Goal: Task Accomplishment & Management: Use online tool/utility

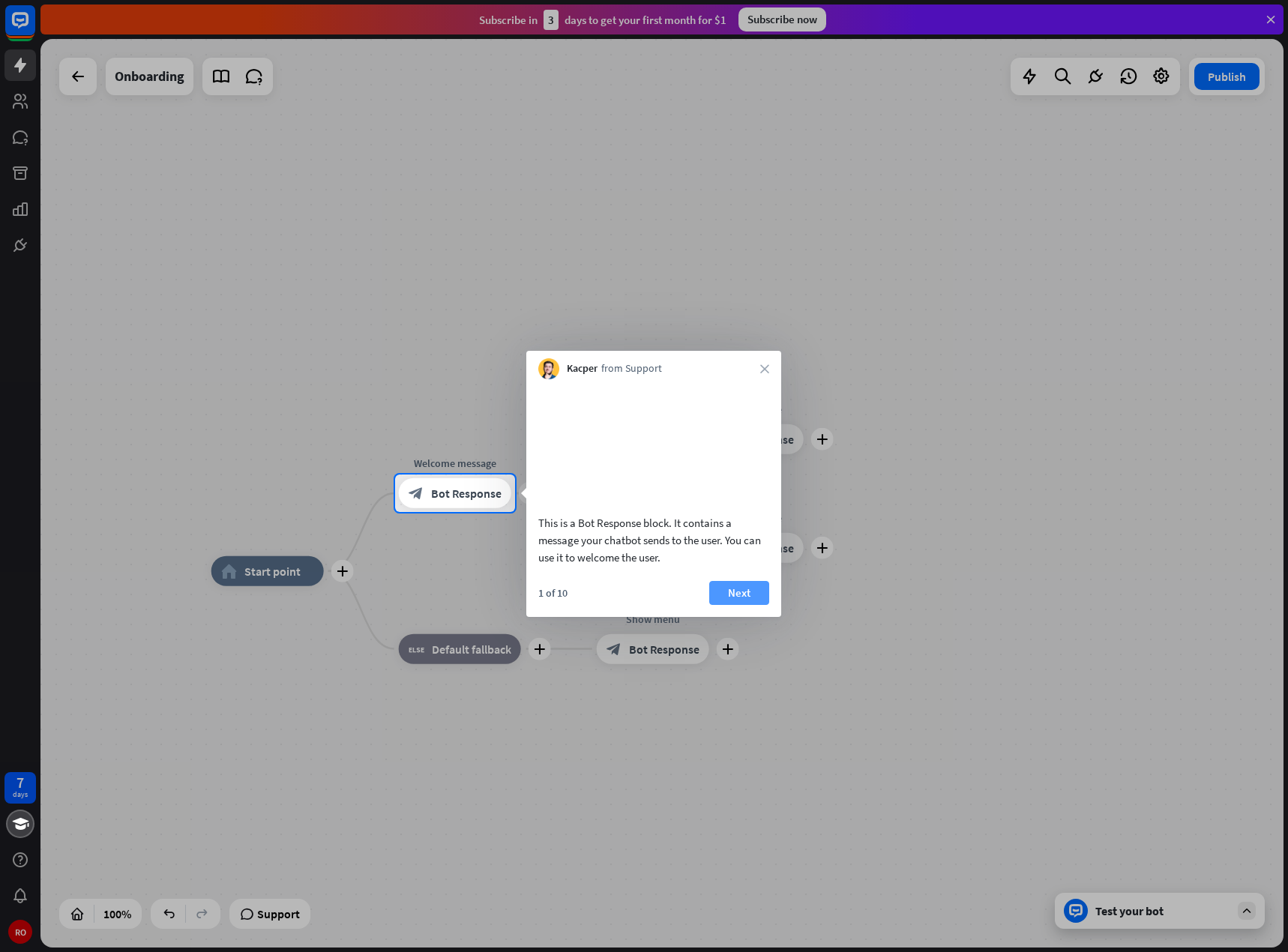
click at [728, 605] on button "Next" at bounding box center [738, 593] width 60 height 24
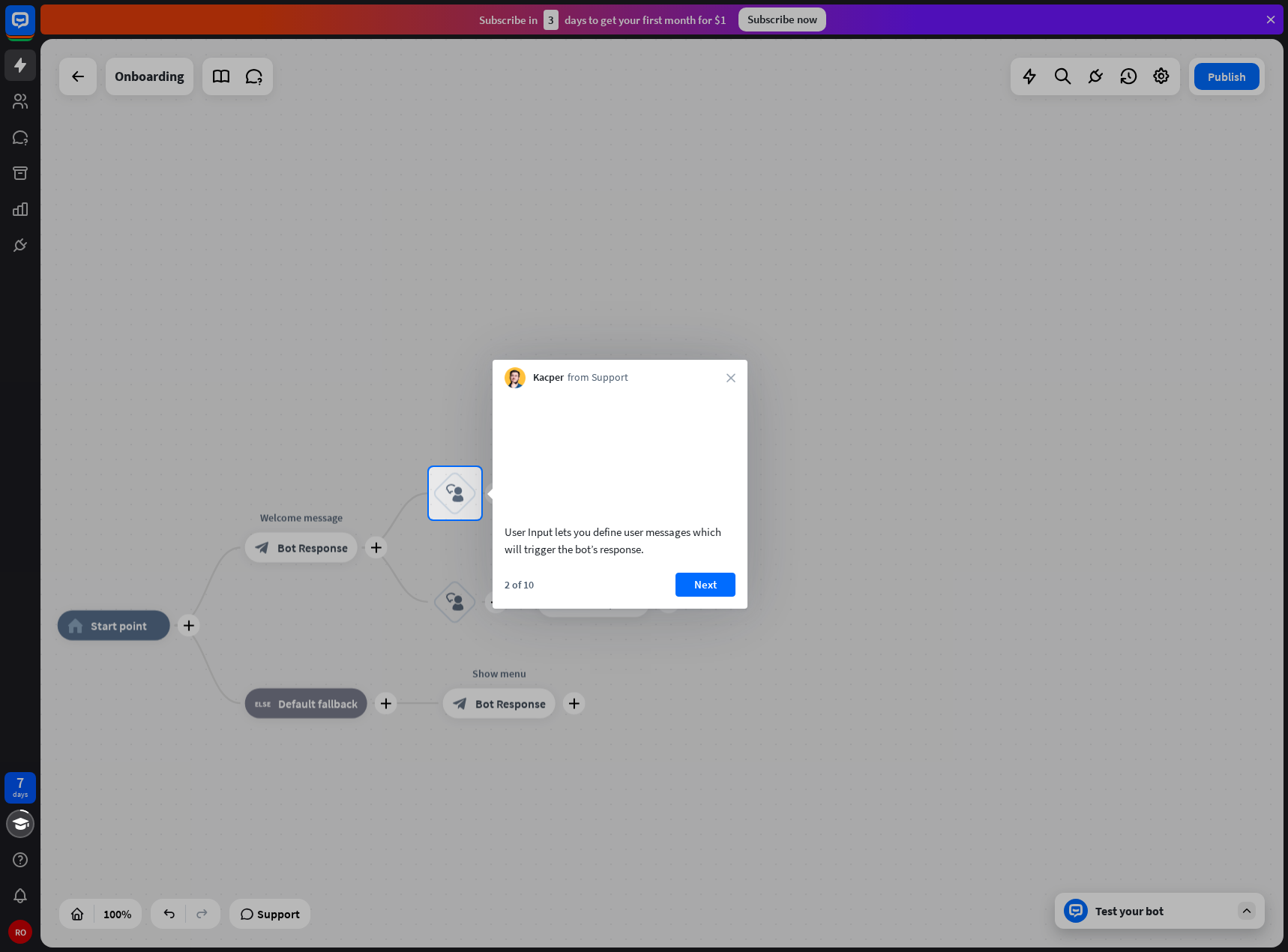
click at [714, 597] on button "Next" at bounding box center [705, 584] width 60 height 24
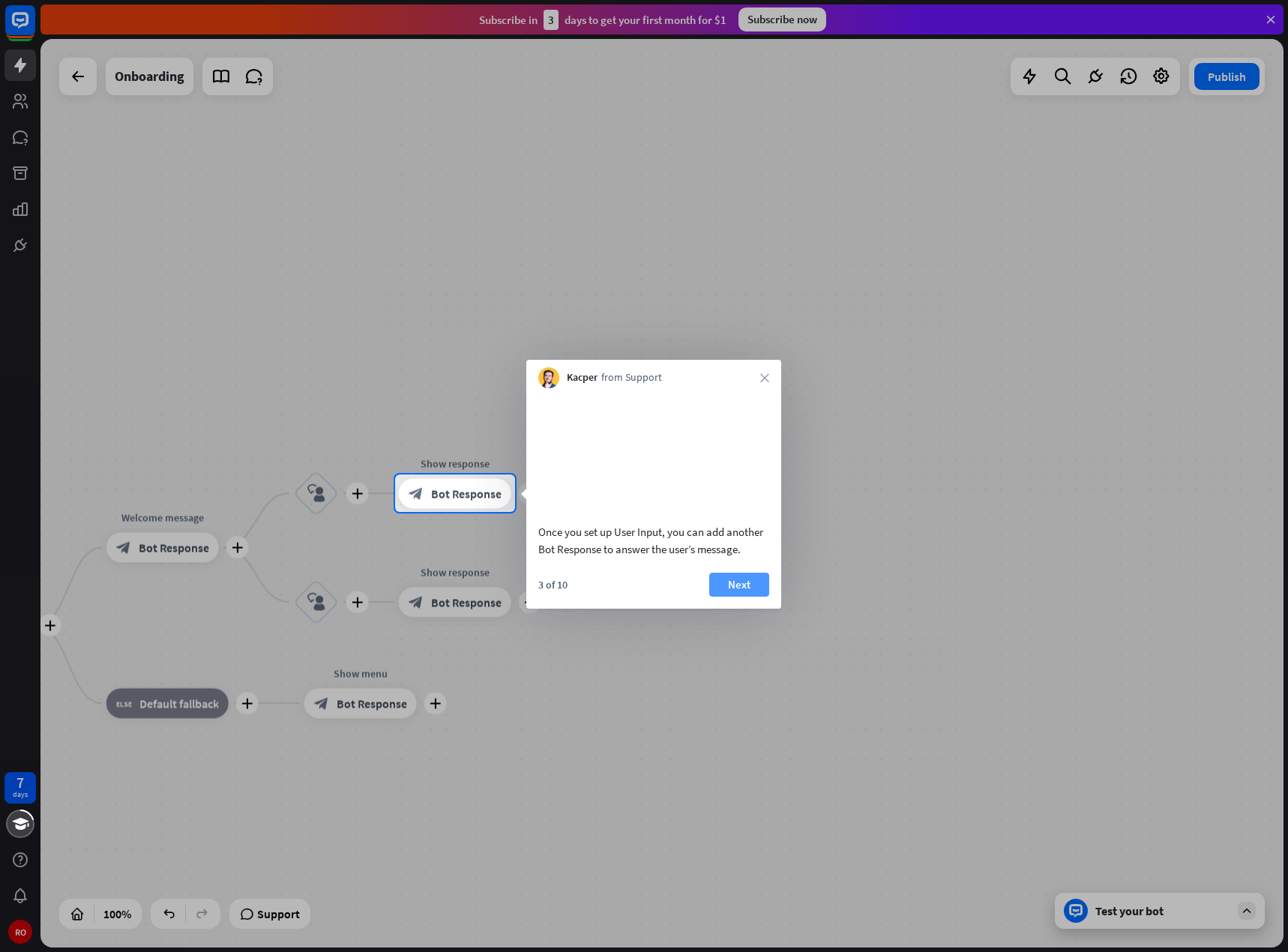
click at [715, 597] on button "Next" at bounding box center [738, 584] width 60 height 24
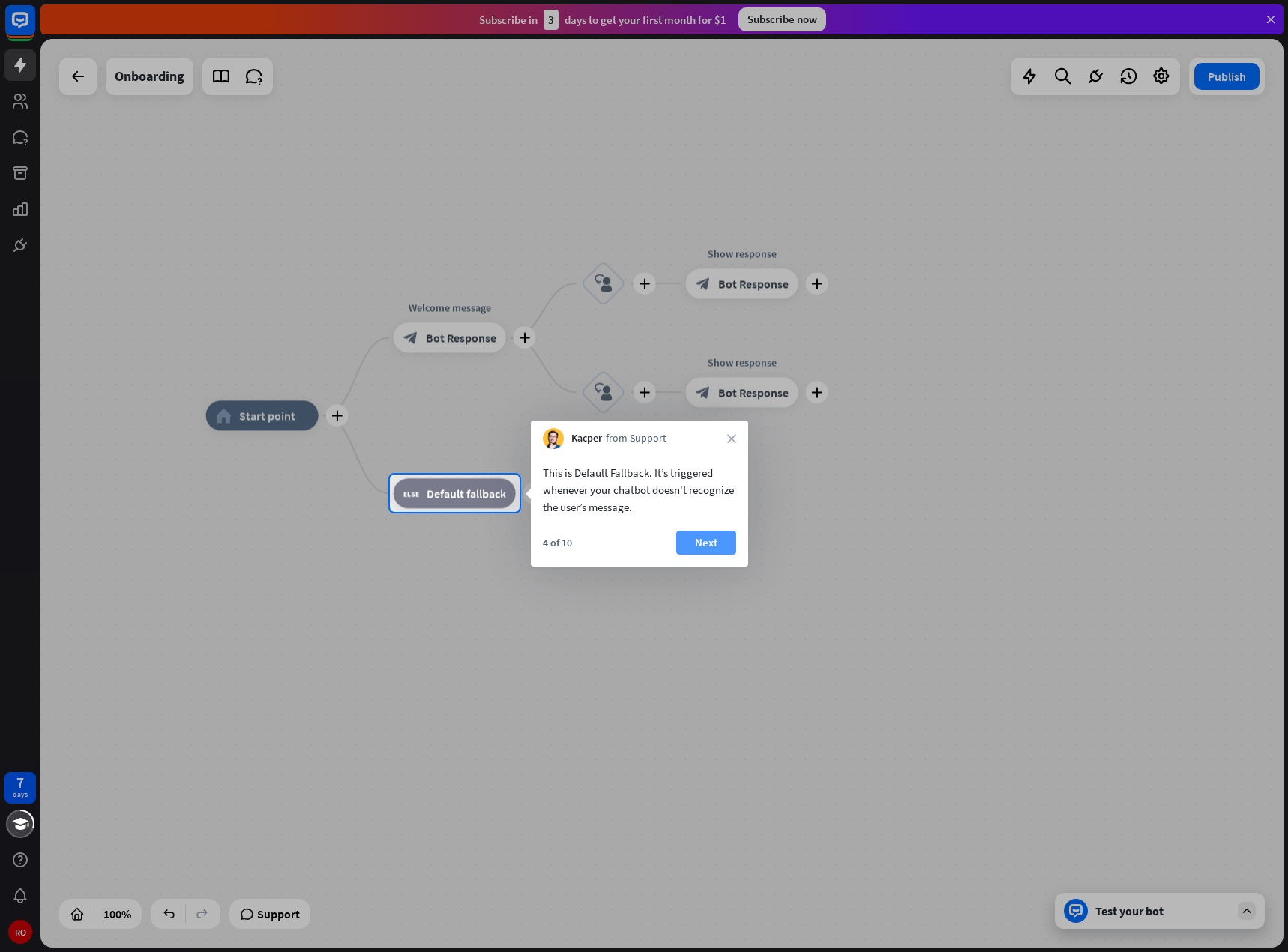
click at [691, 545] on button "Next" at bounding box center [706, 543] width 60 height 24
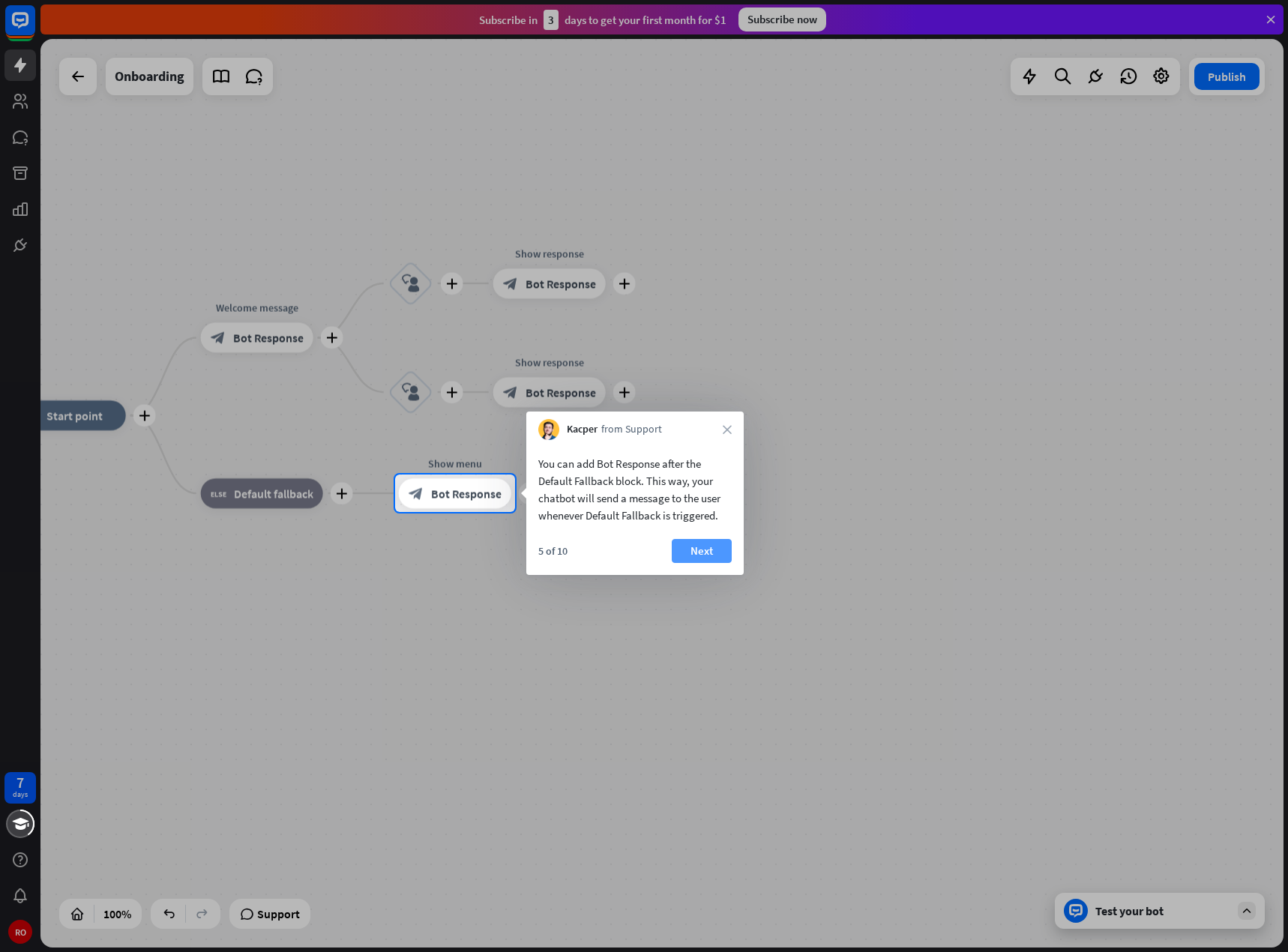
click at [696, 554] on button "Next" at bounding box center [701, 551] width 60 height 24
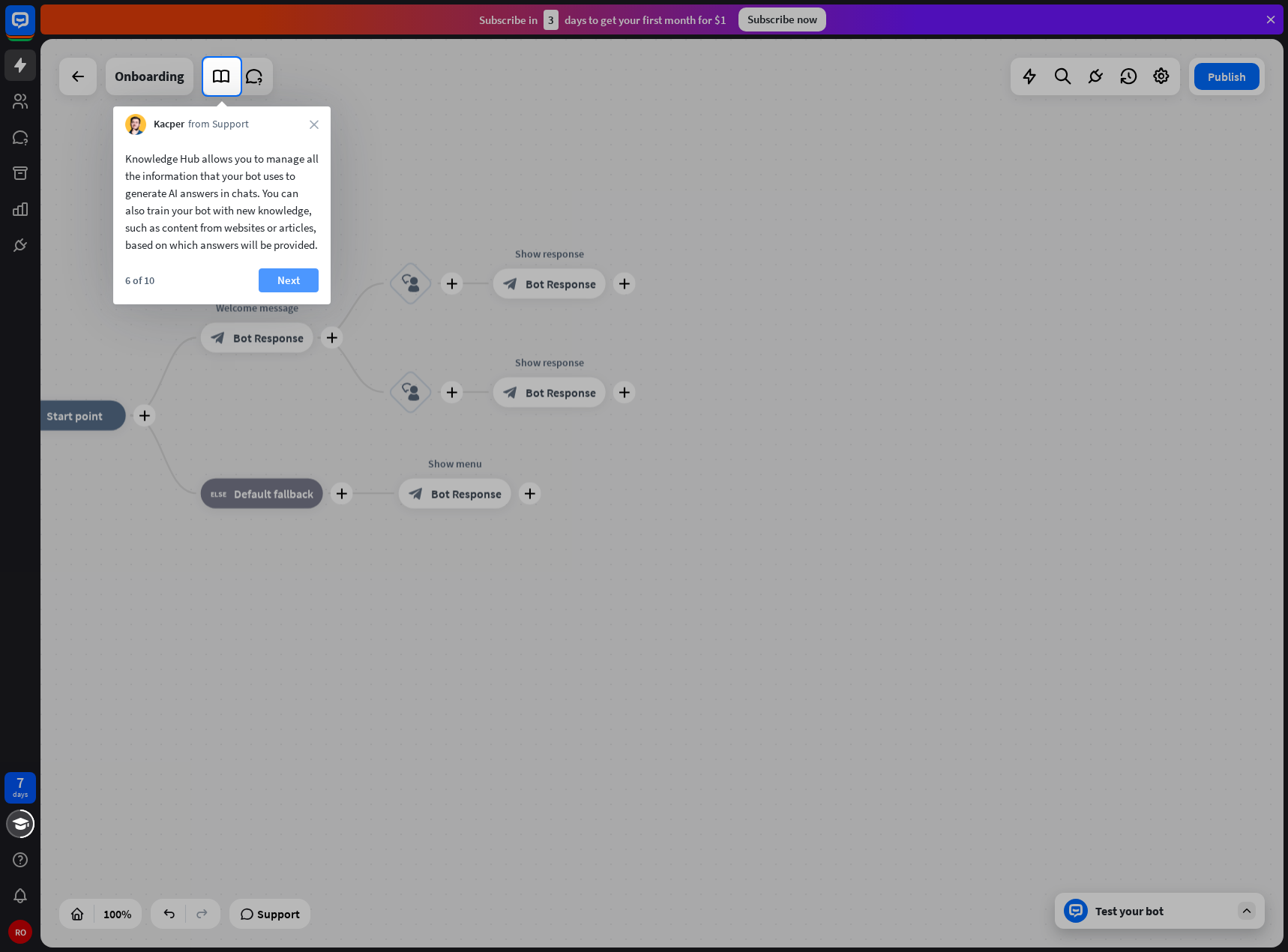
click at [309, 293] on button "Next" at bounding box center [289, 280] width 60 height 24
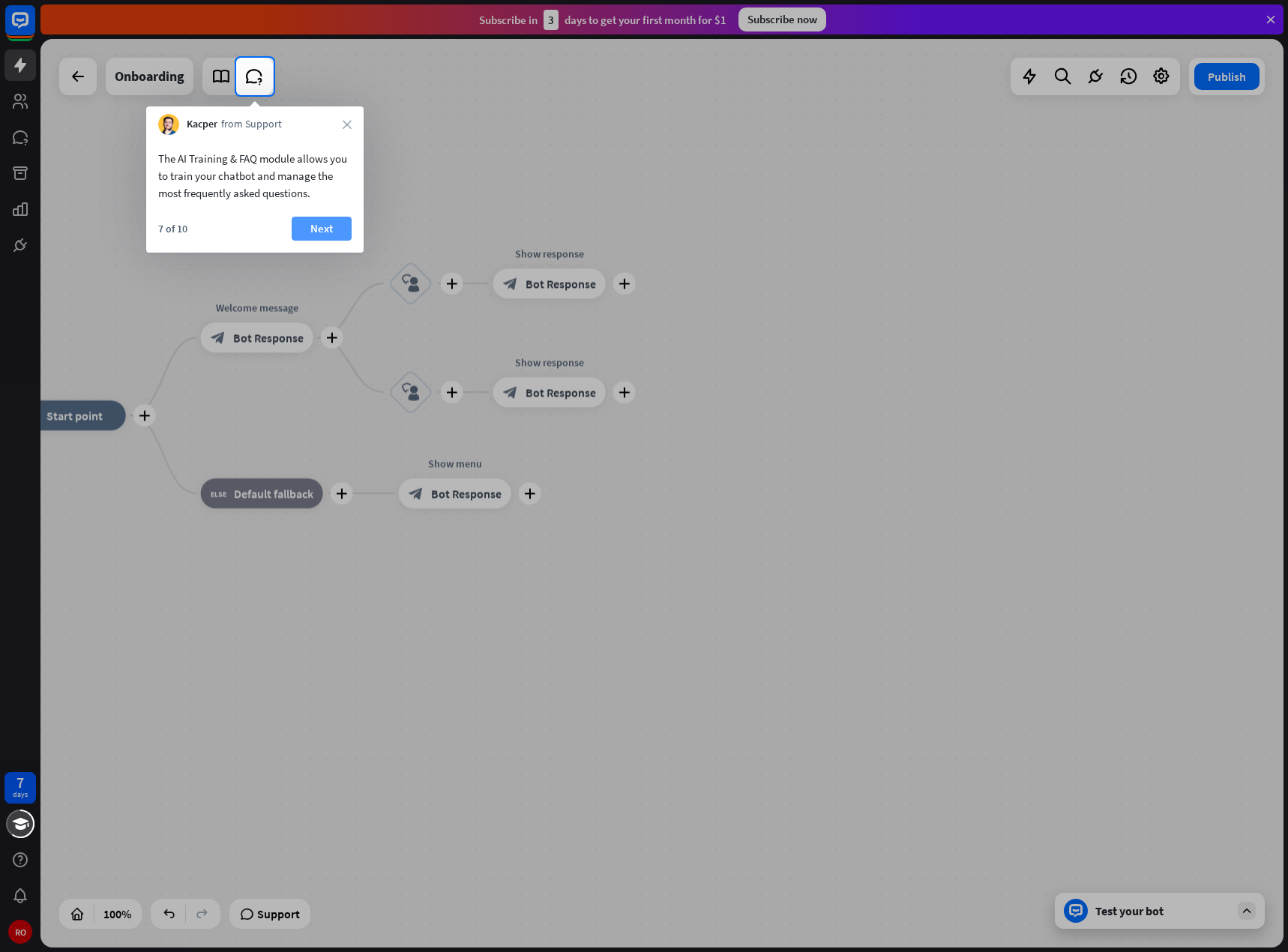
click at [305, 228] on button "Next" at bounding box center [321, 228] width 60 height 24
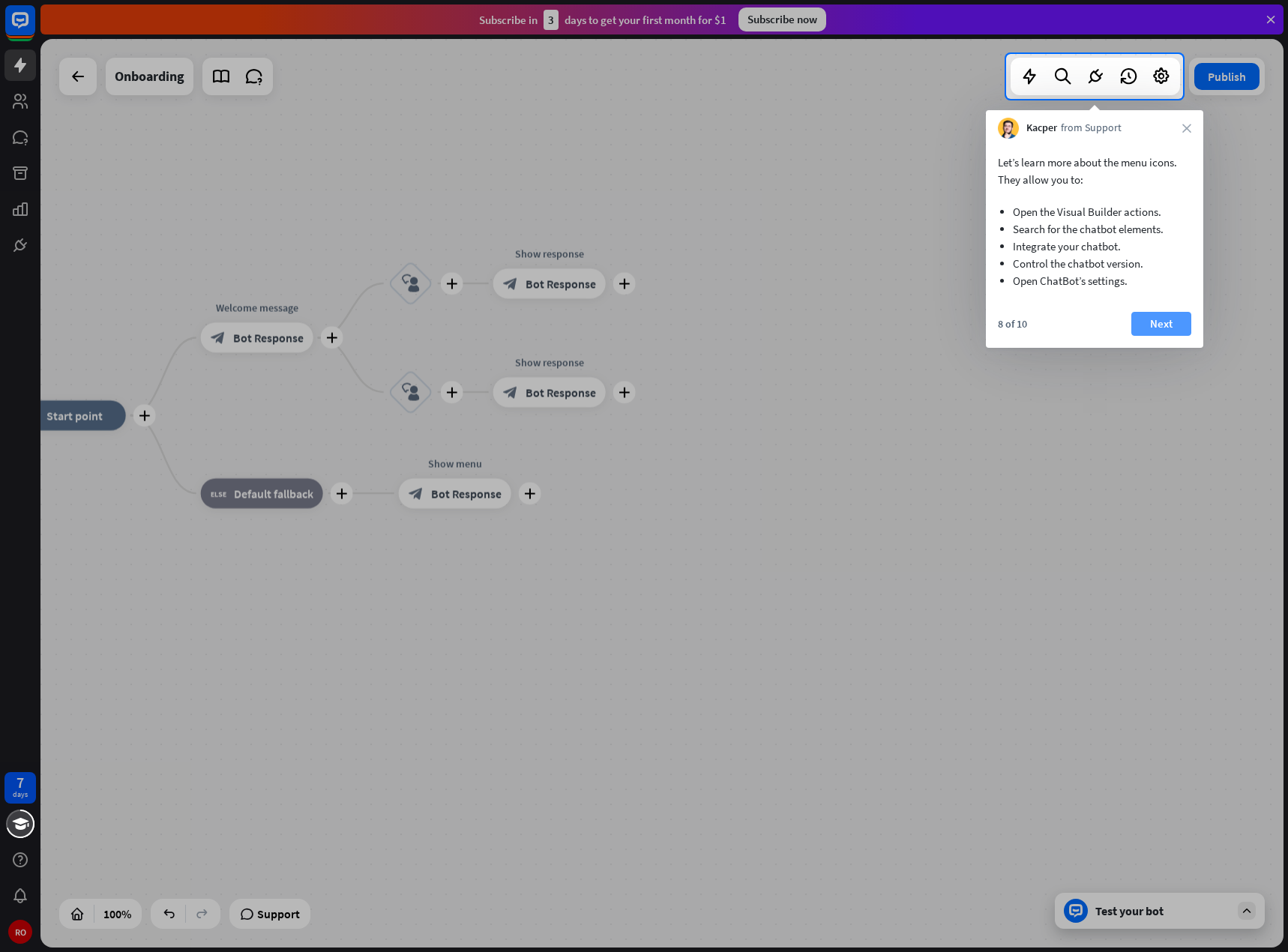
click at [1142, 325] on button "Next" at bounding box center [1160, 323] width 60 height 24
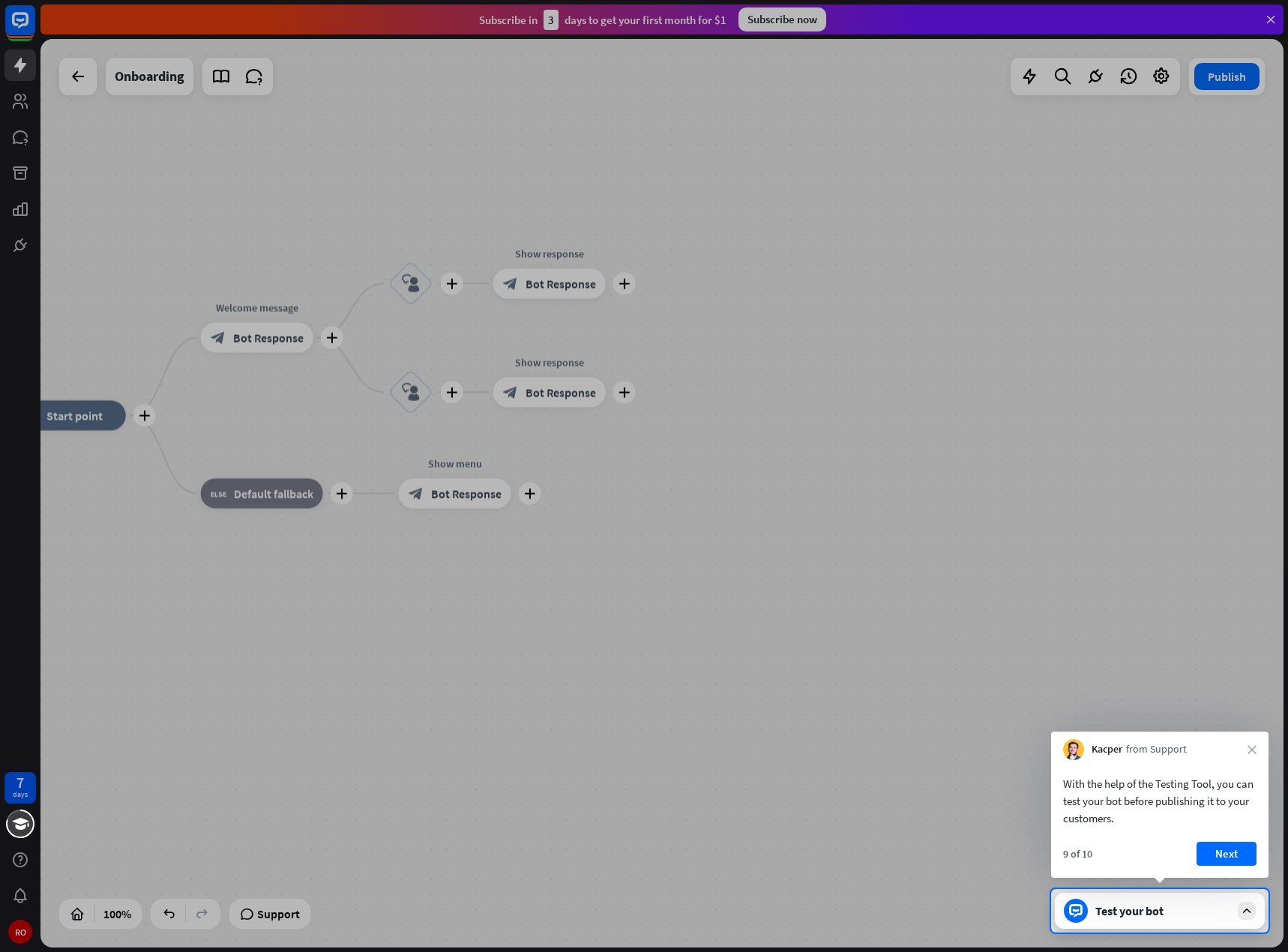
click at [1218, 867] on div "9 of 10 Next" at bounding box center [1159, 859] width 217 height 36
click at [1218, 861] on button "Next" at bounding box center [1226, 853] width 60 height 24
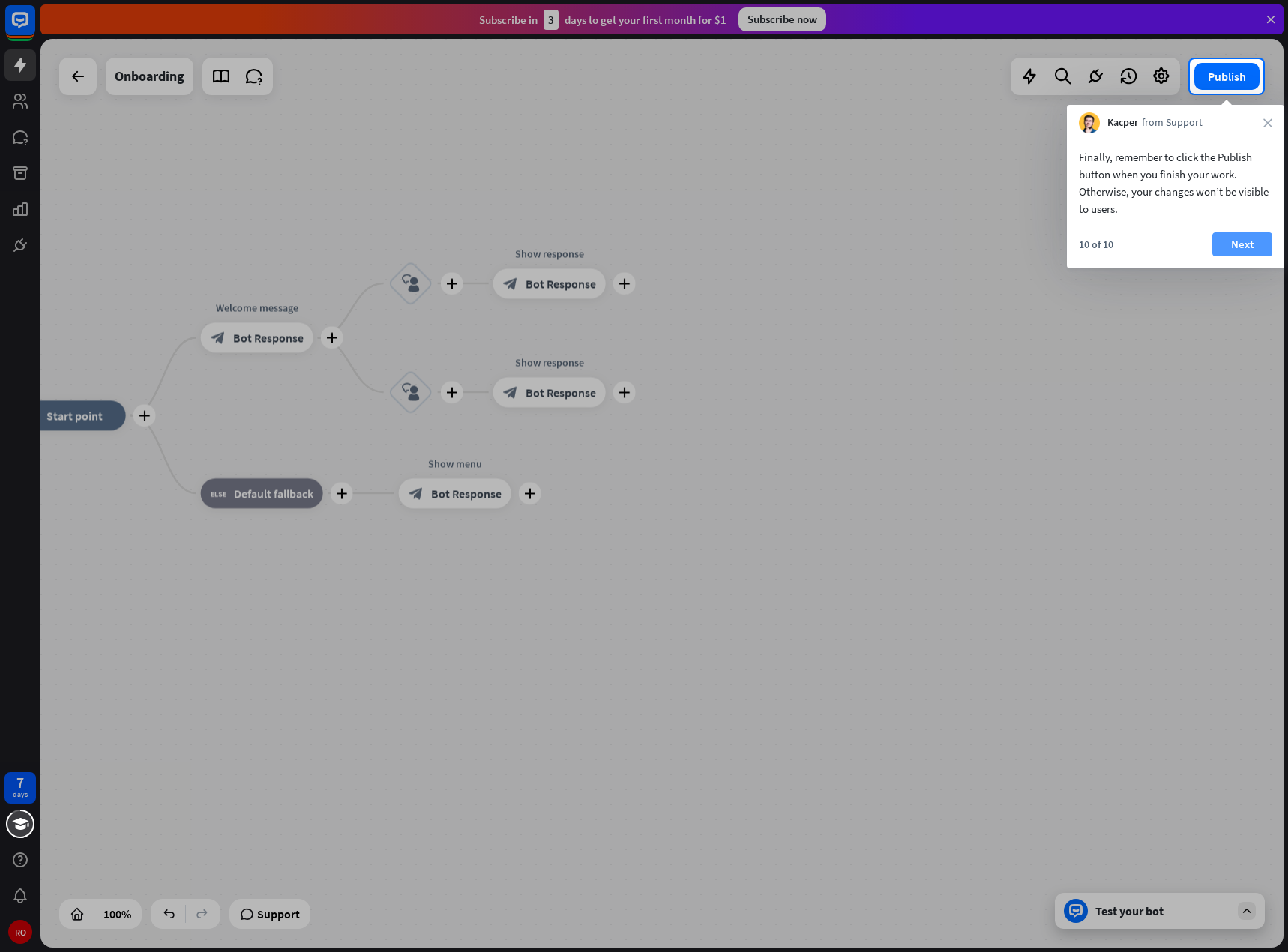
click at [1228, 246] on button "Next" at bounding box center [1242, 244] width 60 height 24
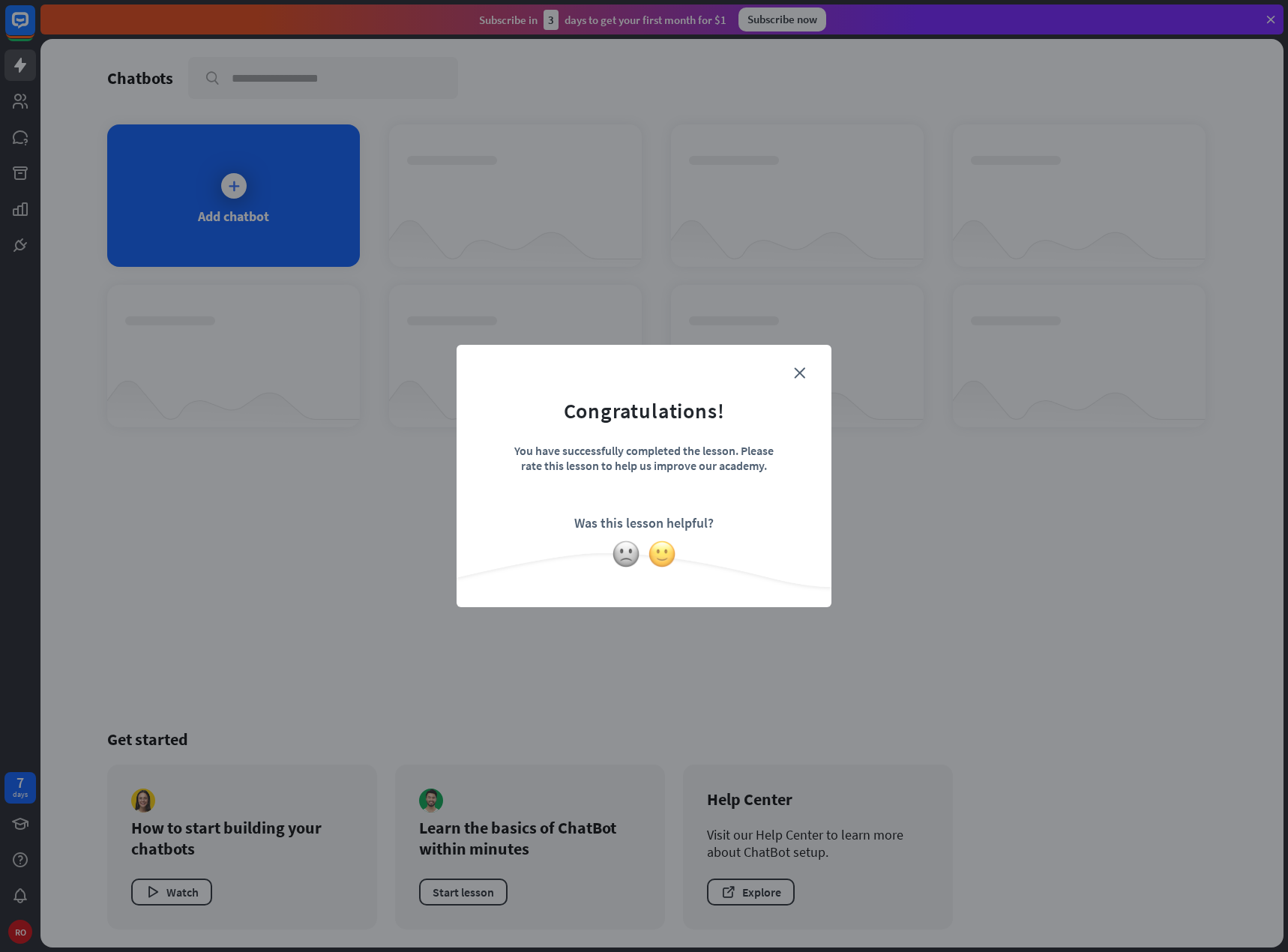
click at [662, 554] on img at bounding box center [661, 554] width 29 height 29
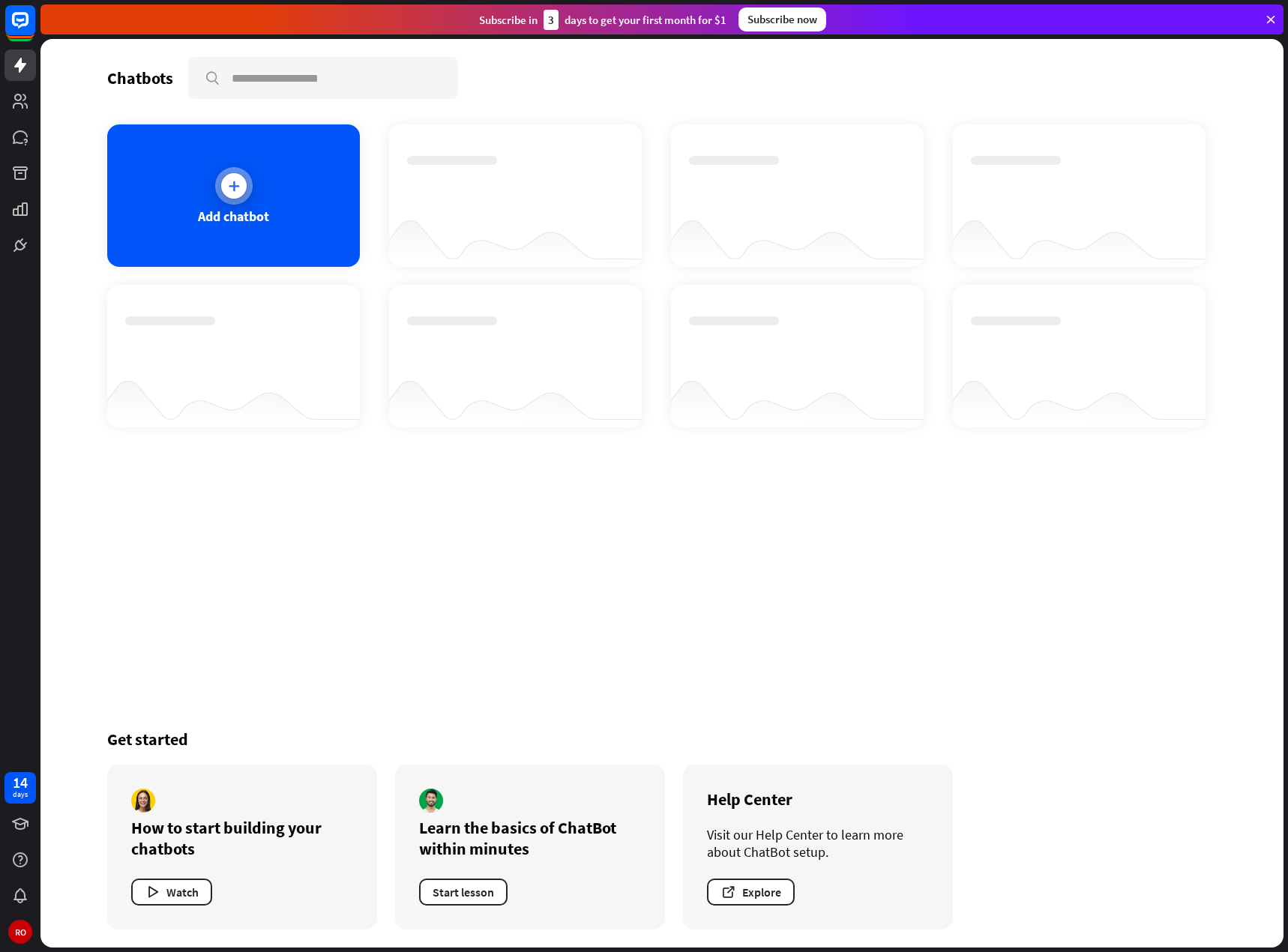
click at [211, 179] on div "Add chatbot" at bounding box center [233, 196] width 253 height 142
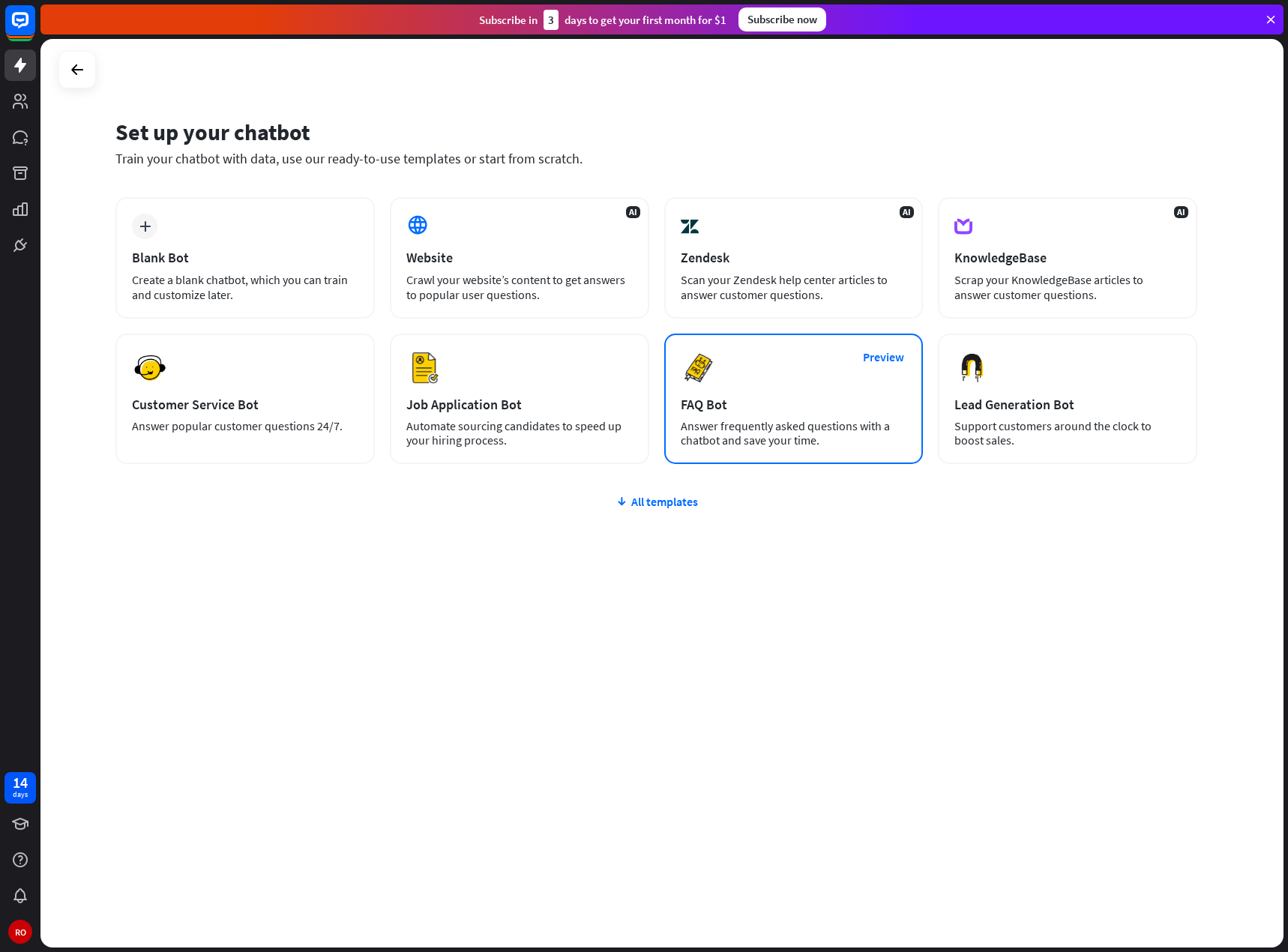
click at [694, 420] on div "Answer frequently asked questions with a chatbot and save your time." at bounding box center [793, 433] width 226 height 29
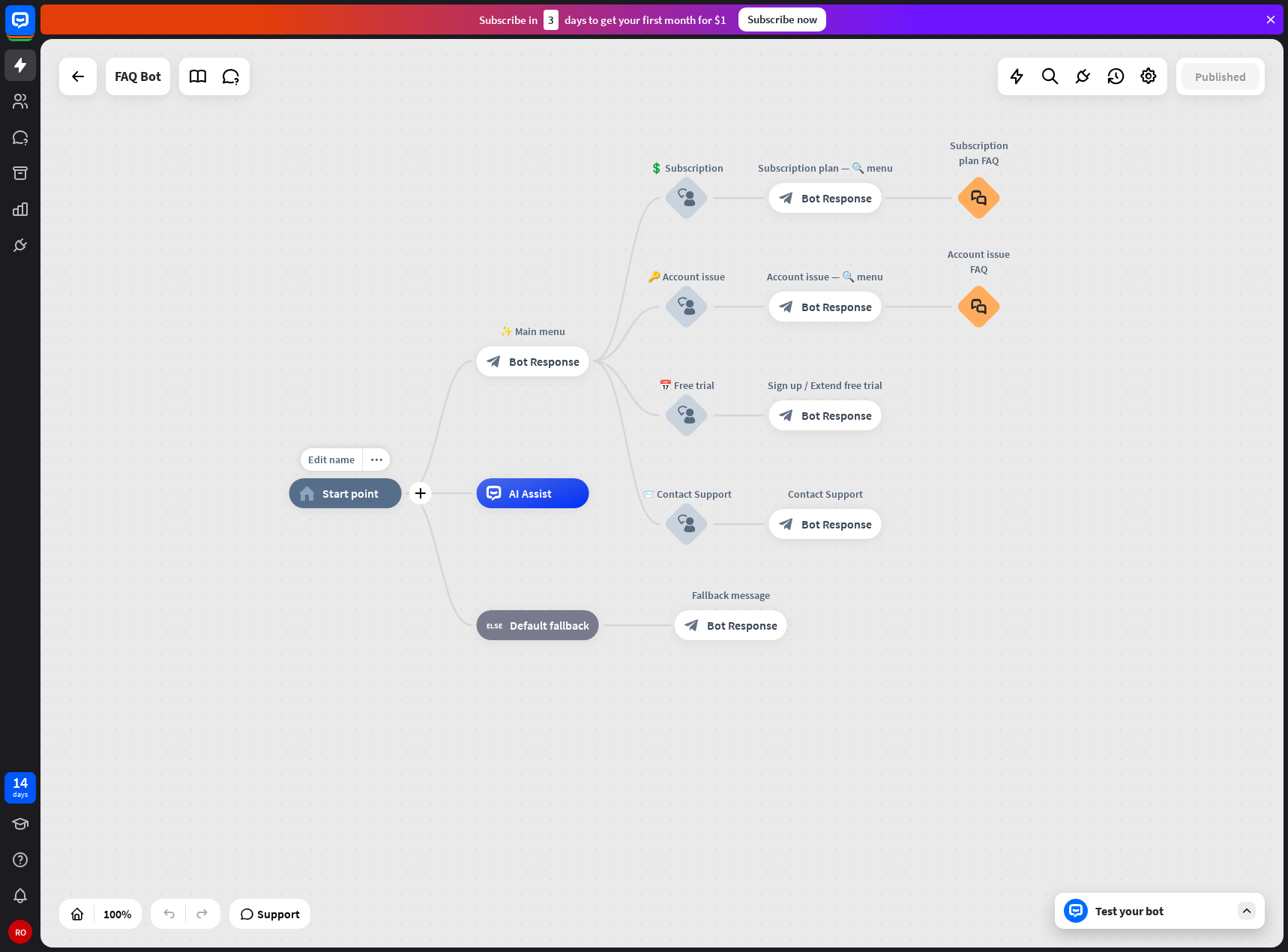
click at [364, 497] on span "Start point" at bounding box center [350, 492] width 56 height 15
click at [347, 460] on span "Edit name" at bounding box center [331, 460] width 46 height 14
click at [522, 369] on div "block_bot_response Bot Response" at bounding box center [533, 361] width 113 height 30
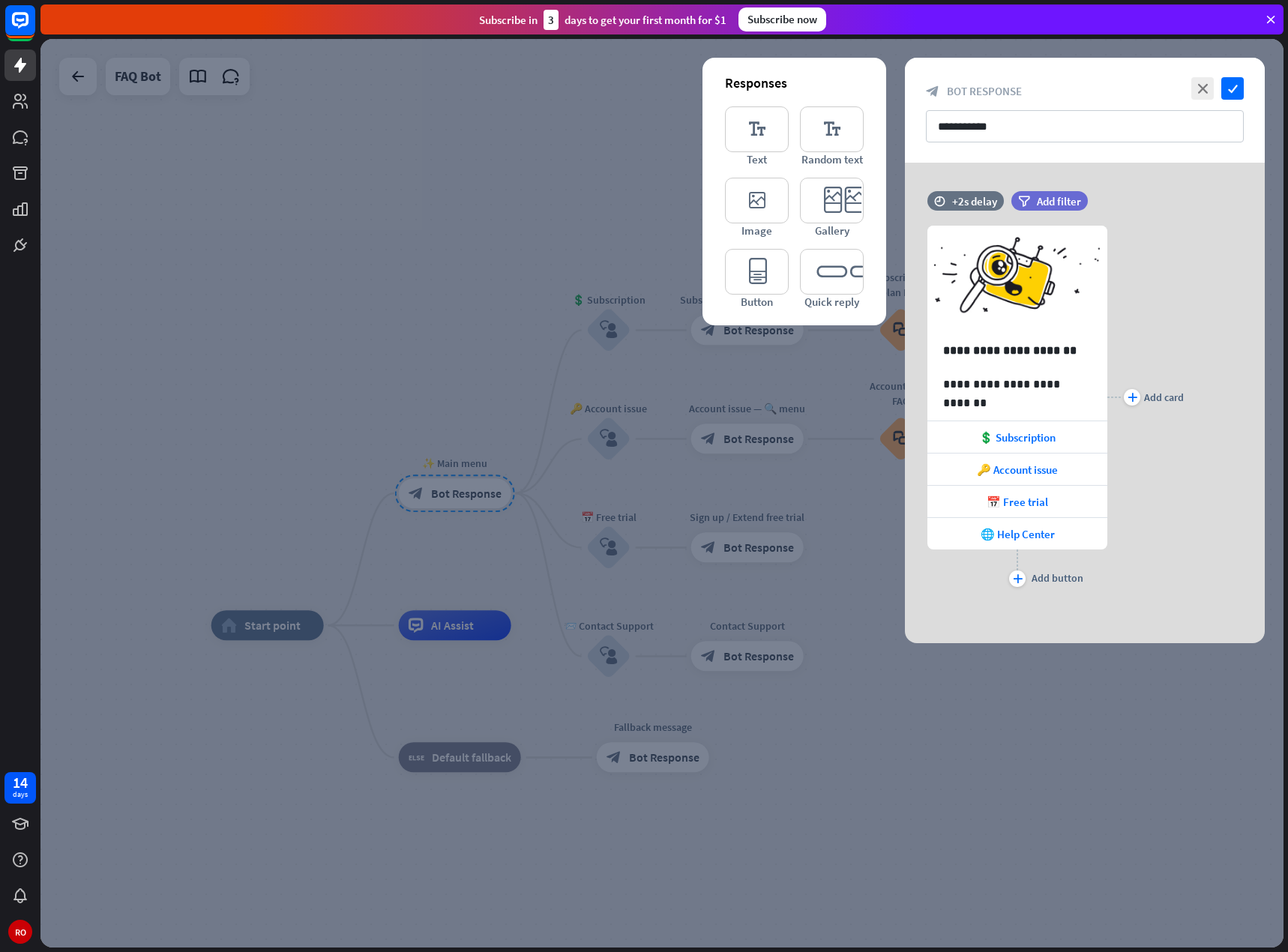
click at [609, 175] on div at bounding box center [661, 492] width 1243 height 909
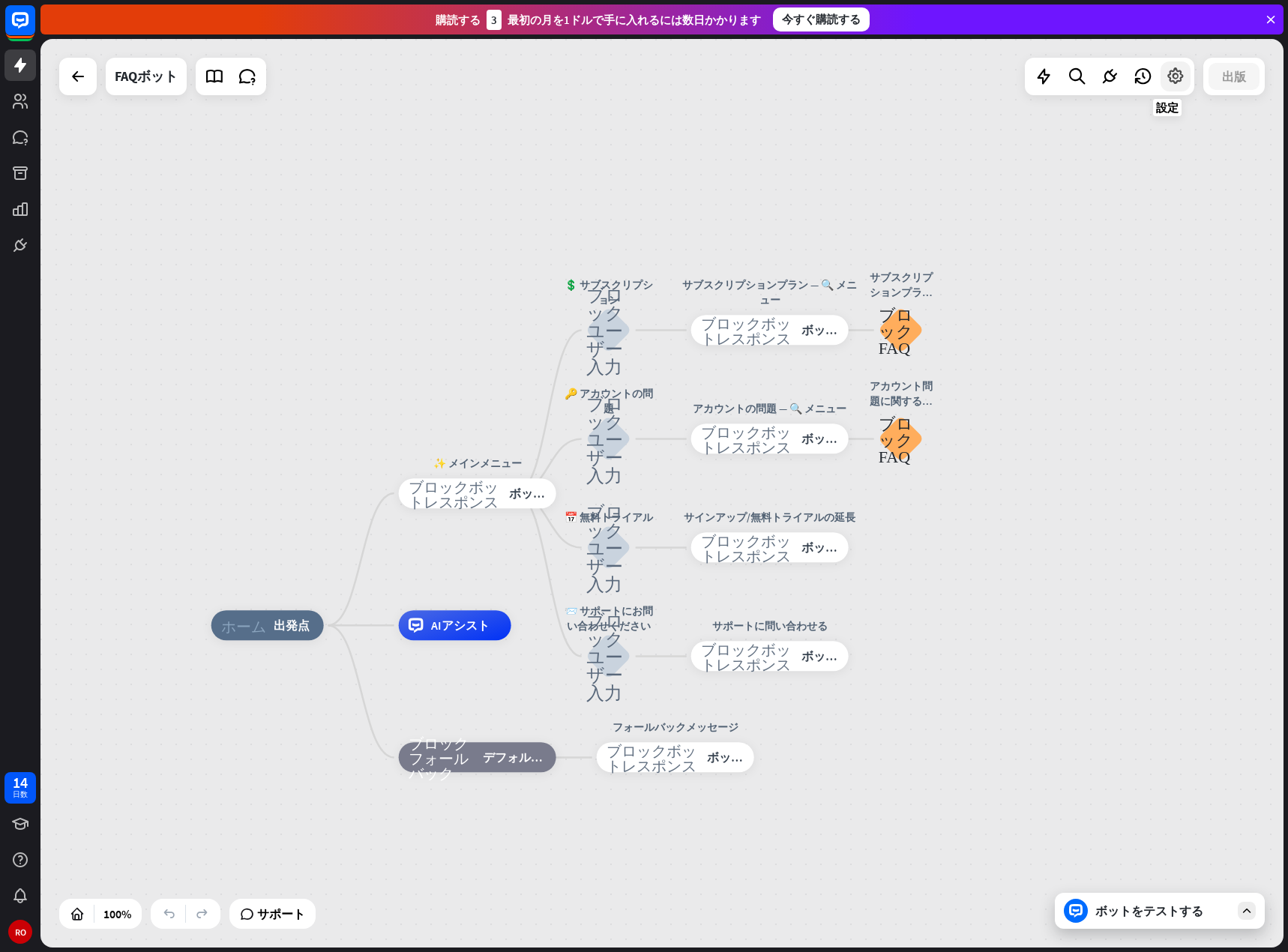
click at [1179, 84] on icon at bounding box center [1175, 76] width 20 height 20
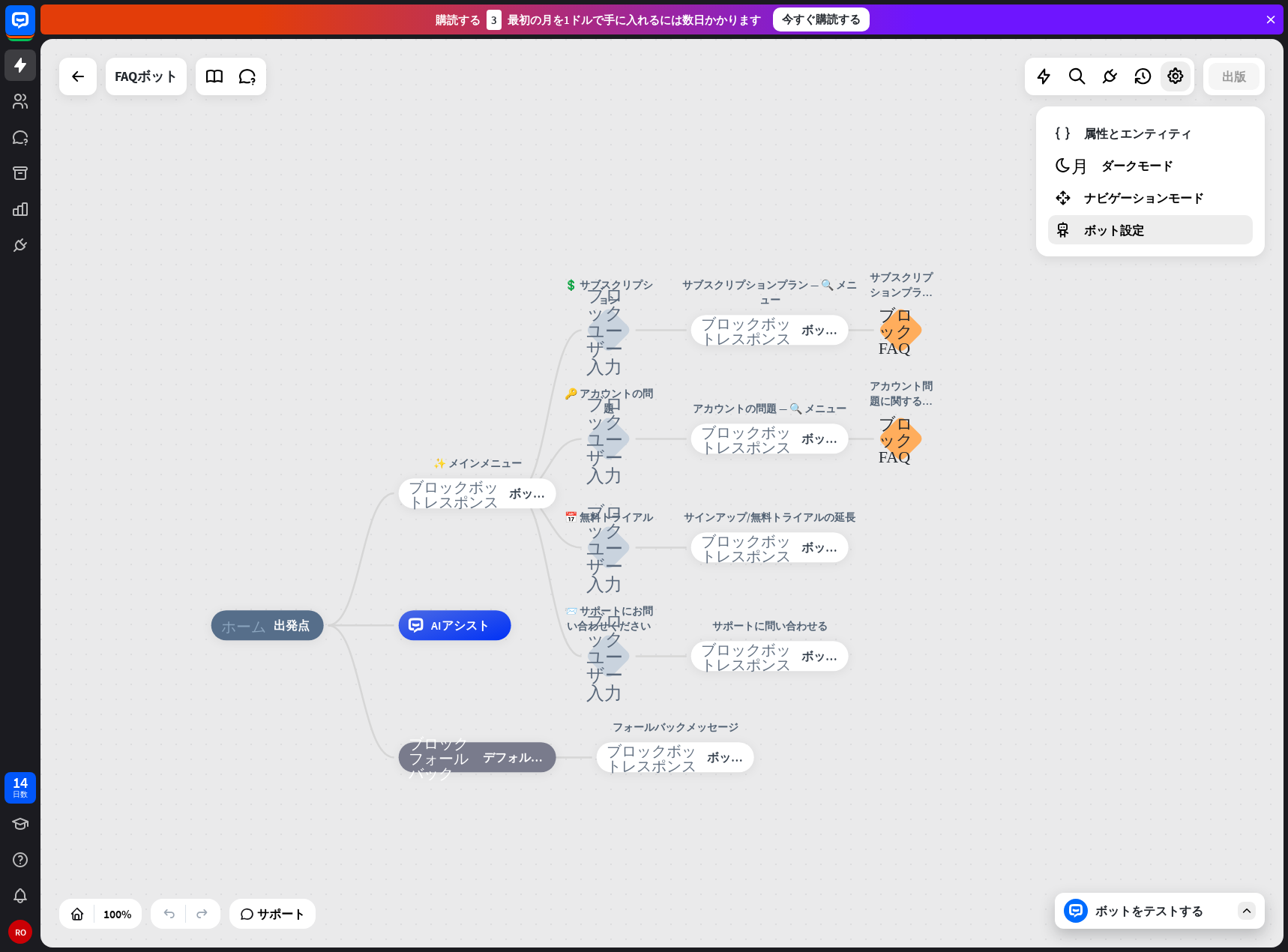
click at [1129, 227] on font "ボット設定" at bounding box center [1113, 229] width 60 height 15
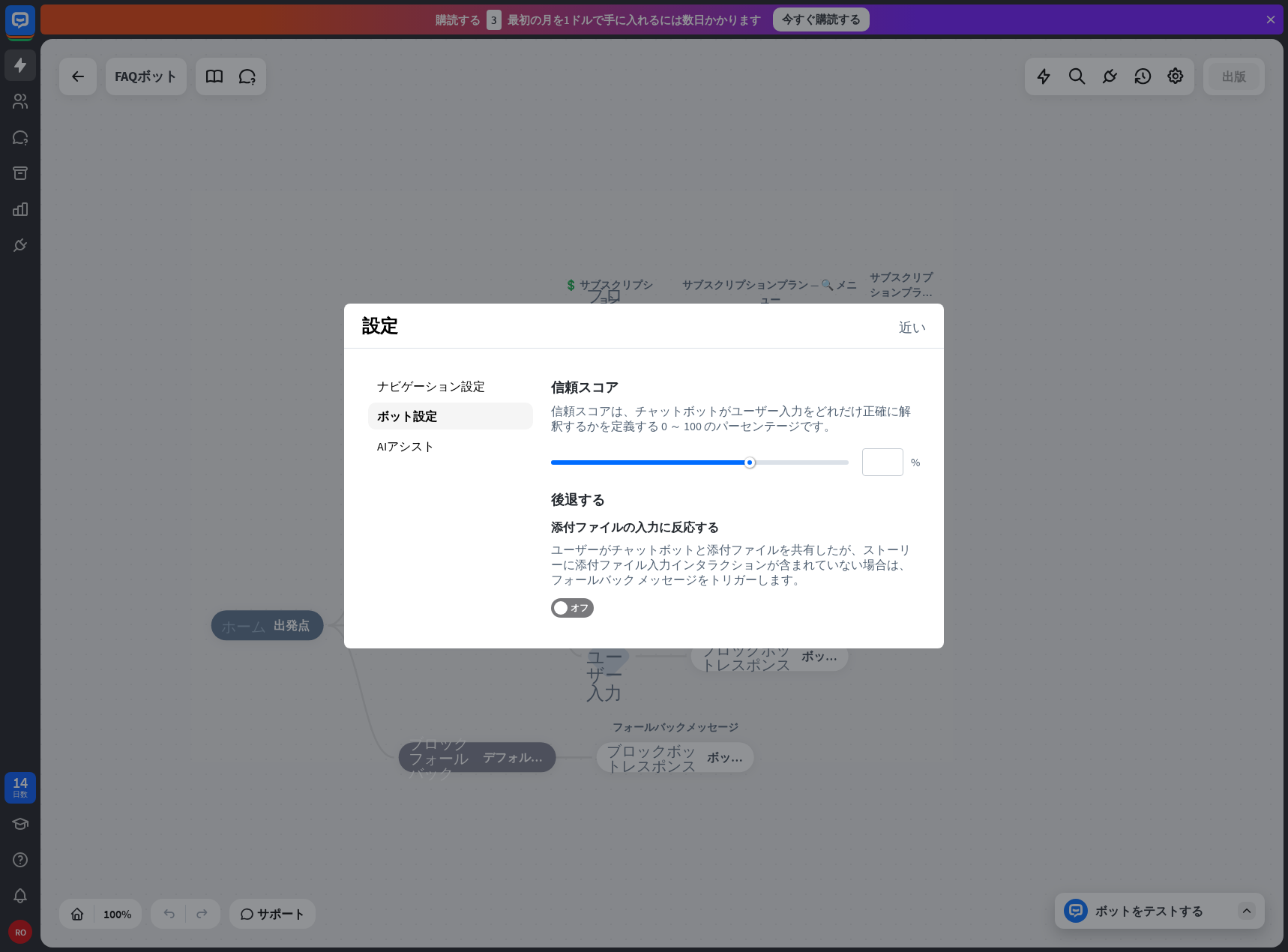
click at [1096, 248] on div "ホーム_2 出発点 ✨ メインメニュー ブロックボットレスポンス ボットの応答 💲 サブスクリプション ブロックユーザー入力 サブスクリプションプラン — 🔍…" at bounding box center [661, 492] width 1243 height 909
click at [597, 234] on div "ホーム_2 出発点 ✨ メインメニュー ブロックボットレスポンス ボットの応答 Edit name more_horiz 💲 Subscription ブロッ…" at bounding box center [661, 492] width 1243 height 909
click at [908, 328] on font "近い" at bounding box center [911, 326] width 27 height 14
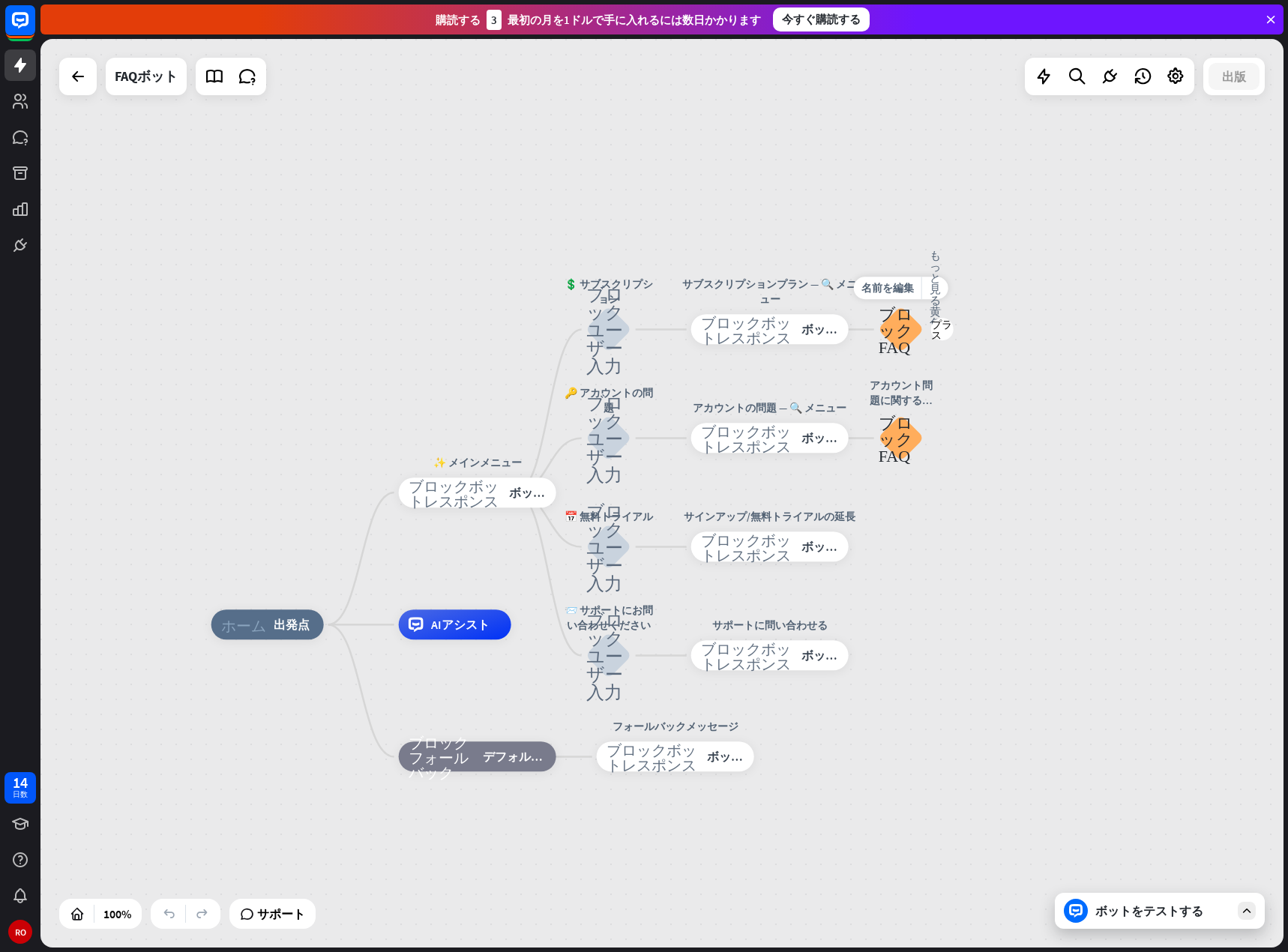
click at [1040, 296] on div "ホーム_2 出発点 ✨ メインメニュー ブロックボットレスポンス ボットの応答 💲 サブスクリプション ブロックユーザー入力 サブスクリプションプラン — 🔍…" at bounding box center [661, 492] width 1243 height 909
click at [78, 87] on div at bounding box center [78, 76] width 30 height 30
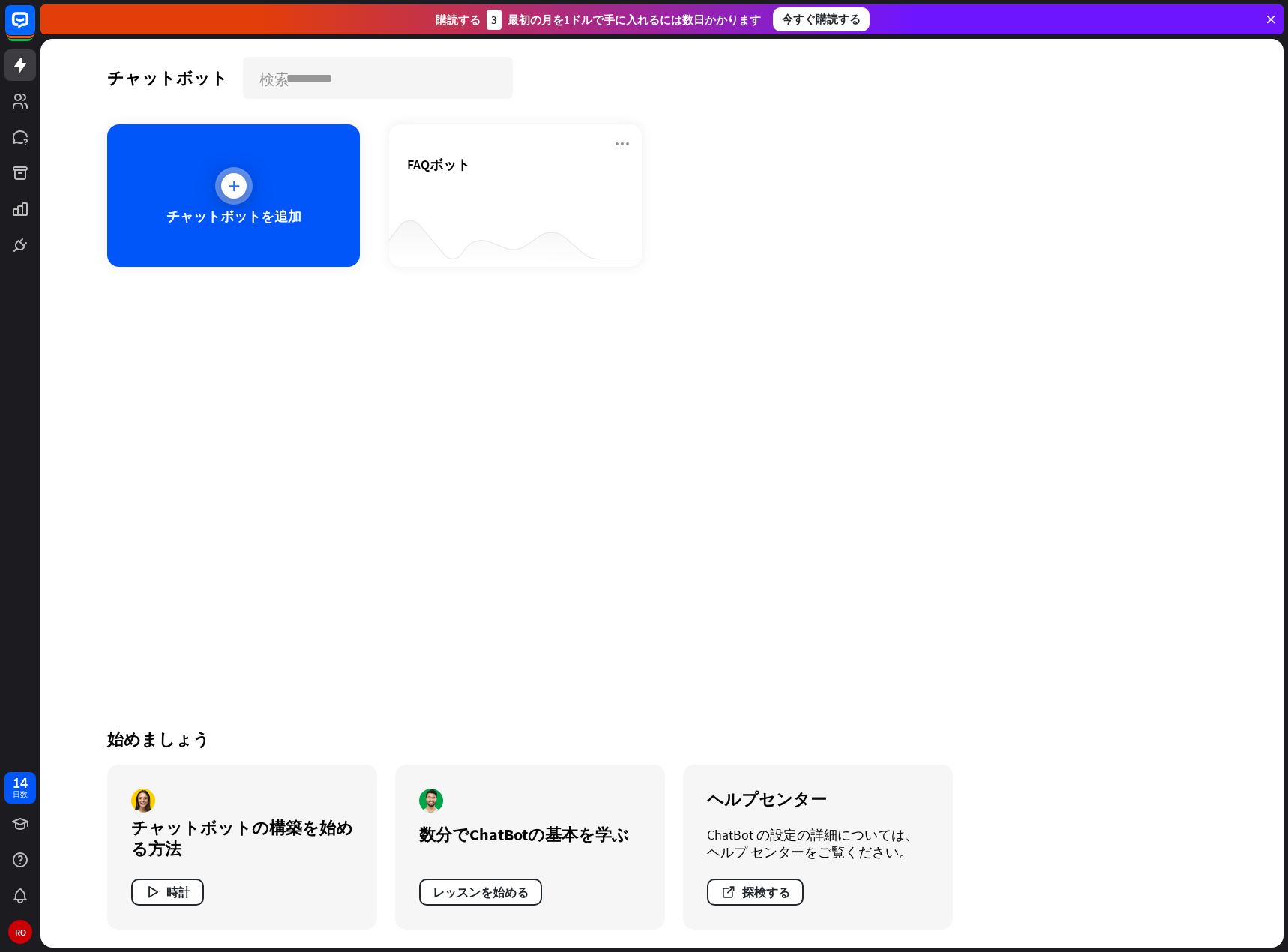
click at [227, 195] on div at bounding box center [234, 186] width 26 height 26
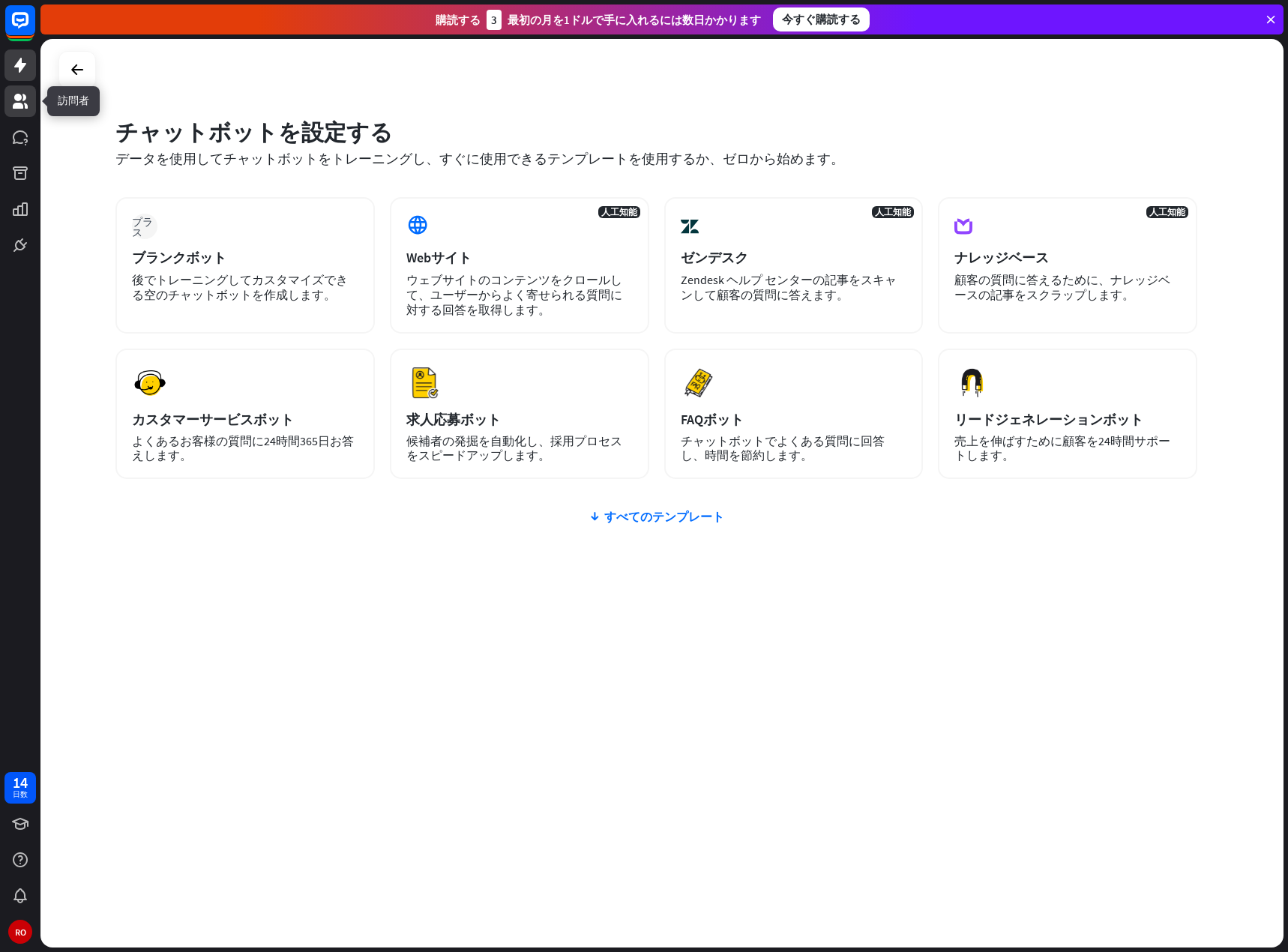
click at [30, 110] on link at bounding box center [21, 101] width 32 height 32
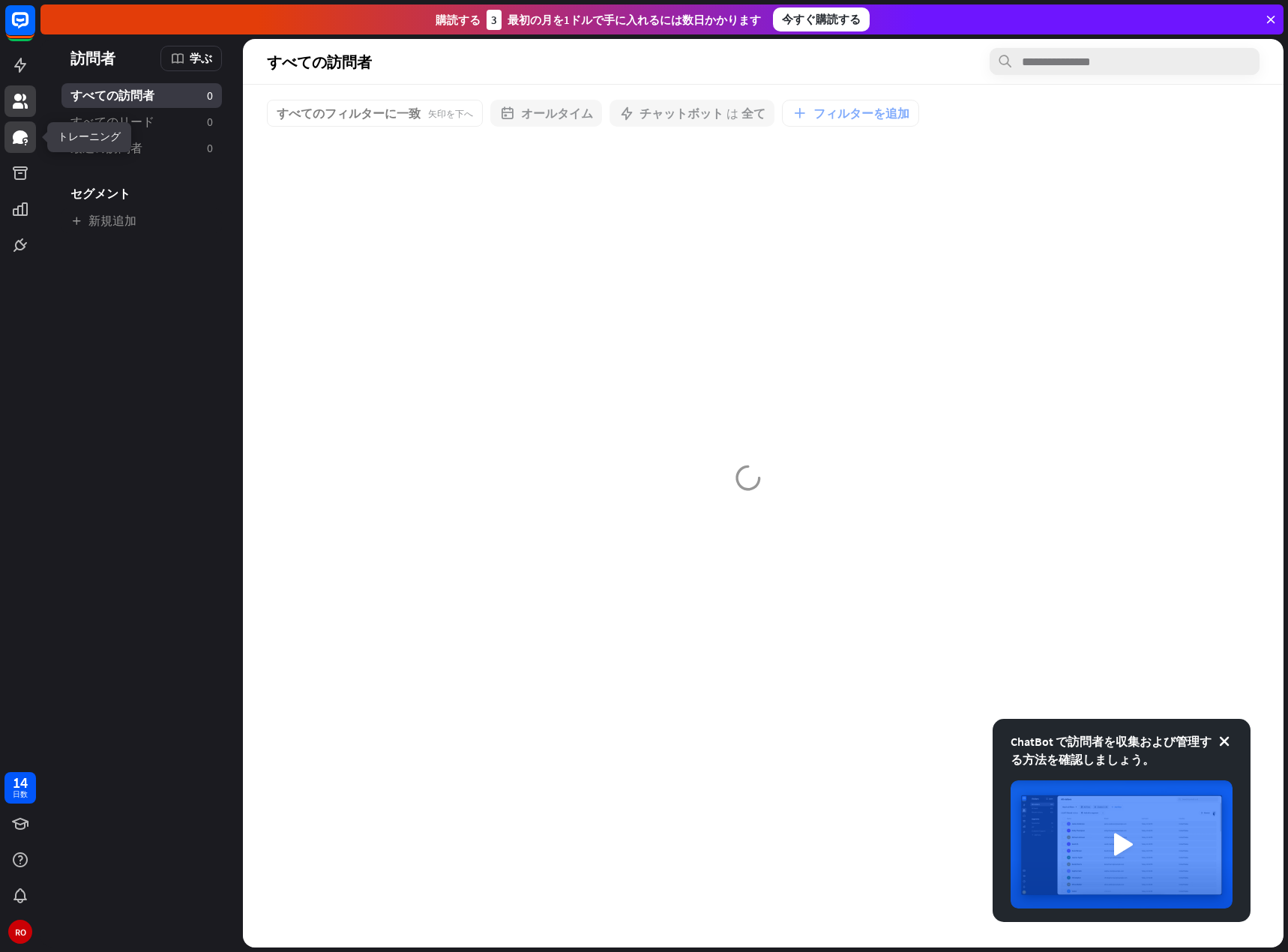
click at [29, 143] on icon at bounding box center [20, 137] width 18 height 18
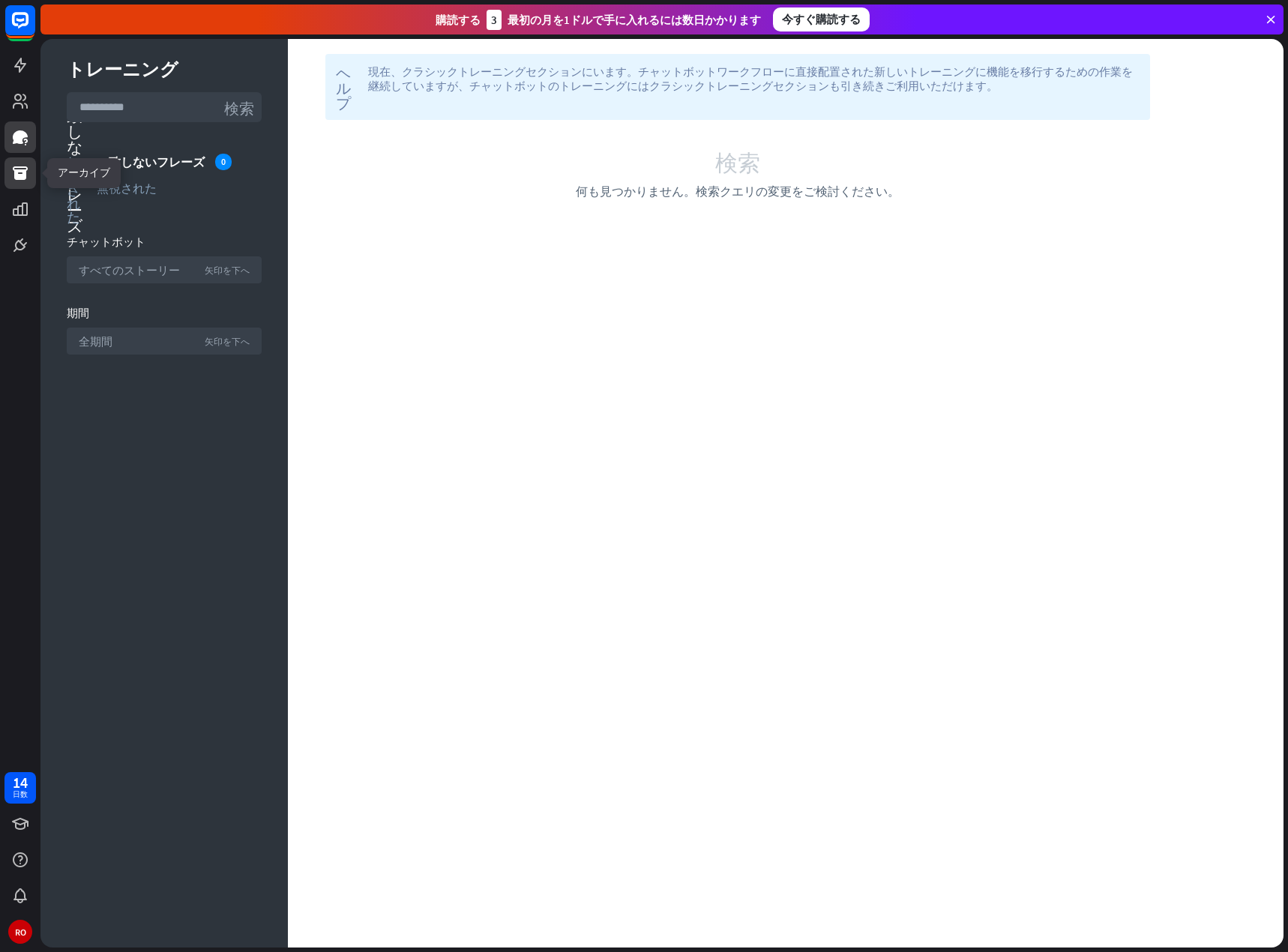
click at [29, 175] on link at bounding box center [21, 173] width 32 height 32
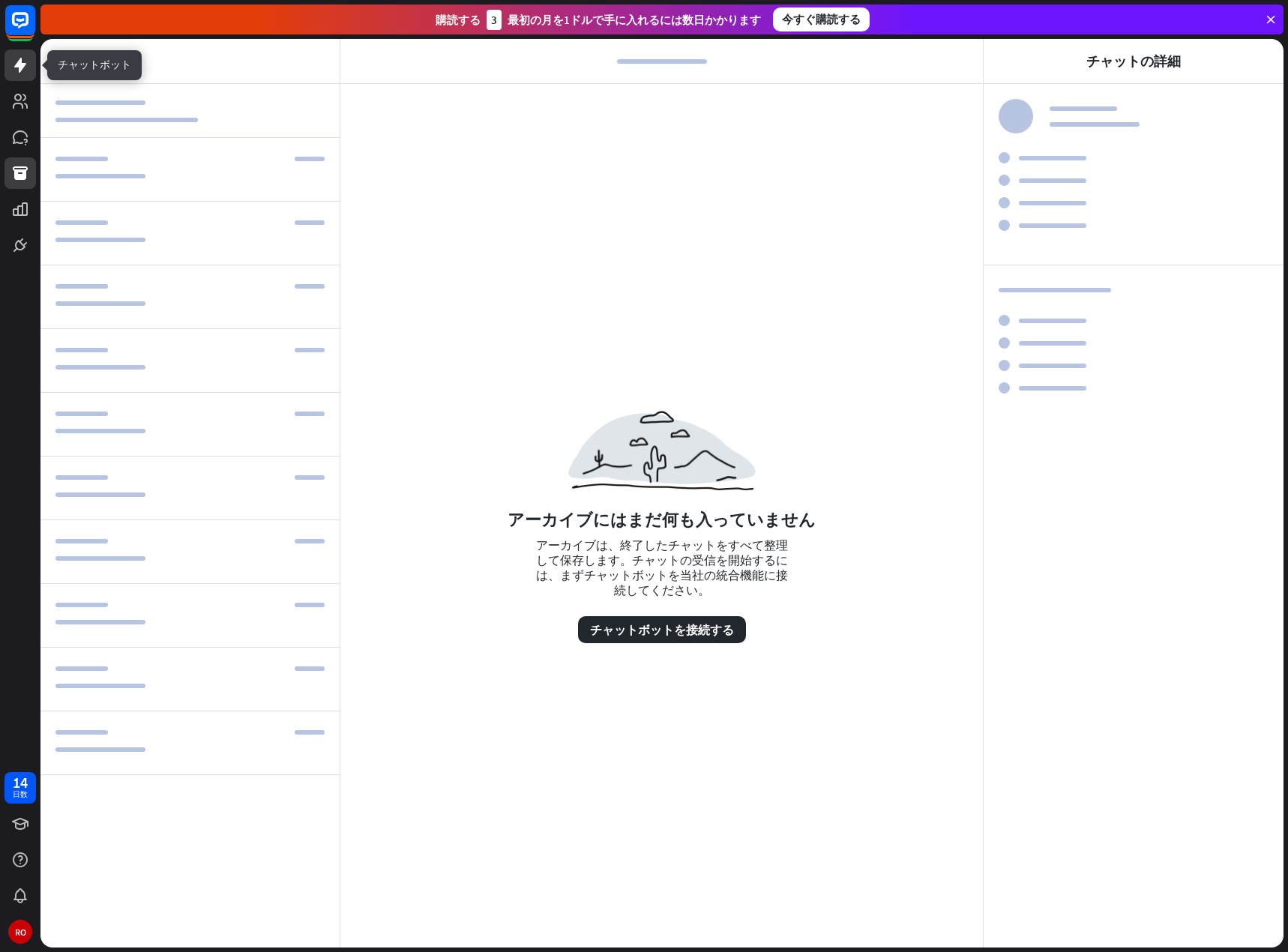
click at [21, 68] on icon at bounding box center [20, 64] width 12 height 15
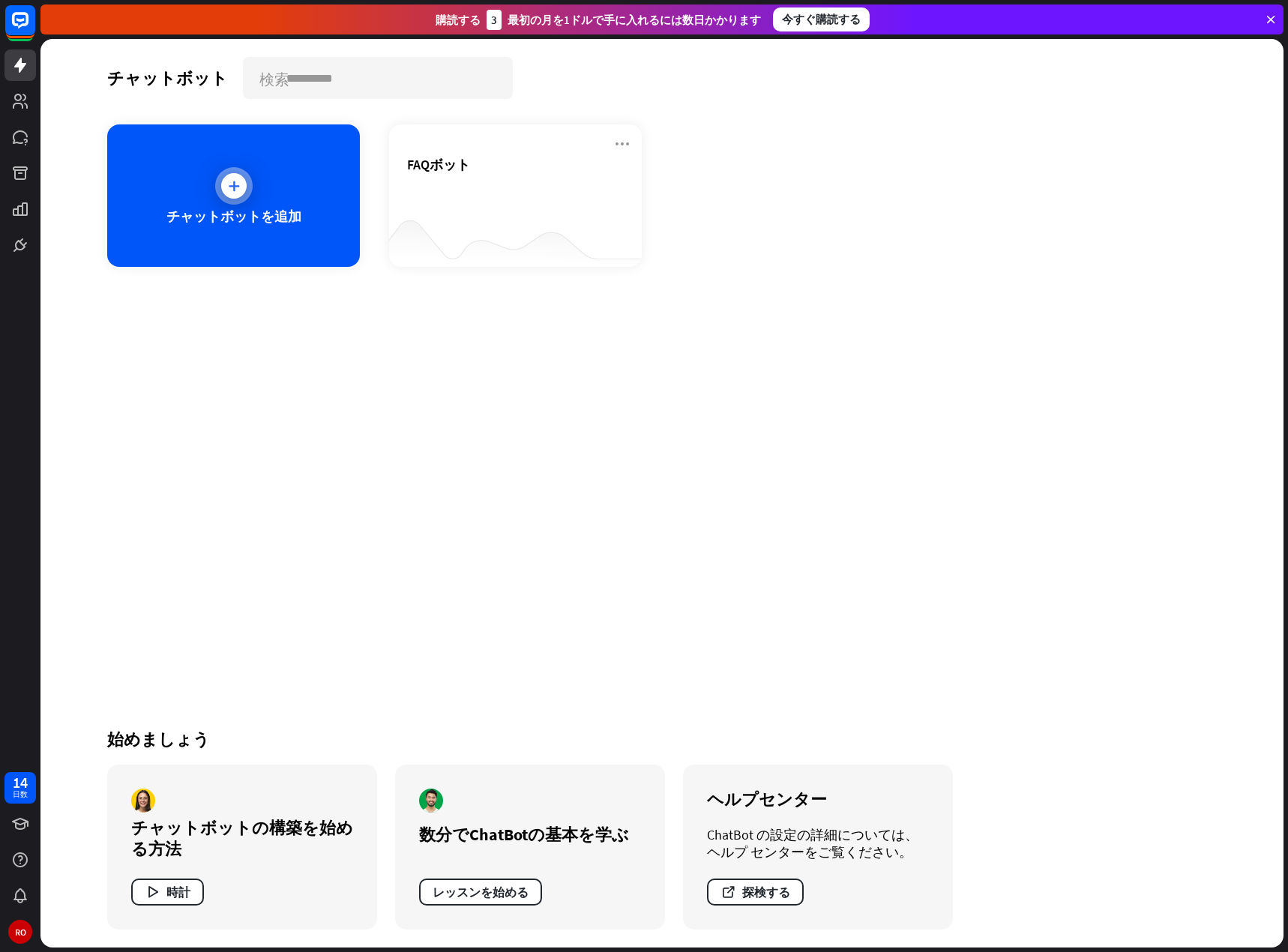
click at [217, 197] on div "チャットボットを追加" at bounding box center [233, 196] width 253 height 142
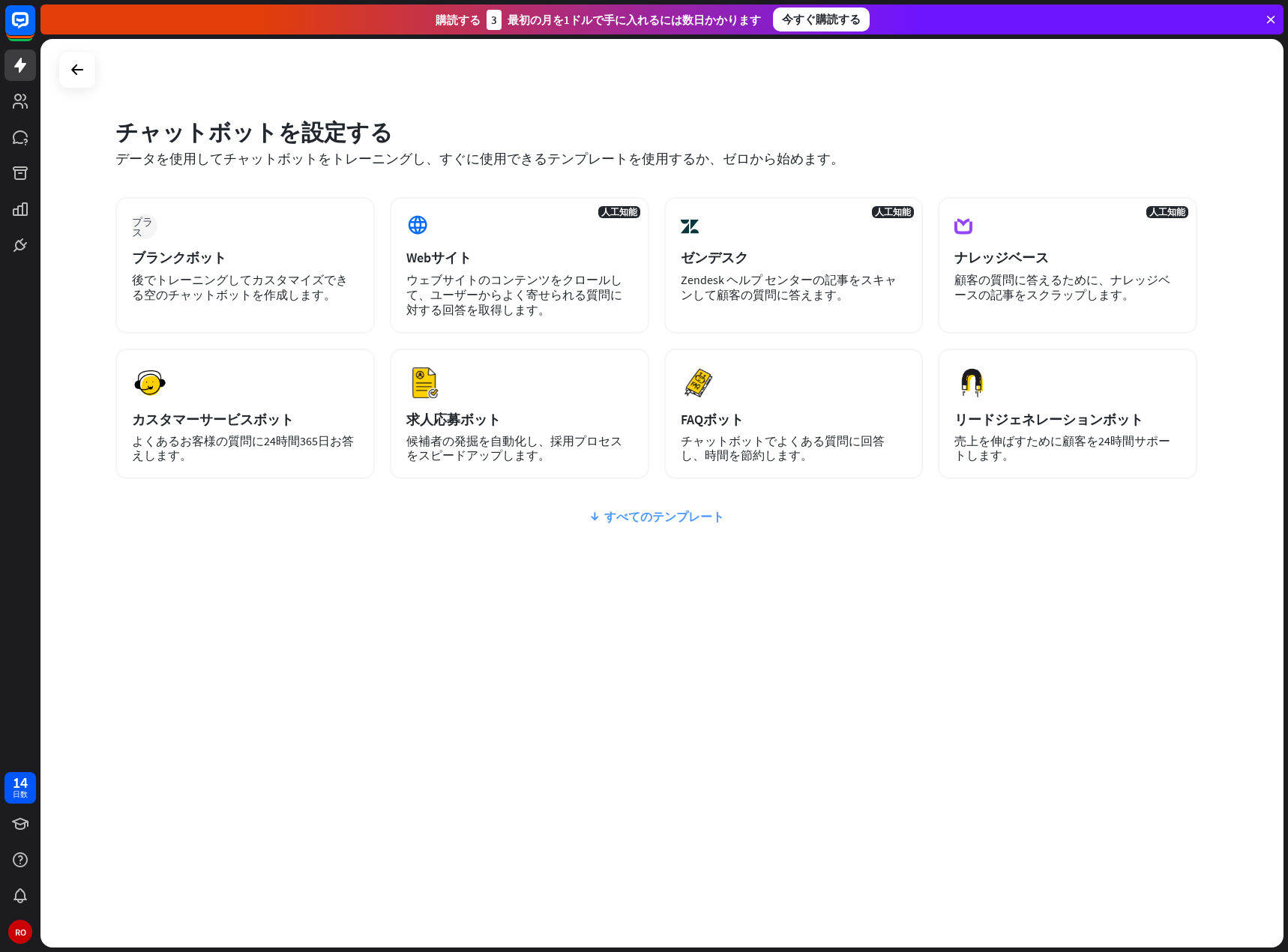
click at [643, 521] on font "すべてのテンプレート" at bounding box center [663, 516] width 120 height 15
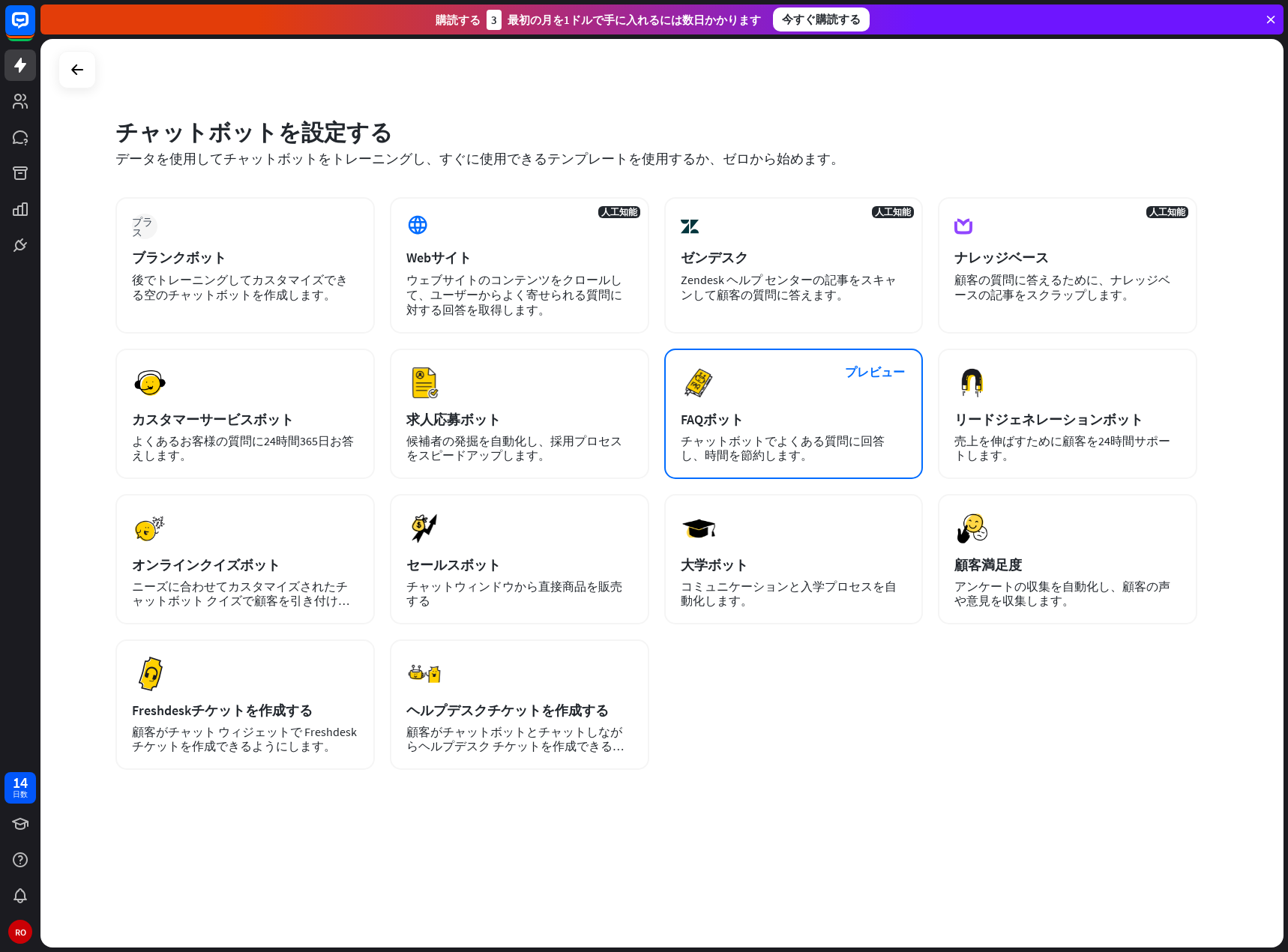
click at [763, 407] on div "プレビュー FAQボット チャットボットでよくある質問に回答し、時間を節約します。" at bounding box center [794, 414] width 259 height 130
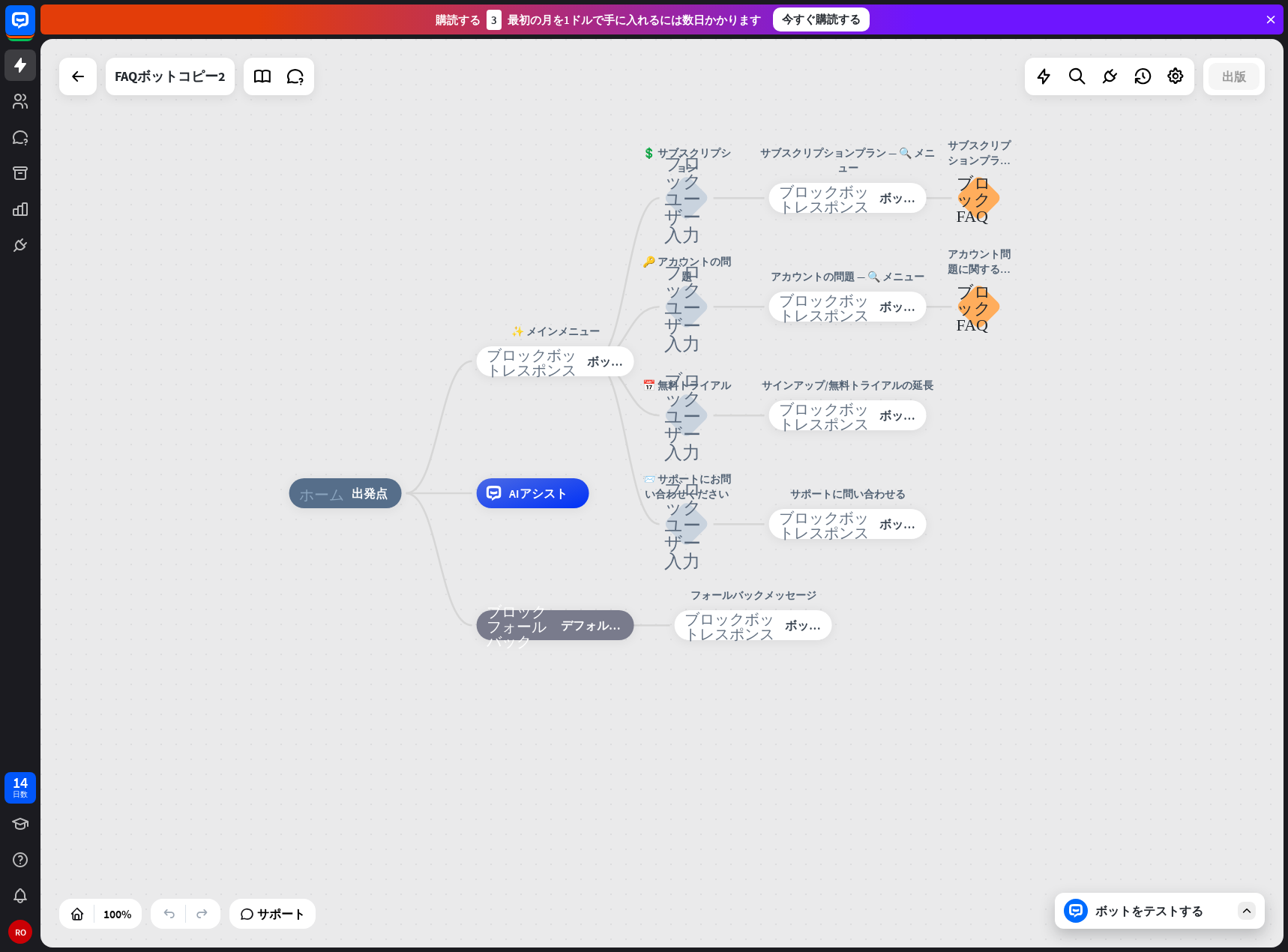
click at [556, 200] on div "ホーム_2 出発点 ✨ メインメニュー ブロックボットレスポンス ボットの応答 💲 サブスクリプション ブロックユーザー入力 サブスクリプションプラン — 🔍…" at bounding box center [661, 492] width 1243 height 909
click at [983, 78] on div "ホーム_2 出発点 ✨ メインメニュー ブロックボットレスポンス ボットの応答 名前を編集 もっと見る_黄色 💲 サブスクリプション ブロックユーザー入力 サ…" at bounding box center [661, 492] width 1243 height 909
click at [978, 77] on div "ホーム_2 出発点 ✨ メインメニュー ブロックボットレスポンス ボットの応答 💲 サブスクリプション ブロックユーザー入力 サブスクリプションプラン — 🔍…" at bounding box center [661, 492] width 1243 height 909
click at [979, 47] on div "ホーム_2 出発点 ✨ メインメニュー ブロックボットレスポンス ボットの応答 💲 サブスクリプション ブロックユーザー入力 サブスクリプションプラン — 🔍…" at bounding box center [661, 492] width 1243 height 909
click at [978, 29] on div "購読する 3 最初の月を1ドルで手に入れるには数日かかります 今すぐ購読する" at bounding box center [661, 20] width 1243 height 30
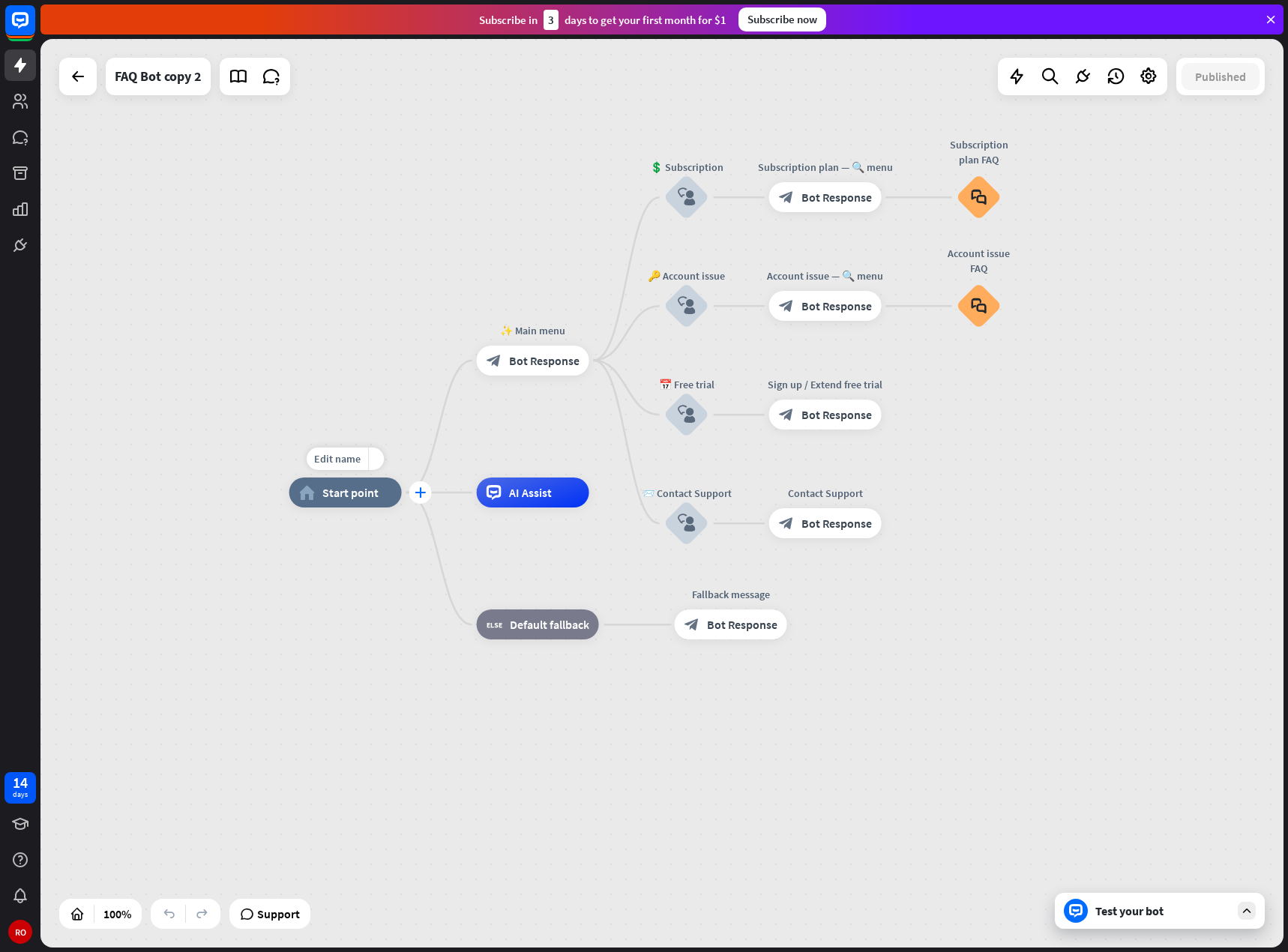
click at [420, 494] on font "plus" at bounding box center [419, 492] width 11 height 11
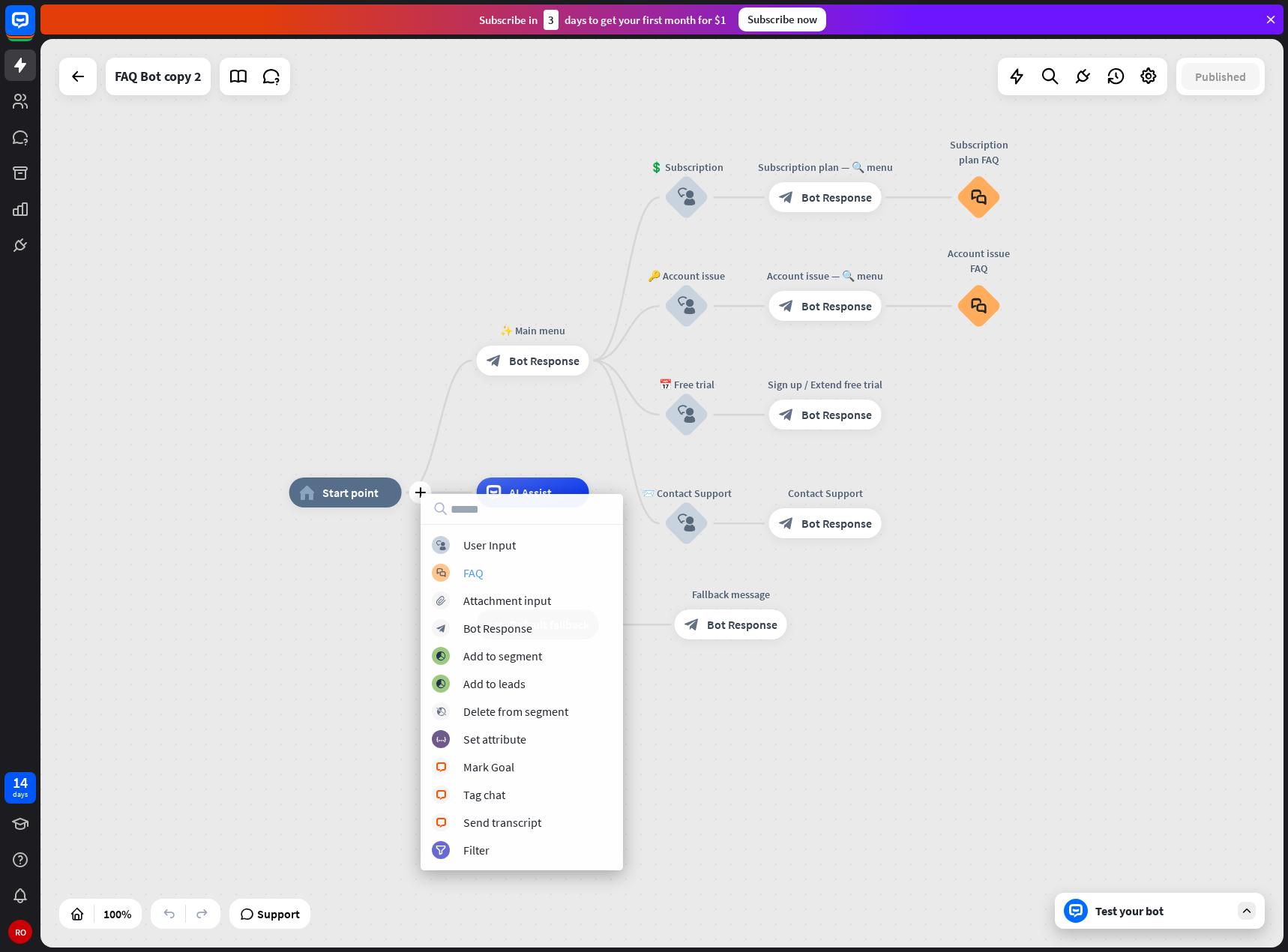
click at [463, 571] on div "block_faq FAQ" at bounding box center [522, 572] width 180 height 18
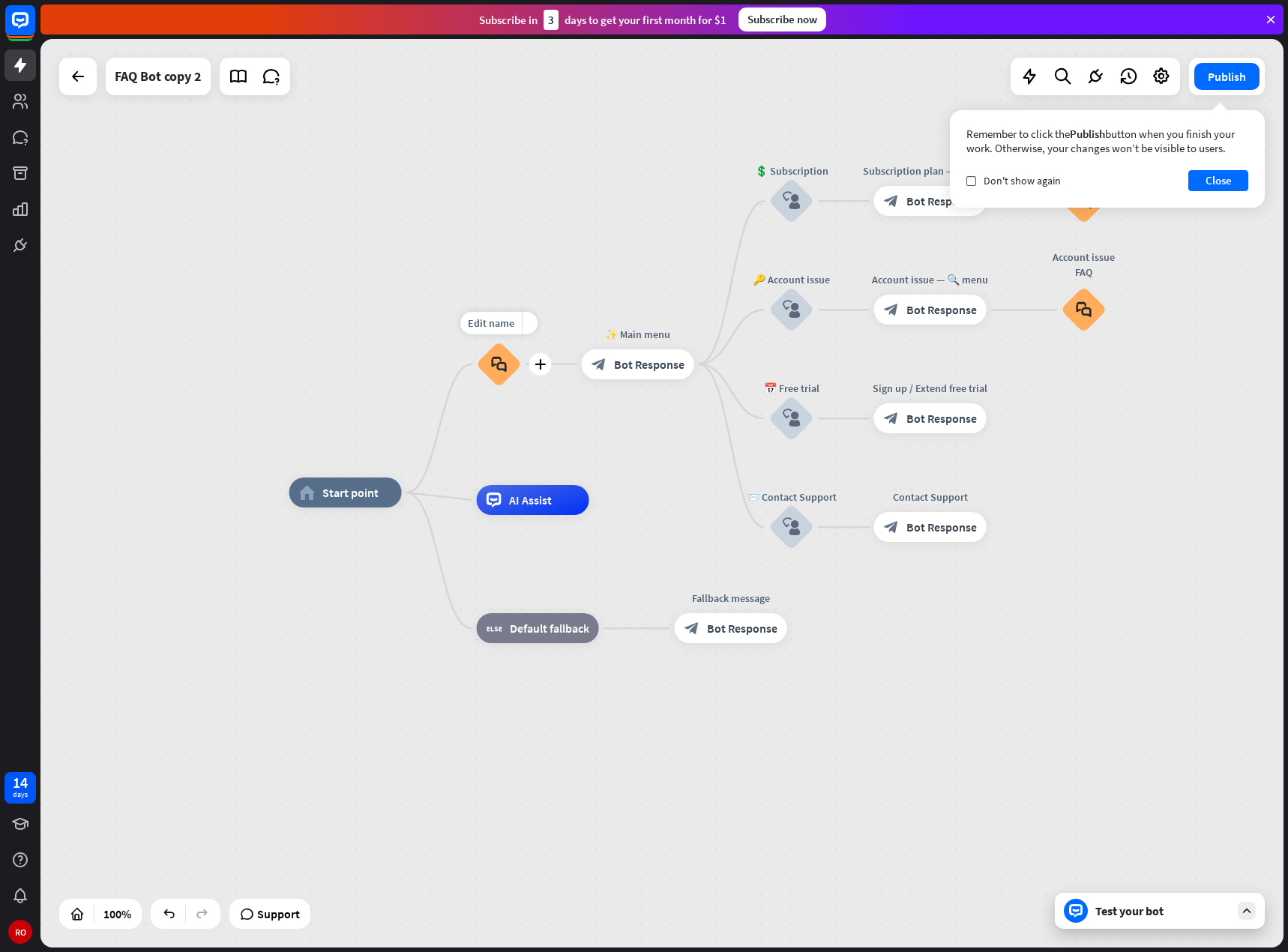
click at [510, 365] on div "block_faq" at bounding box center [498, 364] width 44 height 44
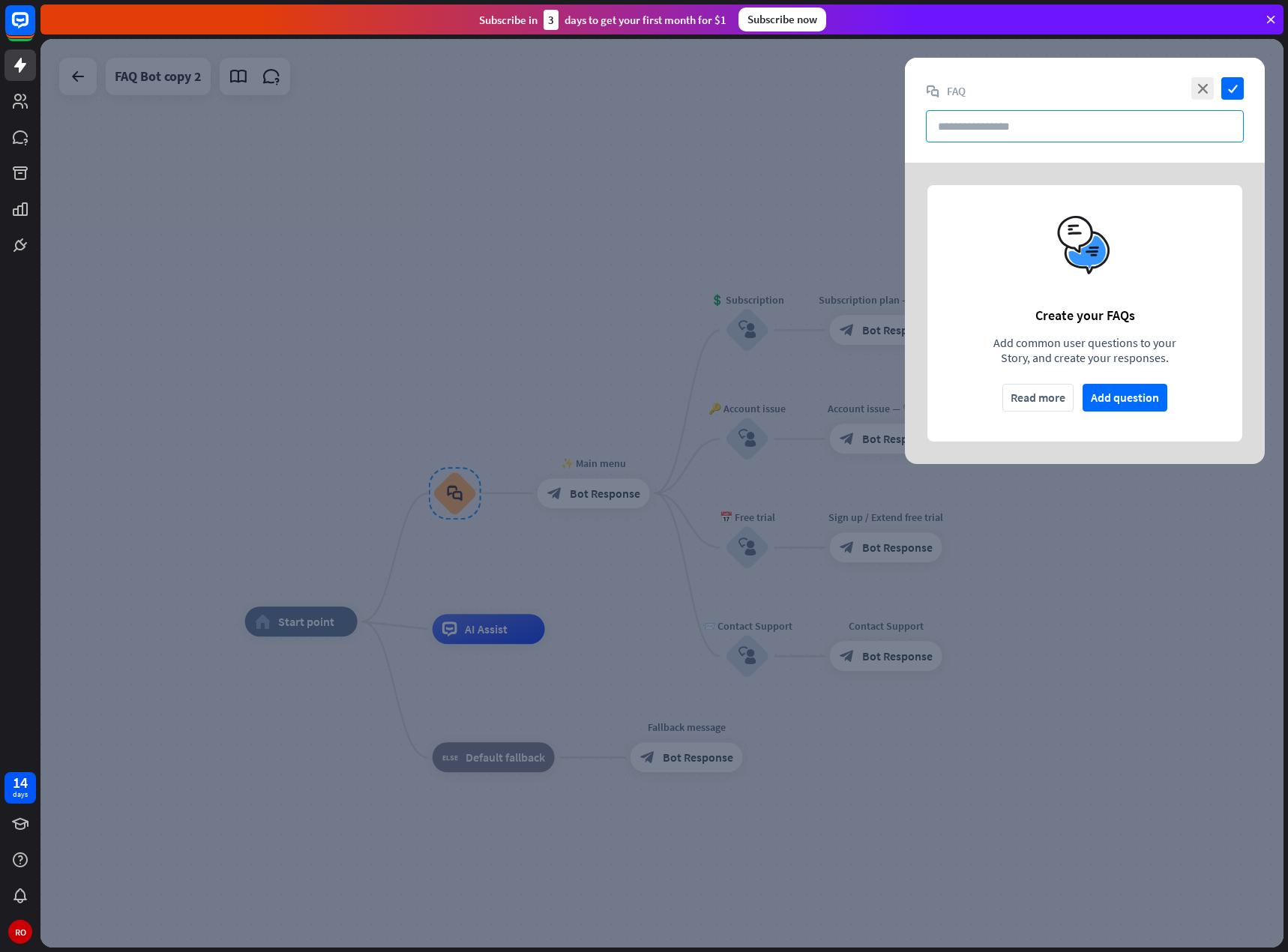
click at [1015, 126] on input "text" at bounding box center [1083, 126] width 317 height 33
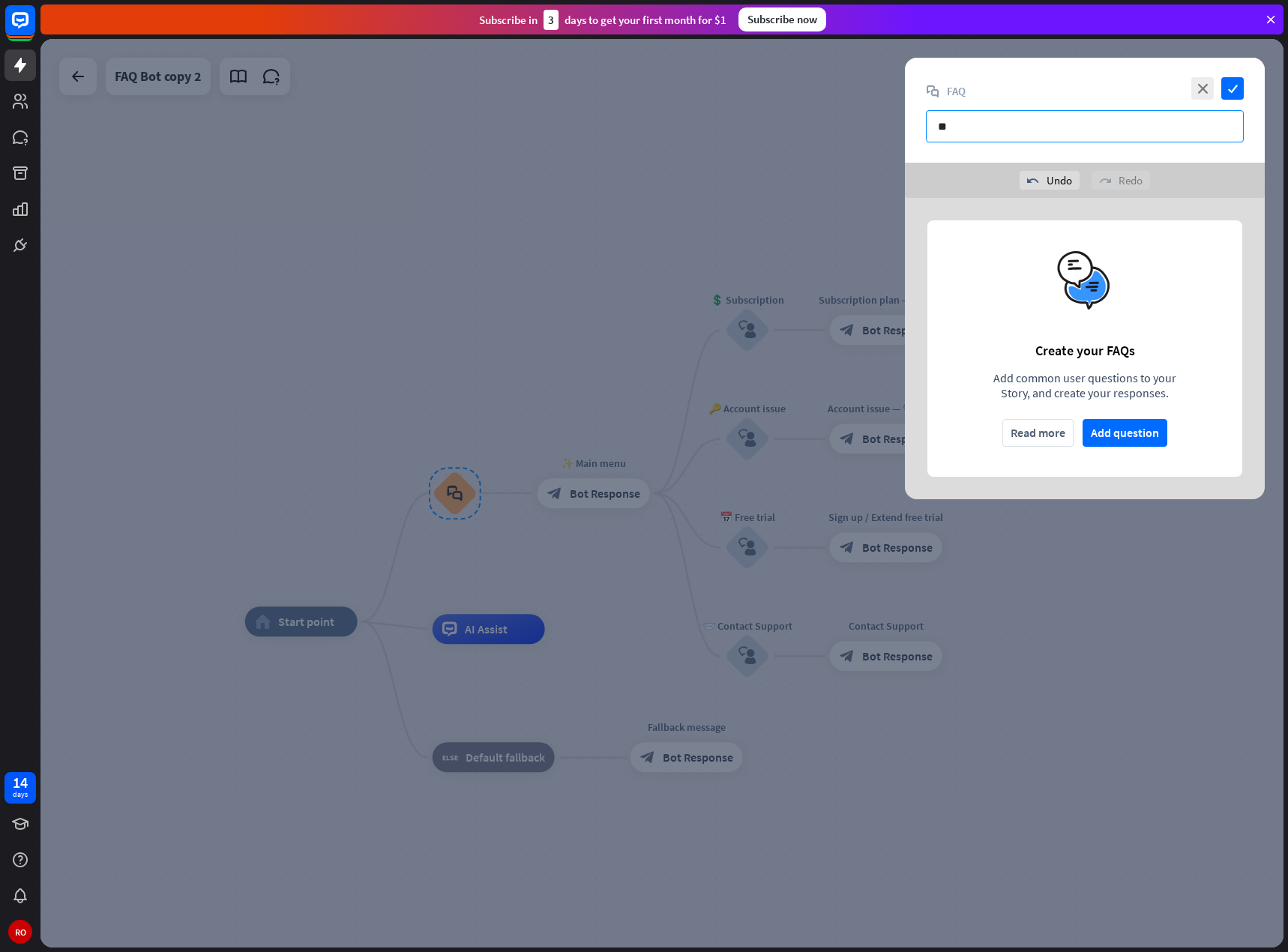
type input "*"
type input "**********"
click at [1235, 86] on icon "check" at bounding box center [1232, 88] width 23 height 23
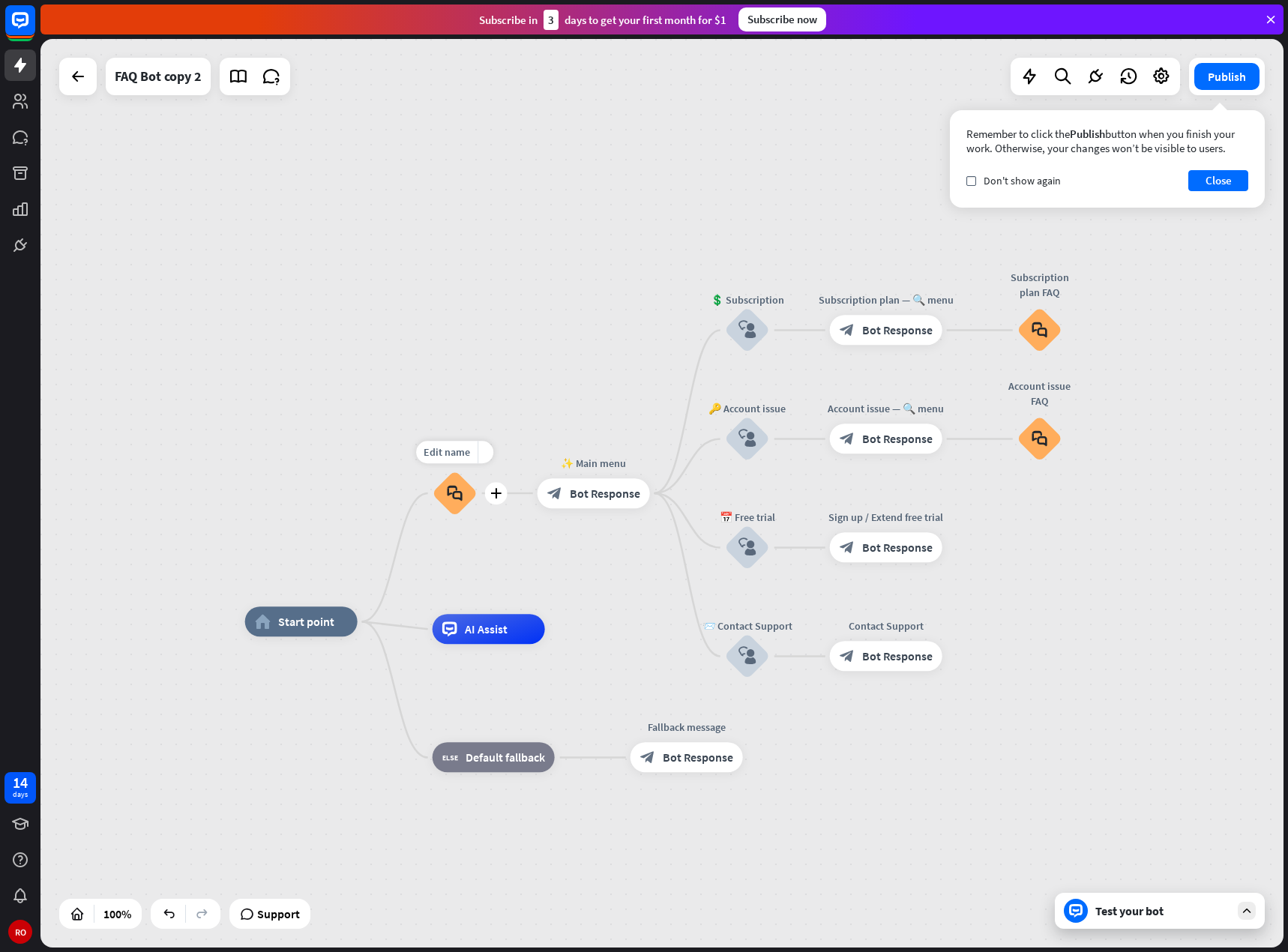
click at [462, 494] on font "block_faq" at bounding box center [455, 493] width 16 height 17
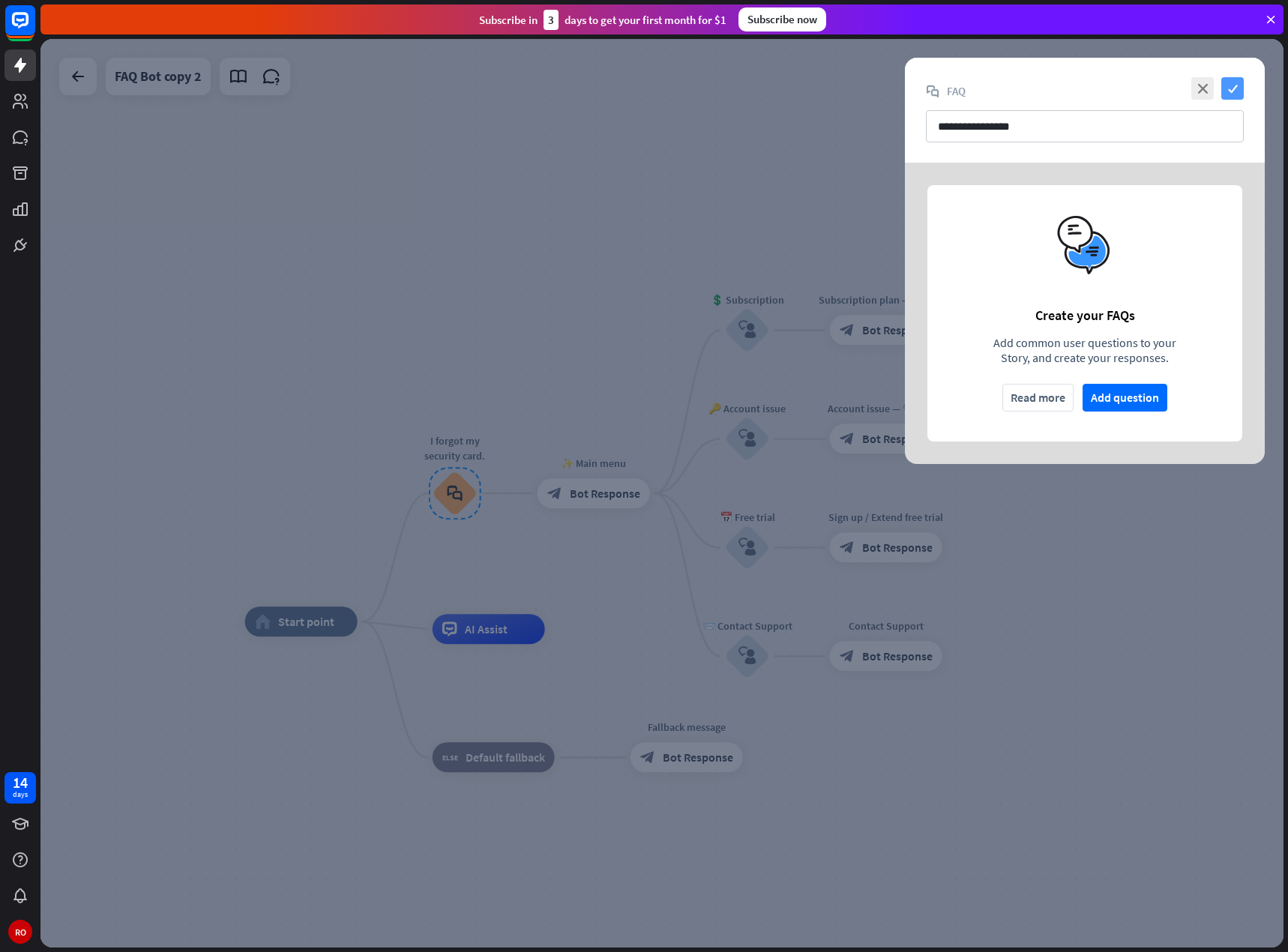
click at [1235, 85] on font "check" at bounding box center [1233, 89] width 10 height 10
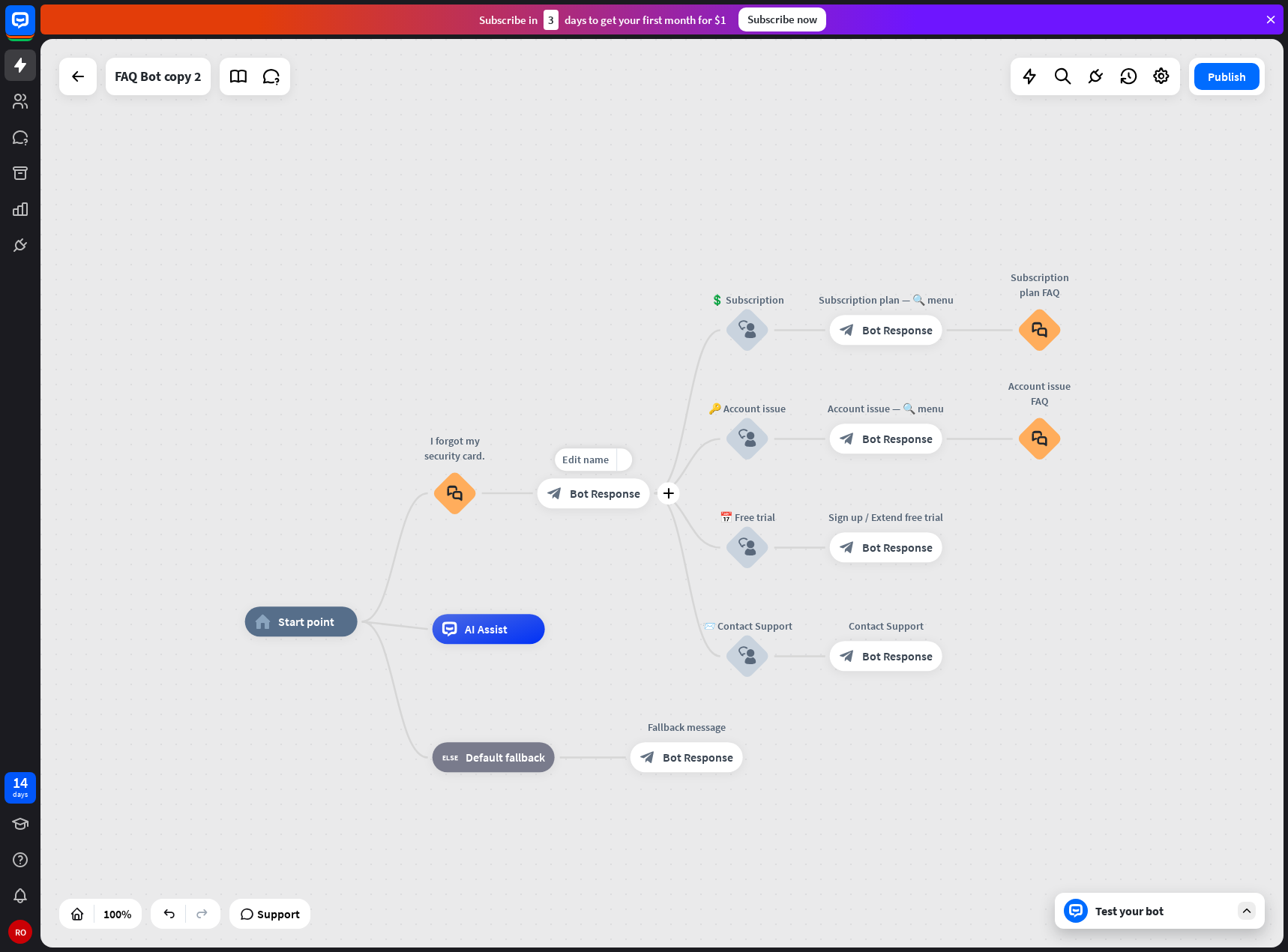
click at [613, 501] on div "block_bot_response Bot Response" at bounding box center [594, 493] width 113 height 30
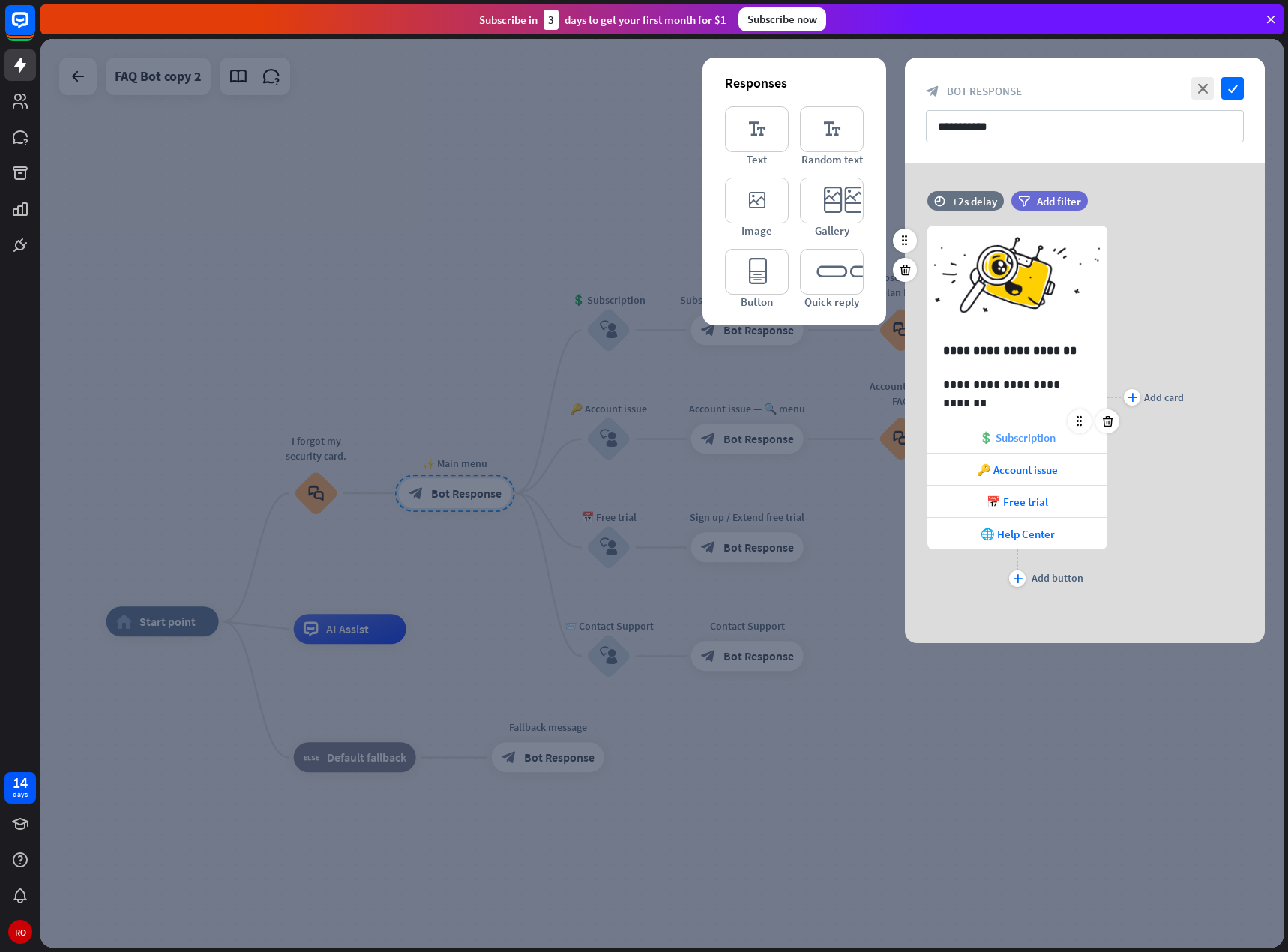
click at [1021, 442] on font "💲 Subscription" at bounding box center [1016, 437] width 76 height 14
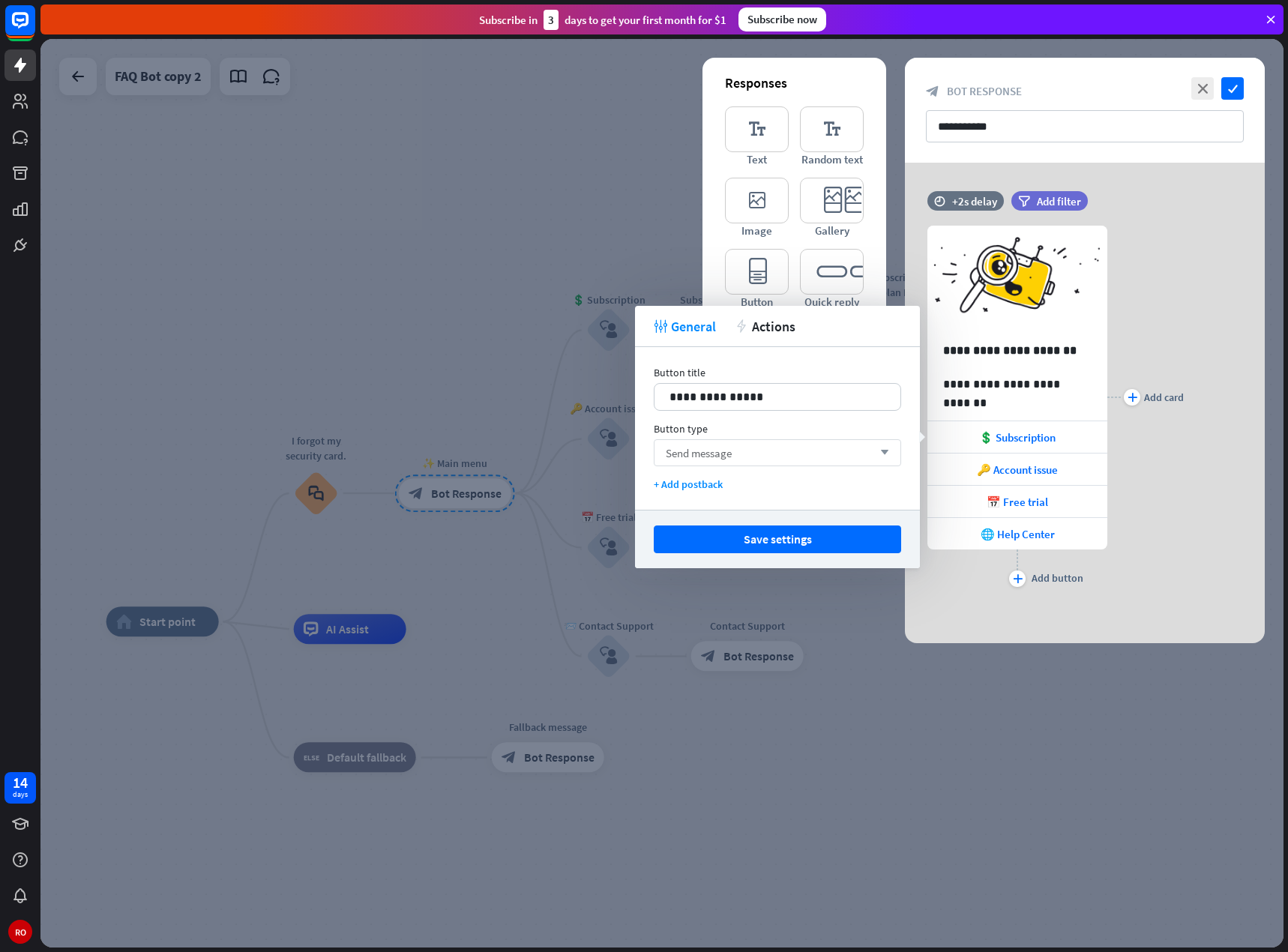
click at [830, 452] on div "Send message arrow_down" at bounding box center [777, 452] width 247 height 27
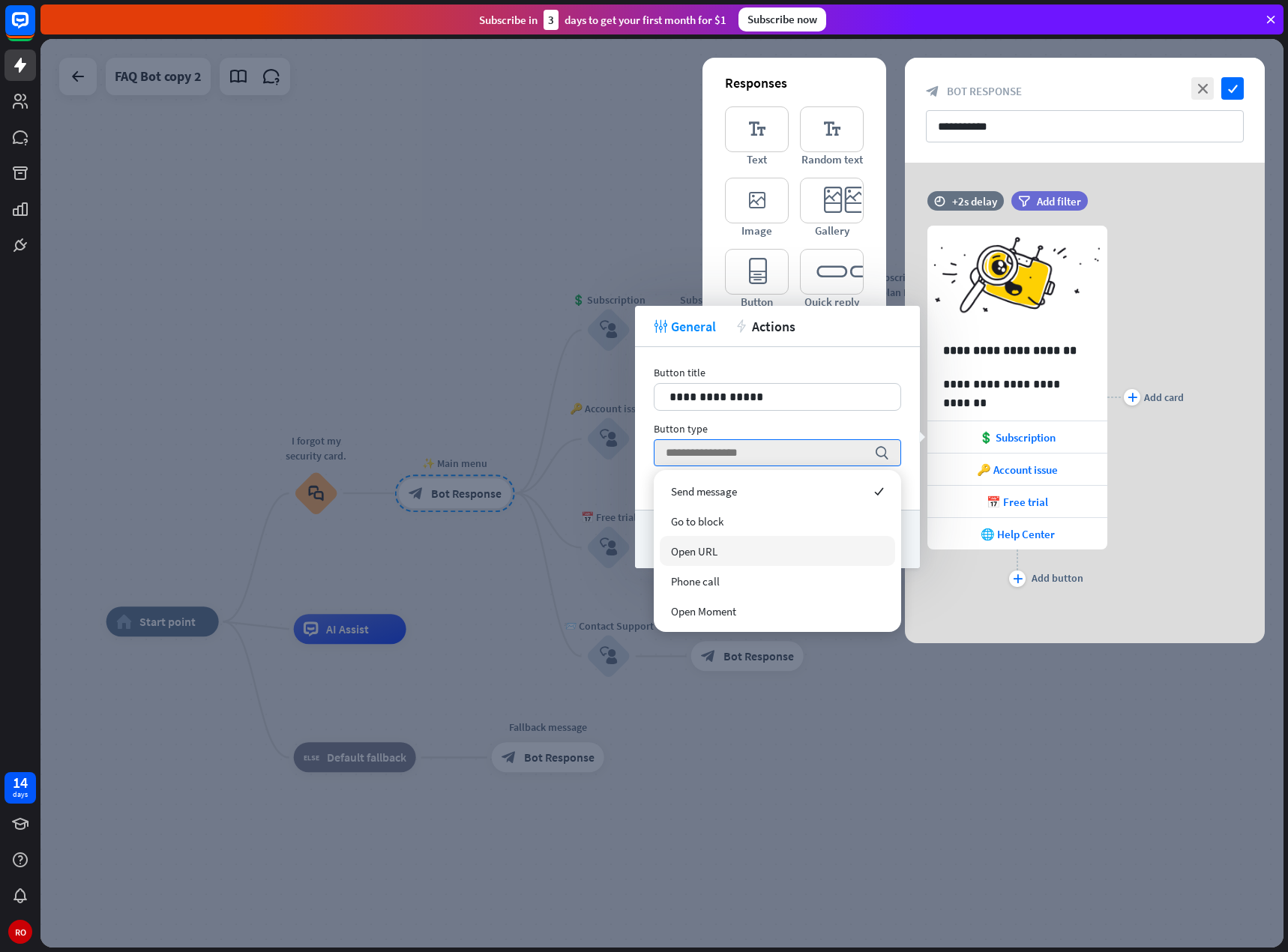
click at [786, 561] on div "Open URL" at bounding box center [777, 551] width 235 height 30
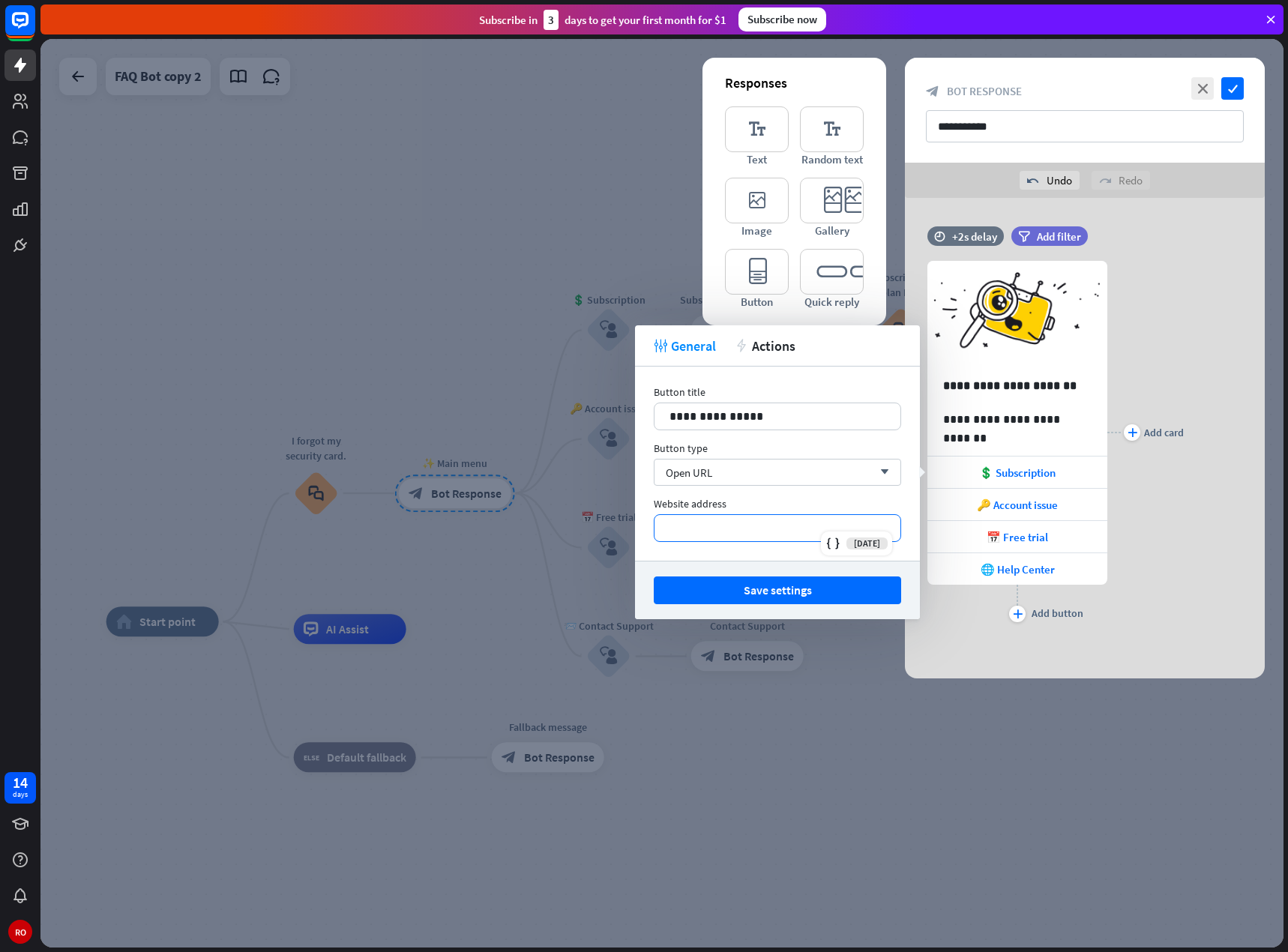
click at [747, 530] on p "*********" at bounding box center [777, 528] width 215 height 19
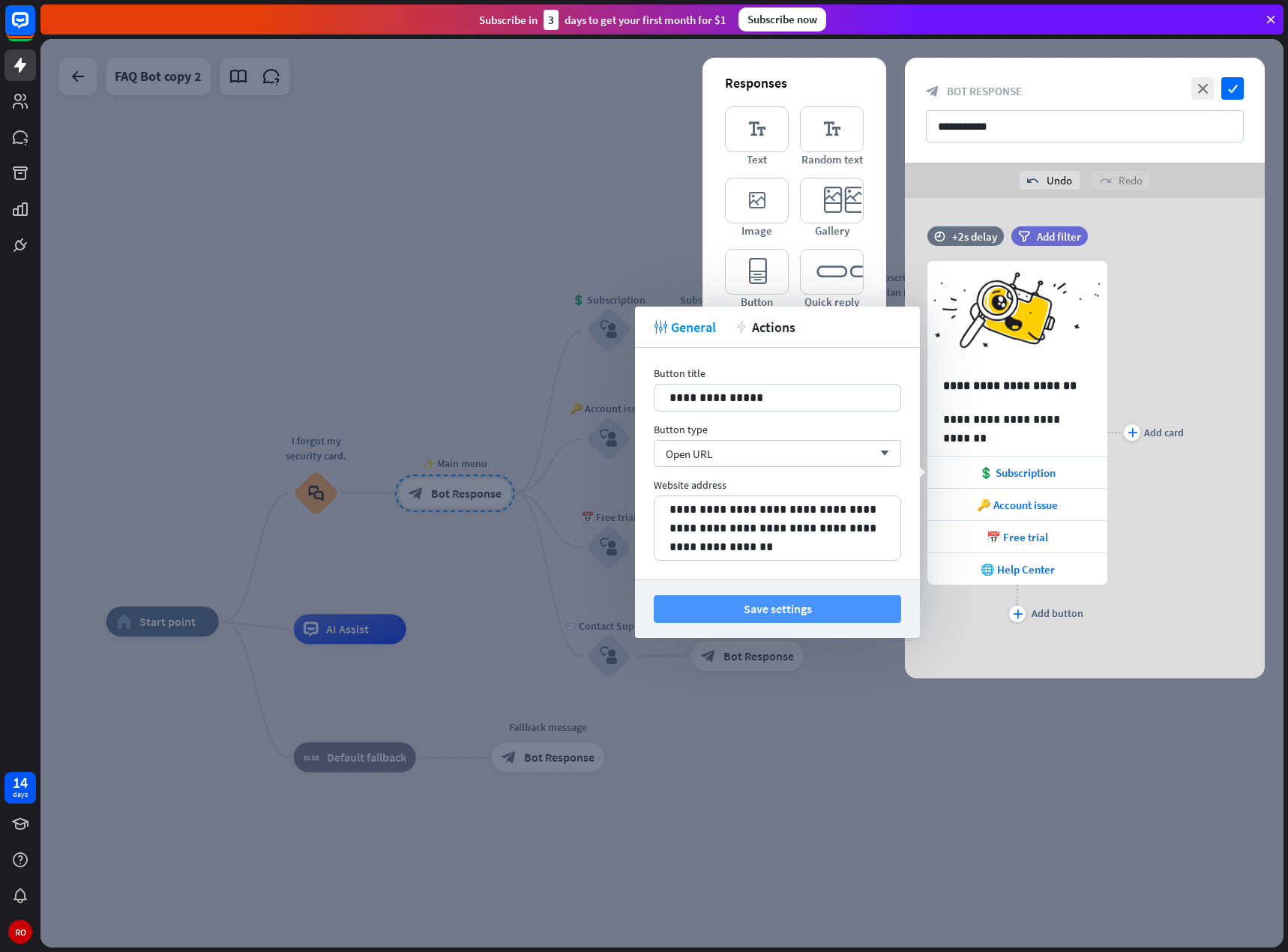
click at [764, 609] on button "Save settings" at bounding box center [777, 609] width 247 height 28
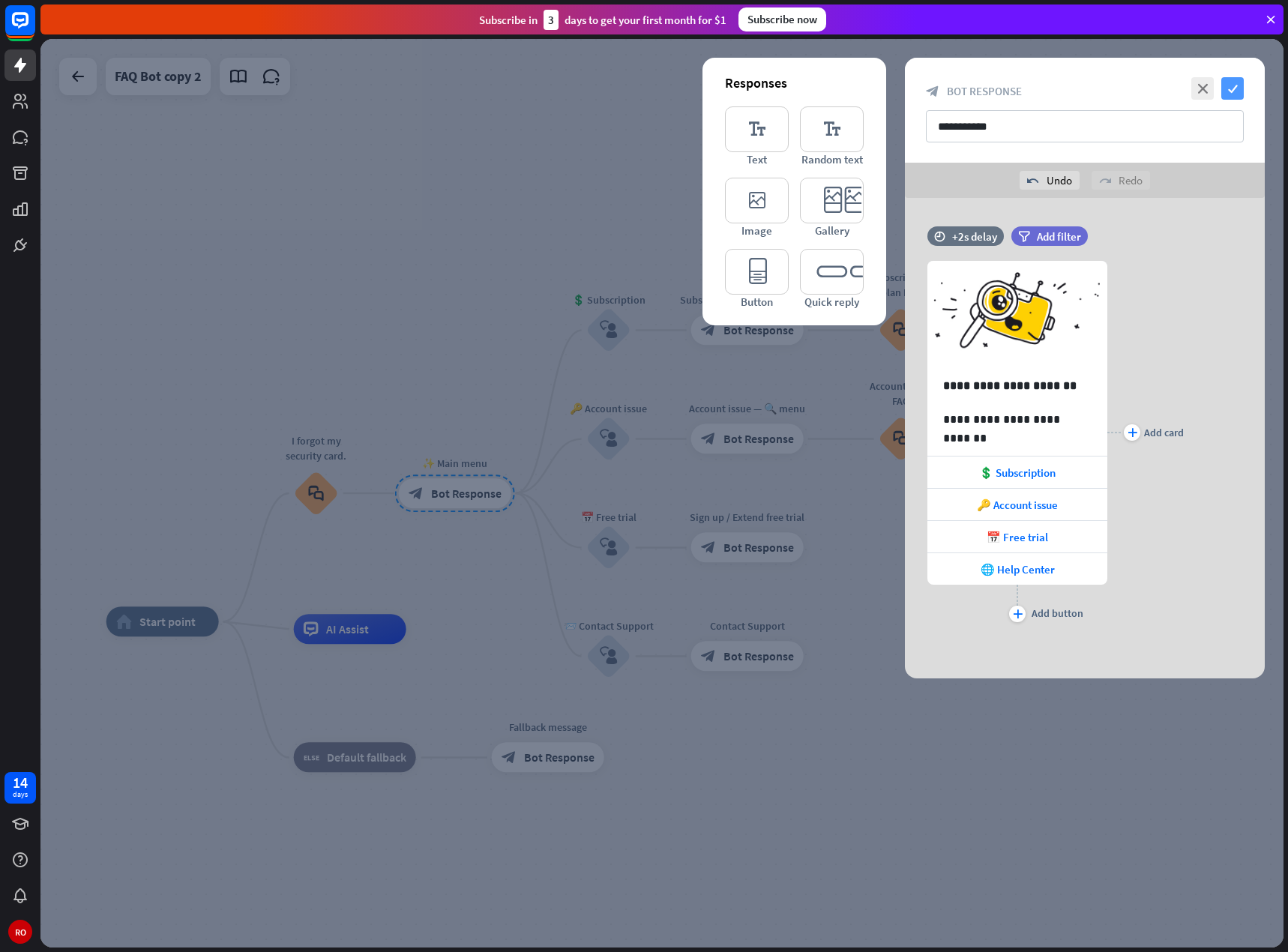
click at [1234, 98] on icon "check" at bounding box center [1232, 88] width 23 height 23
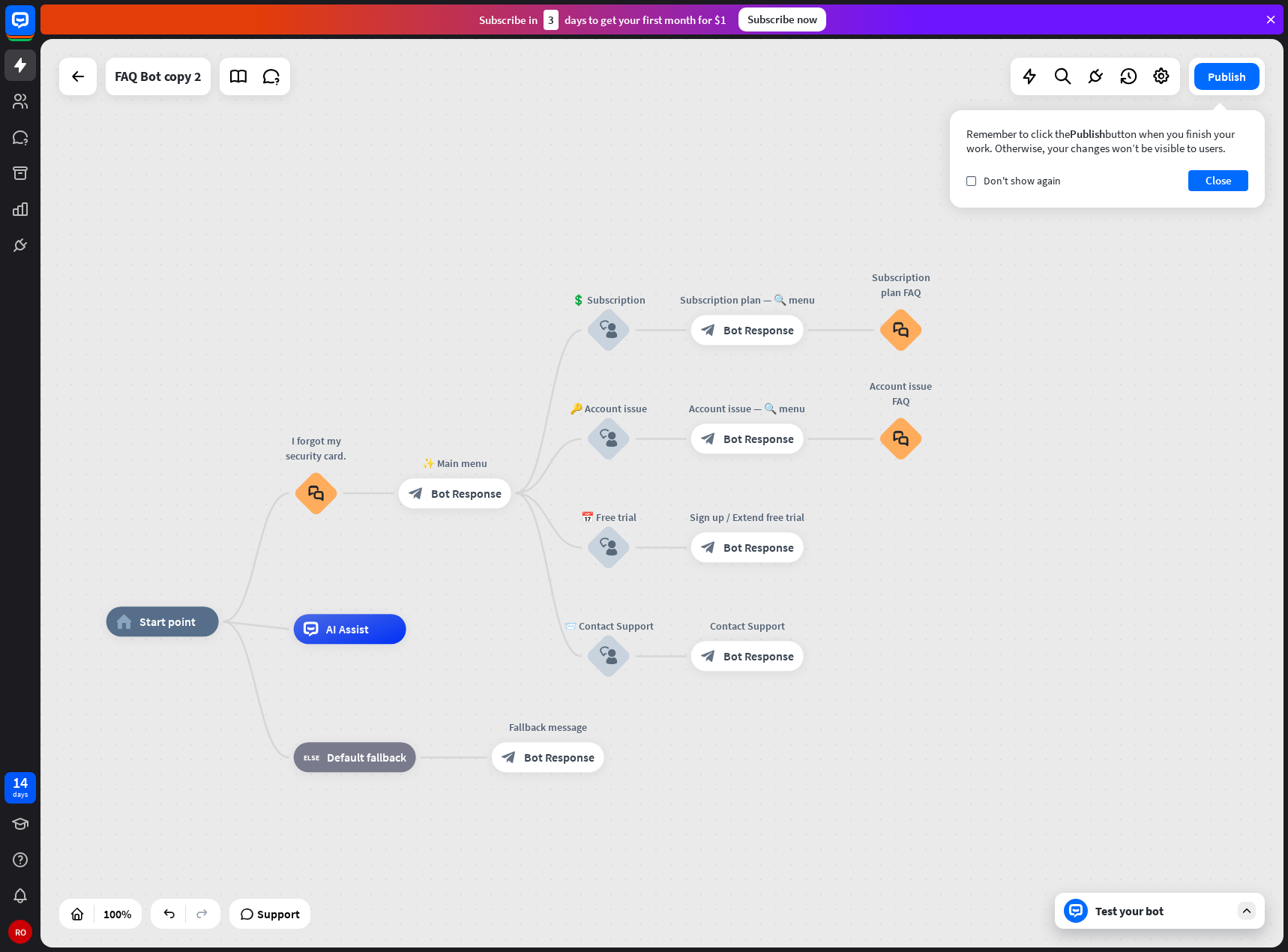
click at [1104, 910] on font "Test your bot" at bounding box center [1129, 910] width 68 height 15
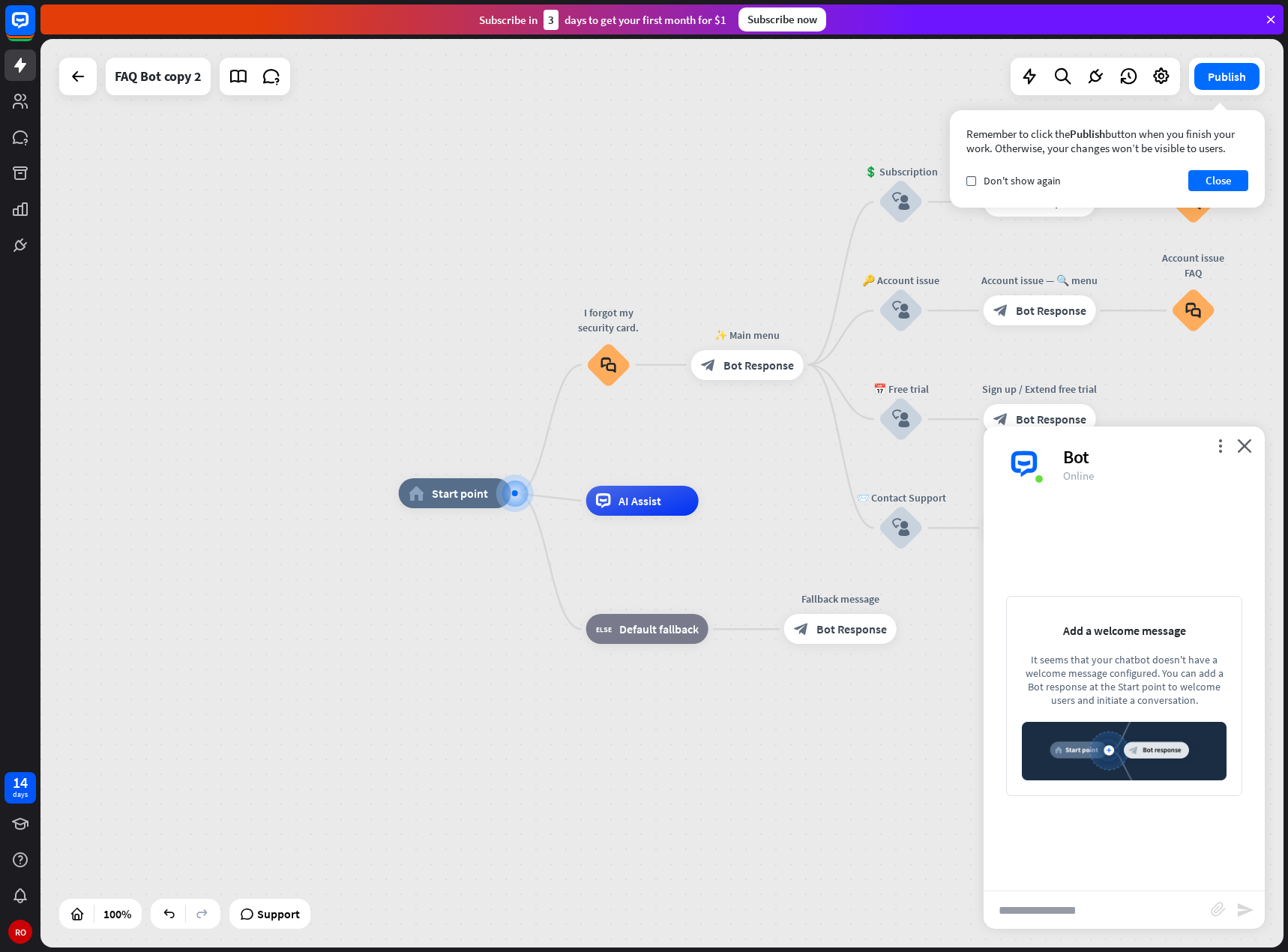
click at [1104, 909] on input "text" at bounding box center [1097, 909] width 227 height 38
type input "*"
type input "*********"
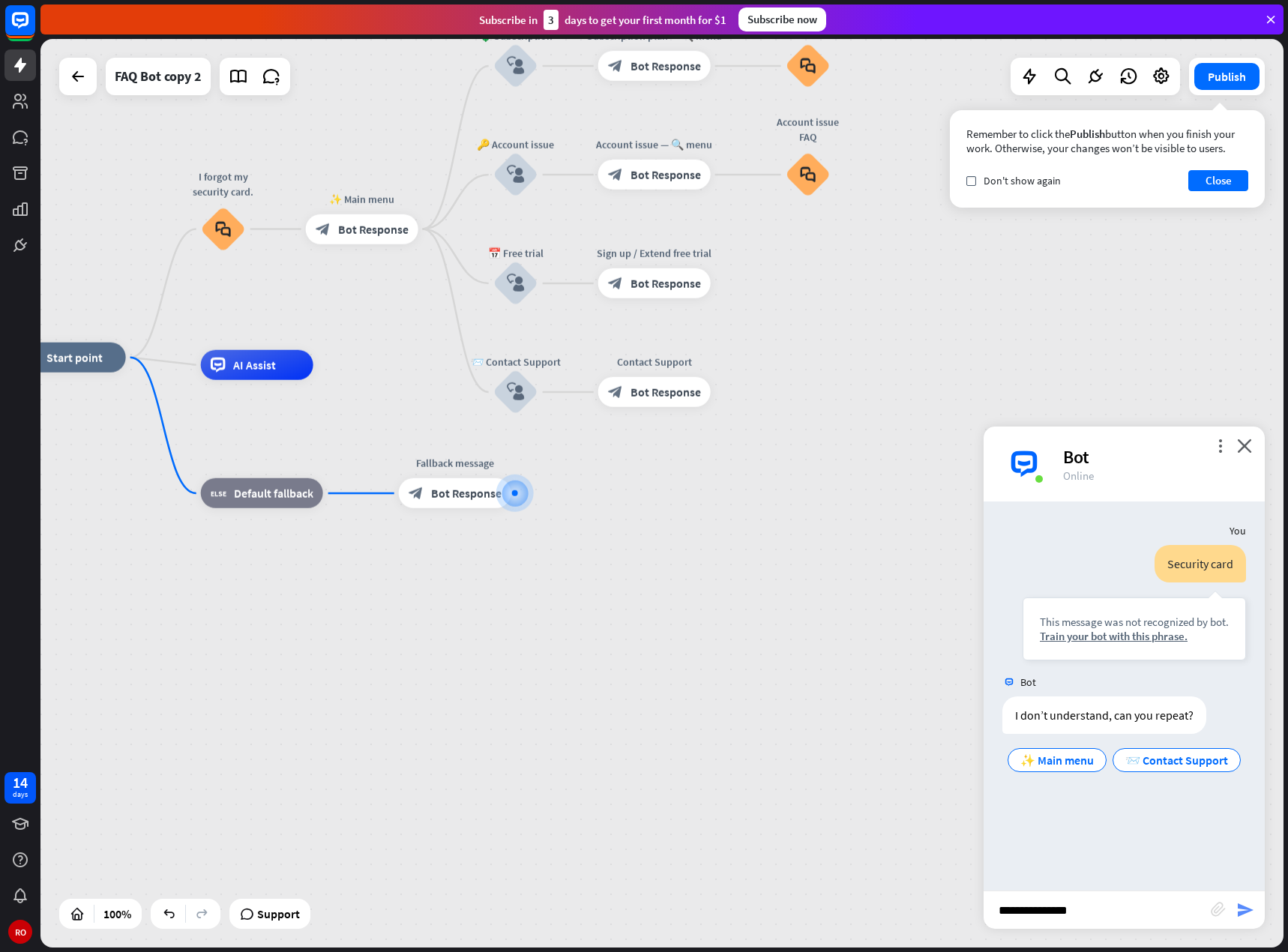
type input "**********"
click at [1242, 913] on icon "send" at bounding box center [1245, 909] width 18 height 18
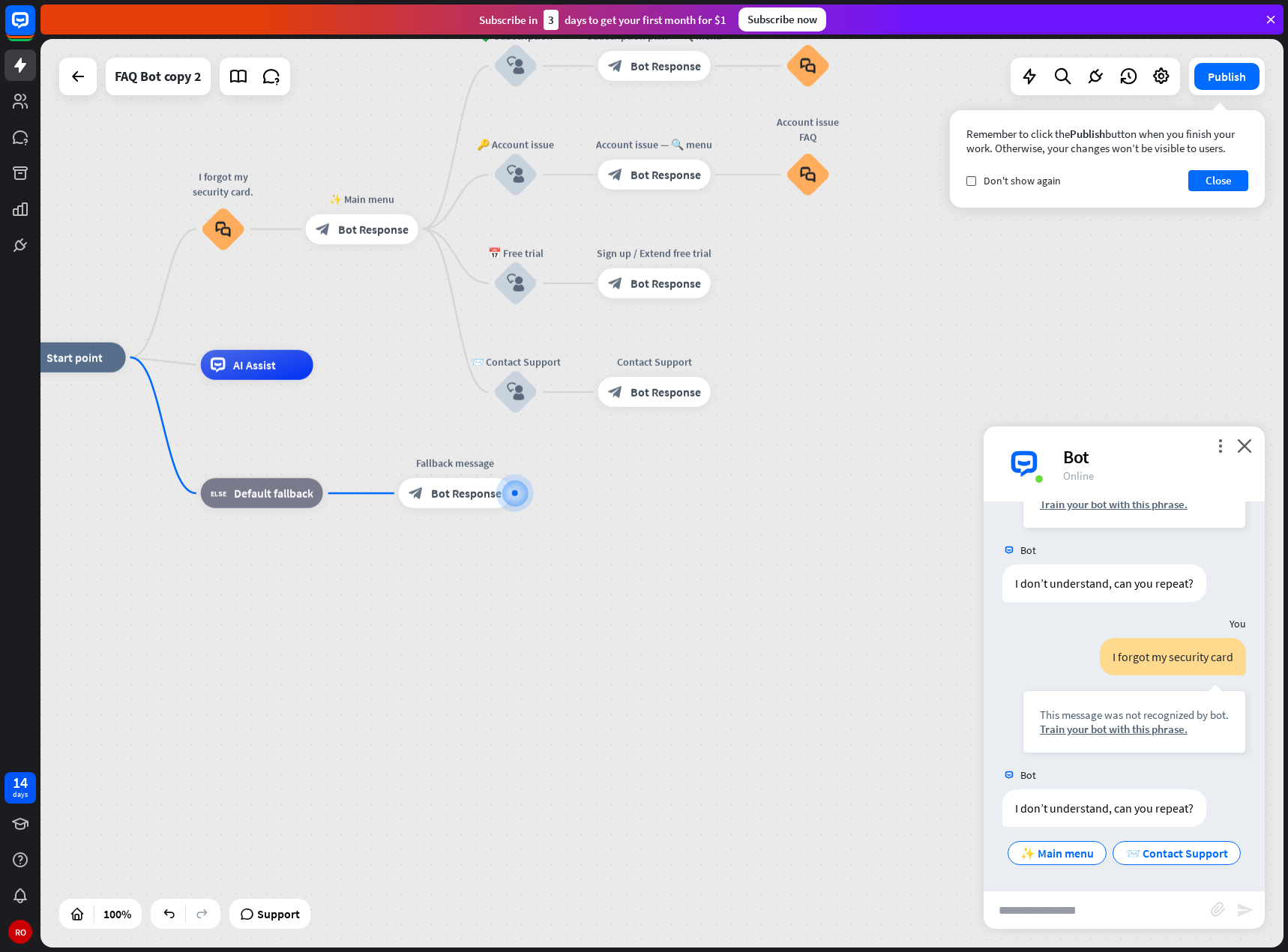
scroll to position [162, 0]
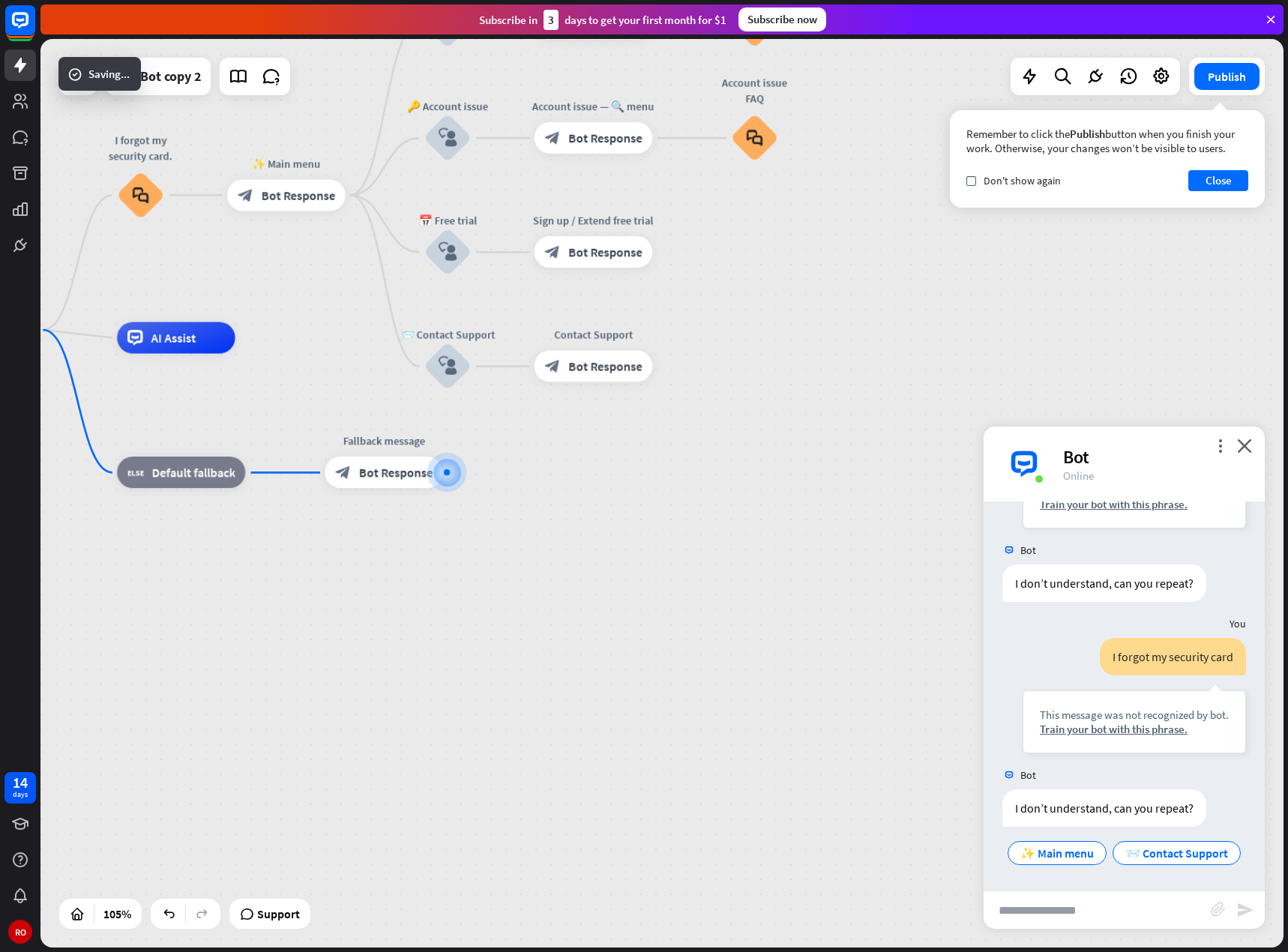
drag, startPoint x: 593, startPoint y: 845, endPoint x: 362, endPoint y: 820, distance: 232.3
click at [362, 820] on div "home_2 Start point I forgot my security card. block_faq ✨ Main menu block_bot_r…" at bounding box center [573, 807] width 1305 height 954
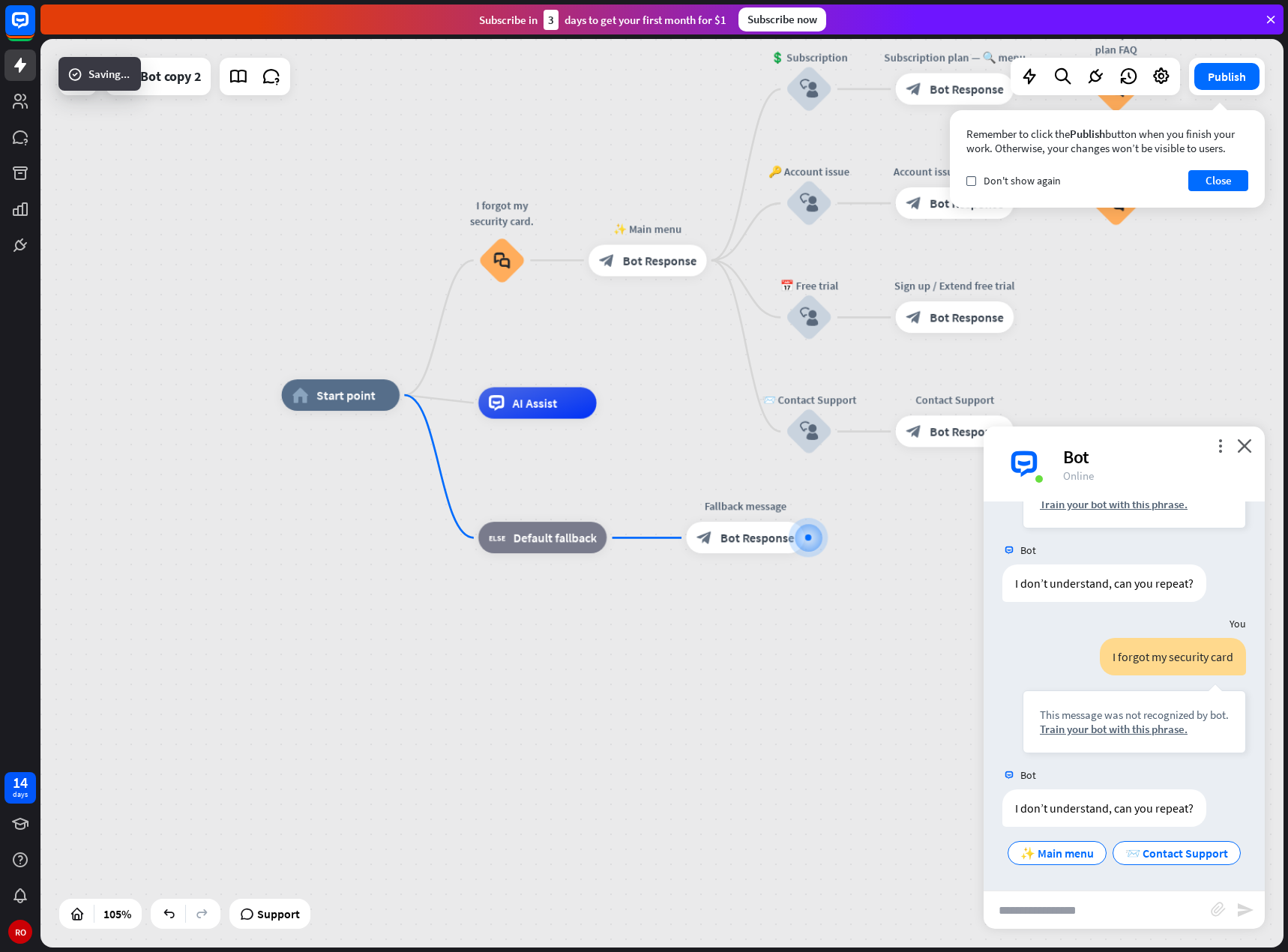
drag, startPoint x: 362, startPoint y: 820, endPoint x: 954, endPoint y: 910, distance: 598.8
click at [954, 910] on div "home_2 Start point I forgot my security card. block_faq ✨ Main menu block_bot_r…" at bounding box center [934, 872] width 1305 height 954
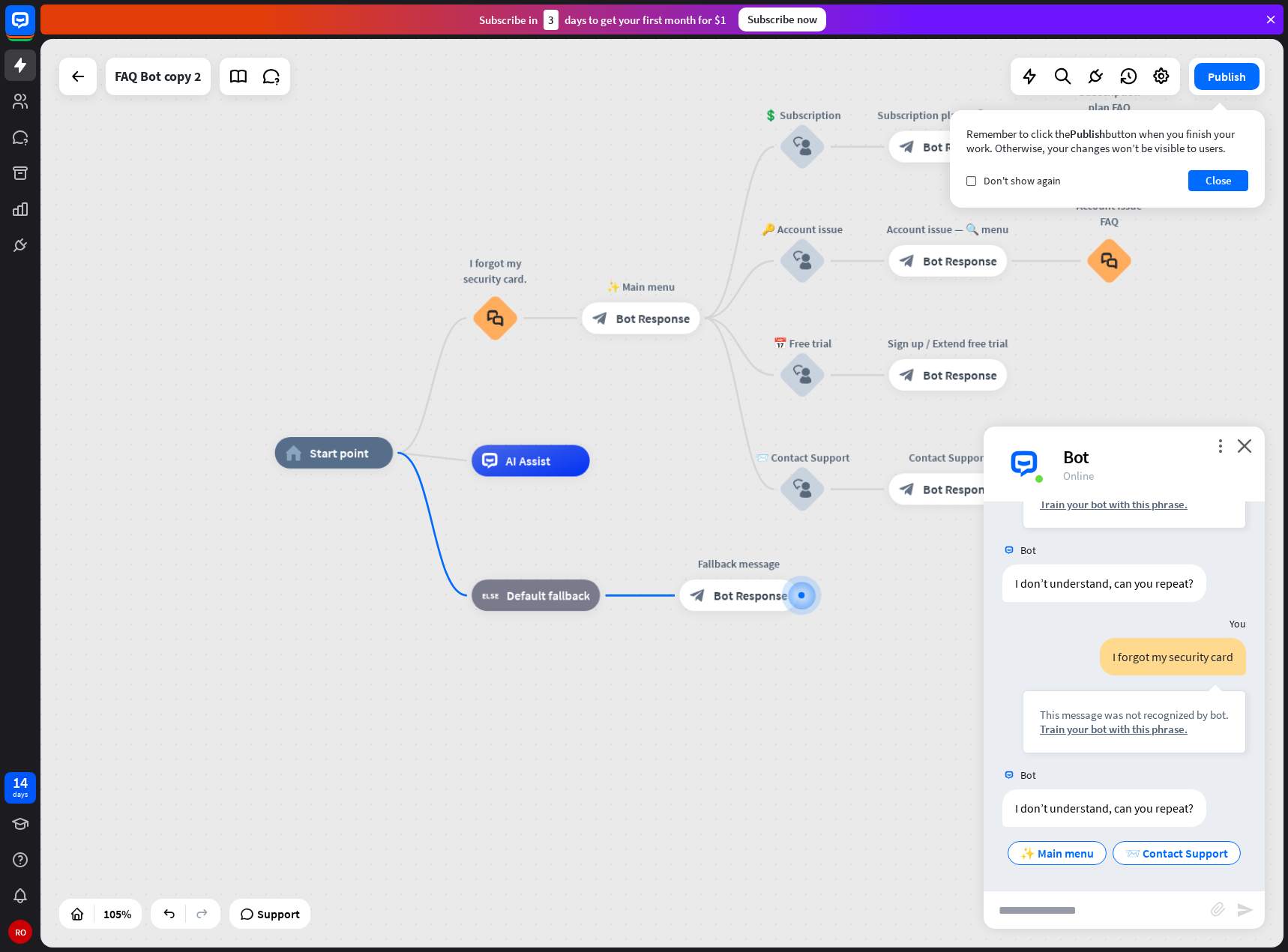
drag, startPoint x: 789, startPoint y: 768, endPoint x: 782, endPoint y: 826, distance: 58.4
click at [782, 826] on div "home_2 Start point I forgot my security card. block_faq ✨ Main menu block_bot_r…" at bounding box center [927, 929] width 1305 height 954
click at [328, 455] on span "Start point" at bounding box center [339, 453] width 59 height 16
click at [494, 333] on div "block_faq" at bounding box center [495, 318] width 47 height 47
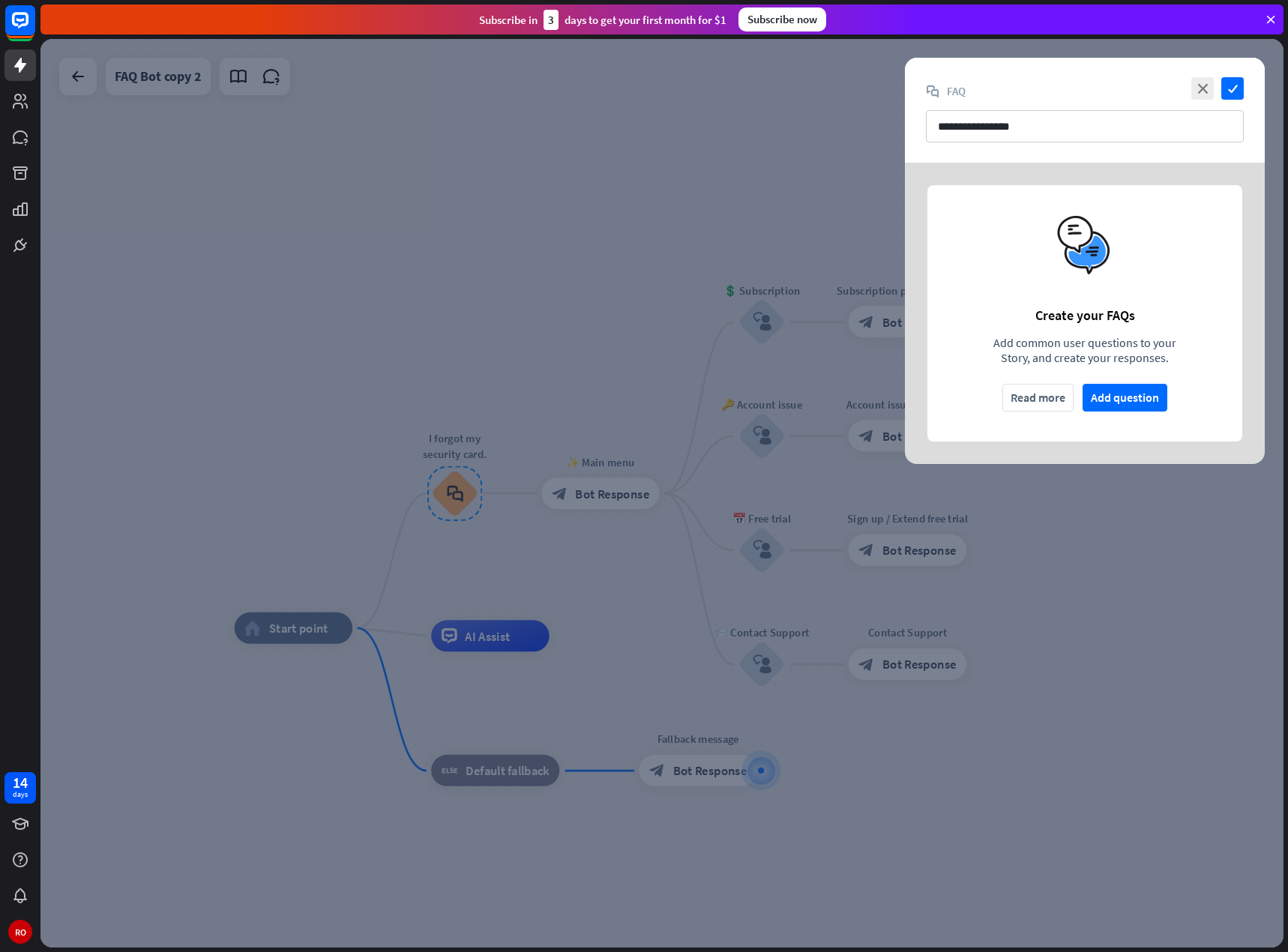
click at [612, 489] on div at bounding box center [661, 492] width 1243 height 909
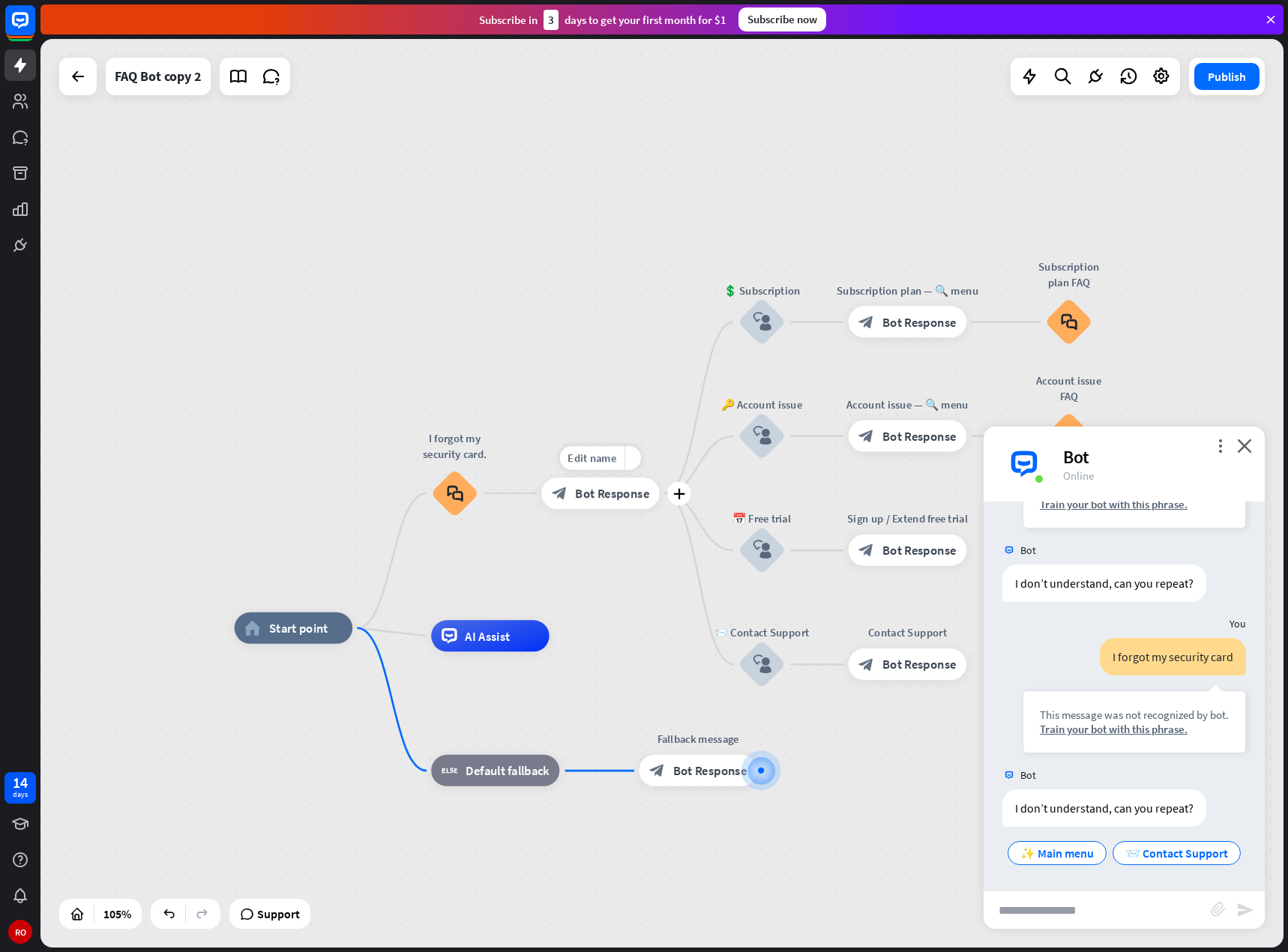
click at [612, 489] on span "Bot Response" at bounding box center [612, 493] width 74 height 16
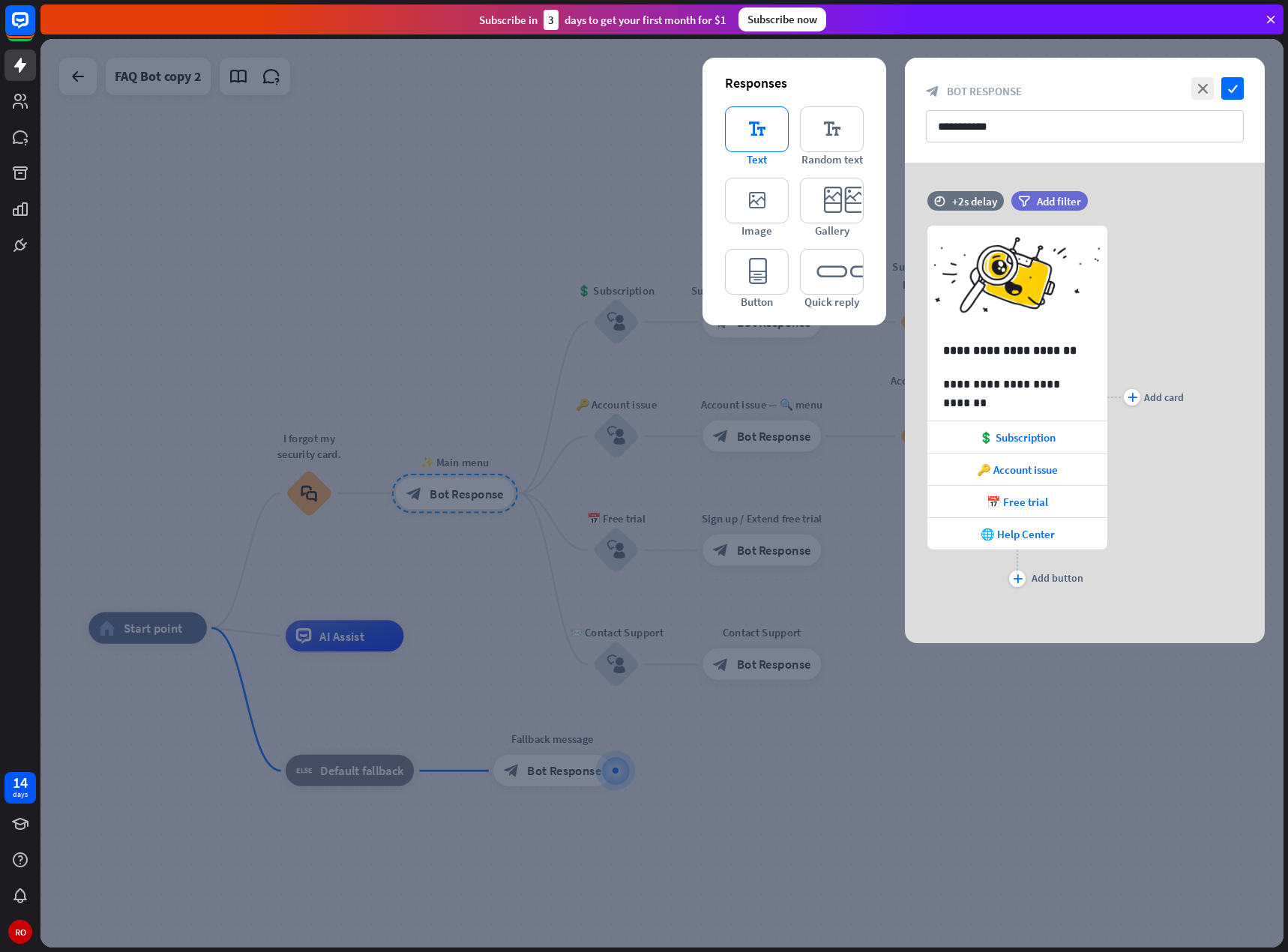
click at [763, 127] on font "editor_text" at bounding box center [756, 129] width 58 height 44
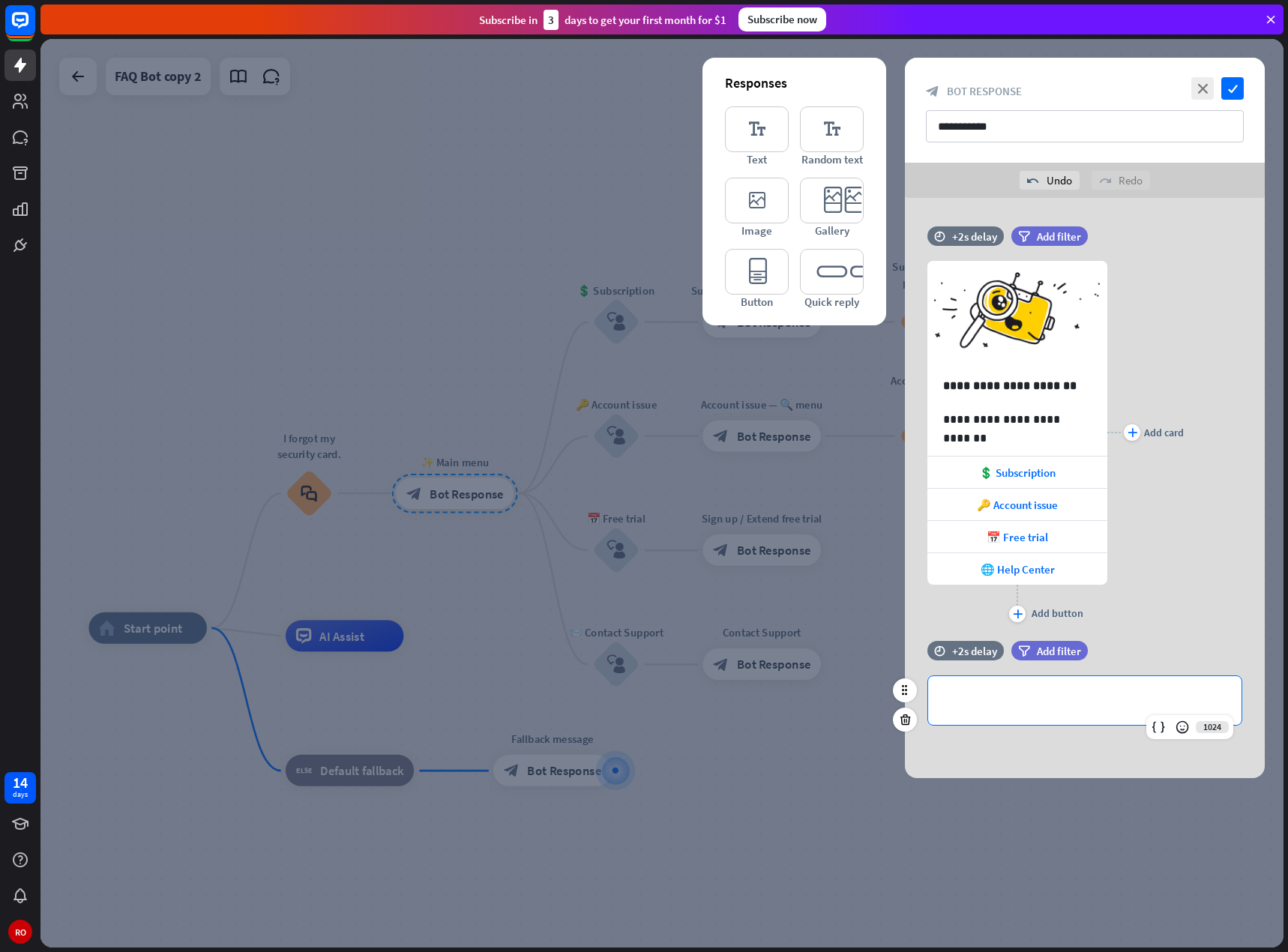
click at [1046, 703] on p "**********" at bounding box center [1084, 700] width 284 height 19
click at [1235, 91] on font "check" at bounding box center [1233, 89] width 10 height 10
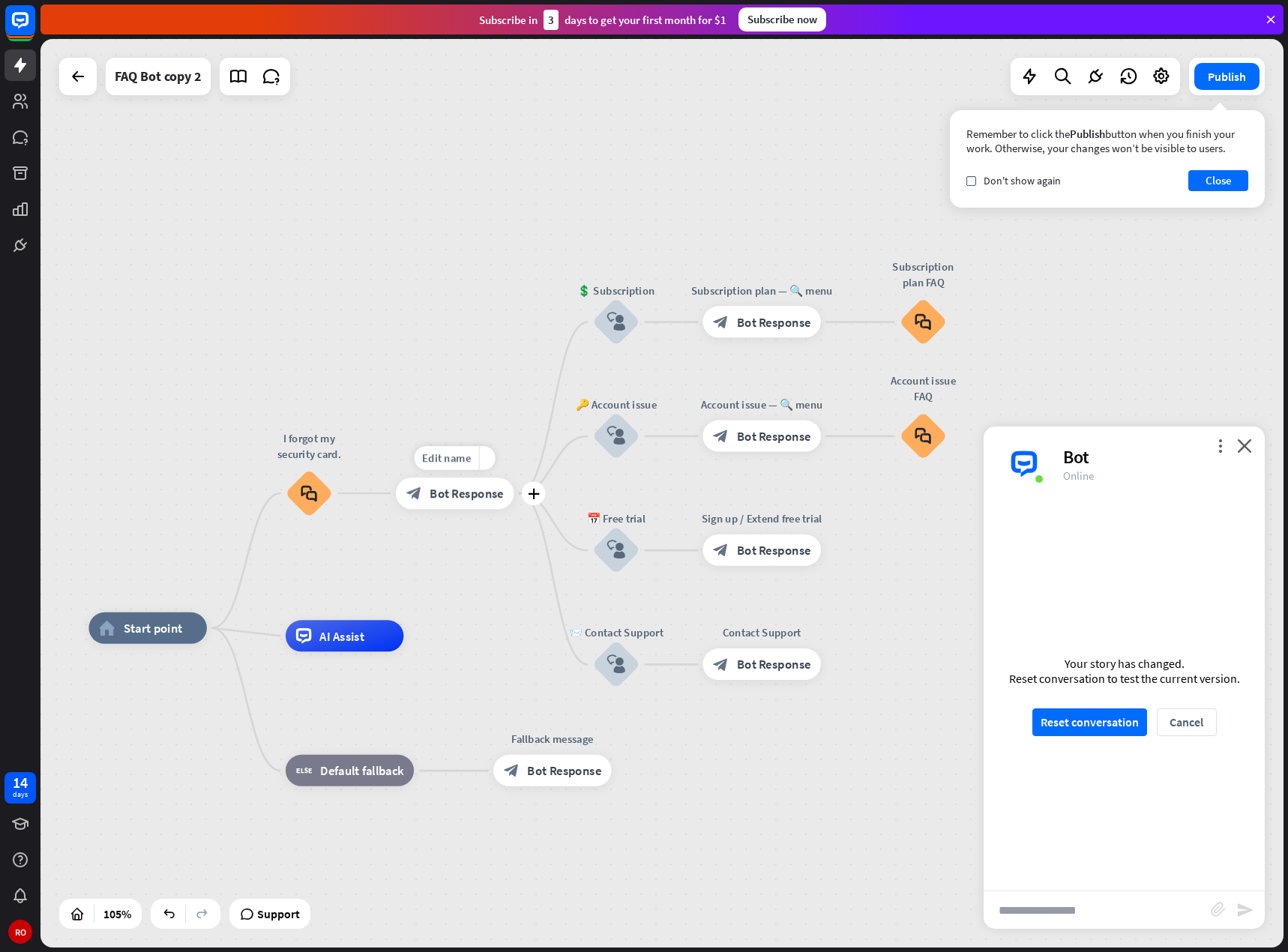
click at [491, 497] on span "Bot Response" at bounding box center [466, 493] width 74 height 16
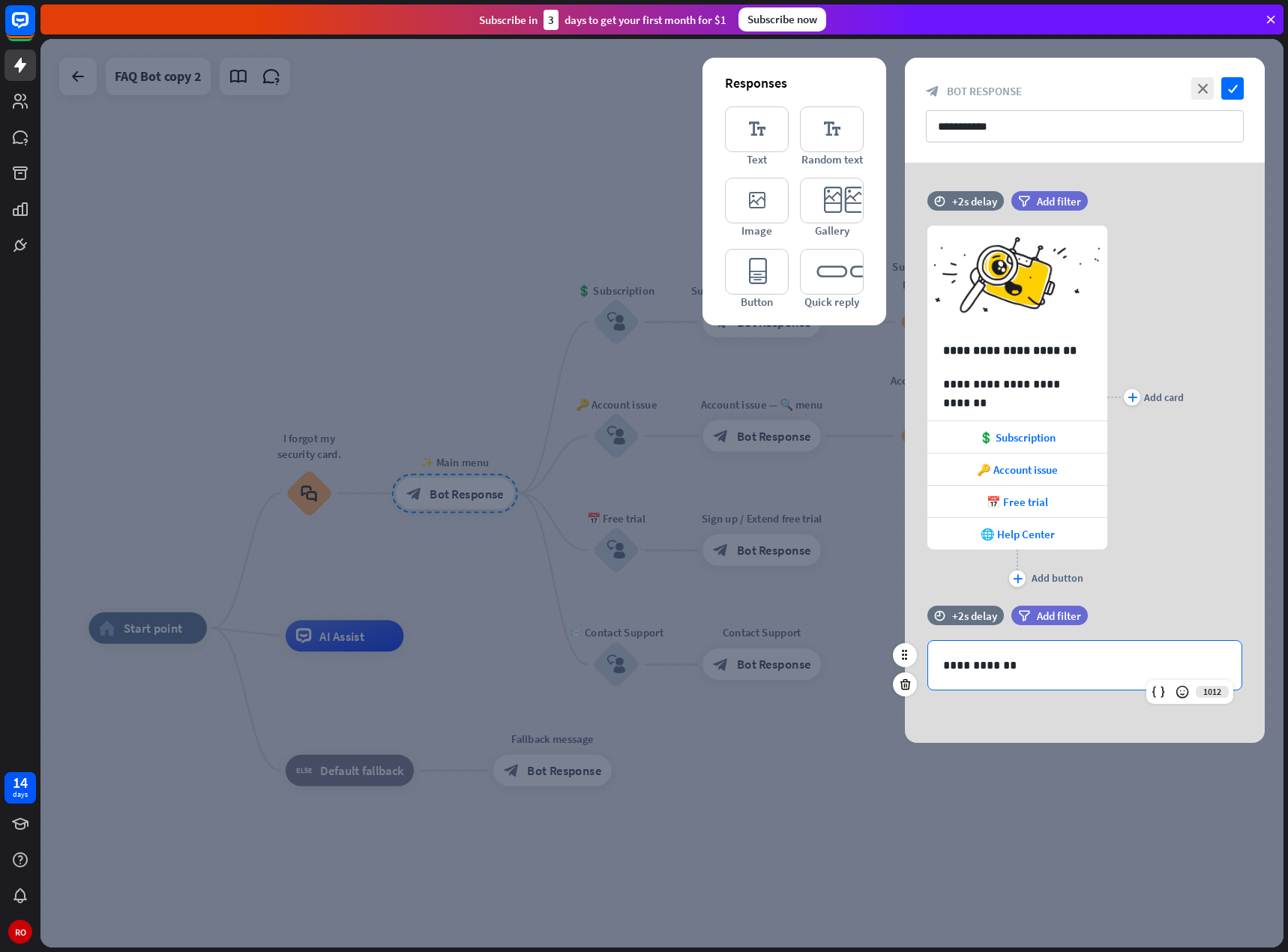
drag, startPoint x: 1027, startPoint y: 649, endPoint x: 999, endPoint y: 661, distance: 30.5
click at [1024, 649] on div "**********" at bounding box center [1084, 664] width 313 height 48
drag, startPoint x: 978, startPoint y: 663, endPoint x: 1073, endPoint y: 664, distance: 95.0
click at [1072, 664] on p "**********" at bounding box center [1084, 664] width 284 height 19
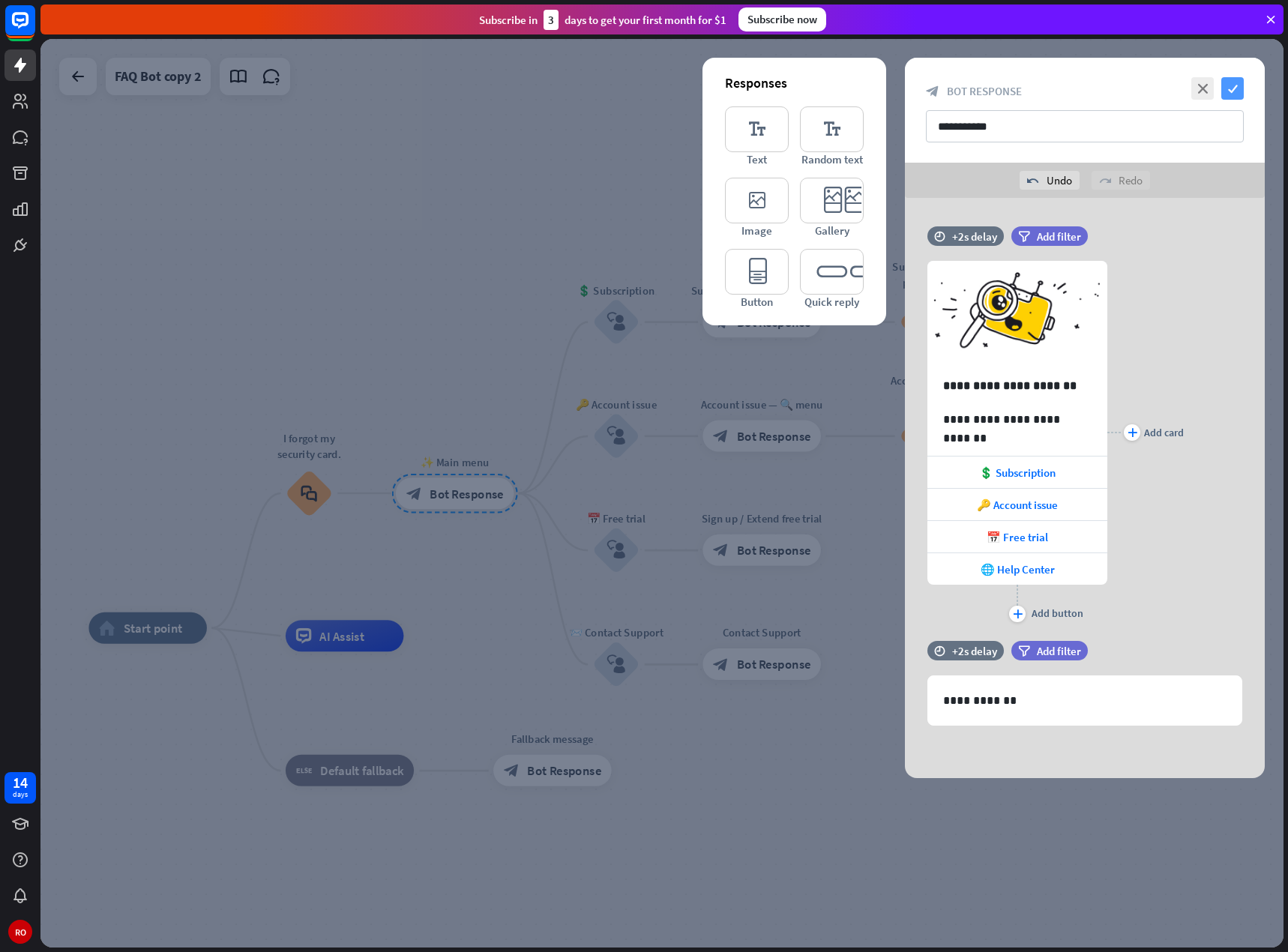
click at [1237, 93] on font "check" at bounding box center [1233, 89] width 10 height 10
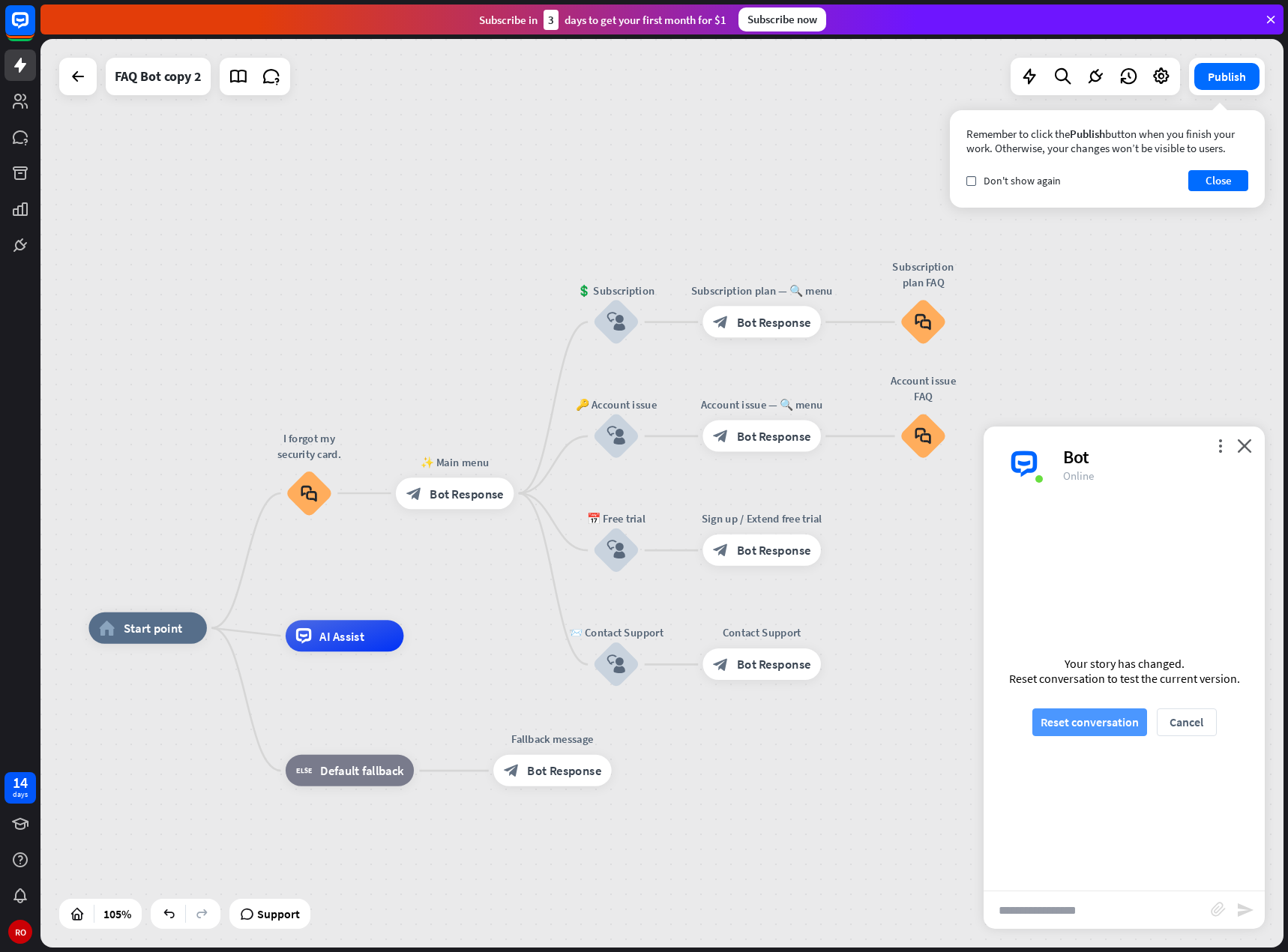
click at [1091, 727] on button "Reset conversation" at bounding box center [1089, 722] width 115 height 28
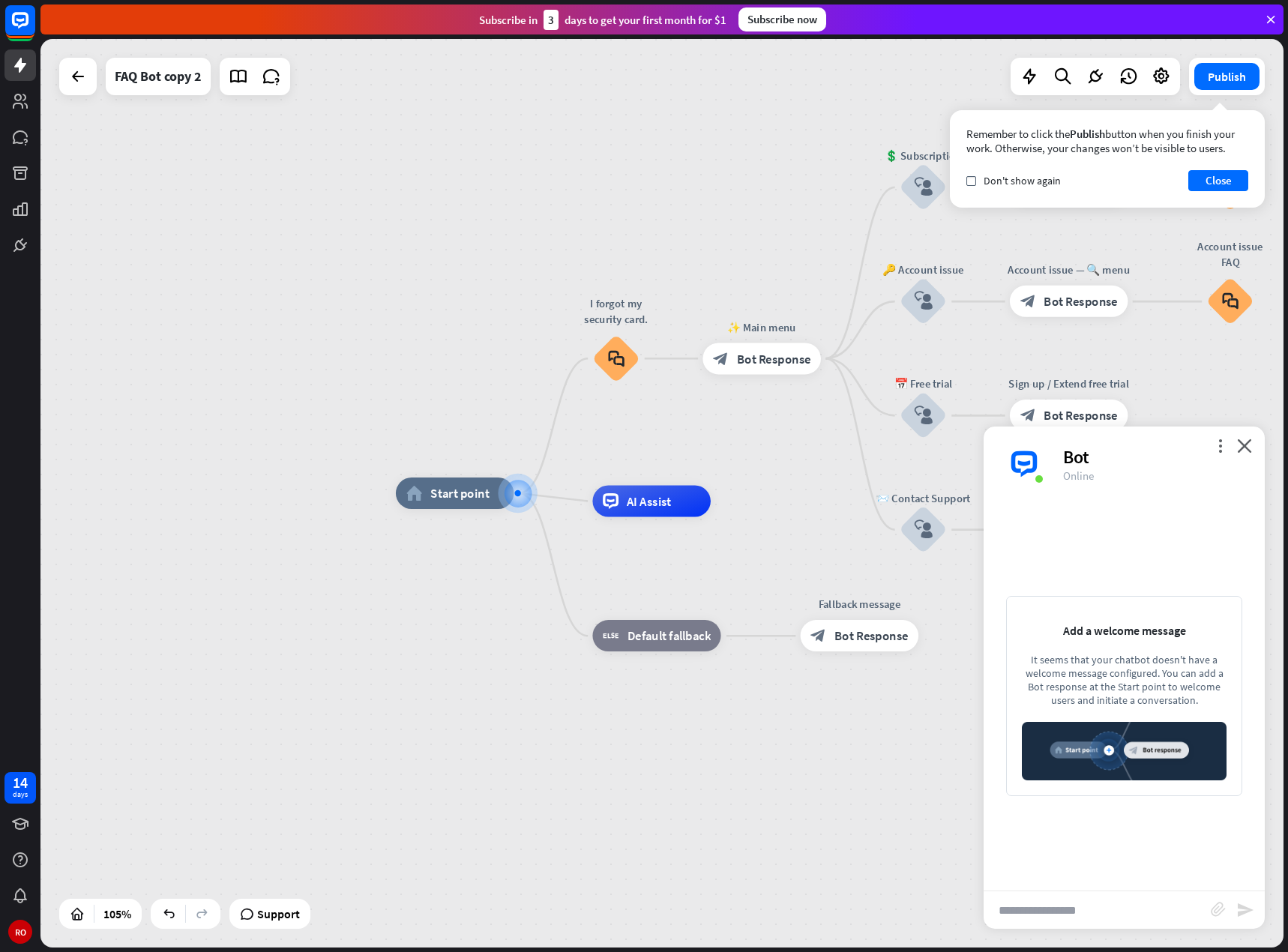
click at [1108, 902] on input "text" at bounding box center [1097, 909] width 227 height 38
type input "*"
type input "**********"
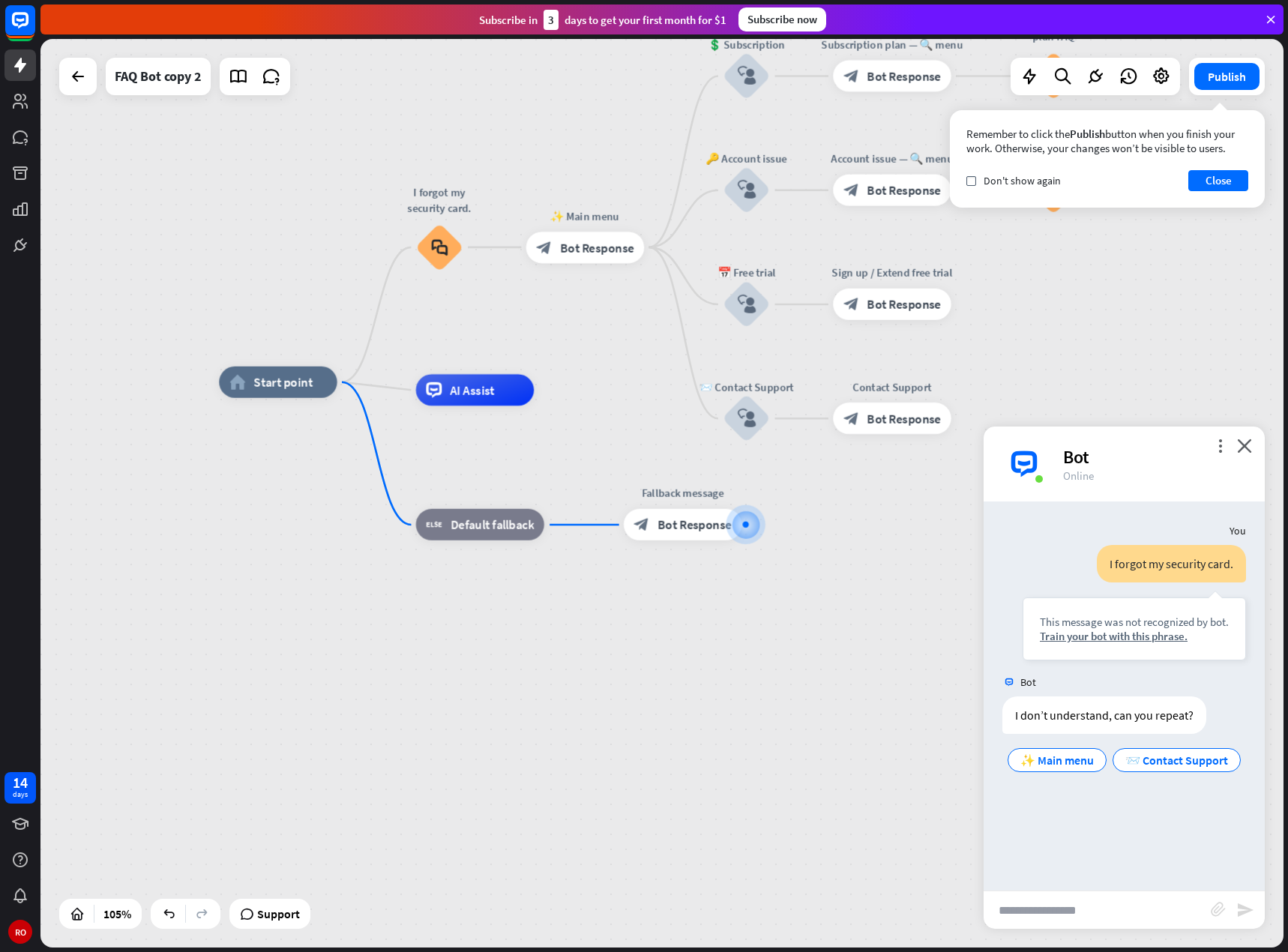
drag, startPoint x: 619, startPoint y: 798, endPoint x: 846, endPoint y: 829, distance: 229.1
click at [846, 829] on div "home_2 Start point I forgot my security card. block_faq ✨ Main menu block_bot_r…" at bounding box center [871, 859] width 1305 height 954
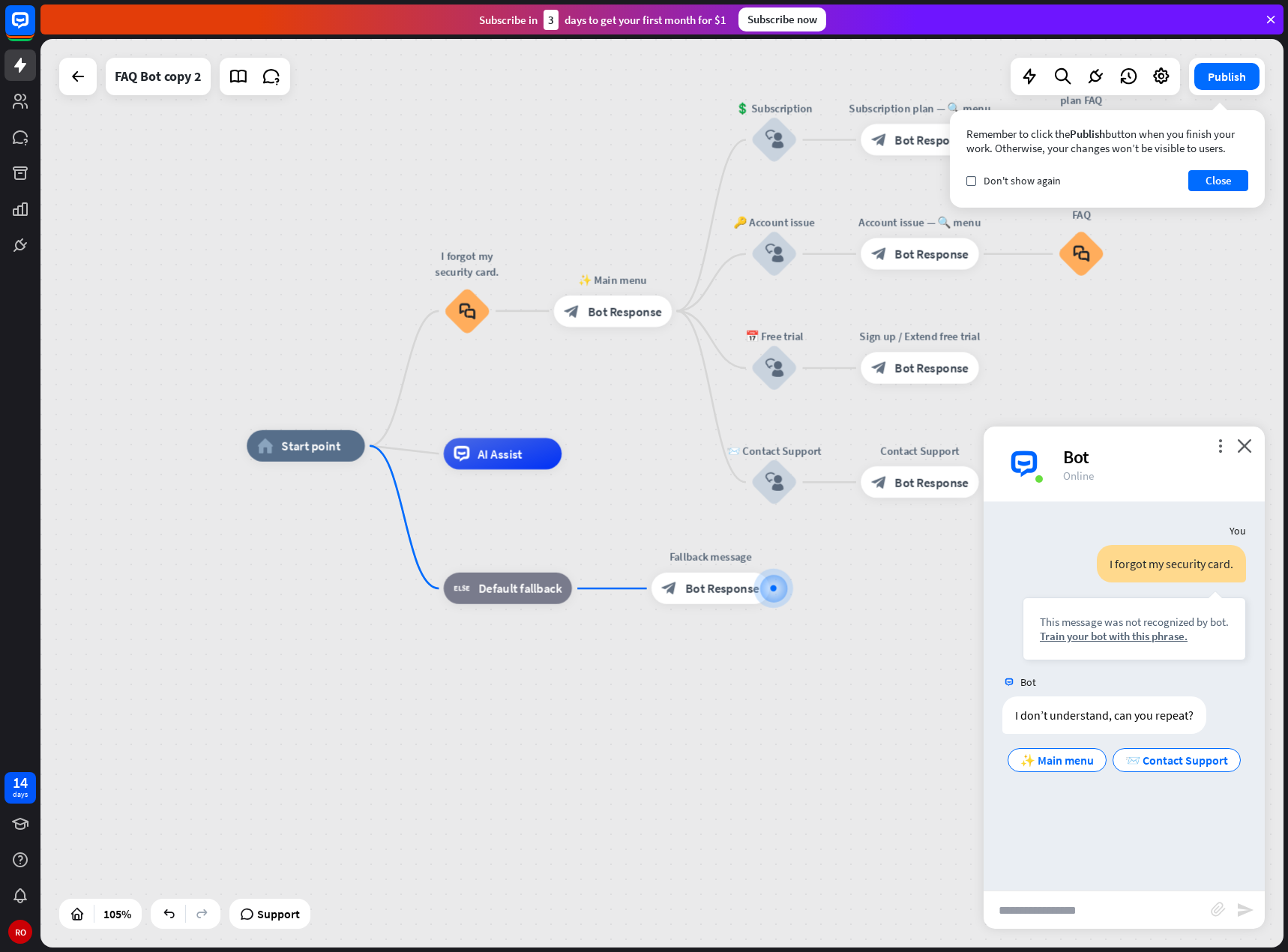
drag, startPoint x: 327, startPoint y: 615, endPoint x: 356, endPoint y: 679, distance: 70.3
click at [356, 679] on div "home_2 Start point I forgot my security card. block_faq ✨ Main menu block_bot_r…" at bounding box center [899, 922] width 1305 height 954
click at [1090, 903] on input "text" at bounding box center [1097, 909] width 227 height 38
click at [1247, 450] on icon "close" at bounding box center [1244, 446] width 15 height 14
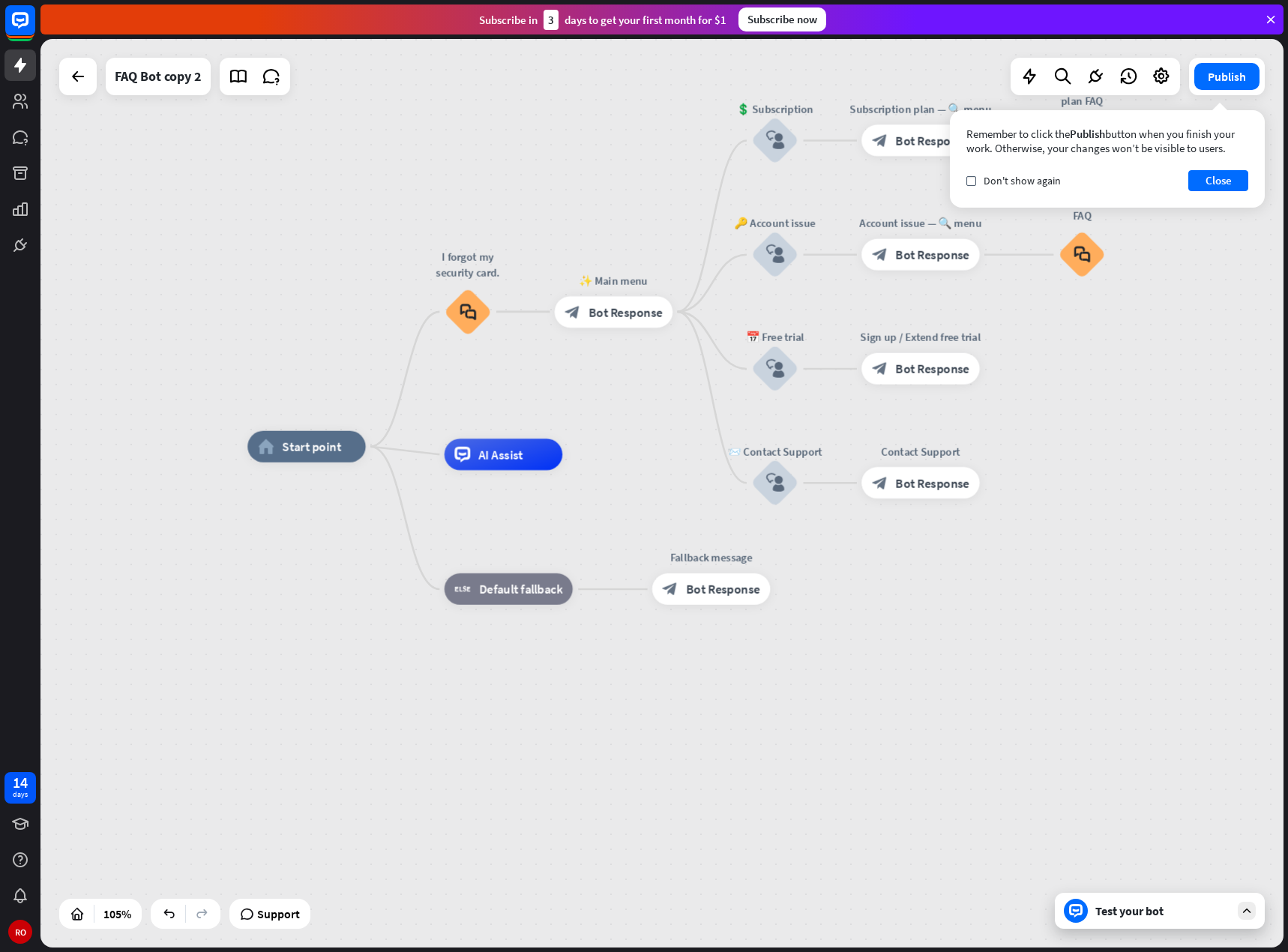
click at [1124, 909] on font "Test your bot" at bounding box center [1129, 910] width 68 height 15
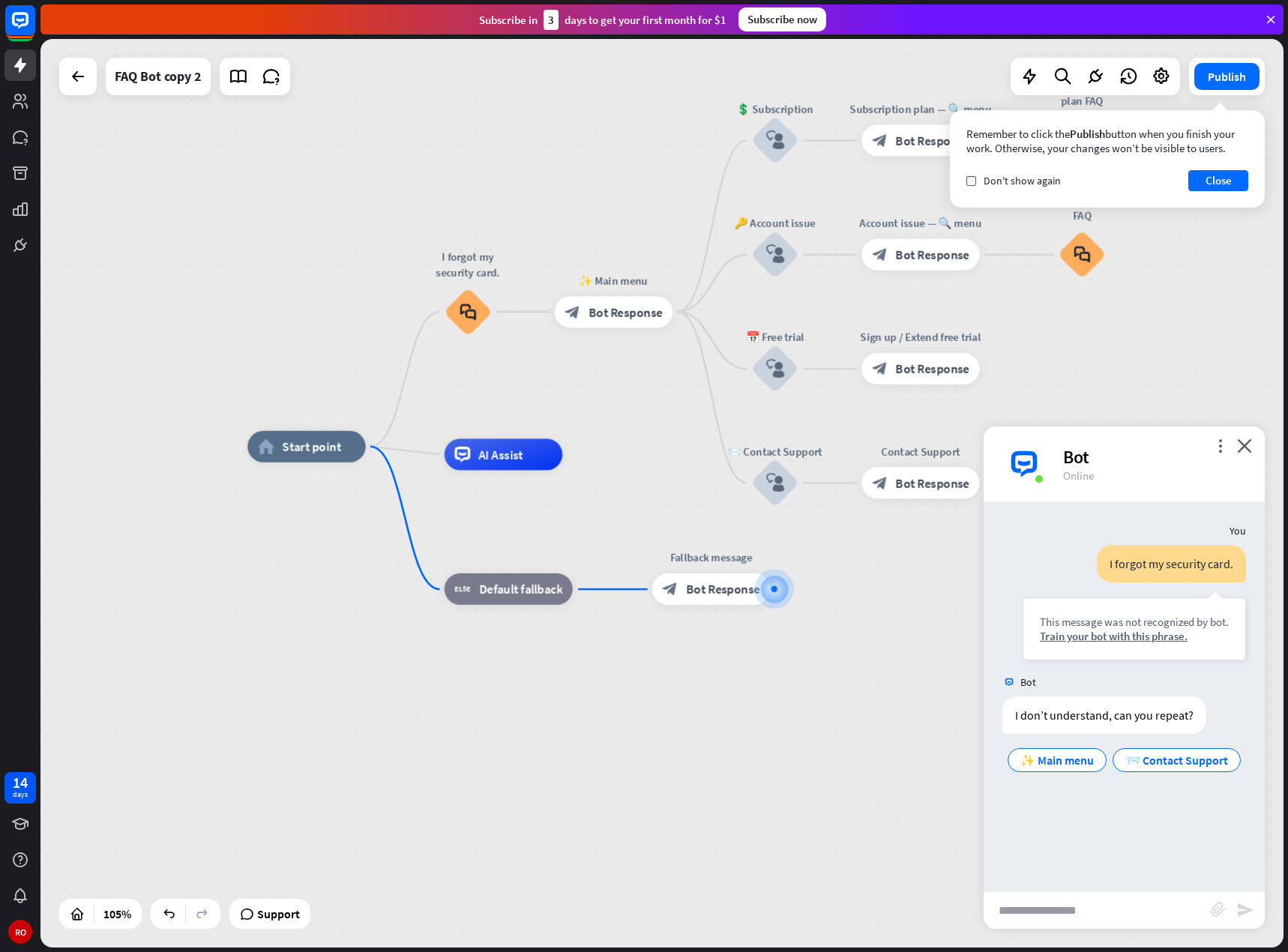
click at [1124, 909] on input "text" at bounding box center [1097, 909] width 227 height 38
click at [1239, 449] on icon "close" at bounding box center [1244, 446] width 15 height 14
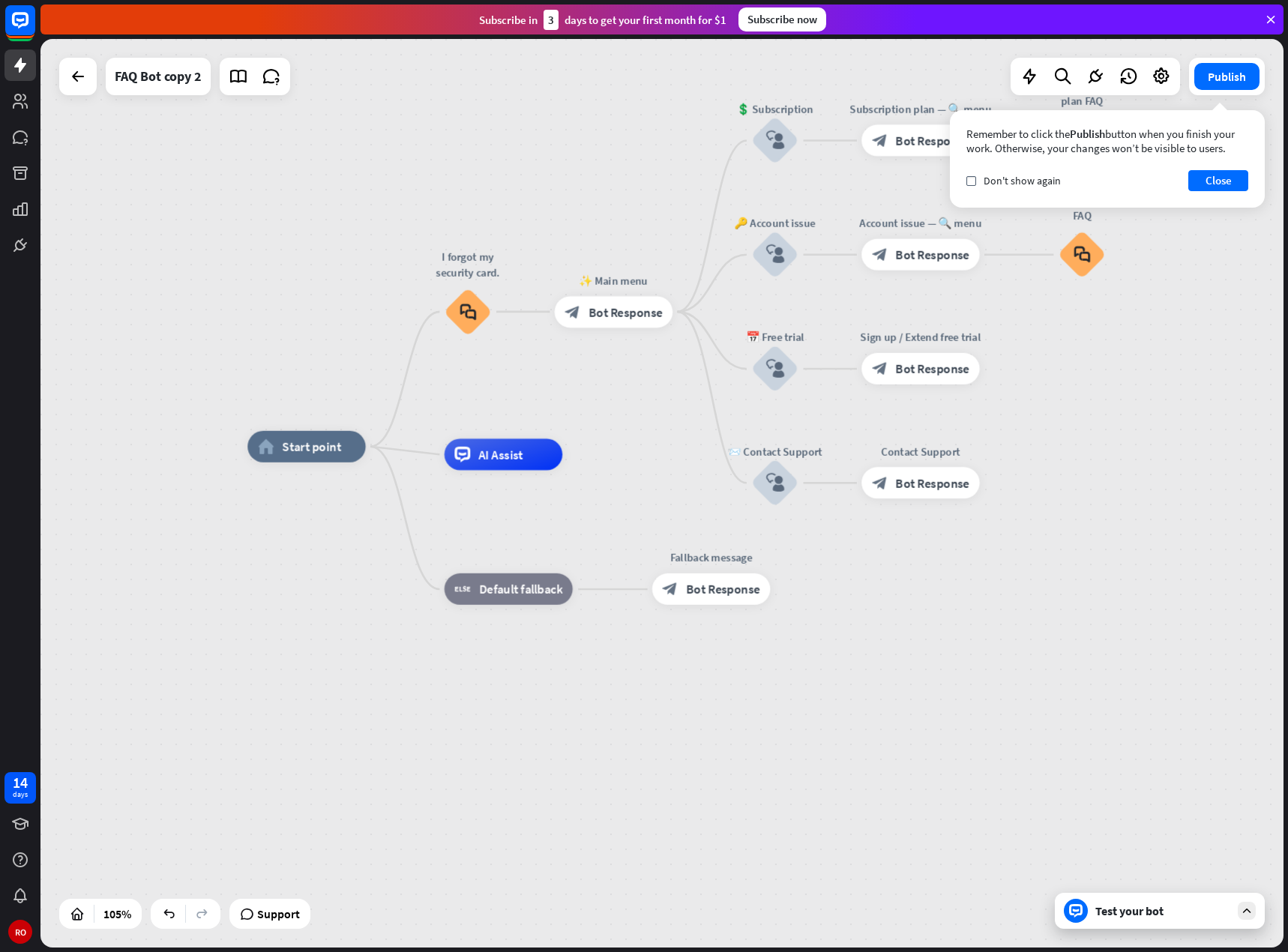
click at [1247, 912] on icon at bounding box center [1246, 910] width 14 height 14
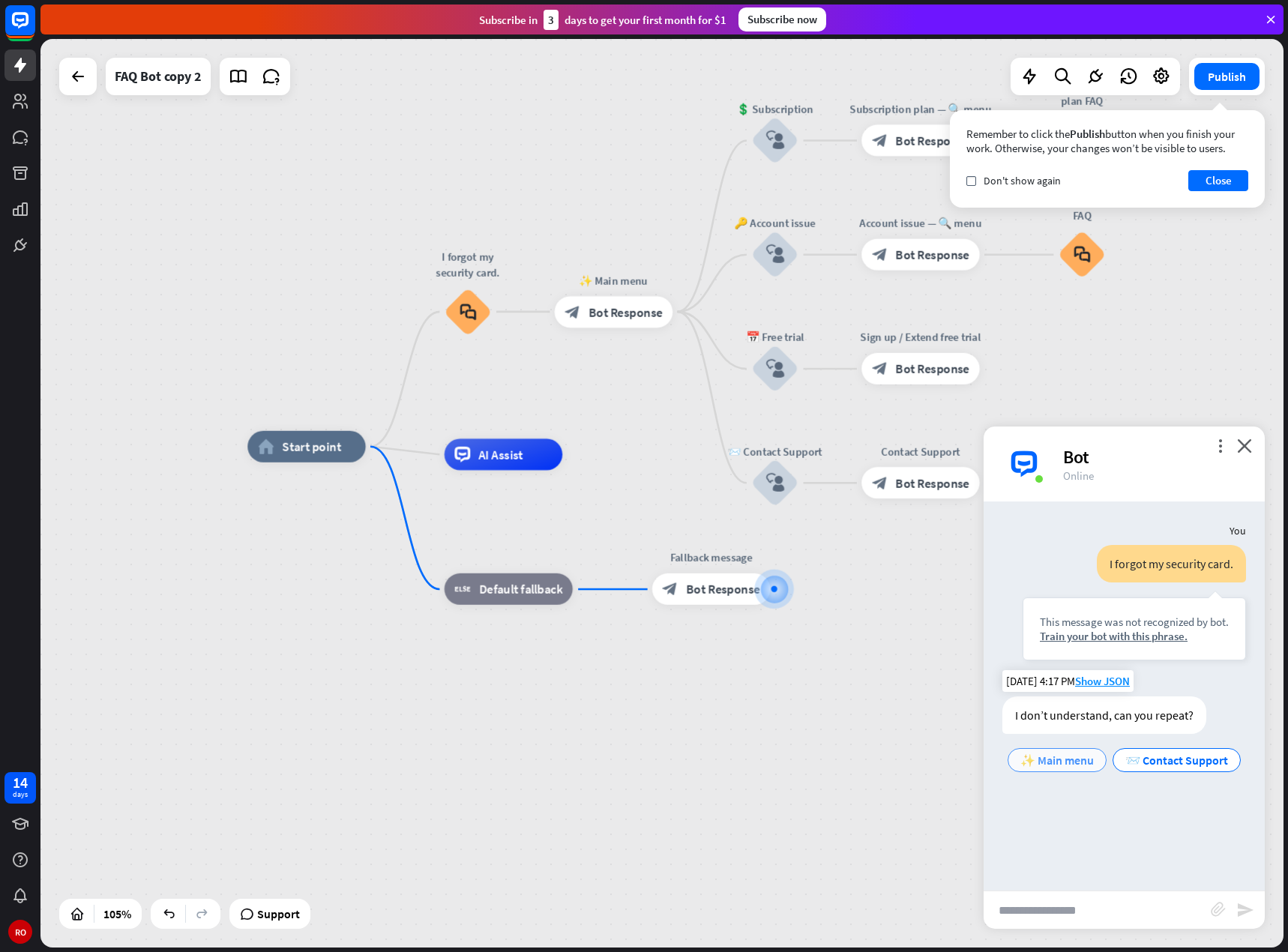
click at [1076, 767] on div "✨ Main menu" at bounding box center [1057, 760] width 99 height 24
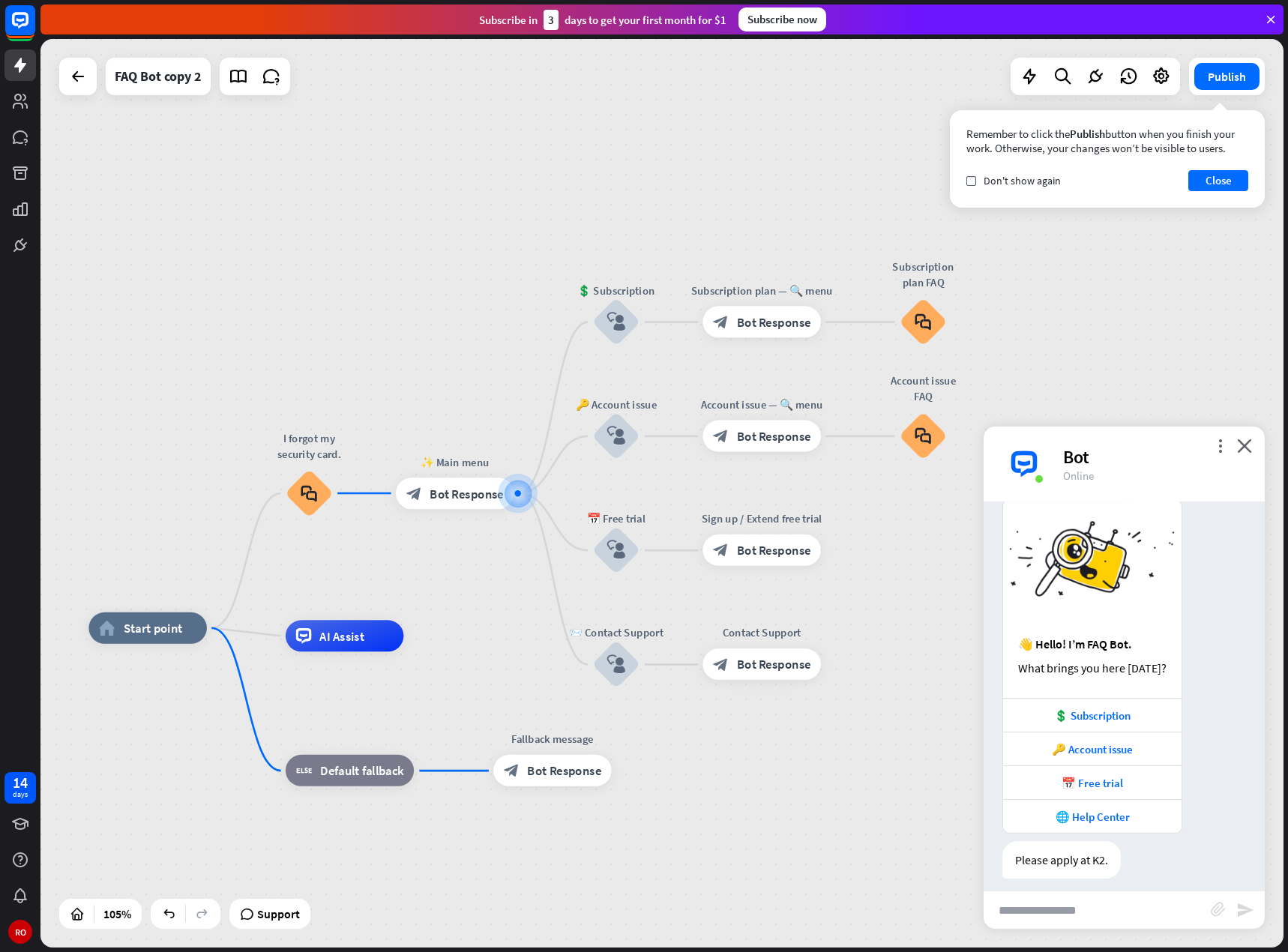
scroll to position [355, 0]
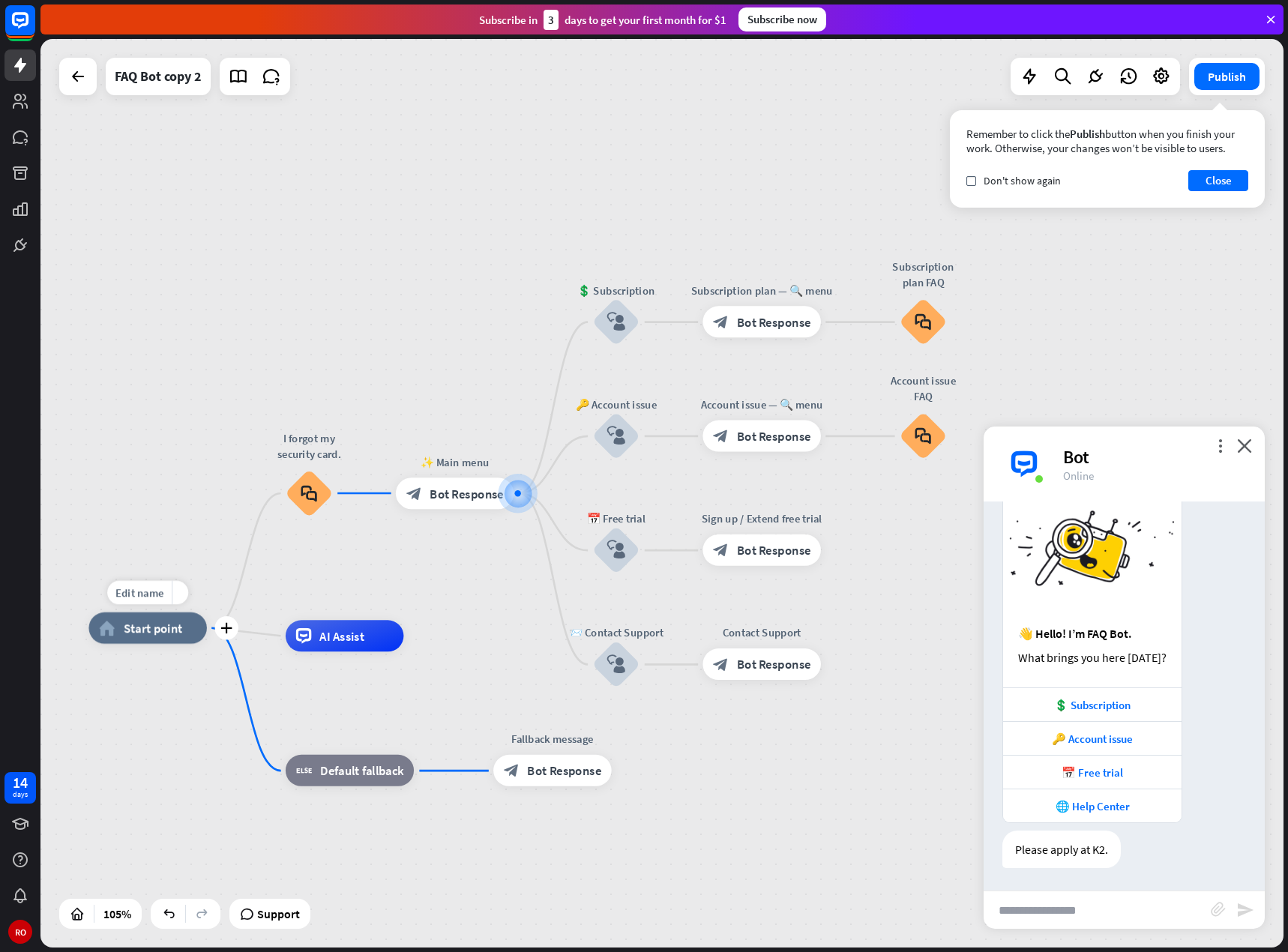
click at [172, 631] on span "Start point" at bounding box center [153, 628] width 59 height 16
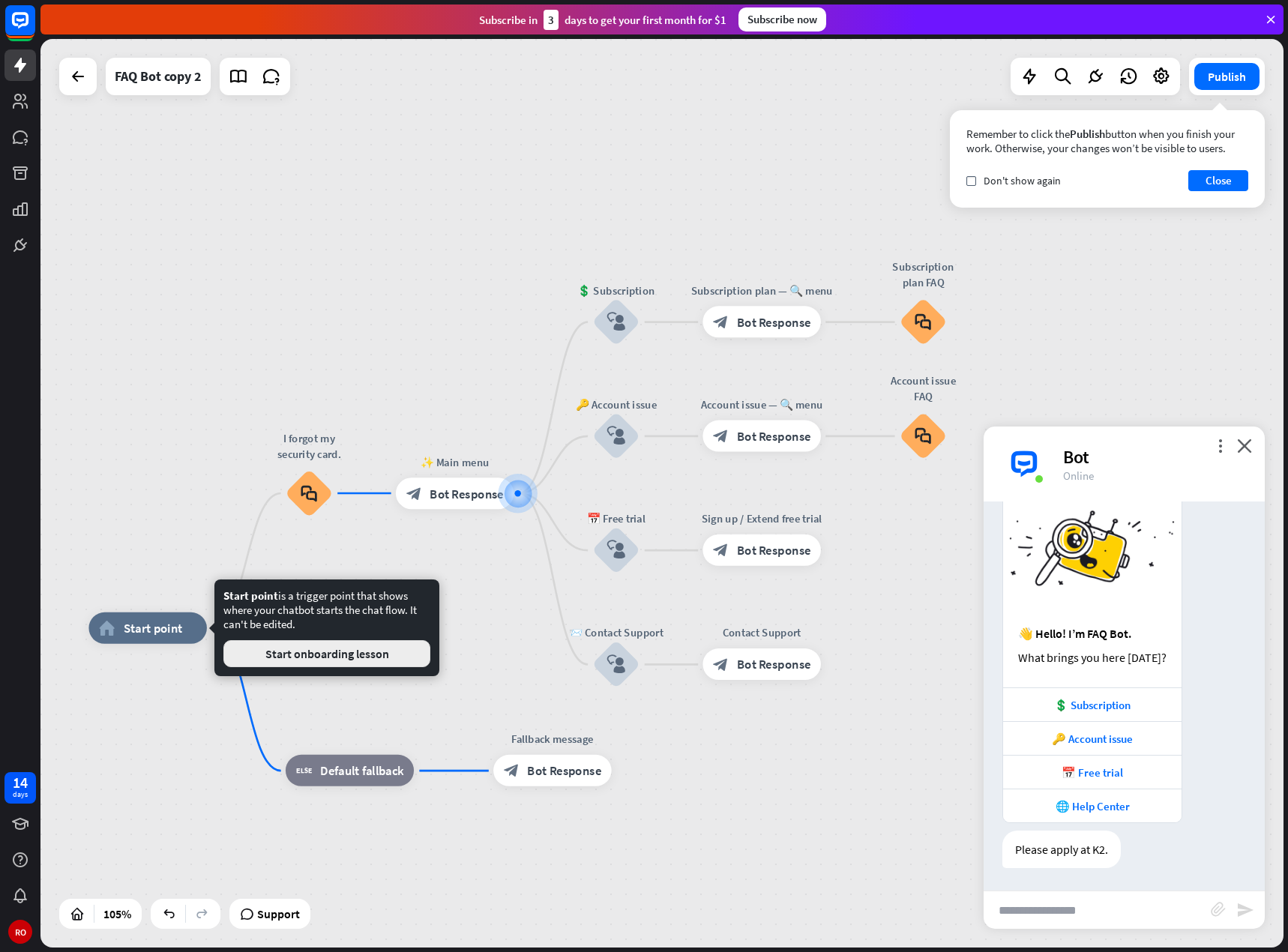
click at [293, 665] on button "Start onboarding lesson" at bounding box center [326, 652] width 207 height 27
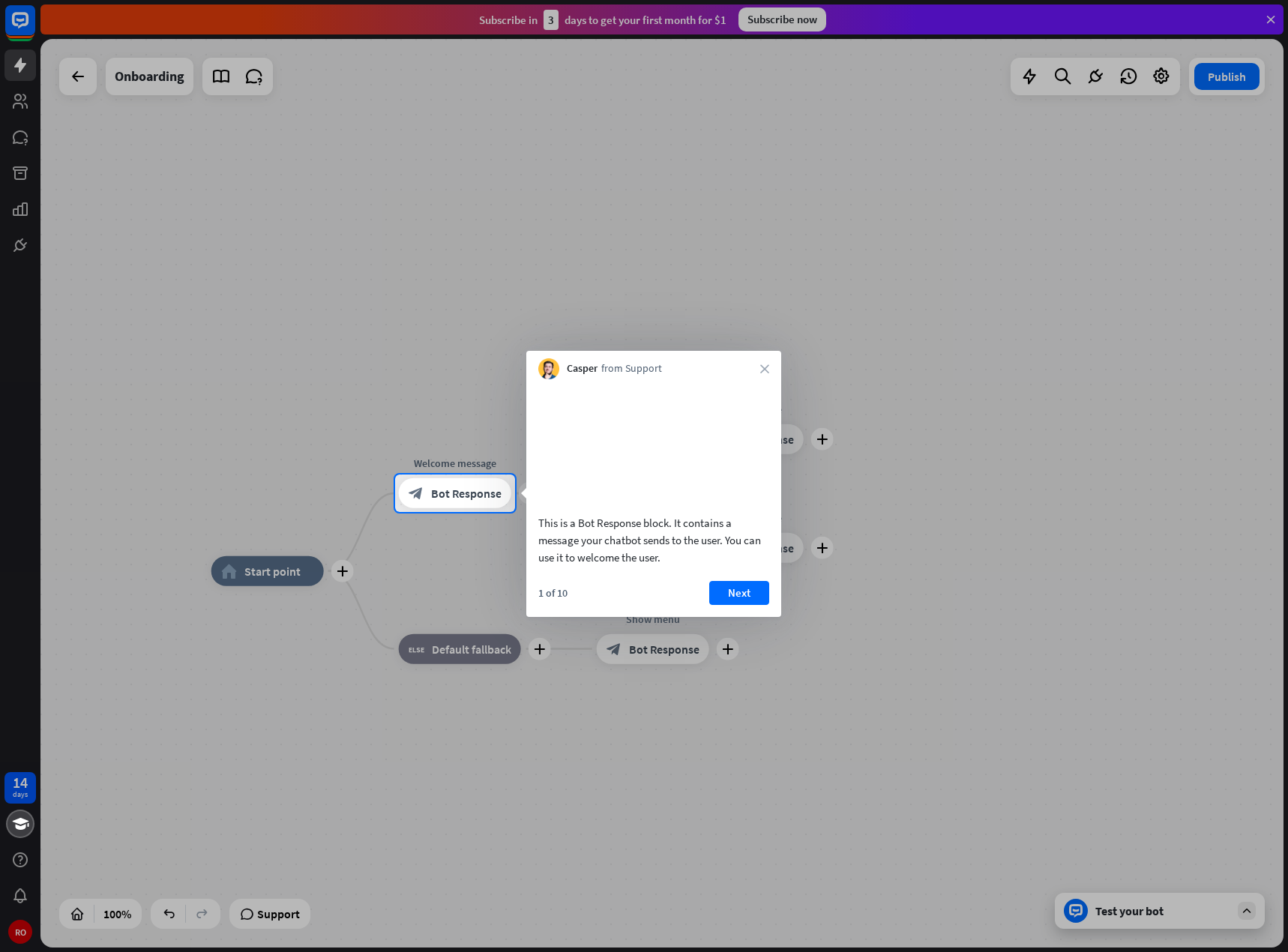
drag, startPoint x: 668, startPoint y: 574, endPoint x: 529, endPoint y: 547, distance: 141.6
click at [529, 548] on div "This is a Bot Response block. It contains a message your chatbot sends to the u…" at bounding box center [653, 476] width 255 height 194
drag, startPoint x: 537, startPoint y: 542, endPoint x: 688, endPoint y: 581, distance: 156.0
click at [677, 573] on div "This is a Bot Response block. It contains a message your chatbot sends to the u…" at bounding box center [653, 476] width 255 height 194
click at [763, 366] on font "close" at bounding box center [764, 368] width 9 height 9
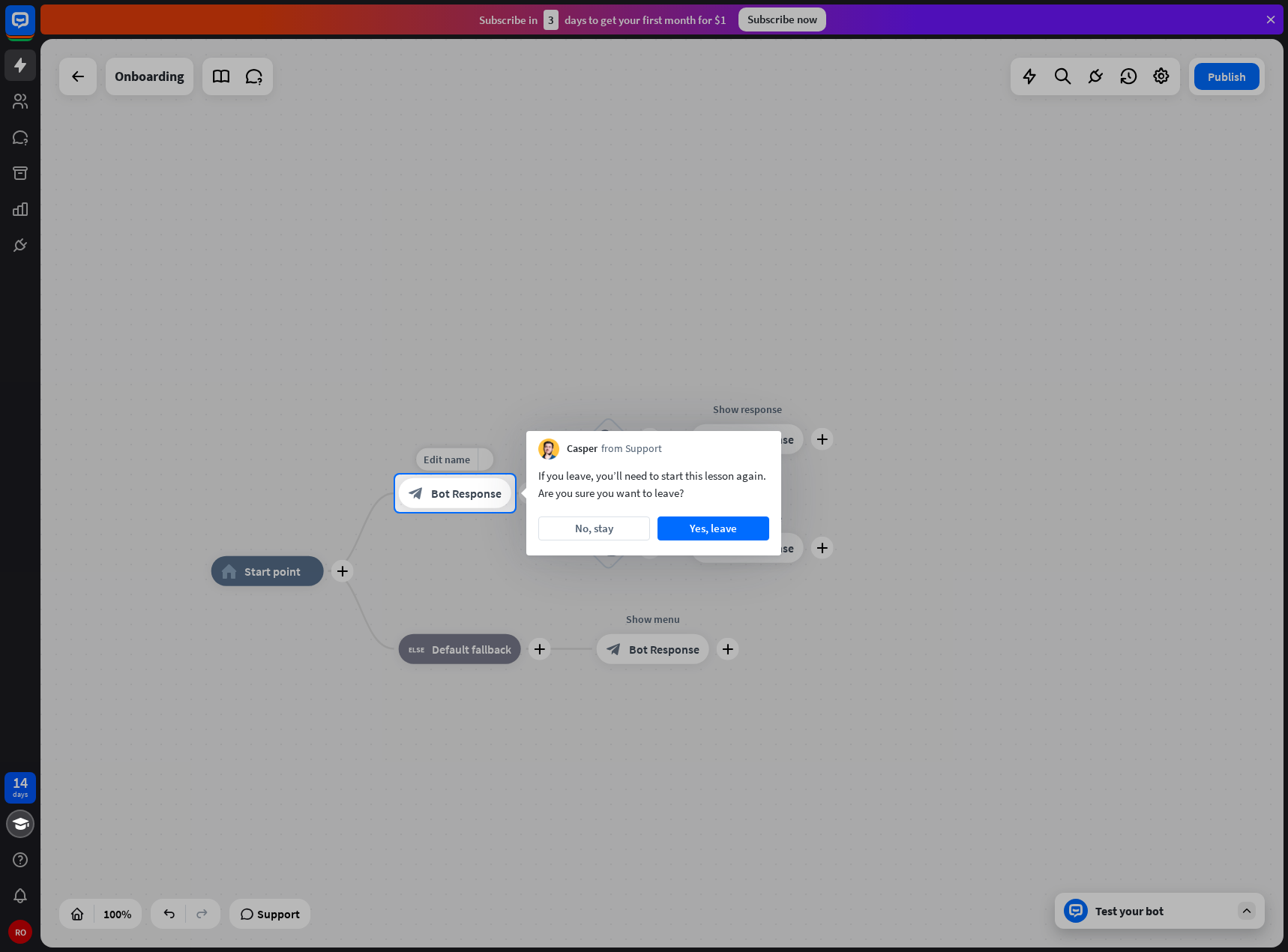
click at [467, 500] on font "Bot Response" at bounding box center [466, 492] width 70 height 15
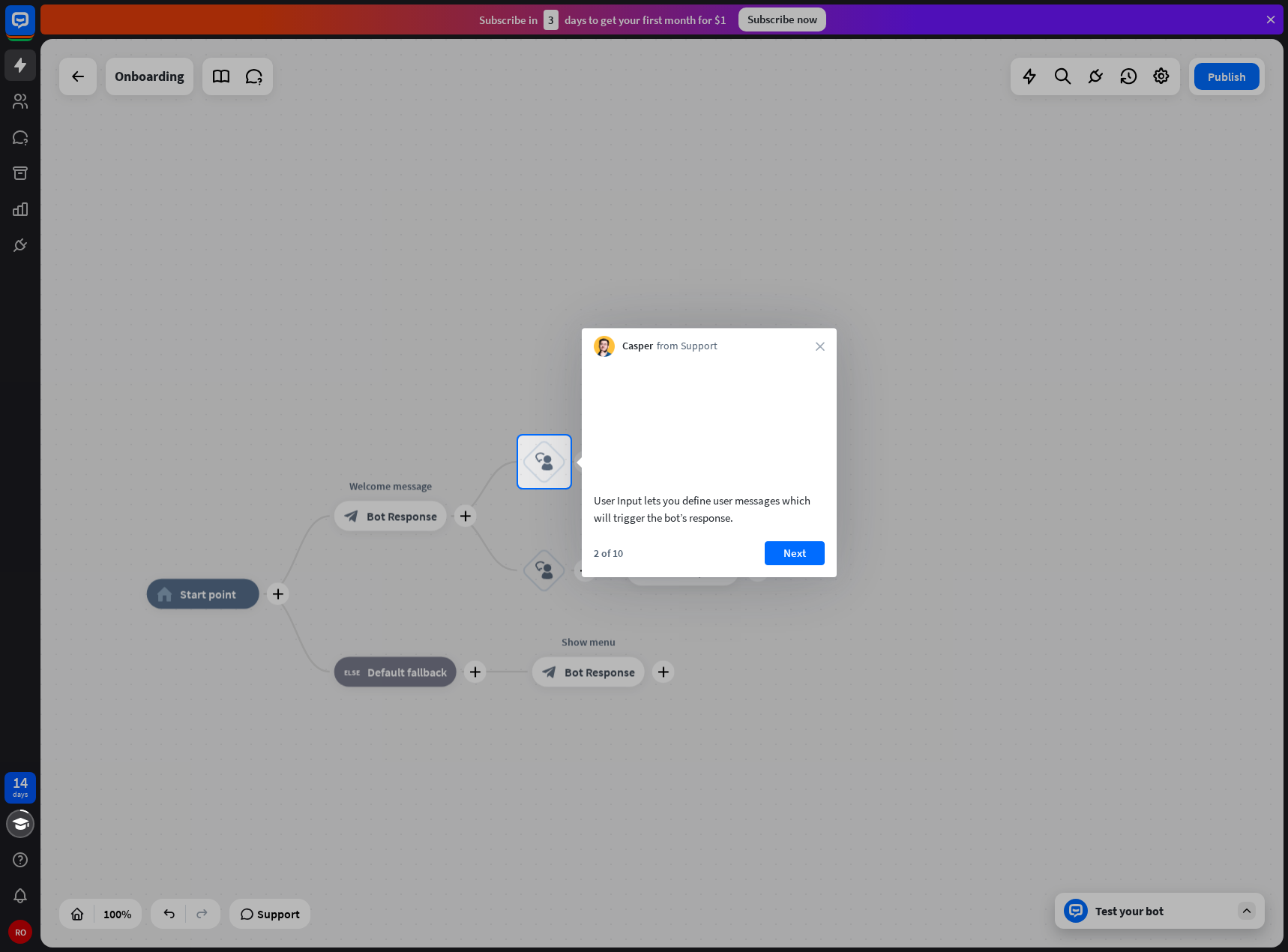
click at [447, 463] on div at bounding box center [259, 461] width 518 height 52
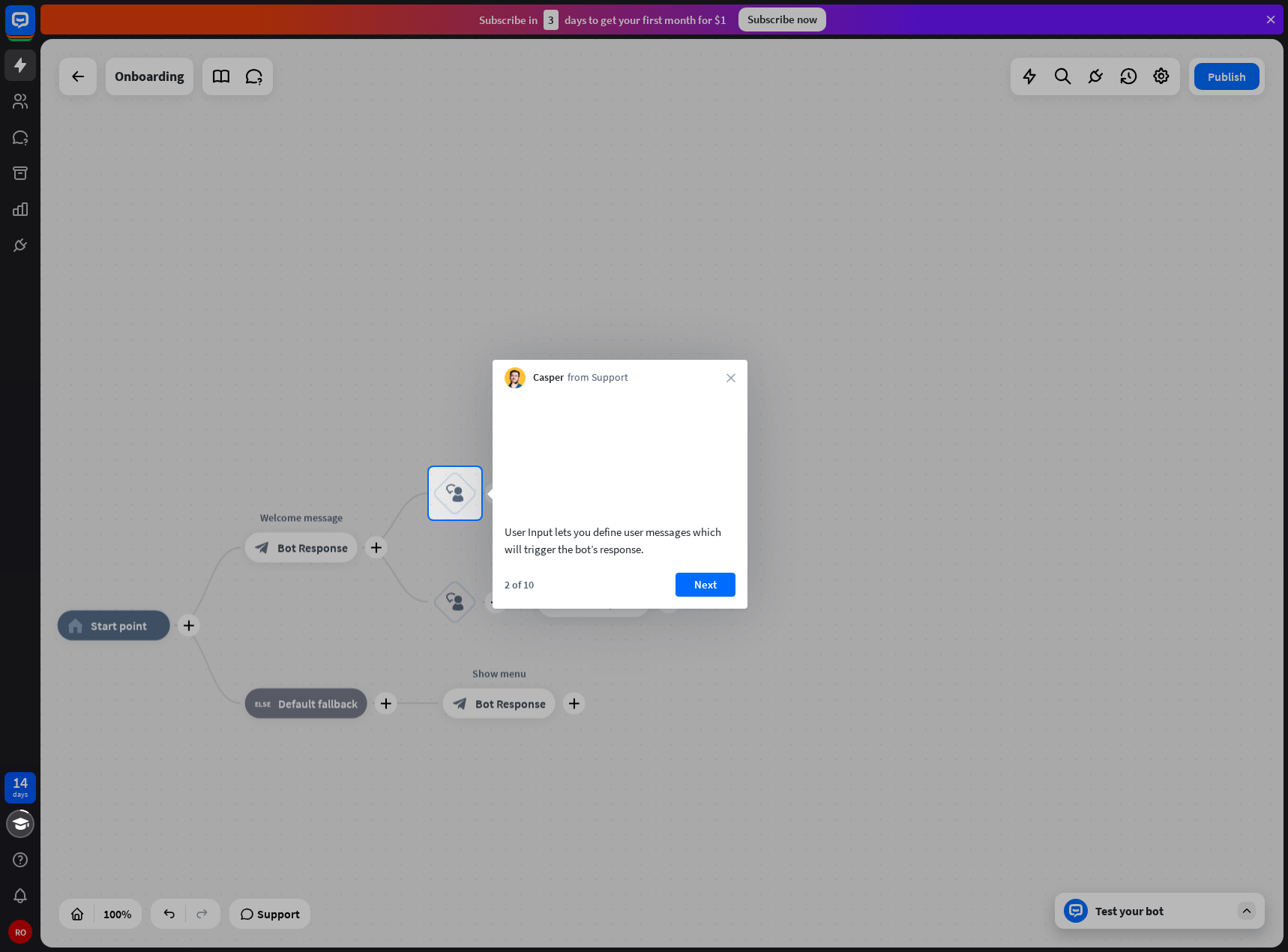
click at [320, 540] on div at bounding box center [644, 735] width 1288 height 432
click at [725, 377] on div "Casper from Support close" at bounding box center [620, 374] width 255 height 29
click at [713, 591] on font "Next" at bounding box center [705, 584] width 23 height 14
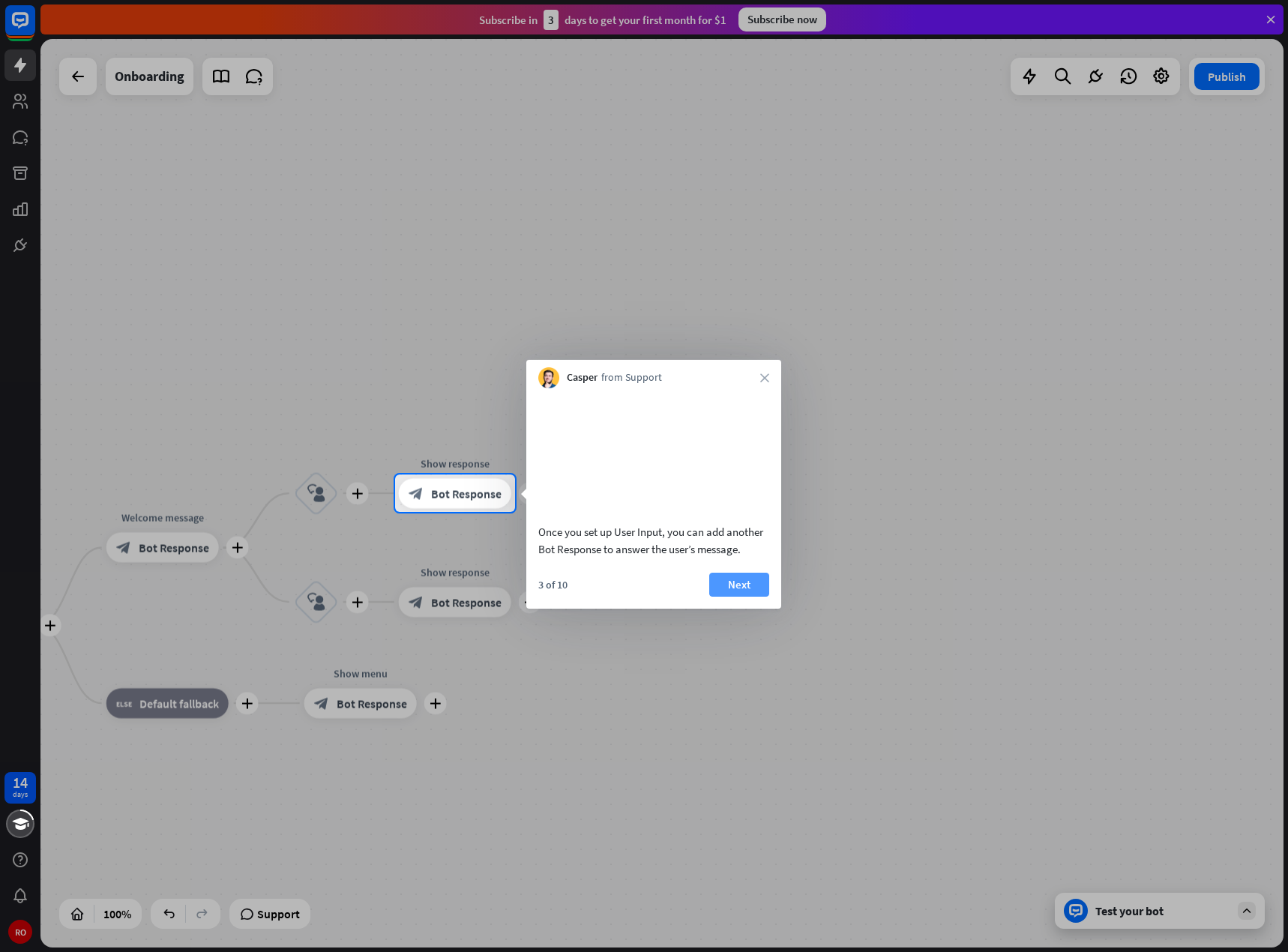
click at [738, 591] on font "Next" at bounding box center [738, 584] width 23 height 14
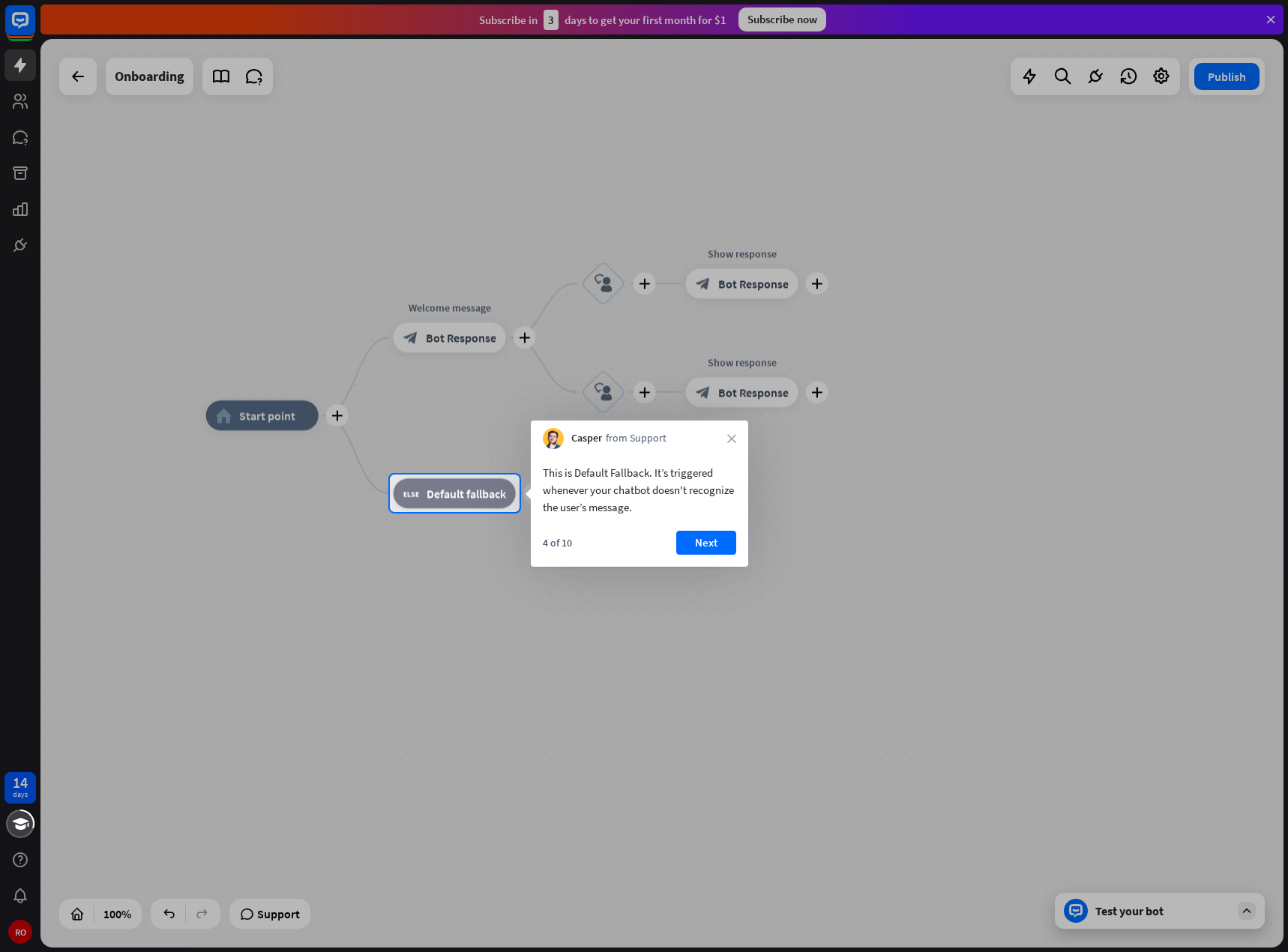
click at [715, 557] on div "4 of 10 Next" at bounding box center [640, 549] width 217 height 36
click at [693, 539] on button "Next" at bounding box center [706, 543] width 60 height 24
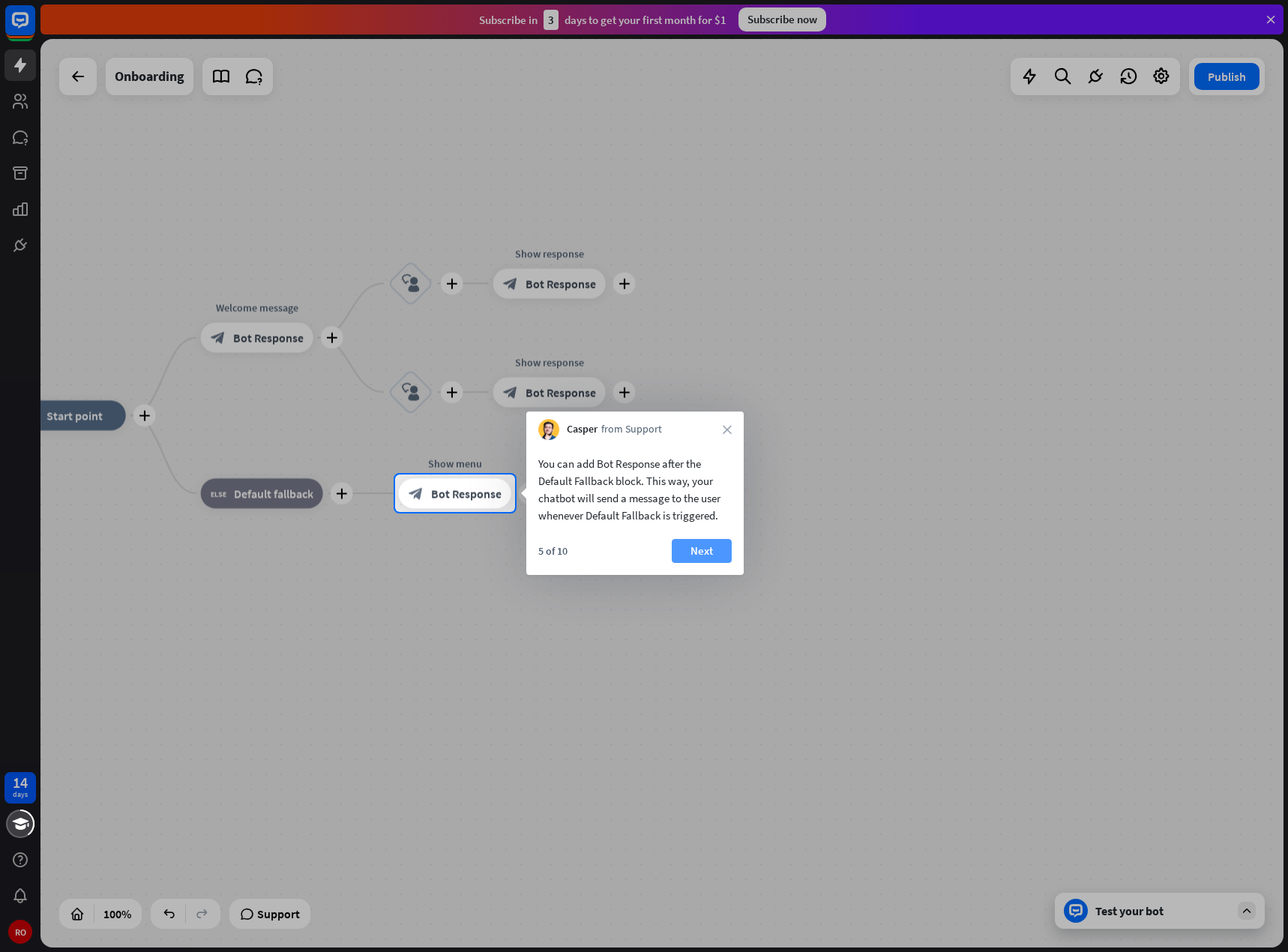
click at [700, 556] on font "Next" at bounding box center [701, 551] width 23 height 14
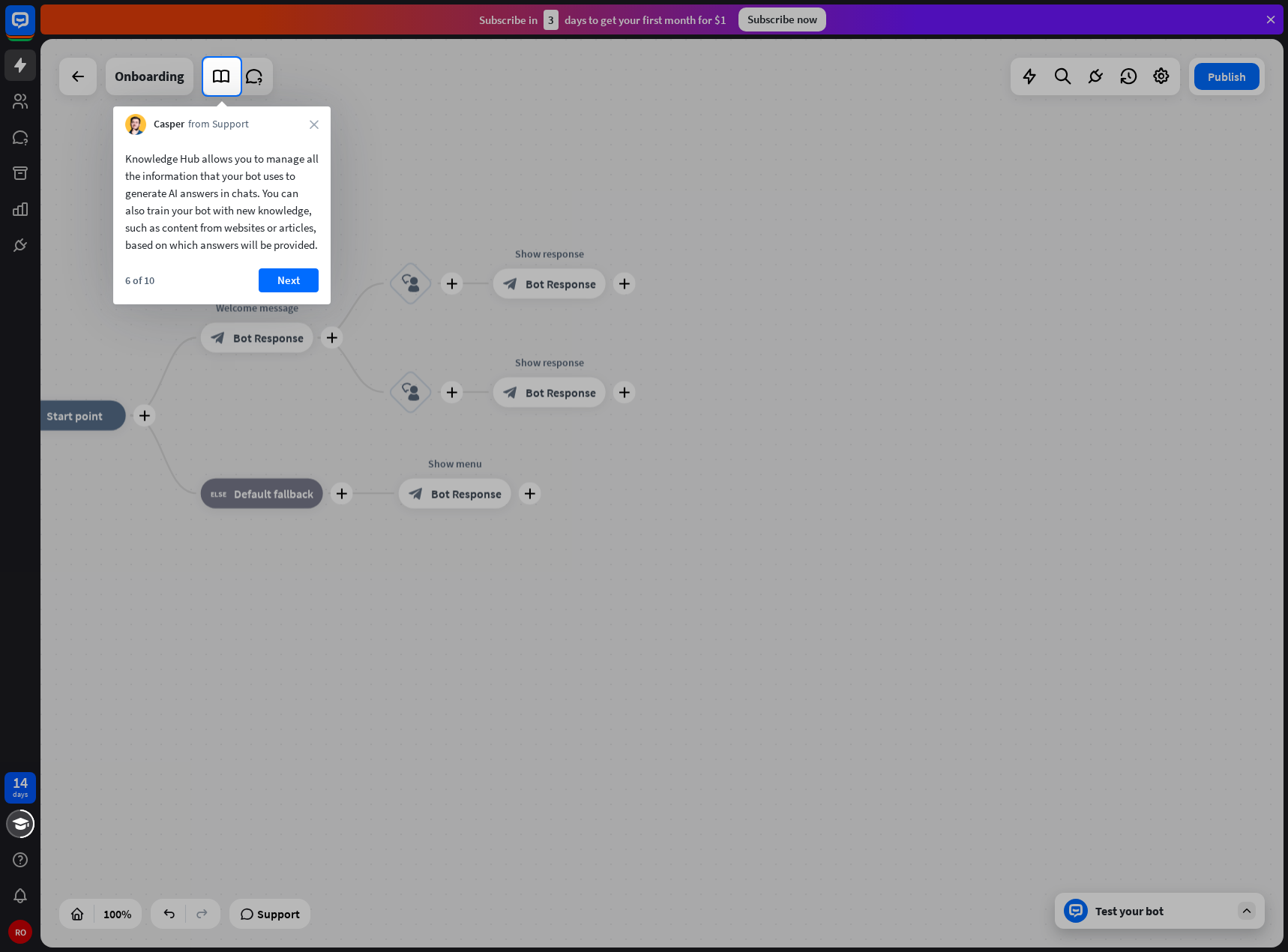
click at [304, 293] on button "Next" at bounding box center [289, 280] width 60 height 24
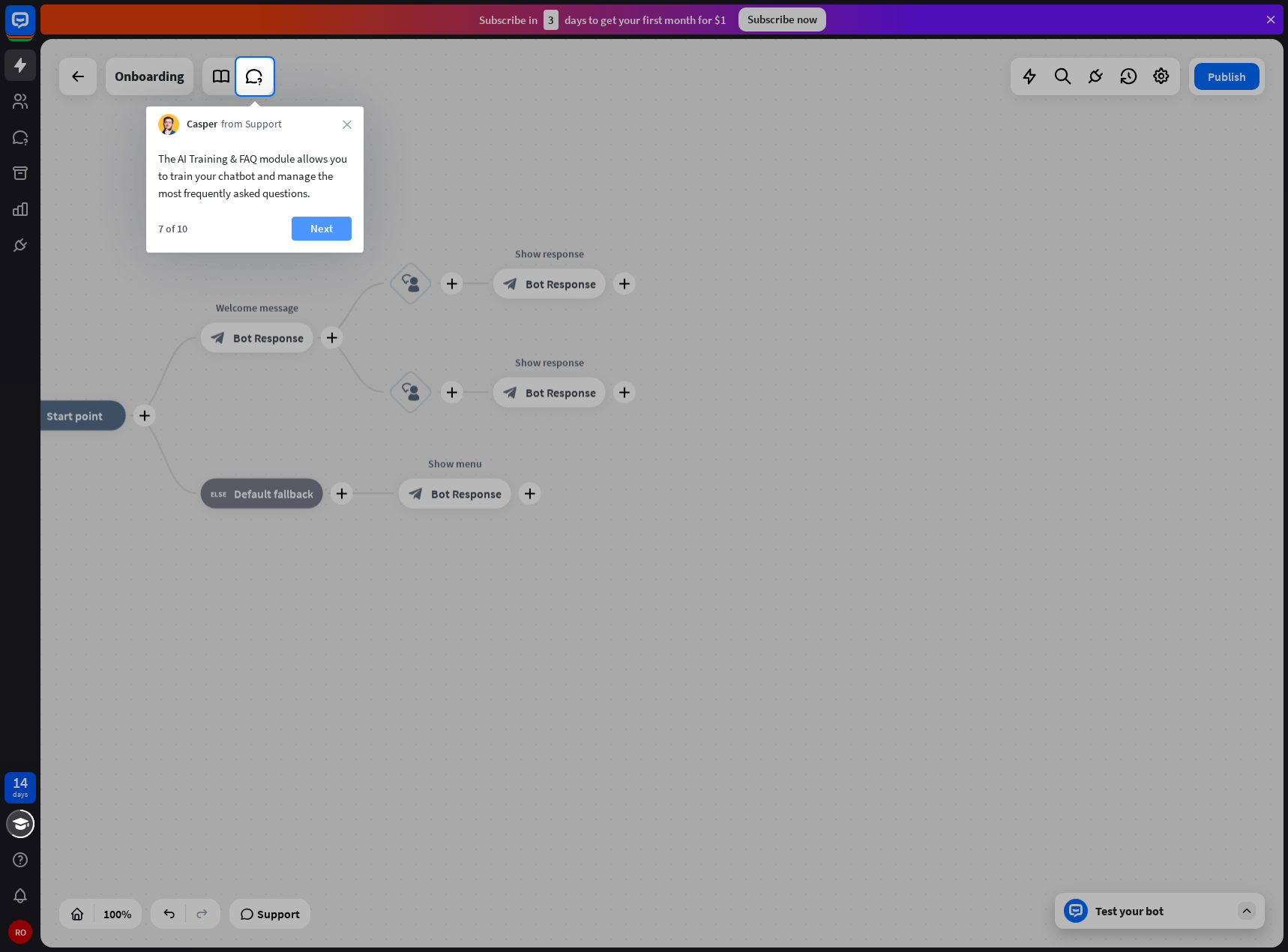
click at [330, 222] on font "Next" at bounding box center [321, 228] width 23 height 14
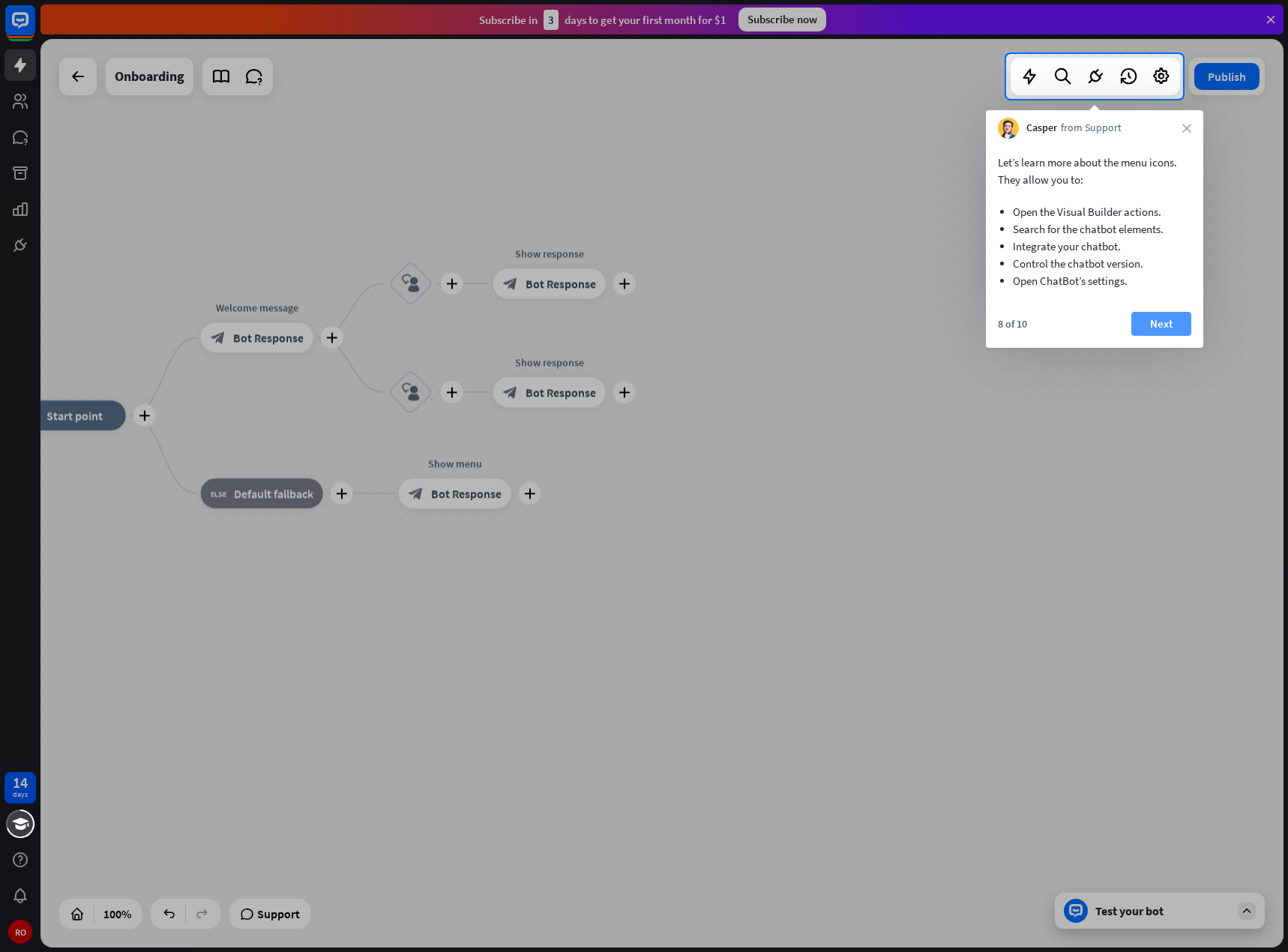
click at [1173, 322] on button "Next" at bounding box center [1160, 323] width 60 height 24
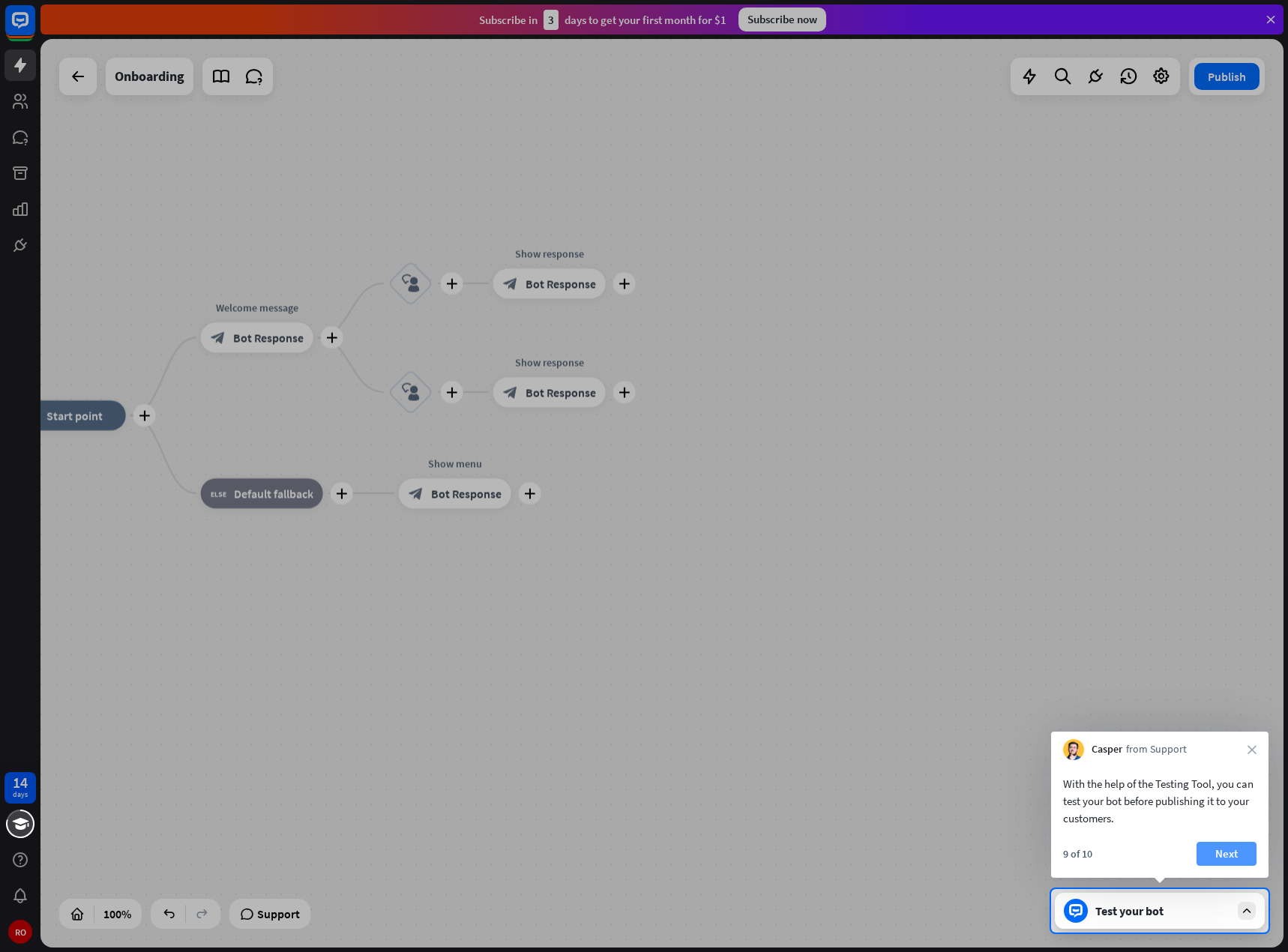
click at [1212, 857] on button "Next" at bounding box center [1226, 853] width 60 height 24
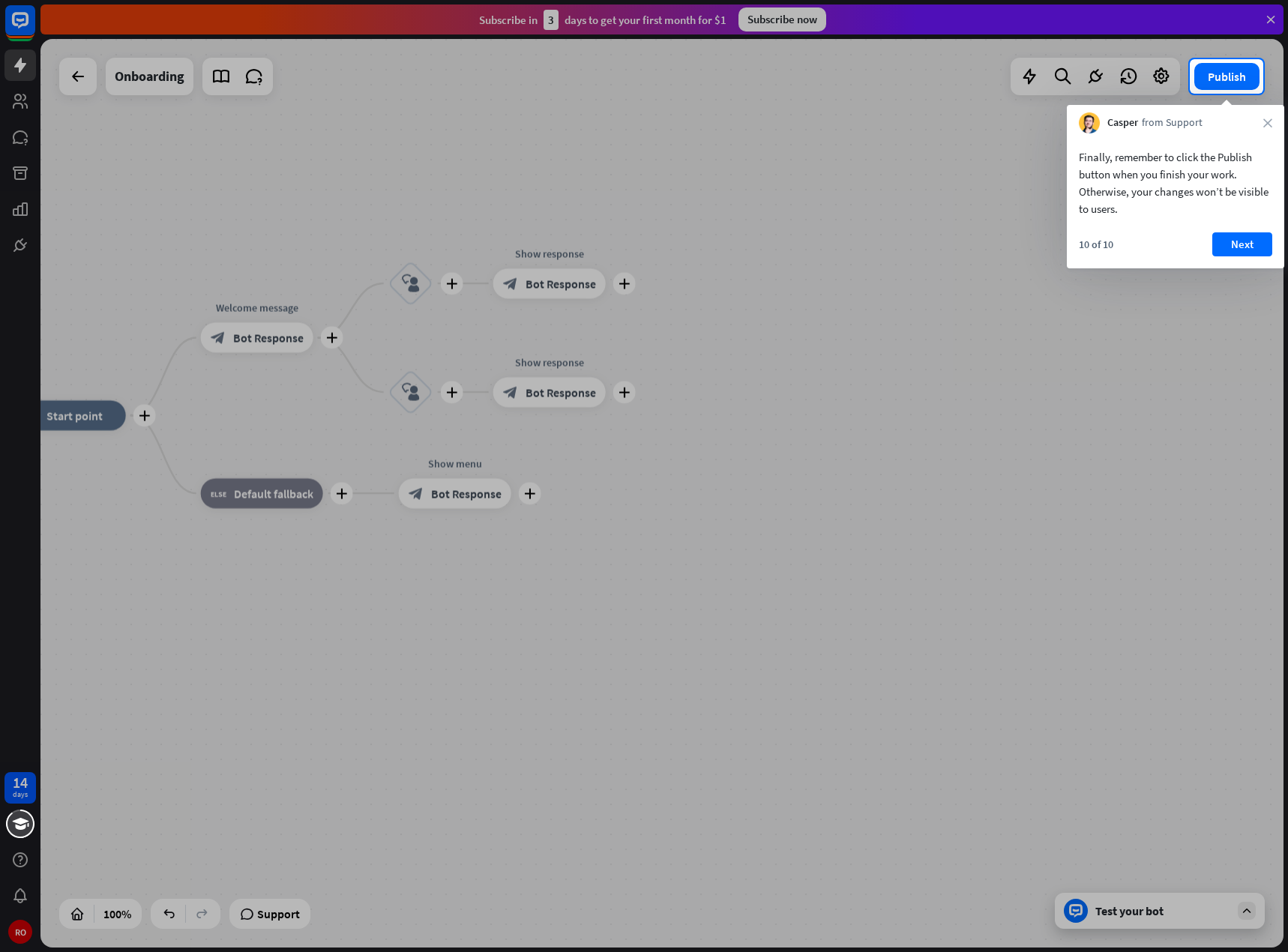
click at [729, 274] on div at bounding box center [644, 523] width 1288 height 858
click at [1271, 124] on font "close" at bounding box center [1267, 123] width 9 height 9
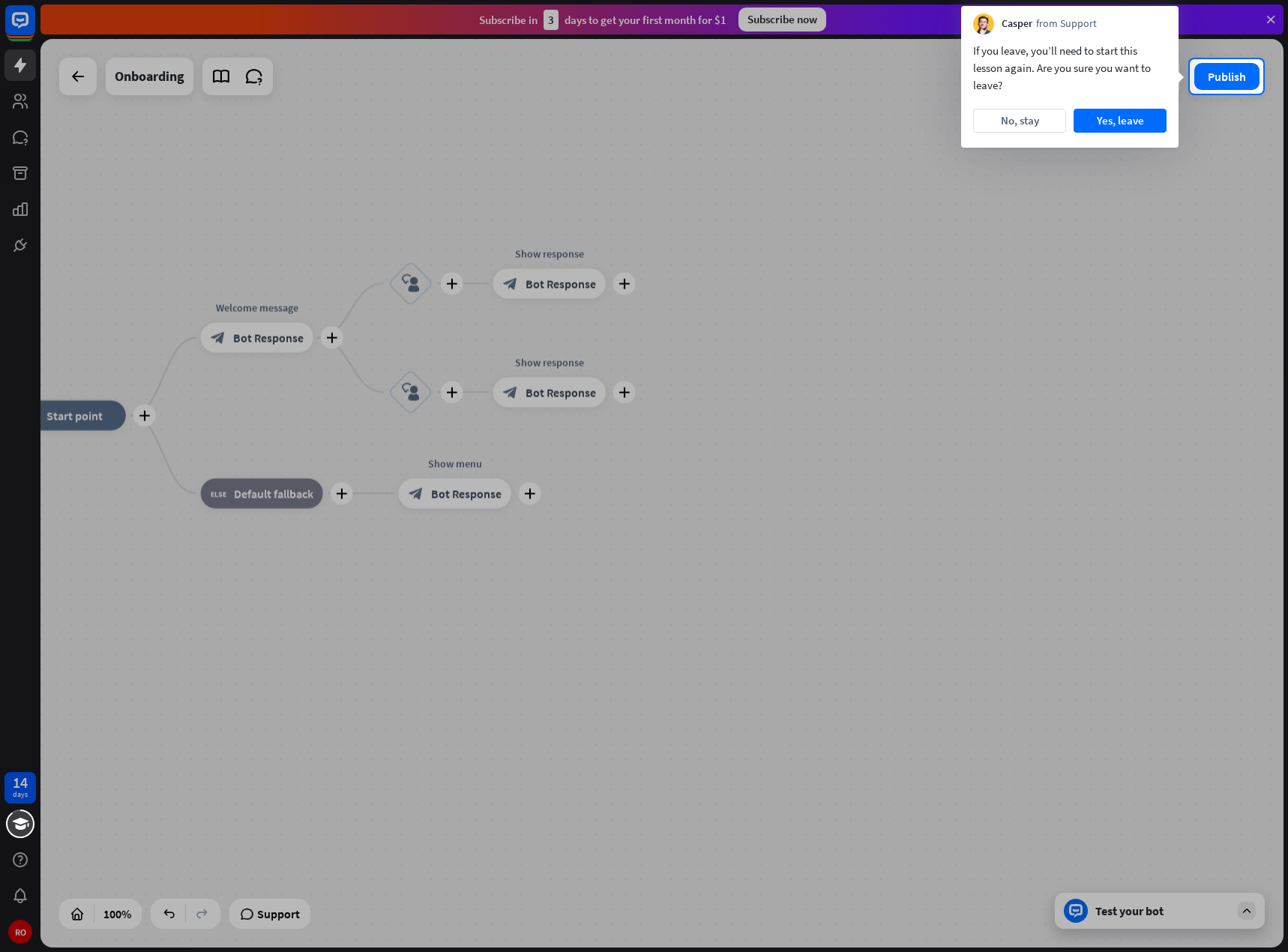
click at [912, 888] on div at bounding box center [644, 523] width 1288 height 858
drag, startPoint x: 913, startPoint y: 884, endPoint x: 970, endPoint y: 631, distance: 259.3
click at [914, 876] on div at bounding box center [644, 523] width 1288 height 858
click at [1036, 128] on font "No, stay" at bounding box center [1019, 120] width 39 height 21
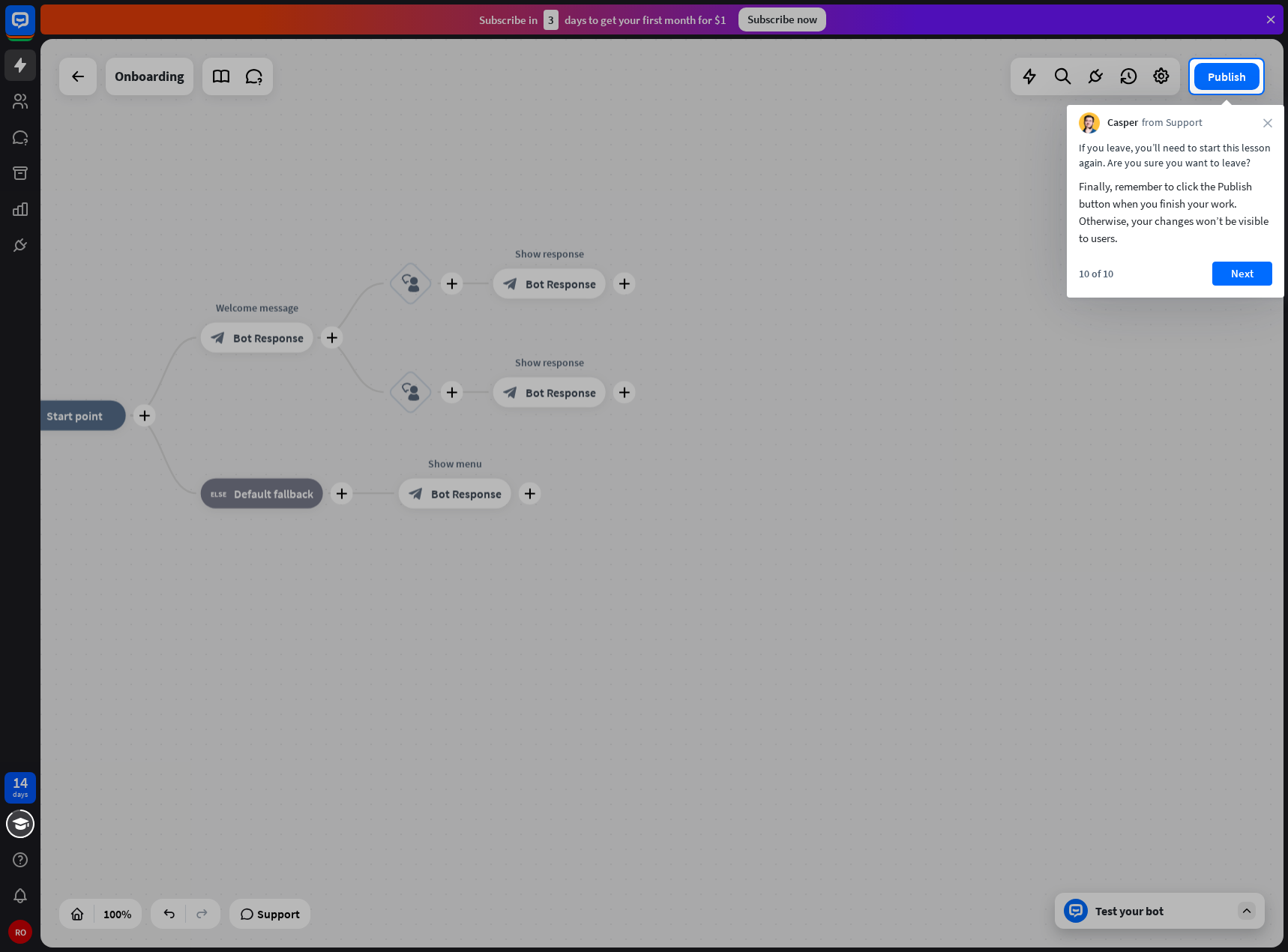
click at [1280, 279] on div "10 of 10 Next" at bounding box center [1175, 280] width 217 height 36
click at [1274, 275] on div "10 of 10 Next" at bounding box center [1175, 280] width 217 height 36
click at [1262, 272] on button "Next" at bounding box center [1242, 274] width 60 height 24
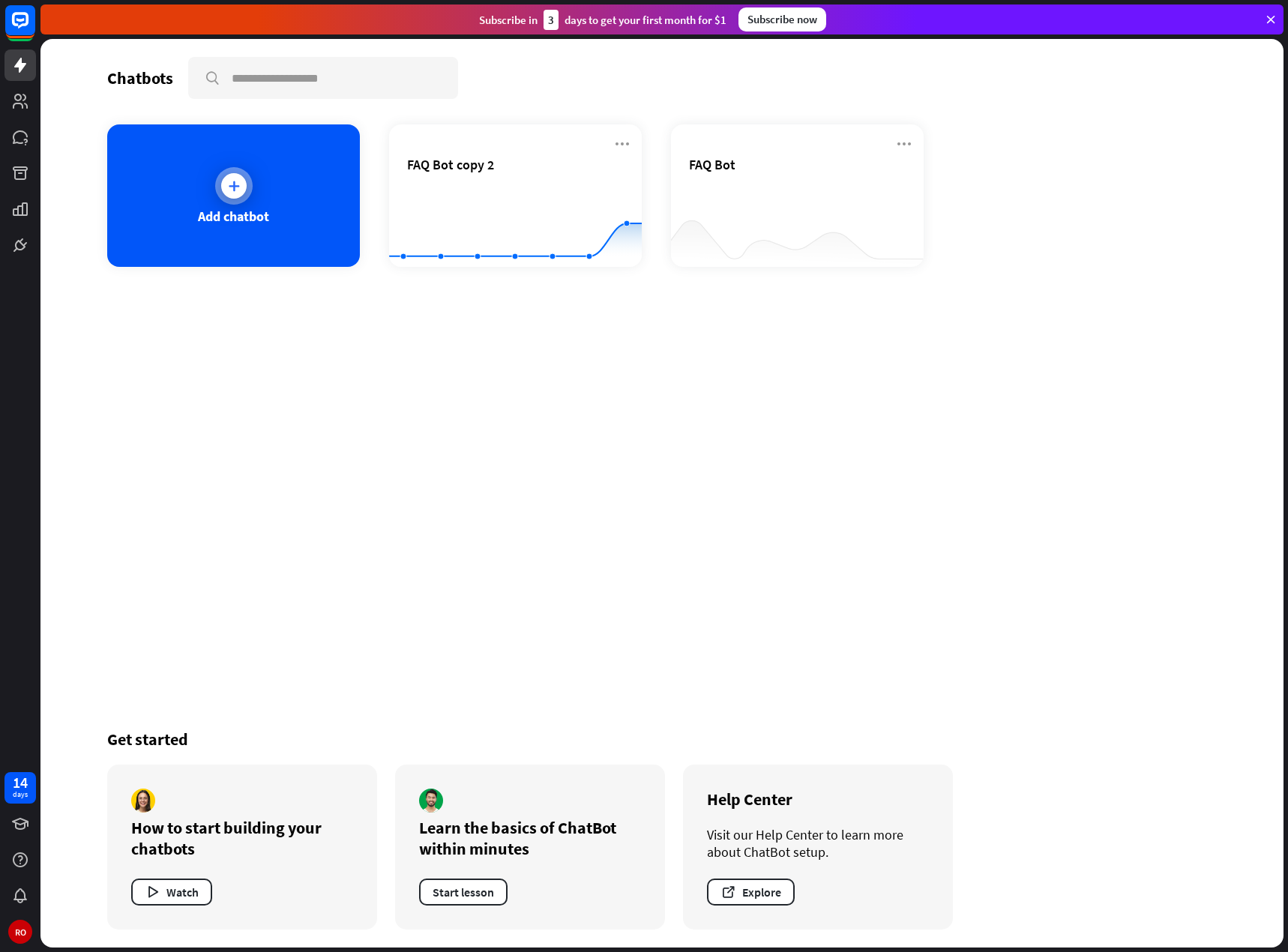
click at [270, 240] on div "Add chatbot" at bounding box center [233, 196] width 253 height 142
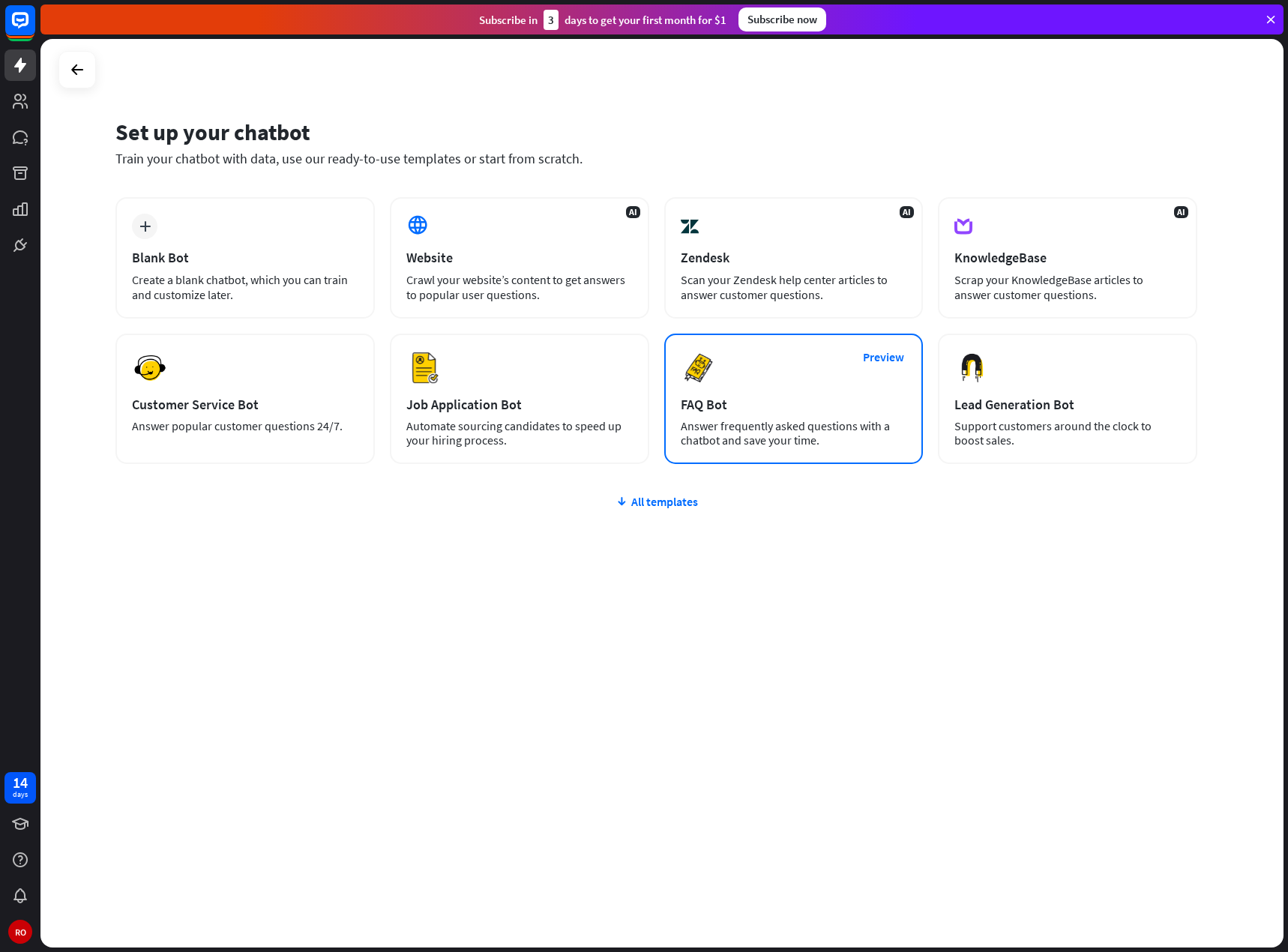
click at [696, 389] on div "Preview FAQ Bot [PERSON_NAME] frequently asked questions with a chatbot and sav…" at bounding box center [794, 398] width 259 height 130
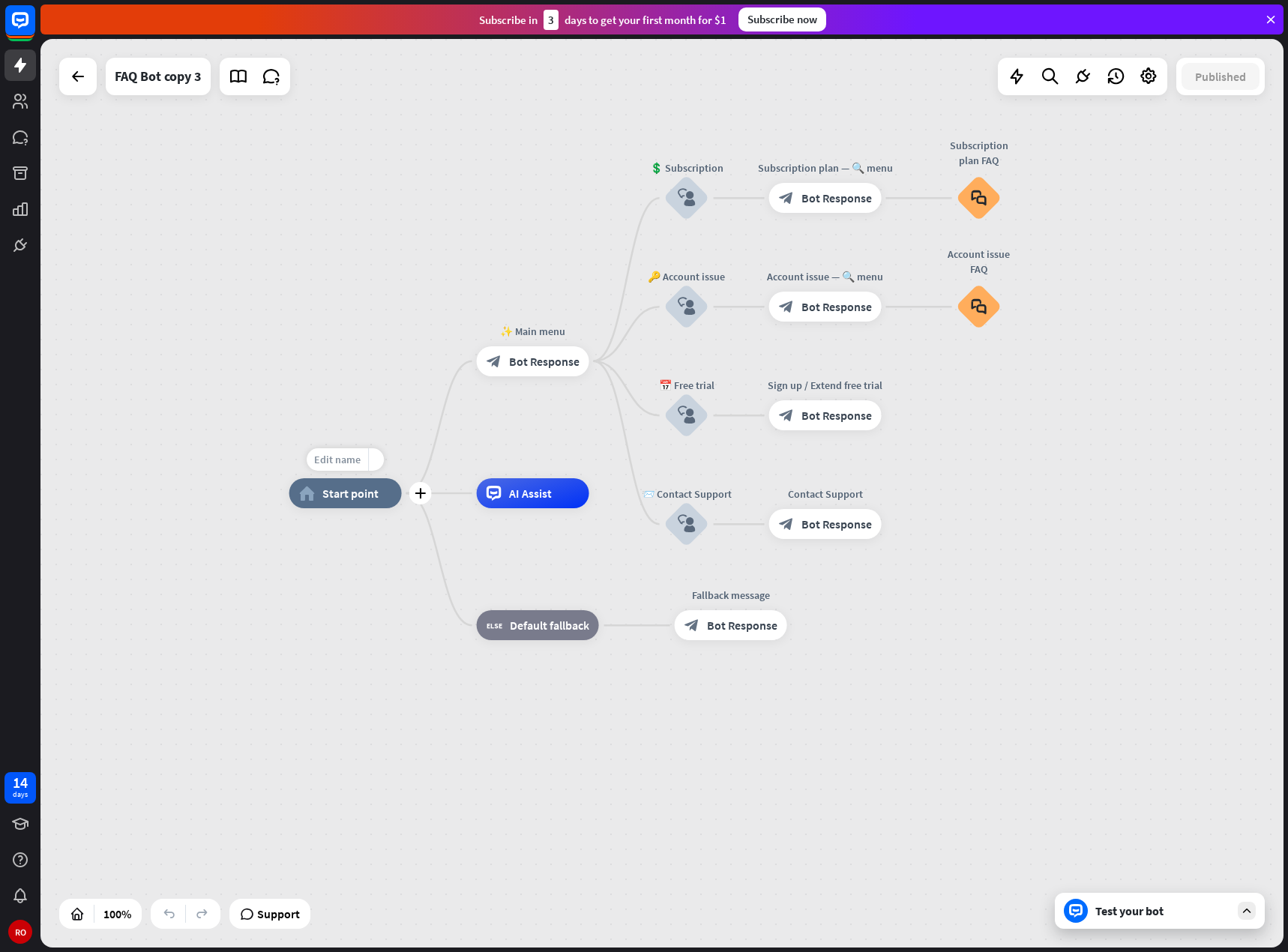
click at [328, 470] on div "Edit name" at bounding box center [337, 459] width 61 height 23
type input "**********"
click at [529, 334] on div "**********" at bounding box center [661, 492] width 1243 height 909
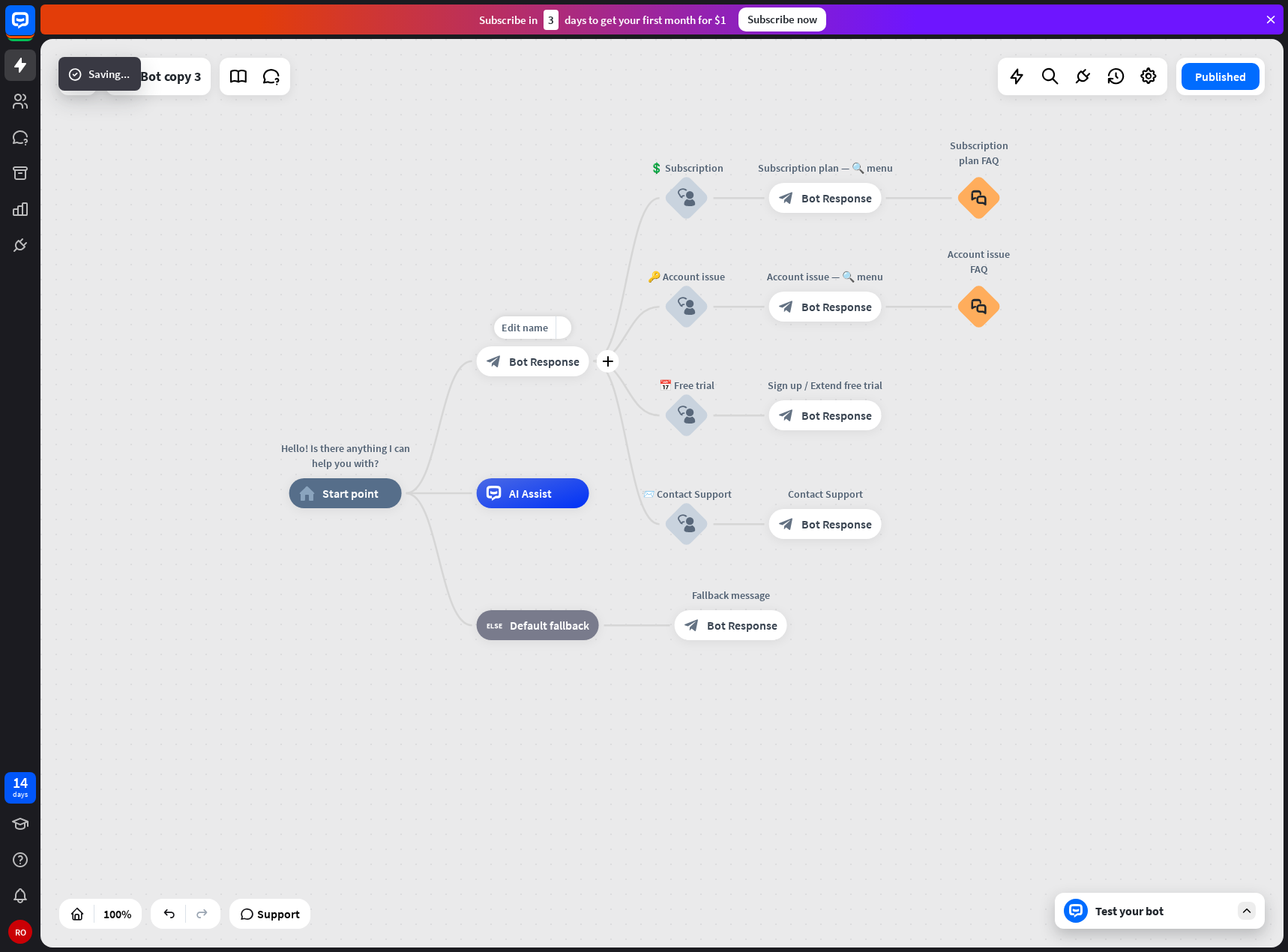
click at [532, 359] on font "Bot Response" at bounding box center [544, 361] width 70 height 15
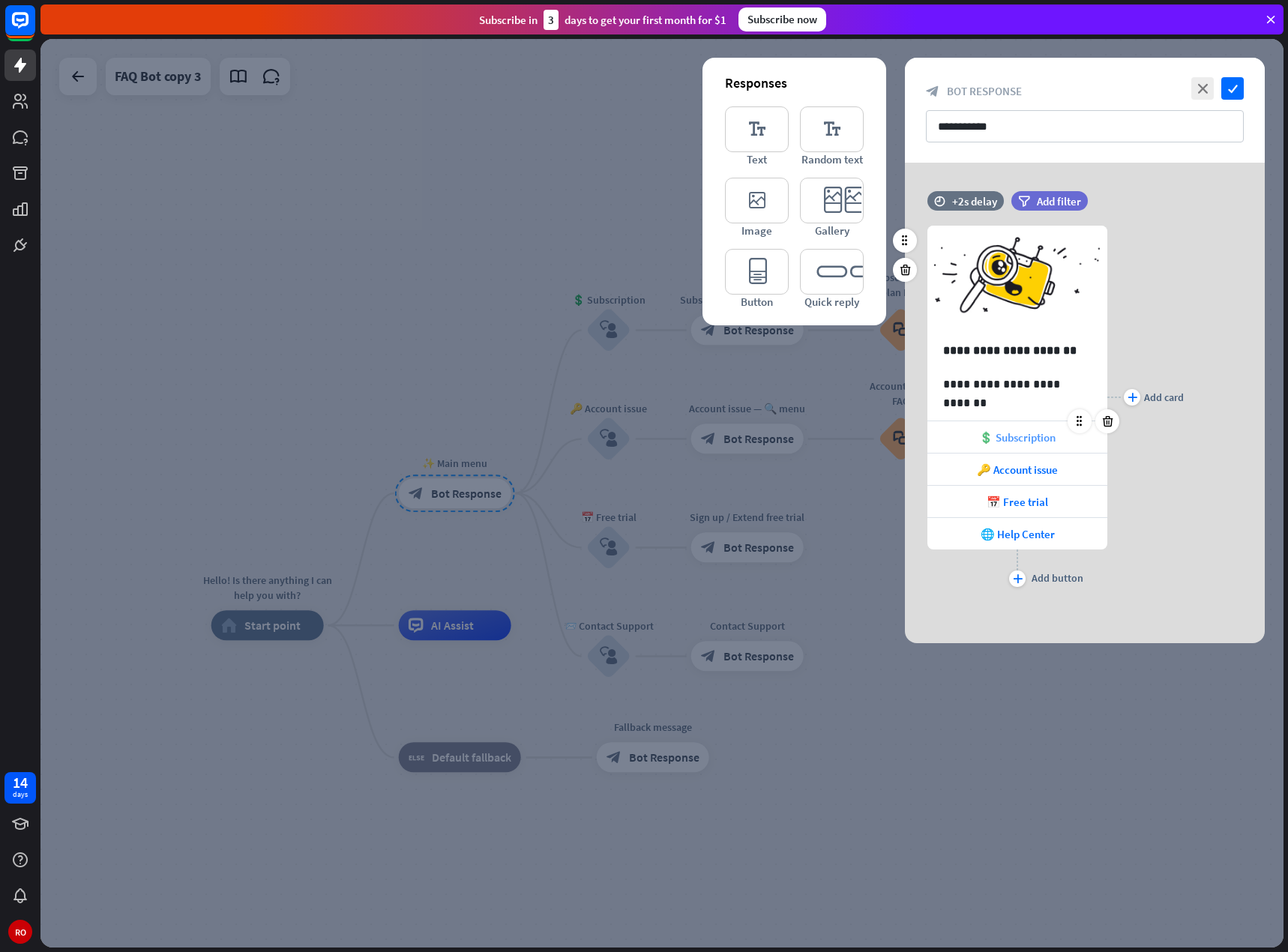
click at [1019, 447] on div "💲 Subscription" at bounding box center [1017, 437] width 180 height 32
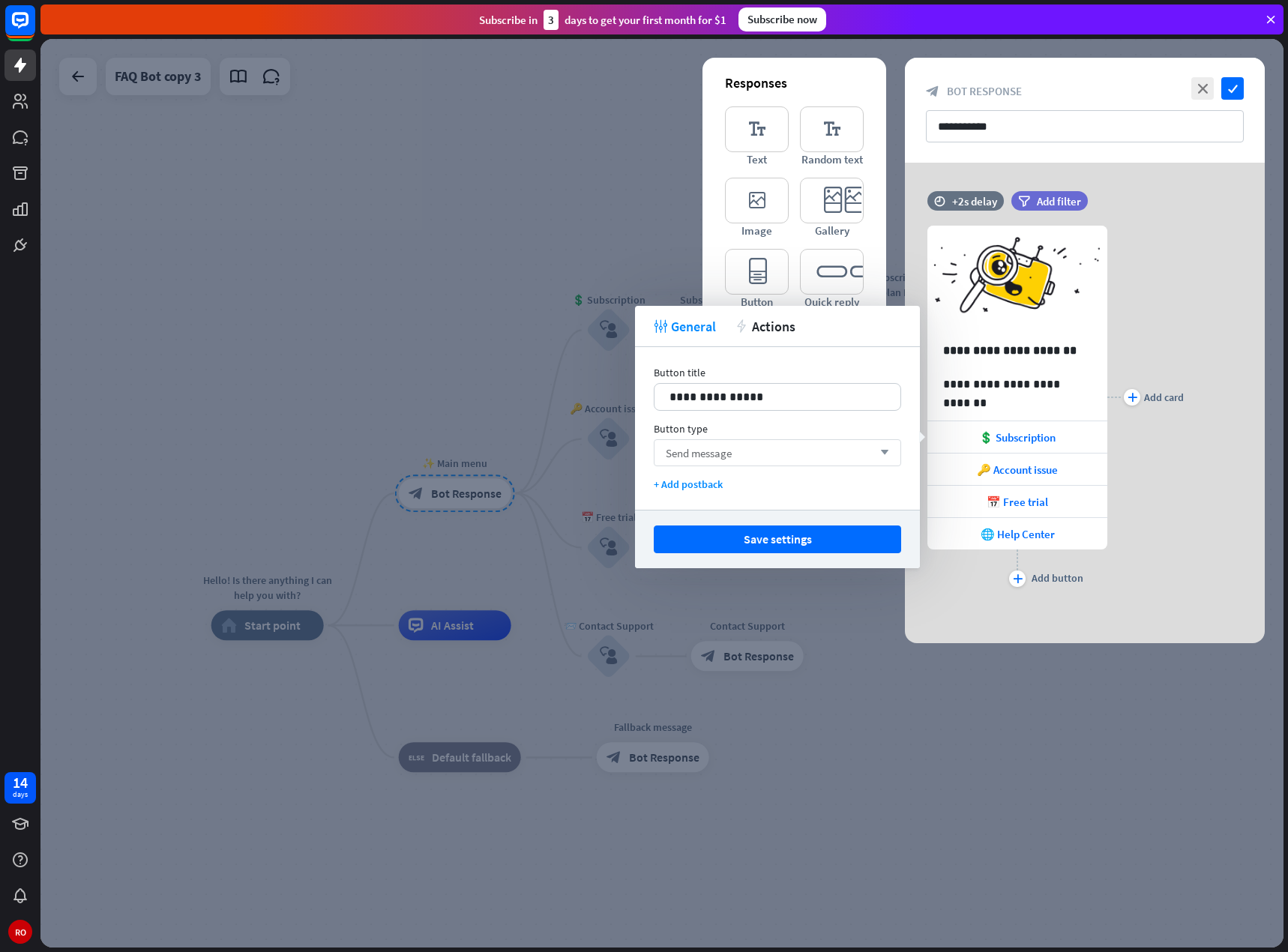
click at [791, 451] on div "Send message arrow_down" at bounding box center [777, 452] width 247 height 27
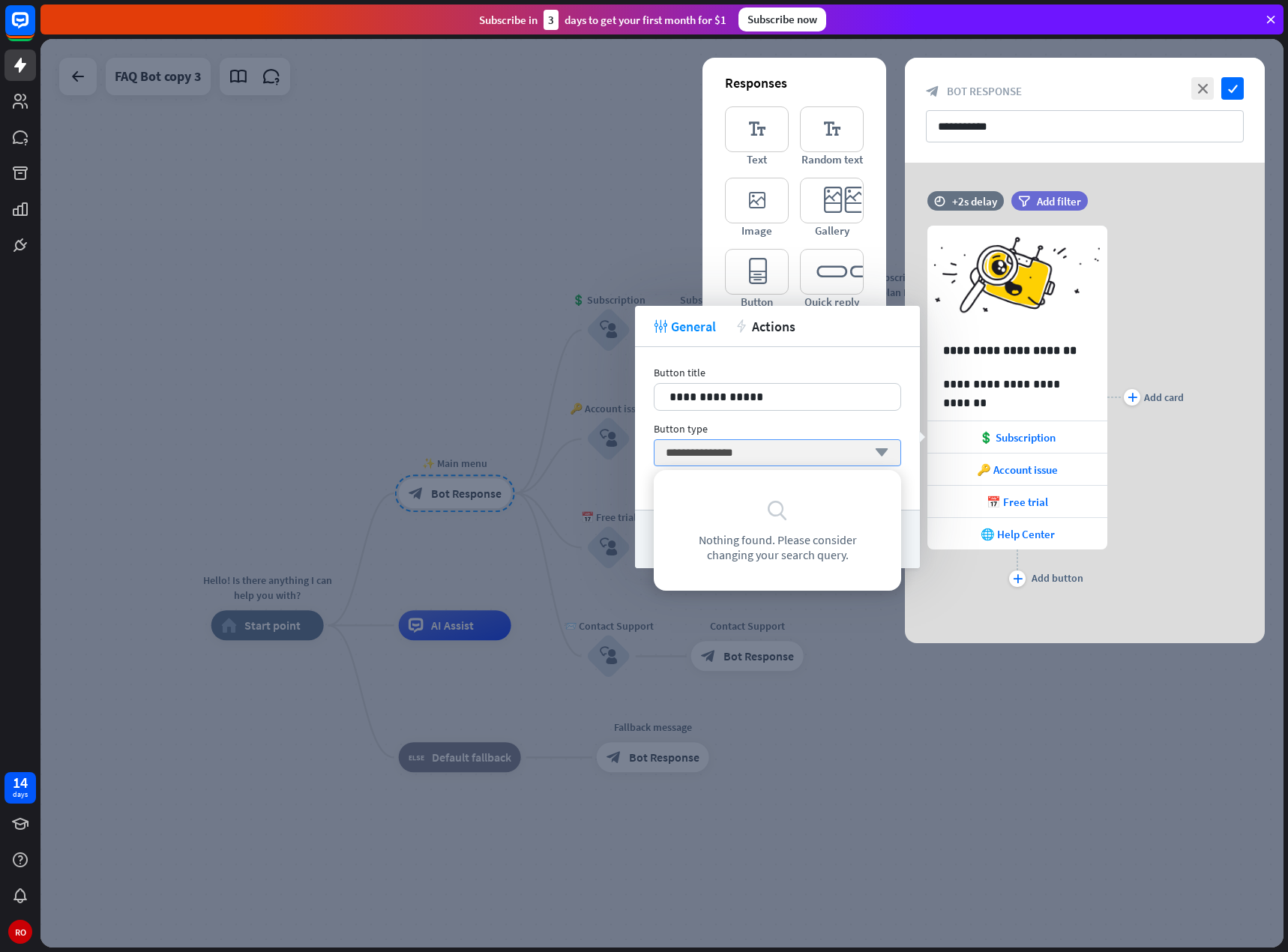
type input "**********"
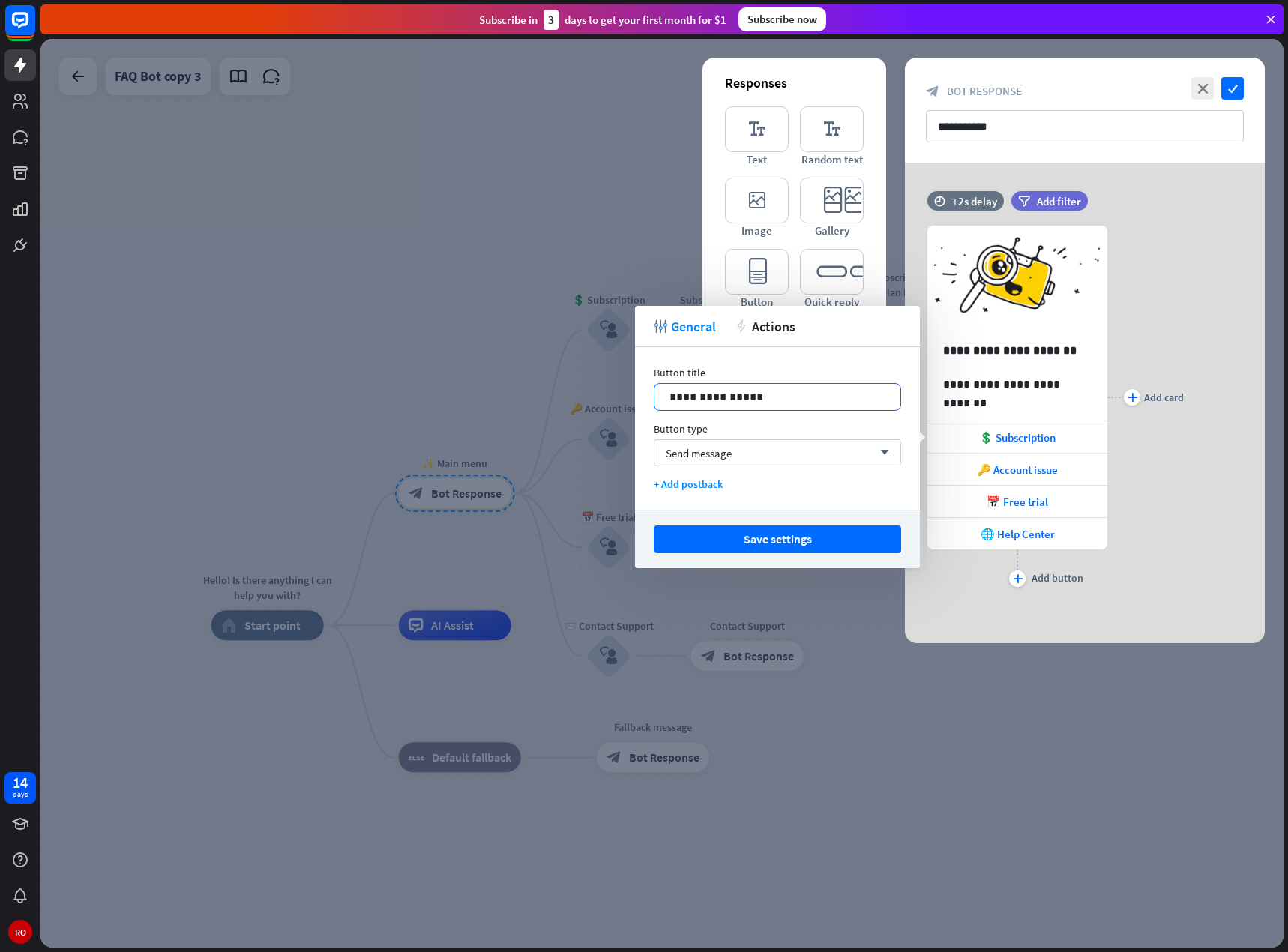
click at [780, 407] on div "**********" at bounding box center [777, 396] width 246 height 27
click at [769, 459] on div "Send message arrow_down" at bounding box center [777, 452] width 247 height 27
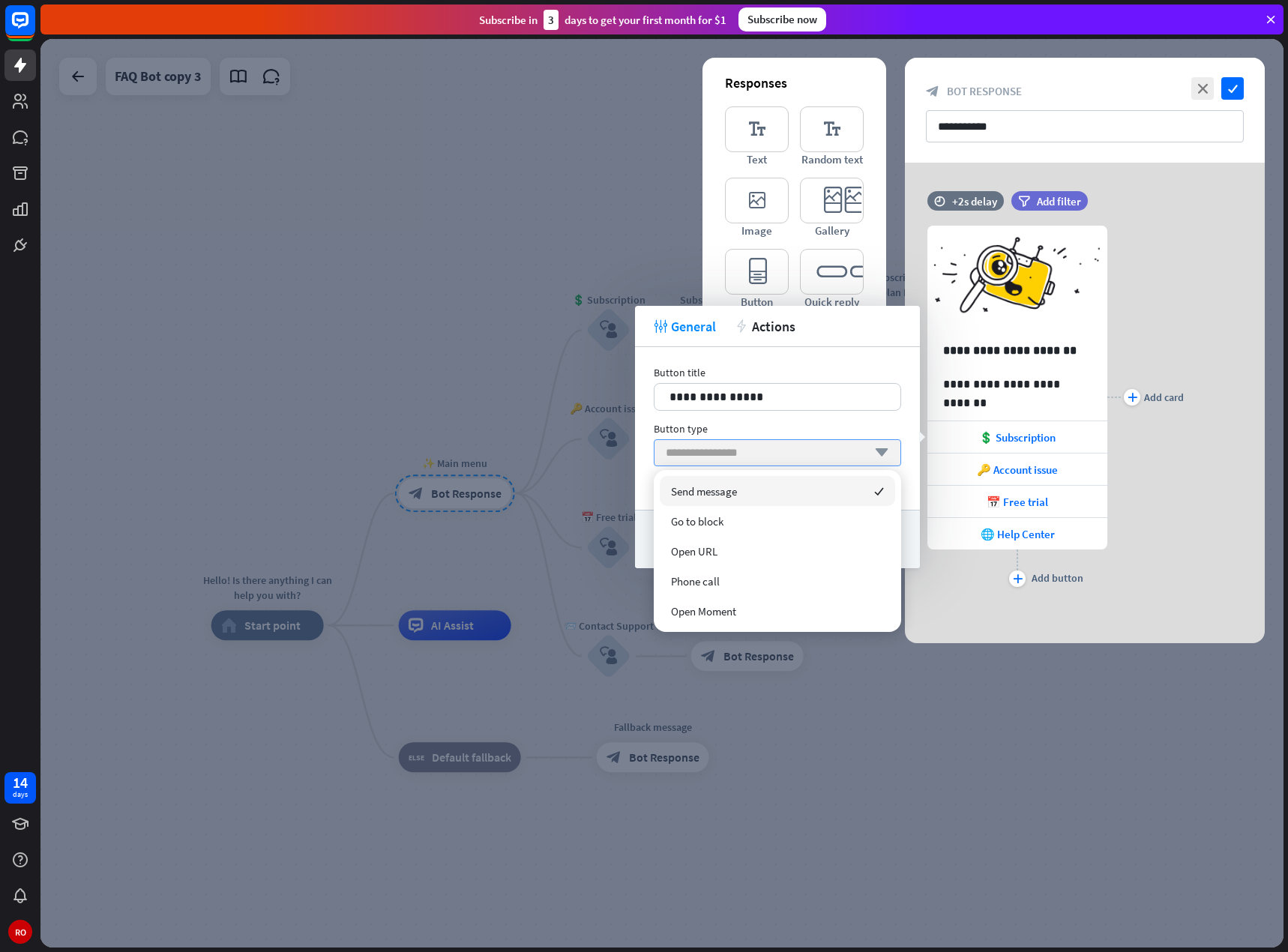
click at [747, 447] on input "search" at bounding box center [765, 453] width 201 height 26
click at [556, 543] on div at bounding box center [661, 492] width 1243 height 909
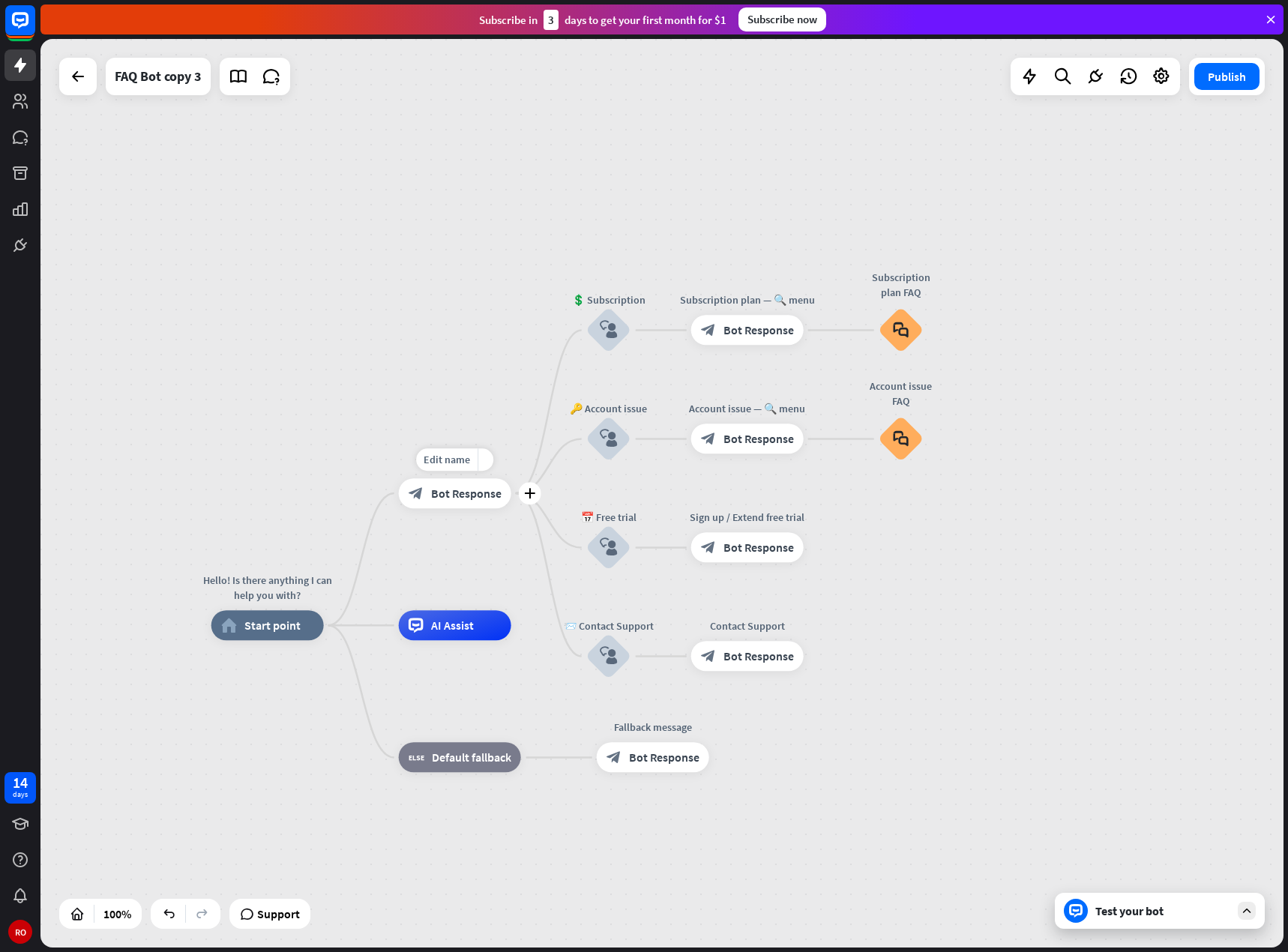
click at [469, 508] on div "Edit name more_yellow plus ✨ Main menu block_bot_response Bot Response" at bounding box center [455, 493] width 113 height 30
click at [443, 461] on font "Edit name" at bounding box center [446, 460] width 46 height 14
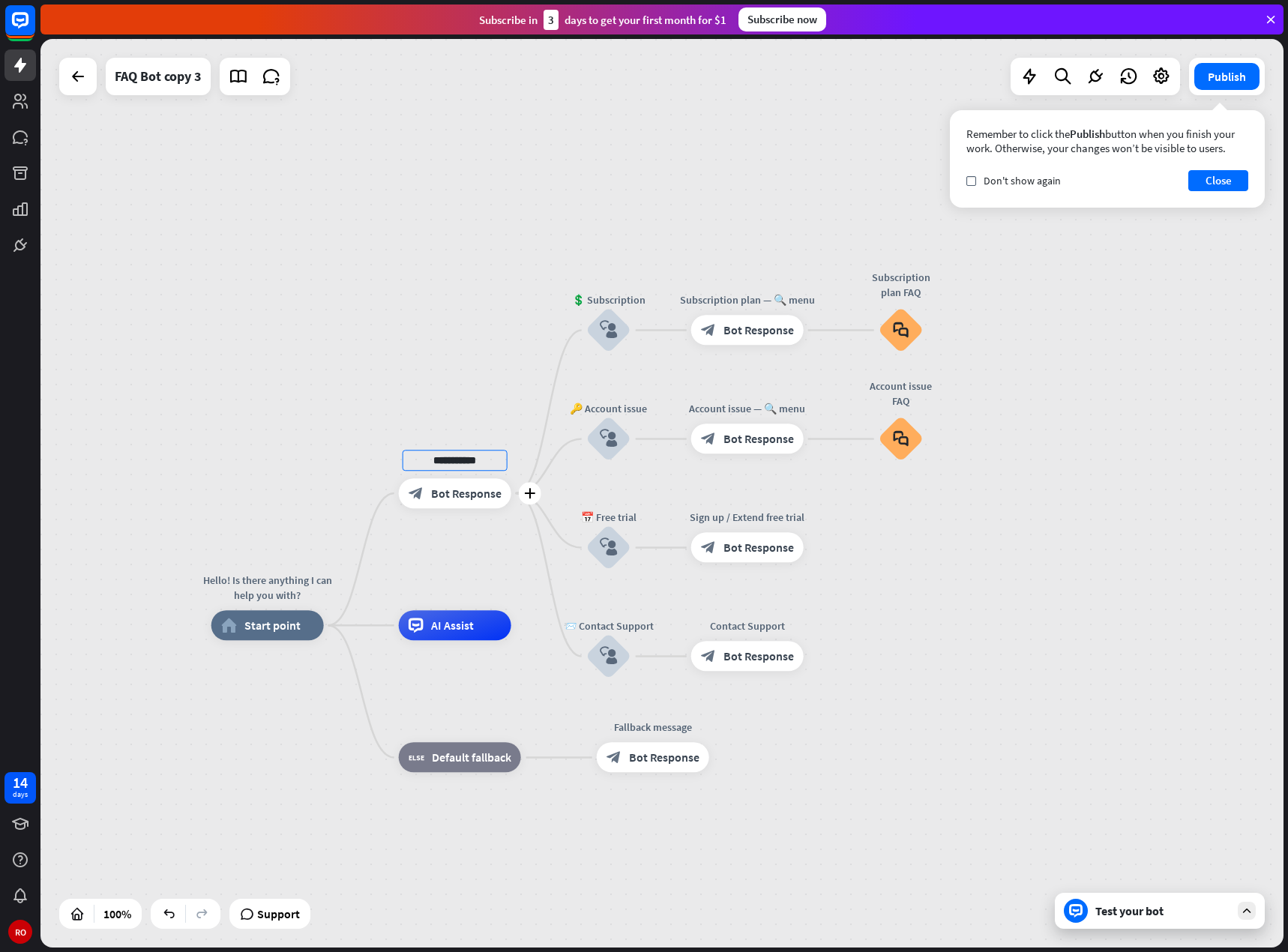
click at [445, 463] on input "**********" at bounding box center [455, 460] width 105 height 21
click at [453, 497] on font "Bot Response" at bounding box center [466, 492] width 70 height 15
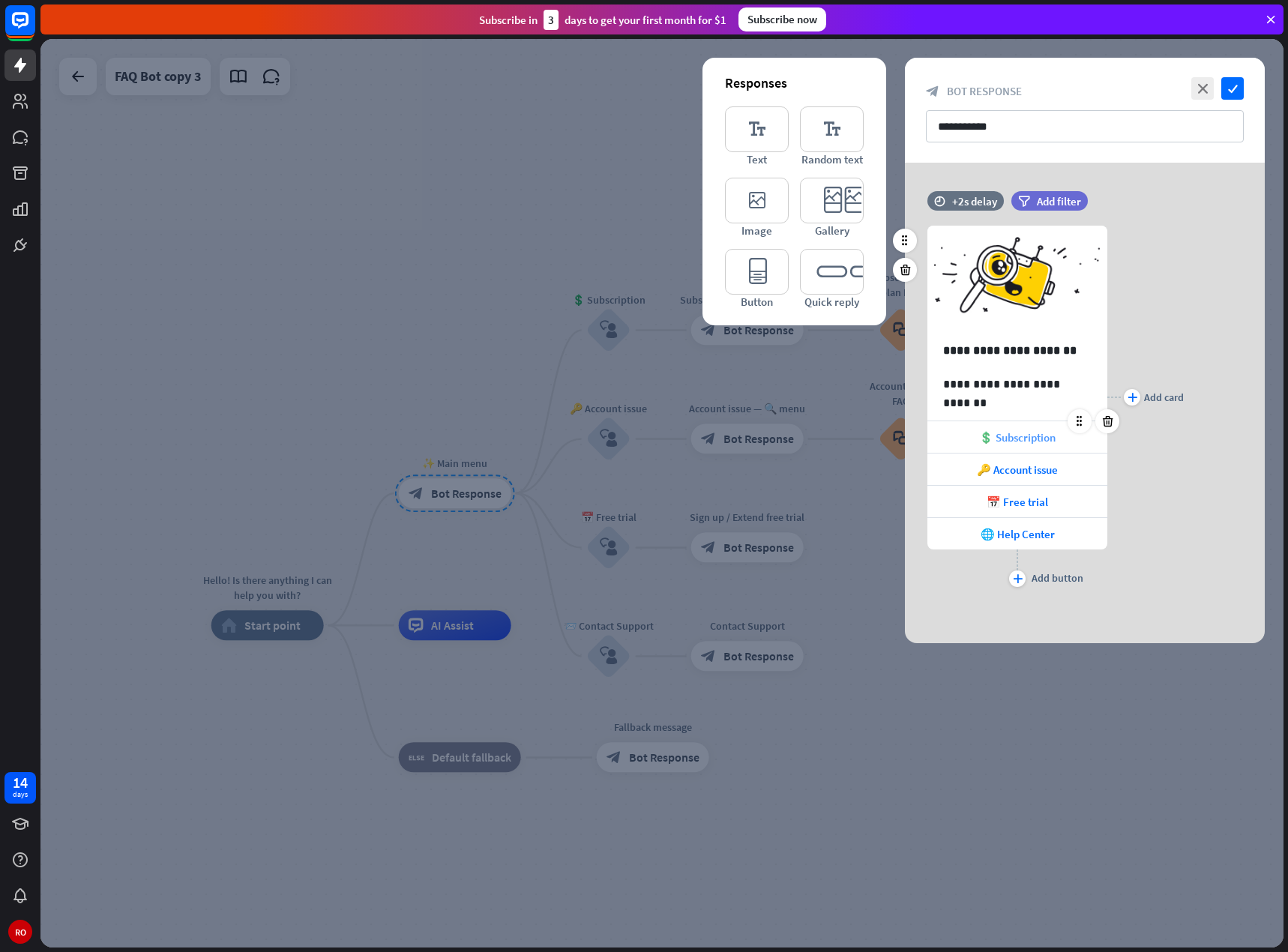
click at [1043, 442] on font "💲 Subscription" at bounding box center [1016, 437] width 76 height 14
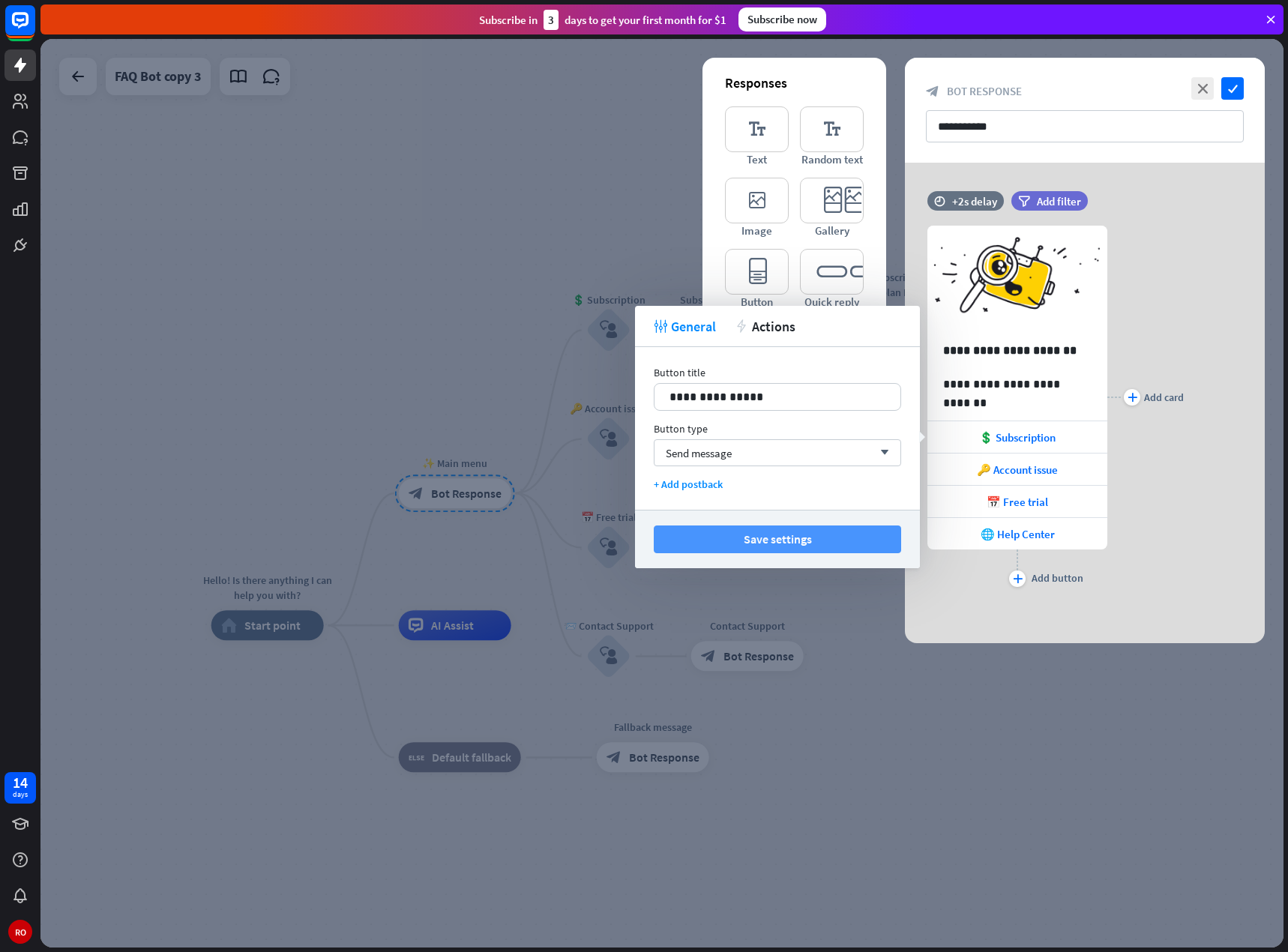
click at [847, 537] on button "Save settings" at bounding box center [777, 539] width 247 height 28
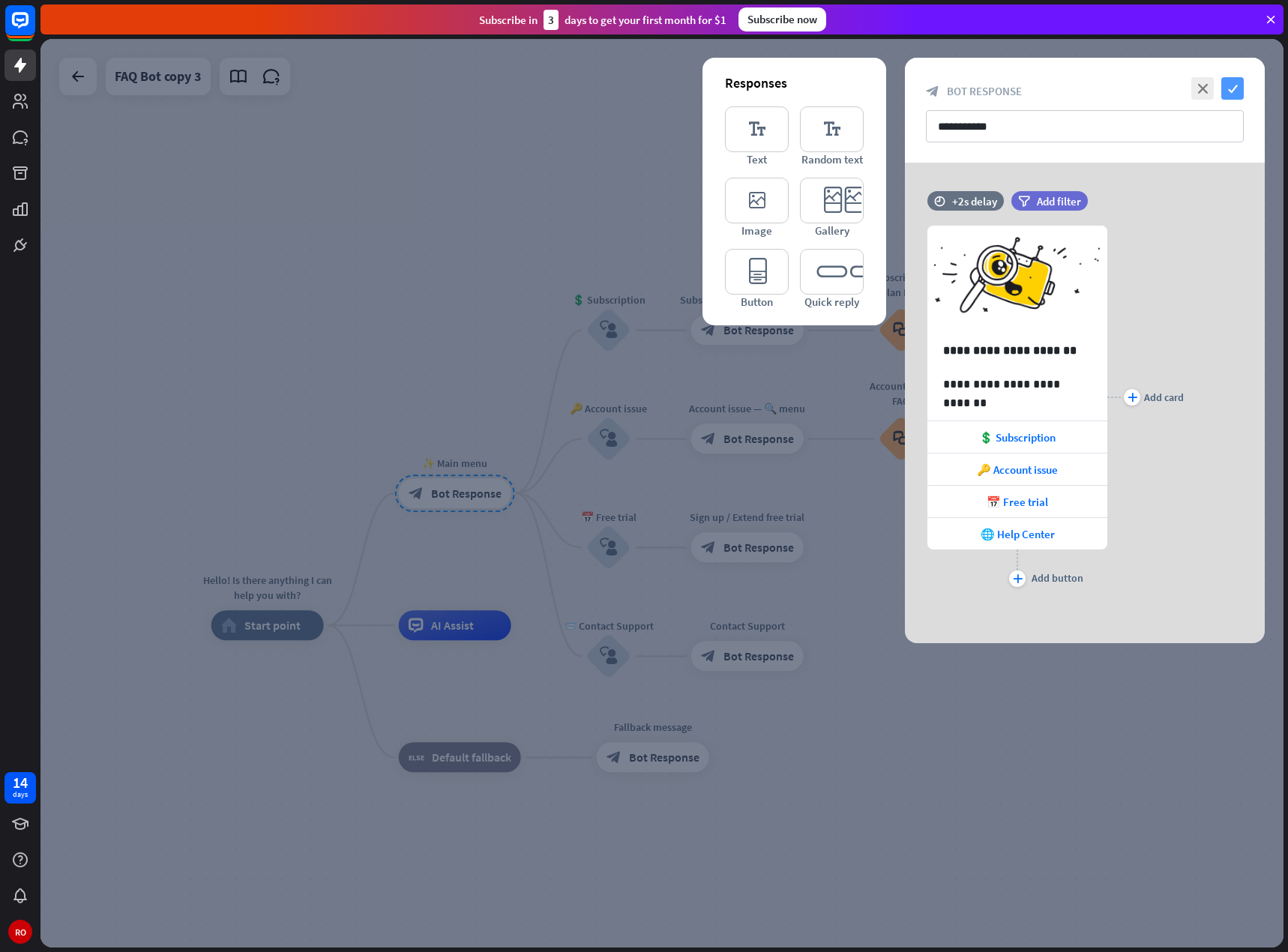
click at [1230, 89] on font "check" at bounding box center [1233, 89] width 10 height 10
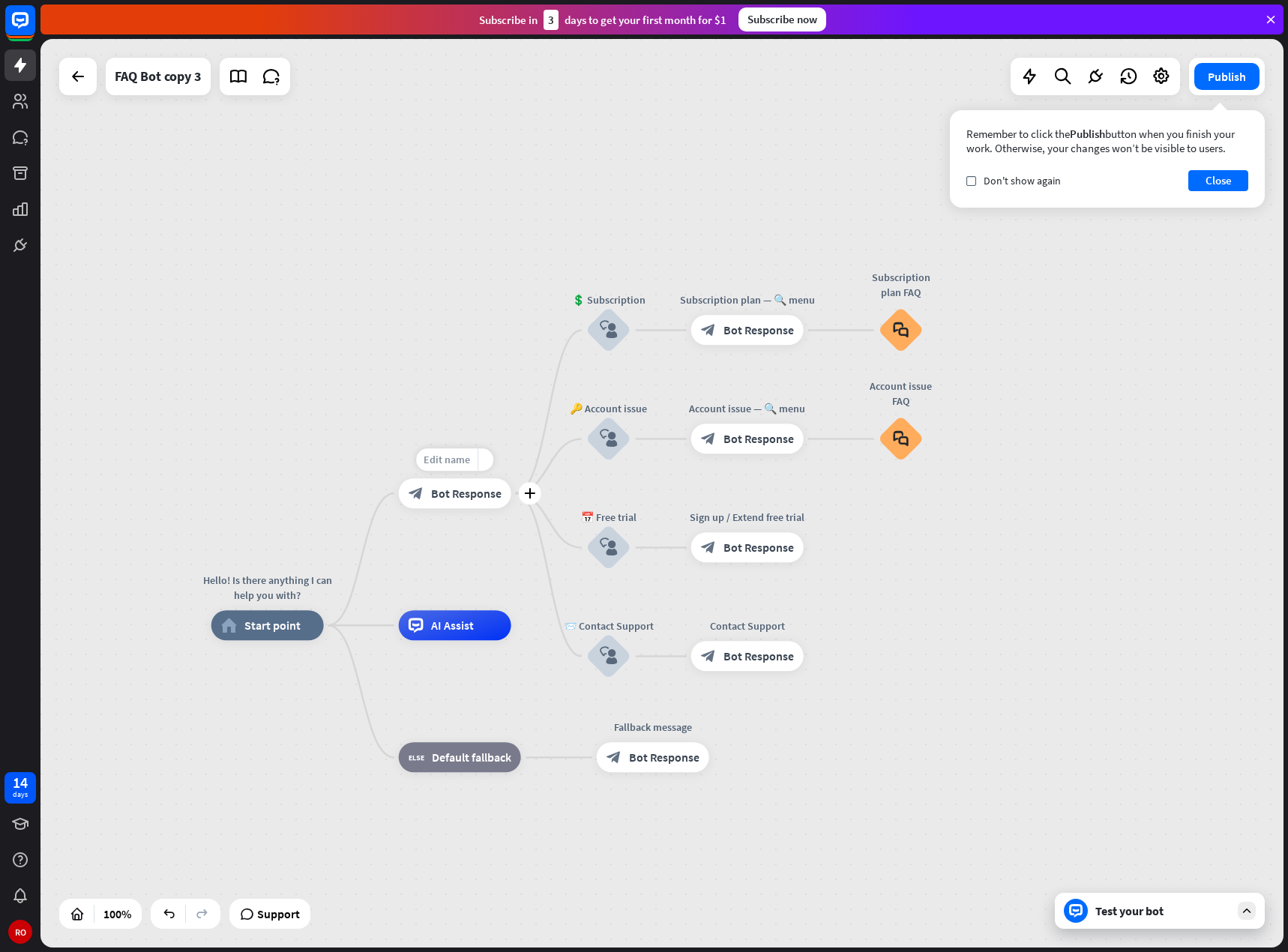
click at [432, 460] on font "Edit name" at bounding box center [446, 460] width 46 height 14
drag, startPoint x: 432, startPoint y: 460, endPoint x: 501, endPoint y: 464, distance: 69.1
click at [501, 464] on input "**********" at bounding box center [455, 460] width 105 height 21
type input "*"
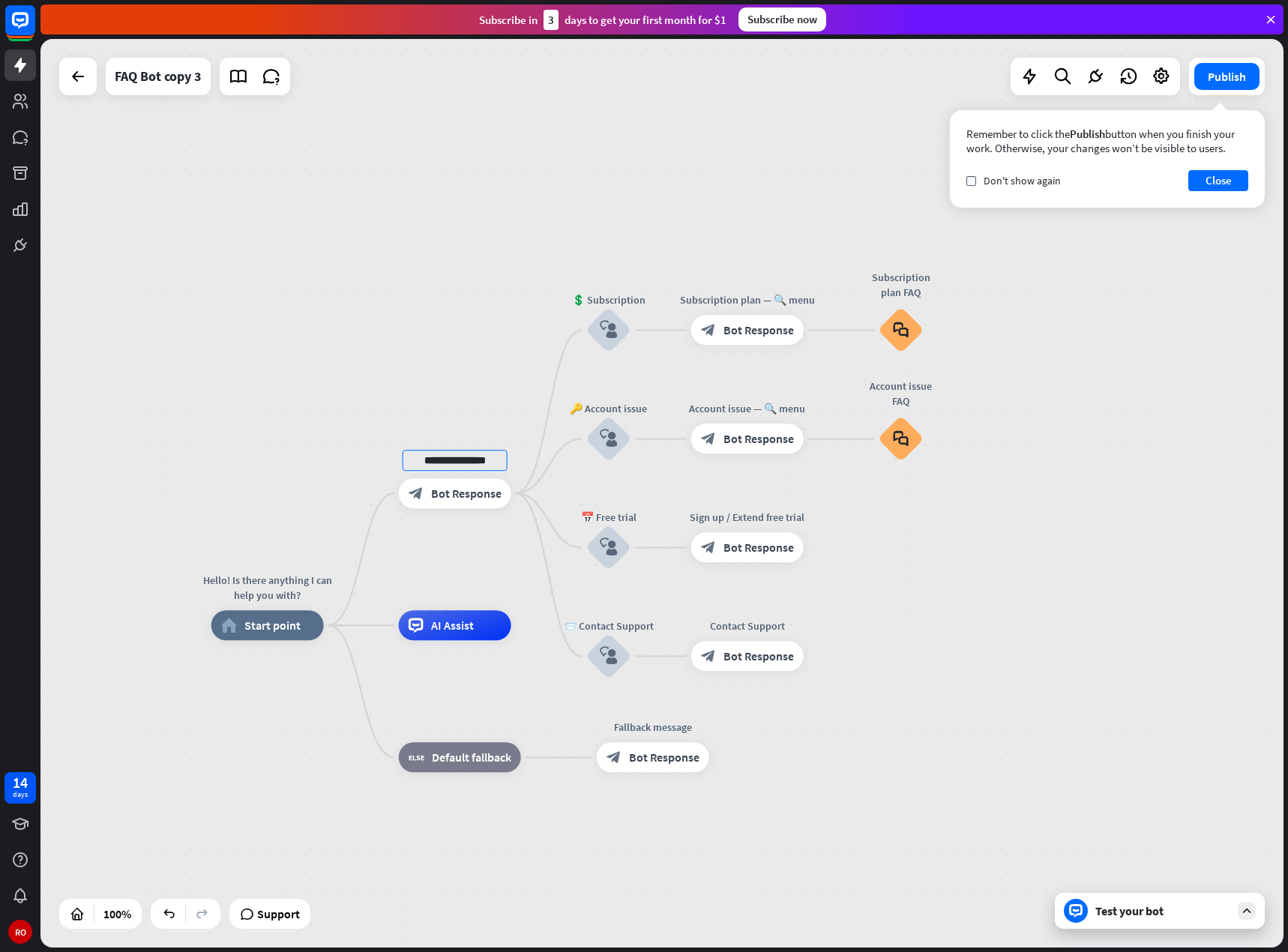
scroll to position [0, 79]
type input "**********"
click at [455, 463] on font "Edit name" at bounding box center [446, 460] width 46 height 14
click at [450, 401] on div "**********" at bounding box center [661, 492] width 1243 height 909
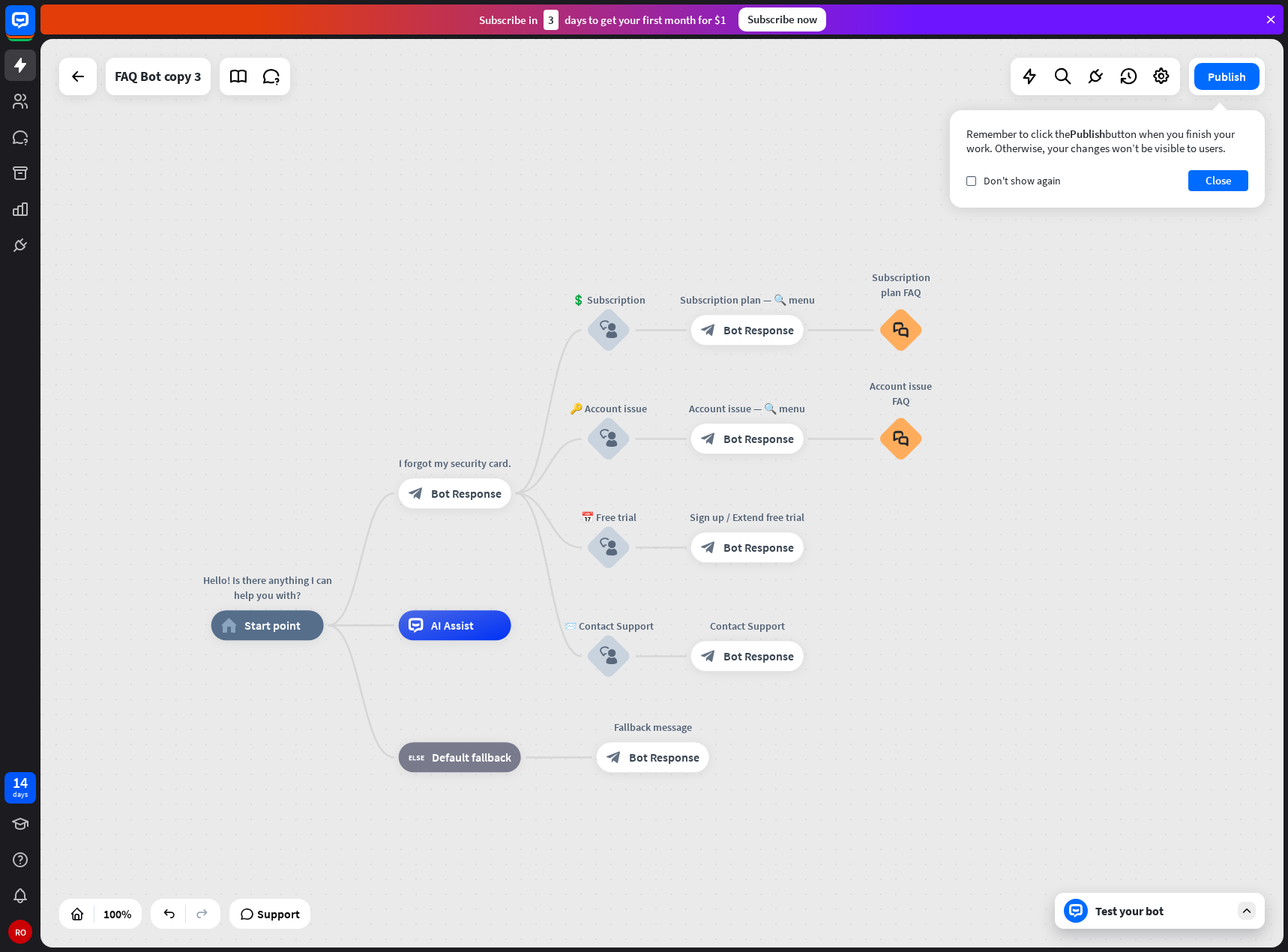
click at [1156, 912] on font "Test your bot" at bounding box center [1129, 910] width 68 height 15
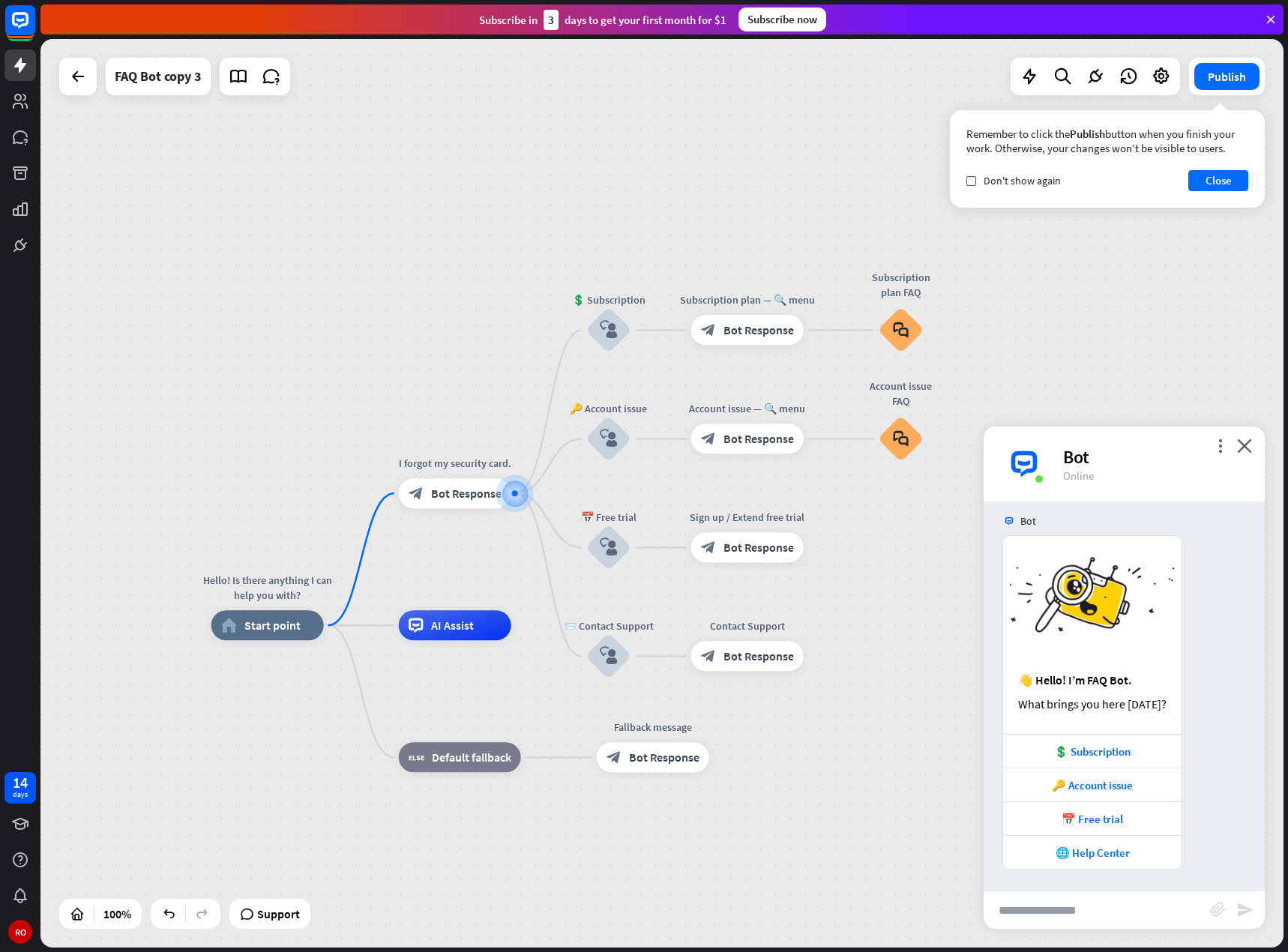
scroll to position [11, 0]
click at [1154, 911] on input "text" at bounding box center [1097, 909] width 227 height 38
click at [283, 636] on div "home_2 Start point" at bounding box center [268, 625] width 113 height 30
click at [1232, 449] on div "Bot" at bounding box center [1155, 457] width 184 height 24
click at [1242, 451] on font "close" at bounding box center [1244, 446] width 15 height 14
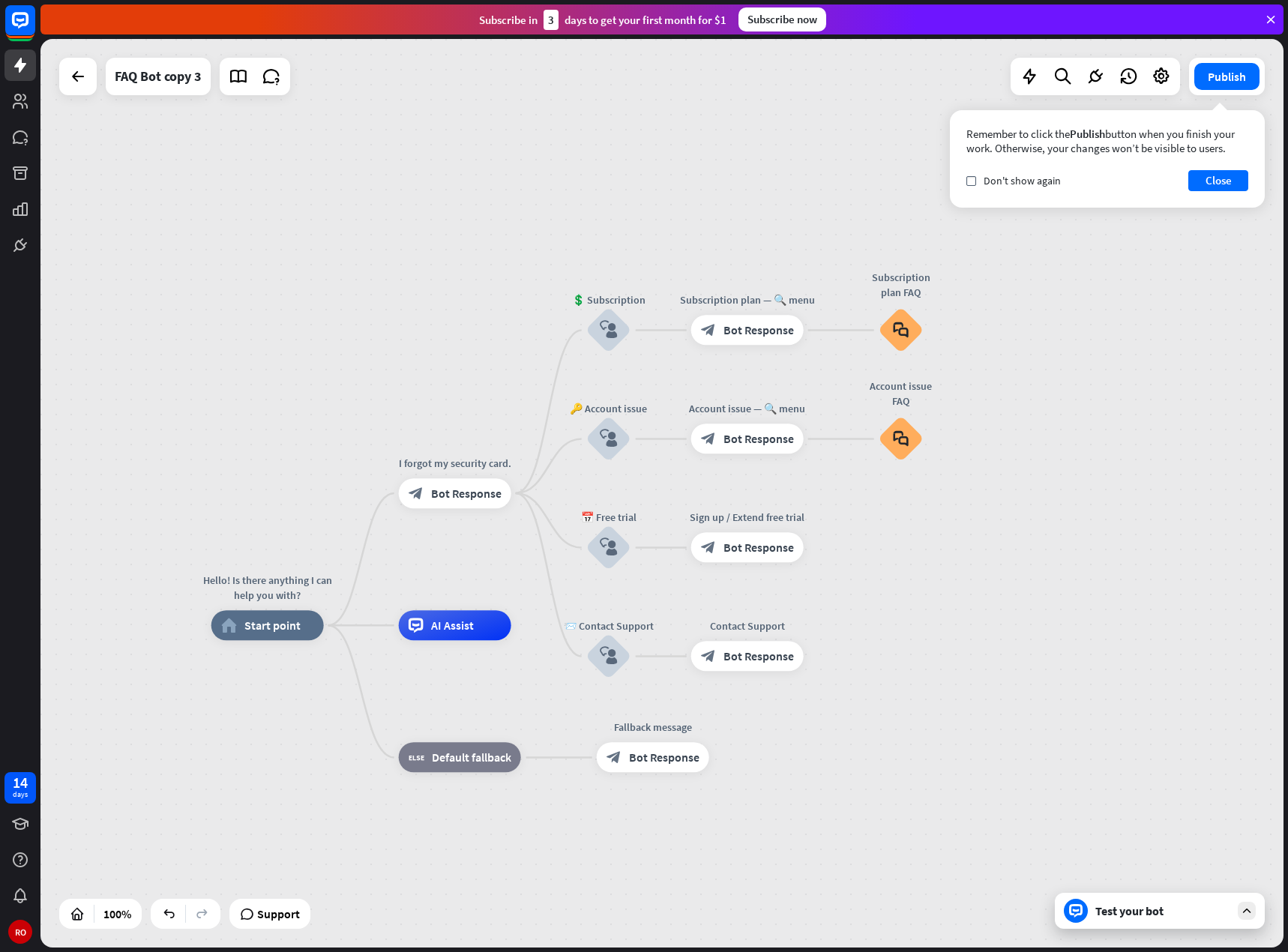
click at [1105, 902] on div "Test your bot" at bounding box center [1159, 910] width 210 height 36
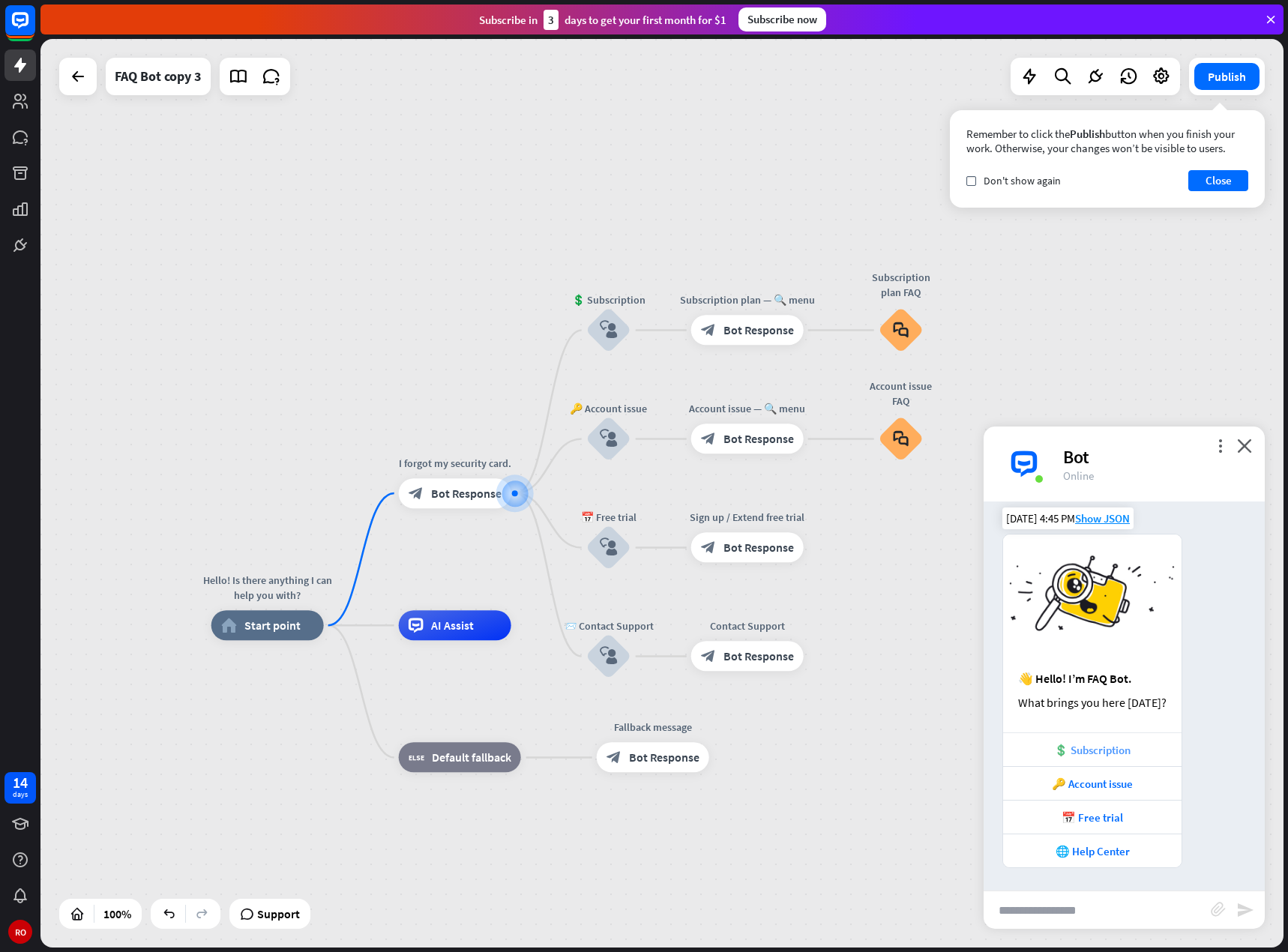
click at [1101, 747] on font "💲 Subscription" at bounding box center [1091, 749] width 76 height 14
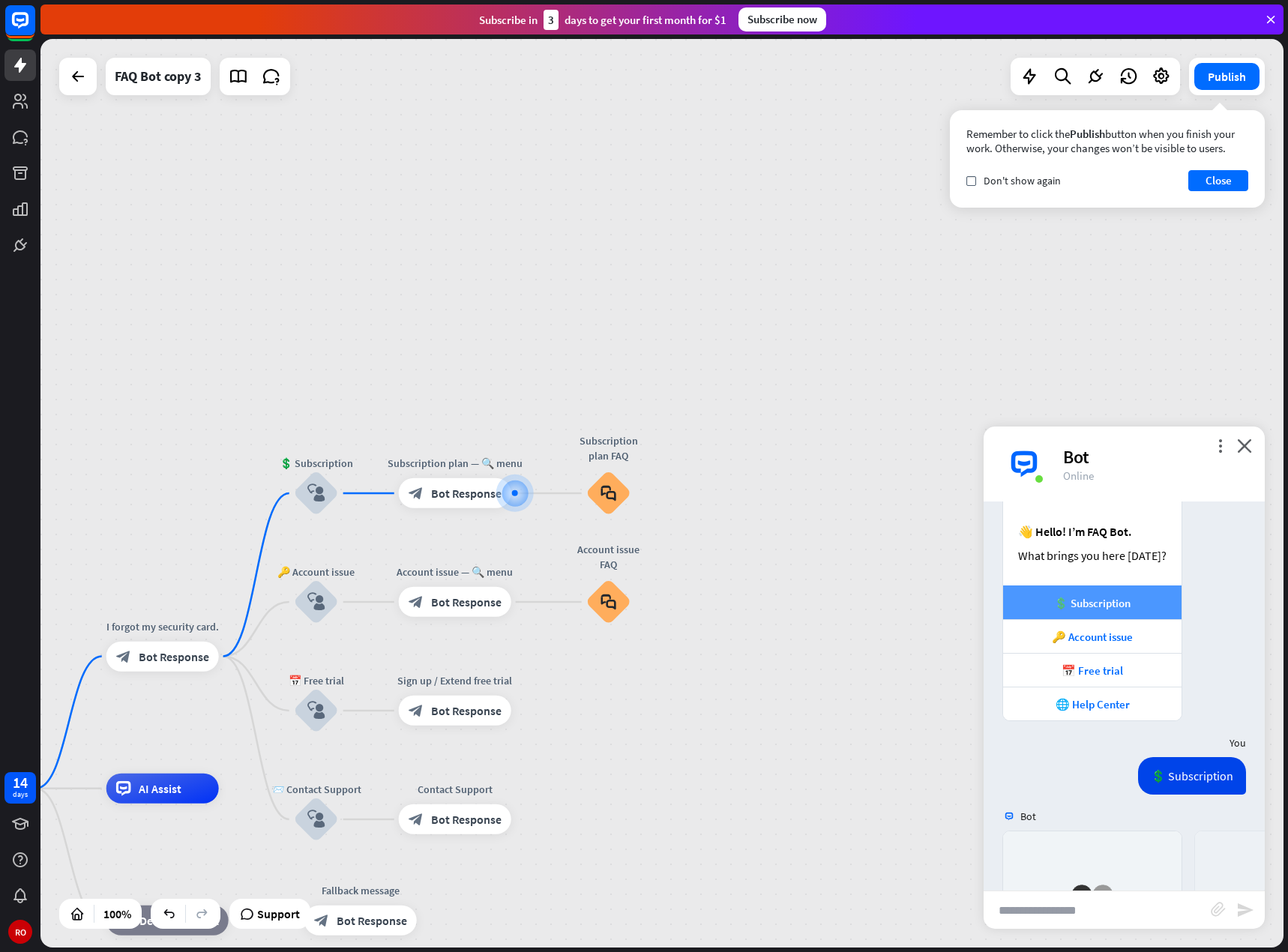
scroll to position [402, 0]
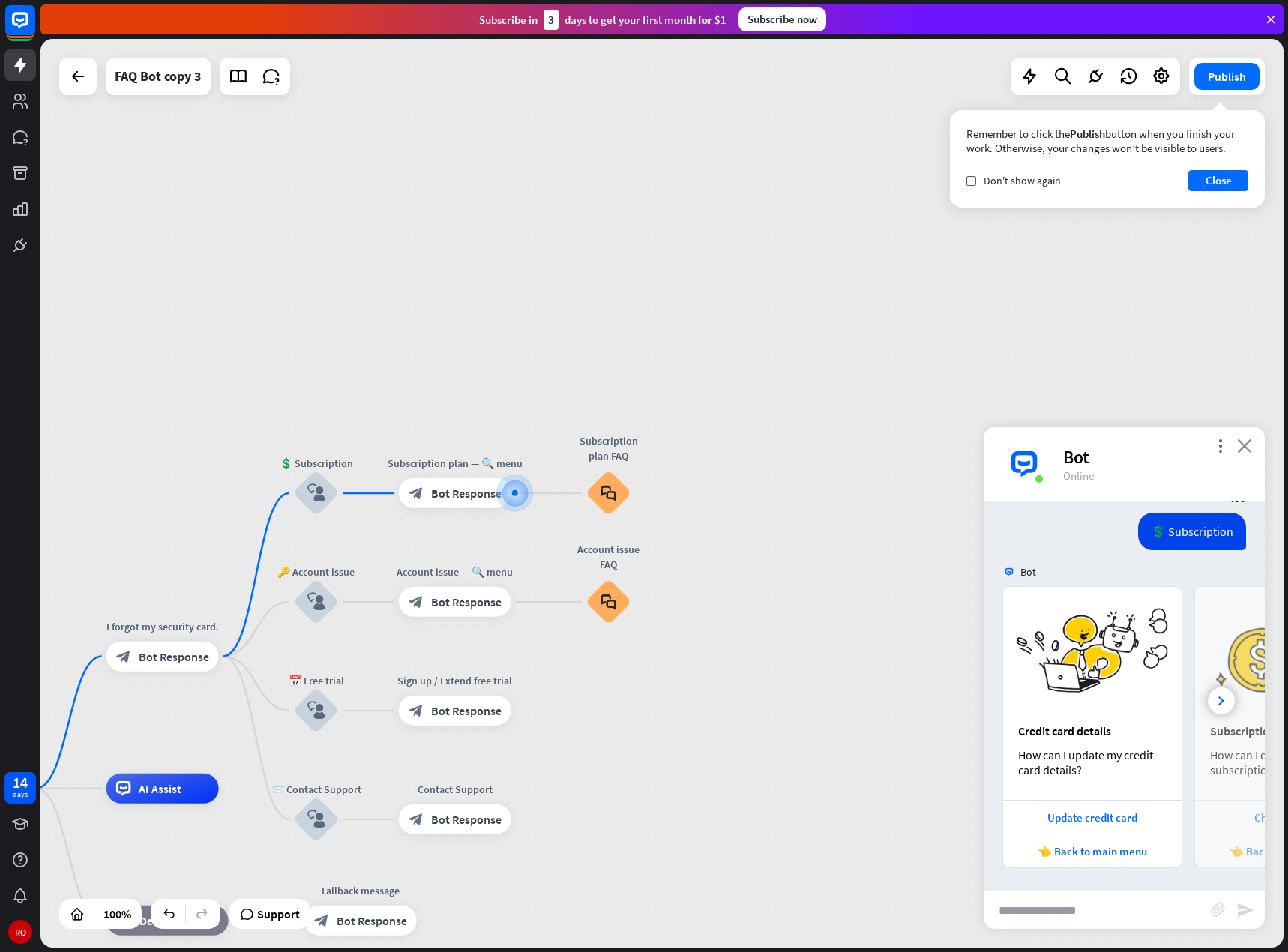
click at [1247, 445] on font "close" at bounding box center [1244, 446] width 15 height 14
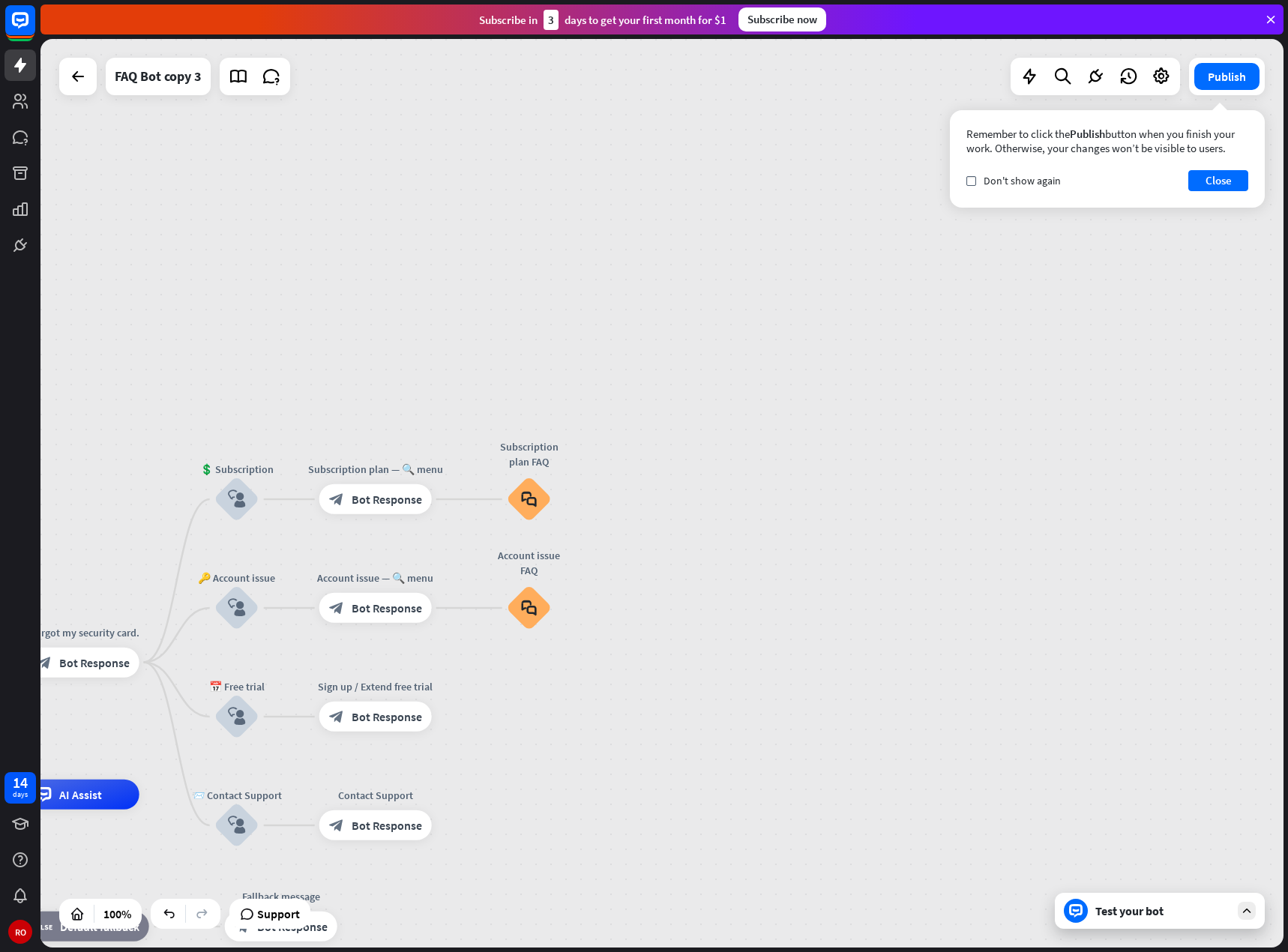
drag, startPoint x: 934, startPoint y: 887, endPoint x: 851, endPoint y: 895, distance: 83.4
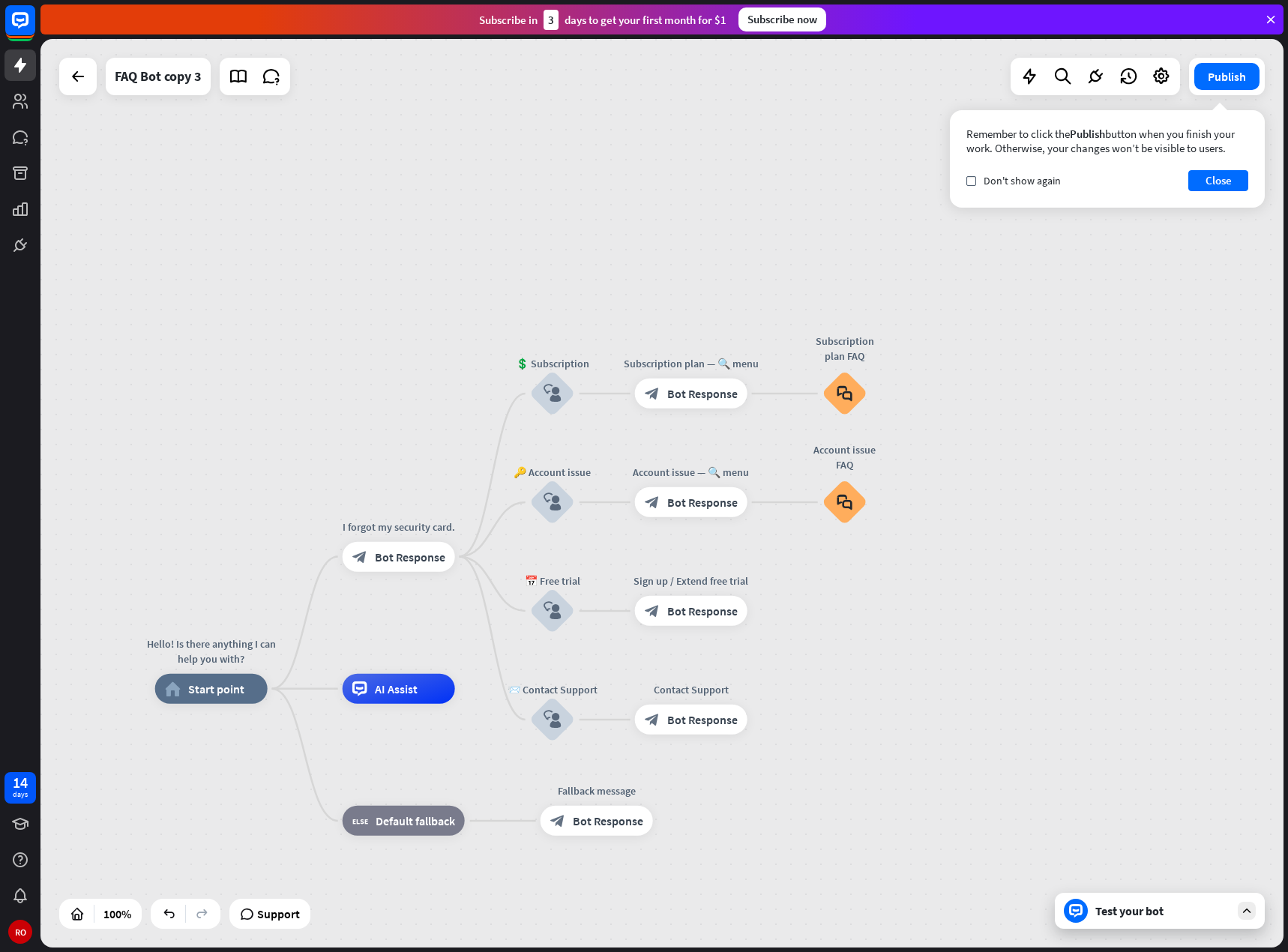
drag, startPoint x: 848, startPoint y: 894, endPoint x: 1190, endPoint y: 786, distance: 358.6
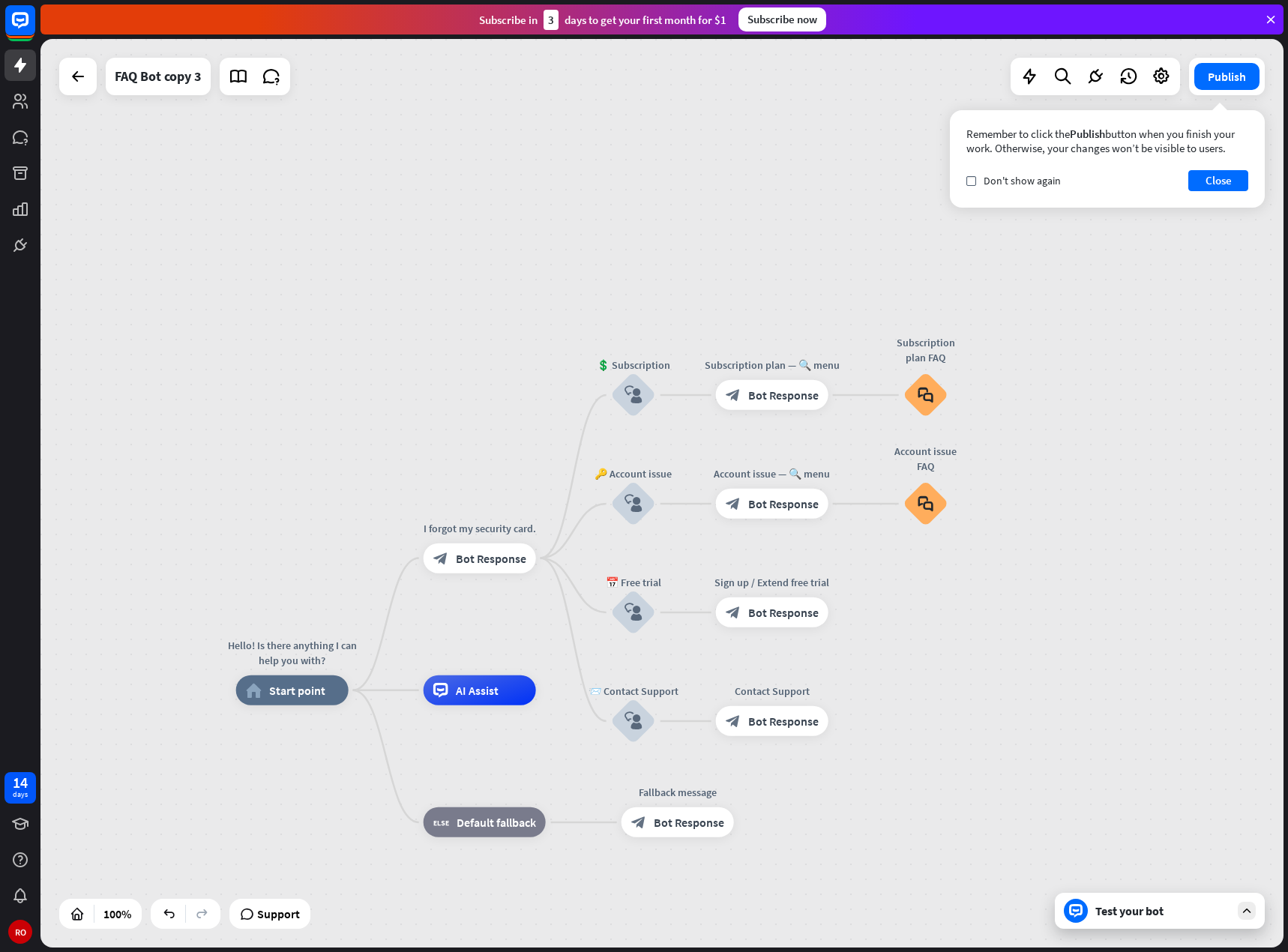
drag, startPoint x: 827, startPoint y: 810, endPoint x: 1003, endPoint y: 805, distance: 176.1
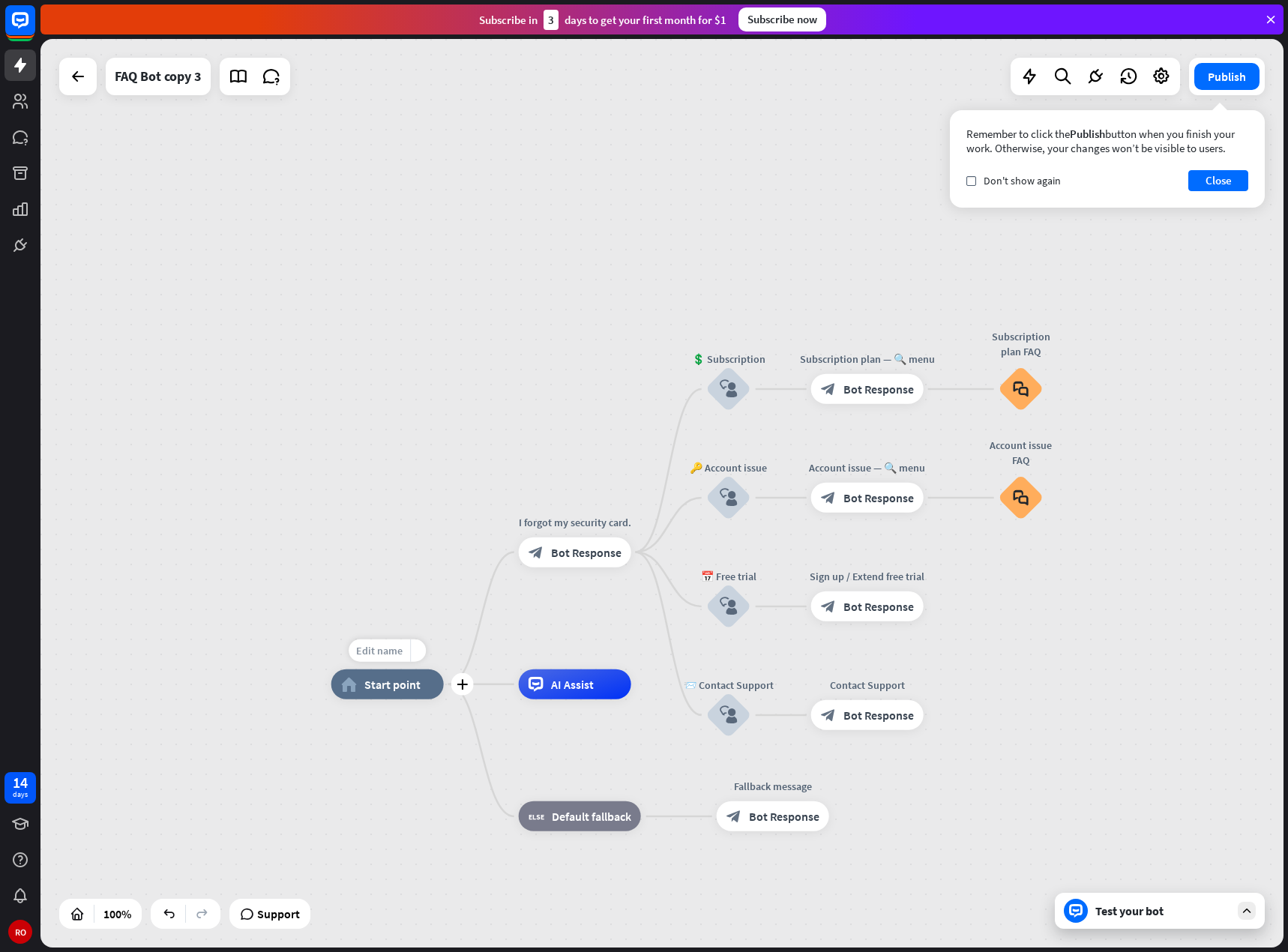
click at [378, 649] on font "Edit name" at bounding box center [379, 650] width 46 height 14
click at [1074, 918] on div at bounding box center [1075, 910] width 24 height 24
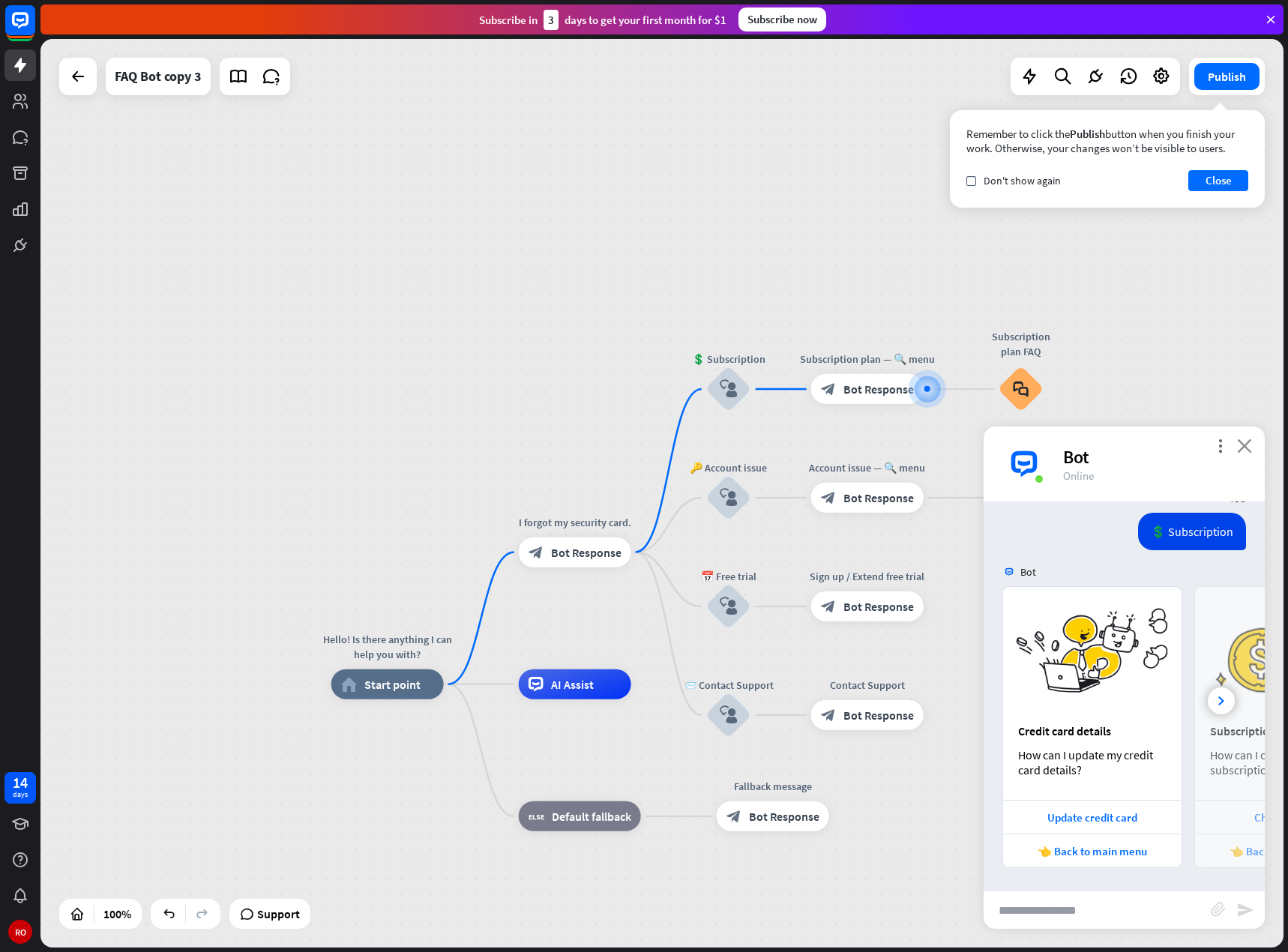
click at [1250, 445] on font "close" at bounding box center [1244, 446] width 15 height 14
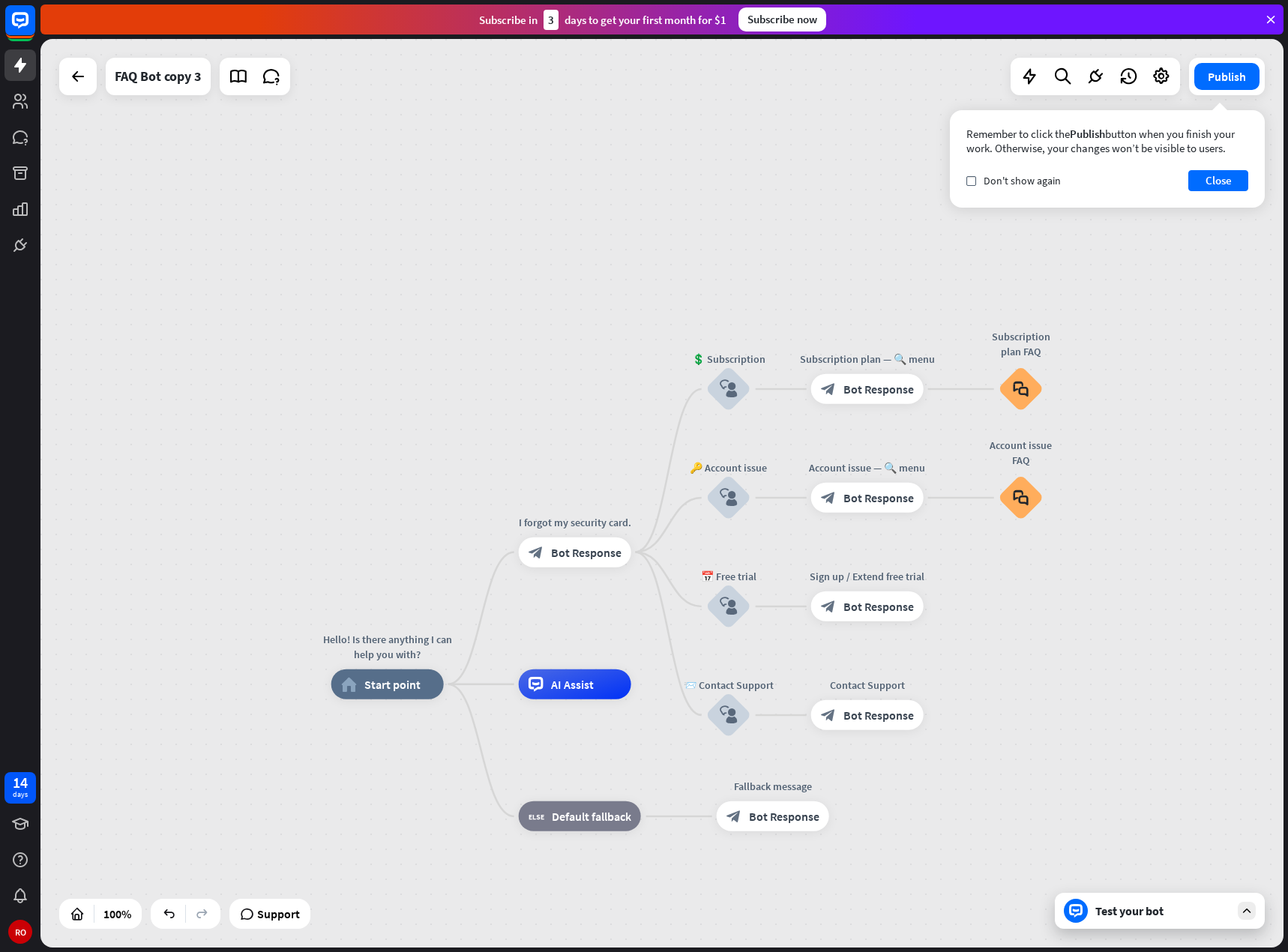
click at [1248, 912] on icon at bounding box center [1246, 910] width 14 height 14
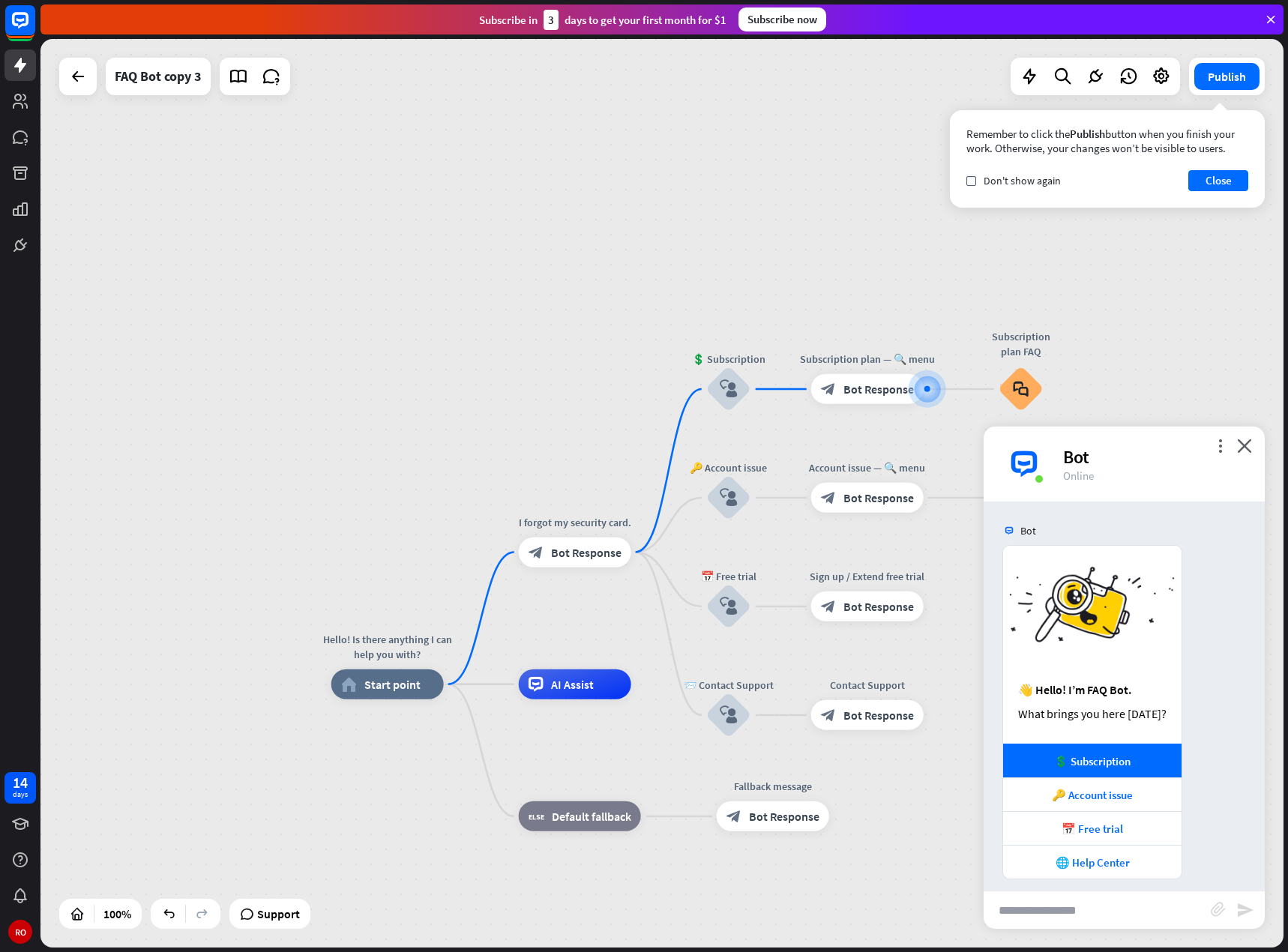
click at [1252, 448] on div "more_vert close Bot Online" at bounding box center [1124, 464] width 281 height 75
click at [1218, 175] on font "Close" at bounding box center [1218, 180] width 27 height 14
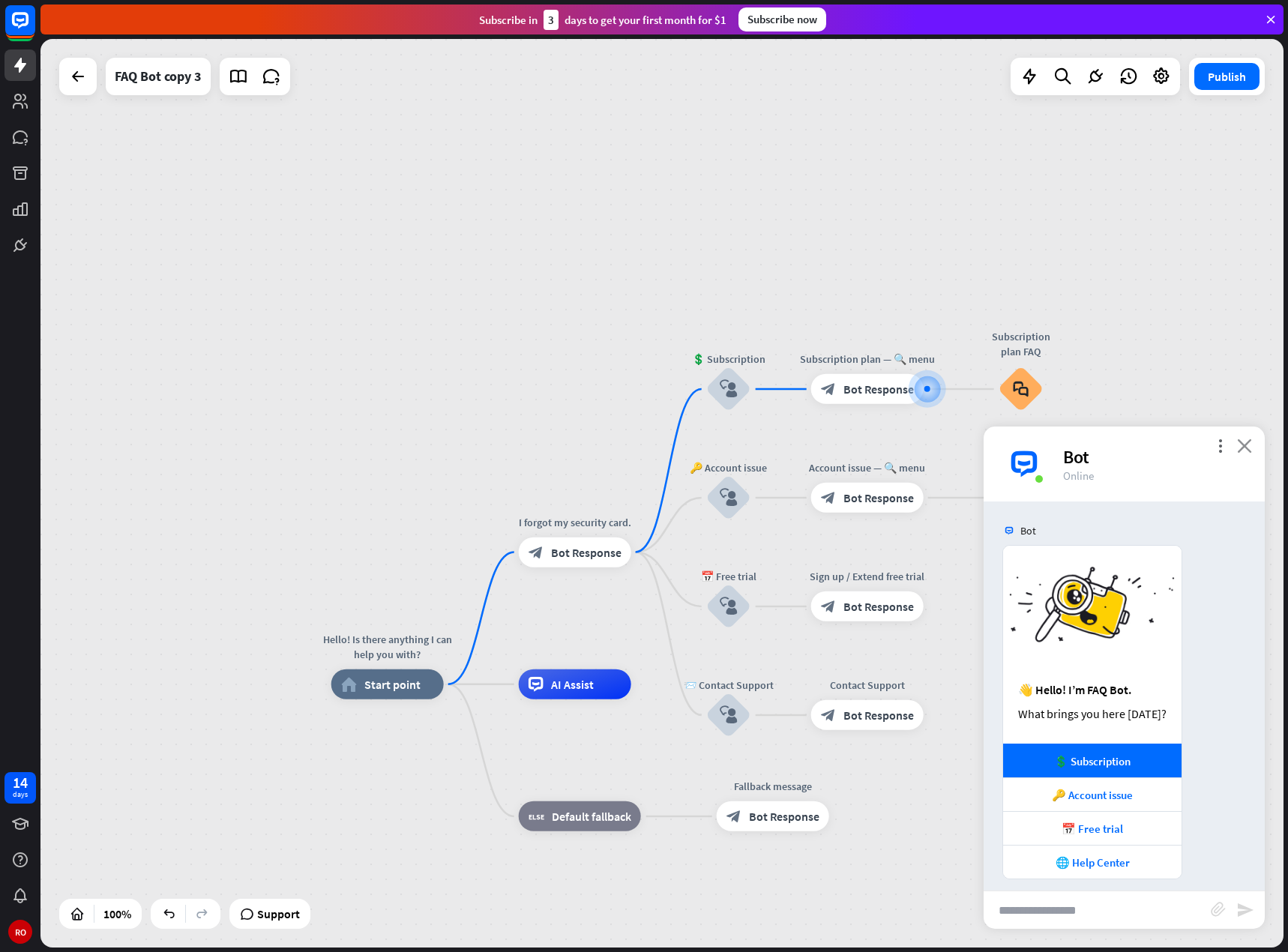
click at [1239, 450] on font "close" at bounding box center [1244, 446] width 15 height 14
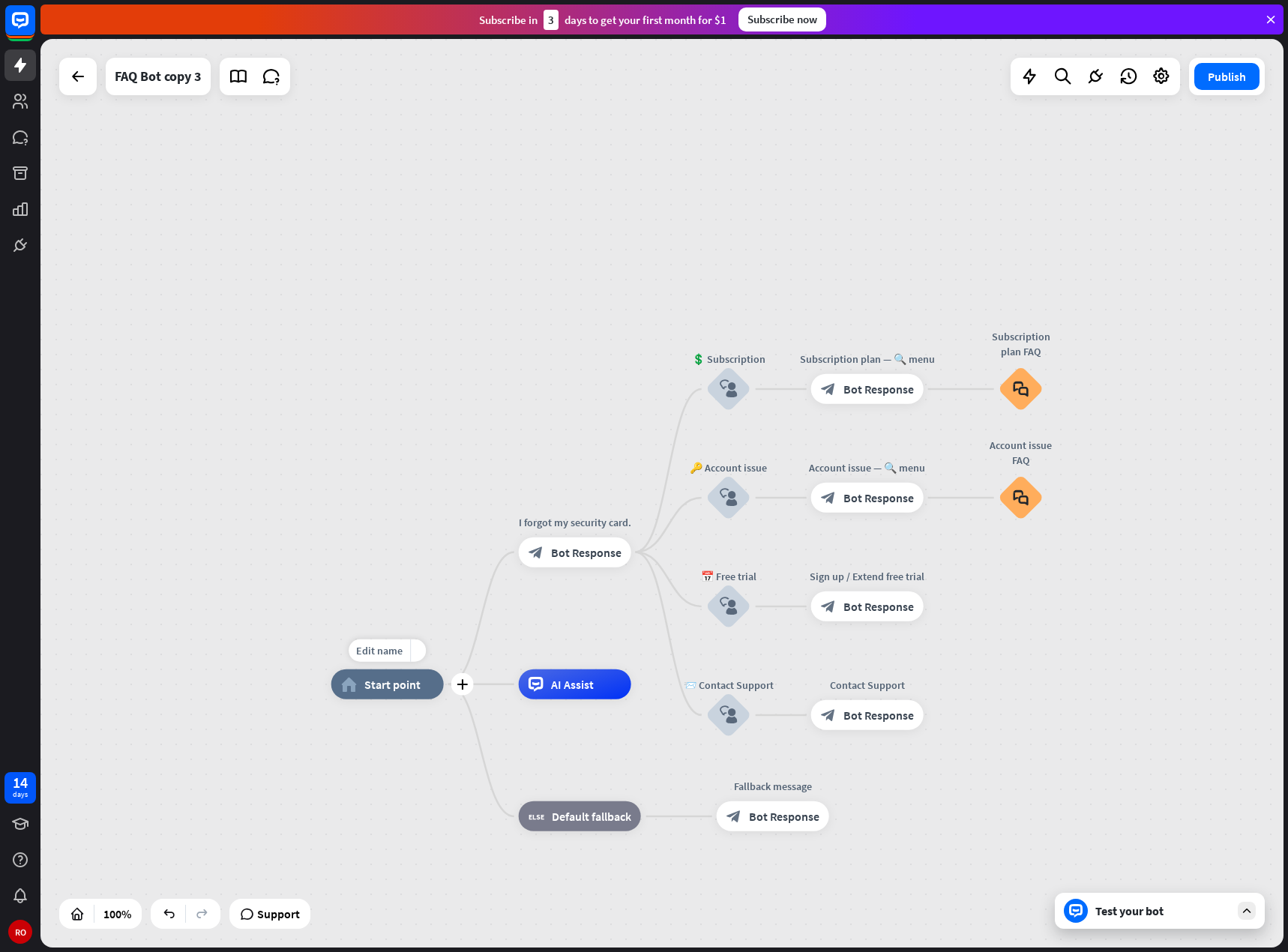
click at [390, 687] on font "Start point" at bounding box center [391, 684] width 56 height 15
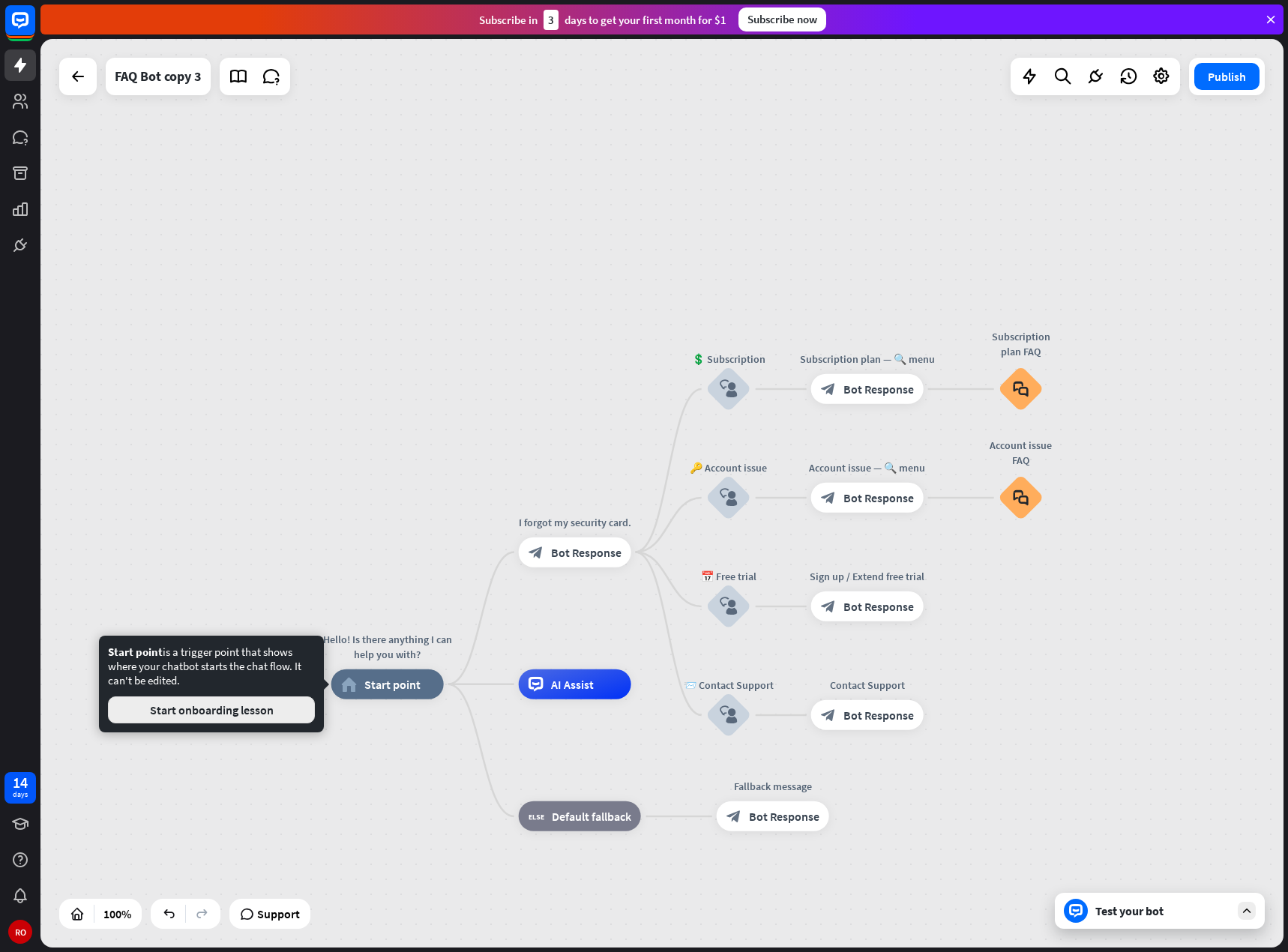
click at [266, 702] on font "Start onboarding lesson" at bounding box center [212, 709] width 124 height 15
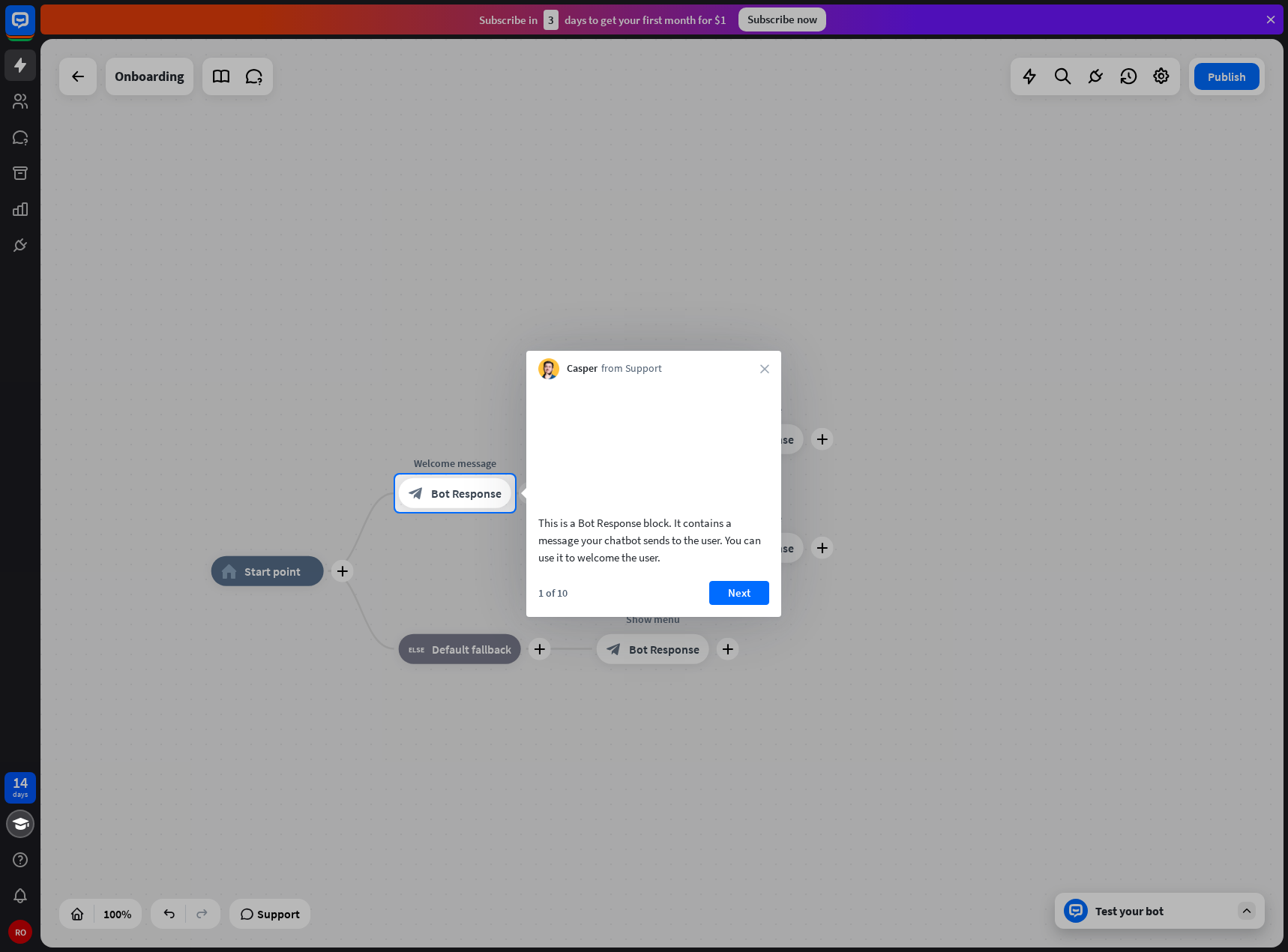
click at [772, 363] on div "Casper from Support close" at bounding box center [653, 365] width 255 height 29
click at [765, 366] on font "close" at bounding box center [764, 368] width 9 height 9
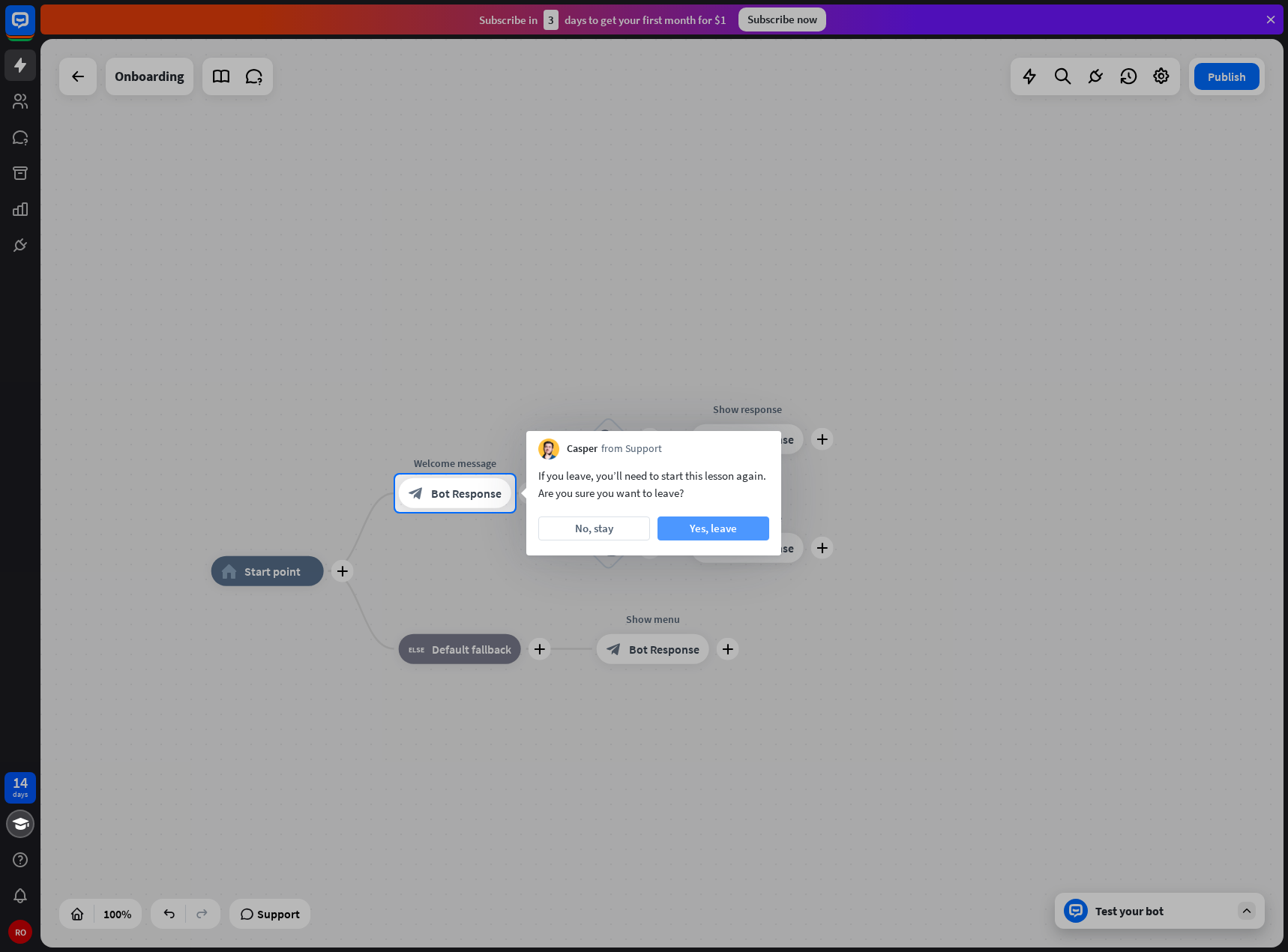
click at [706, 531] on font "Yes, leave" at bounding box center [714, 528] width 47 height 14
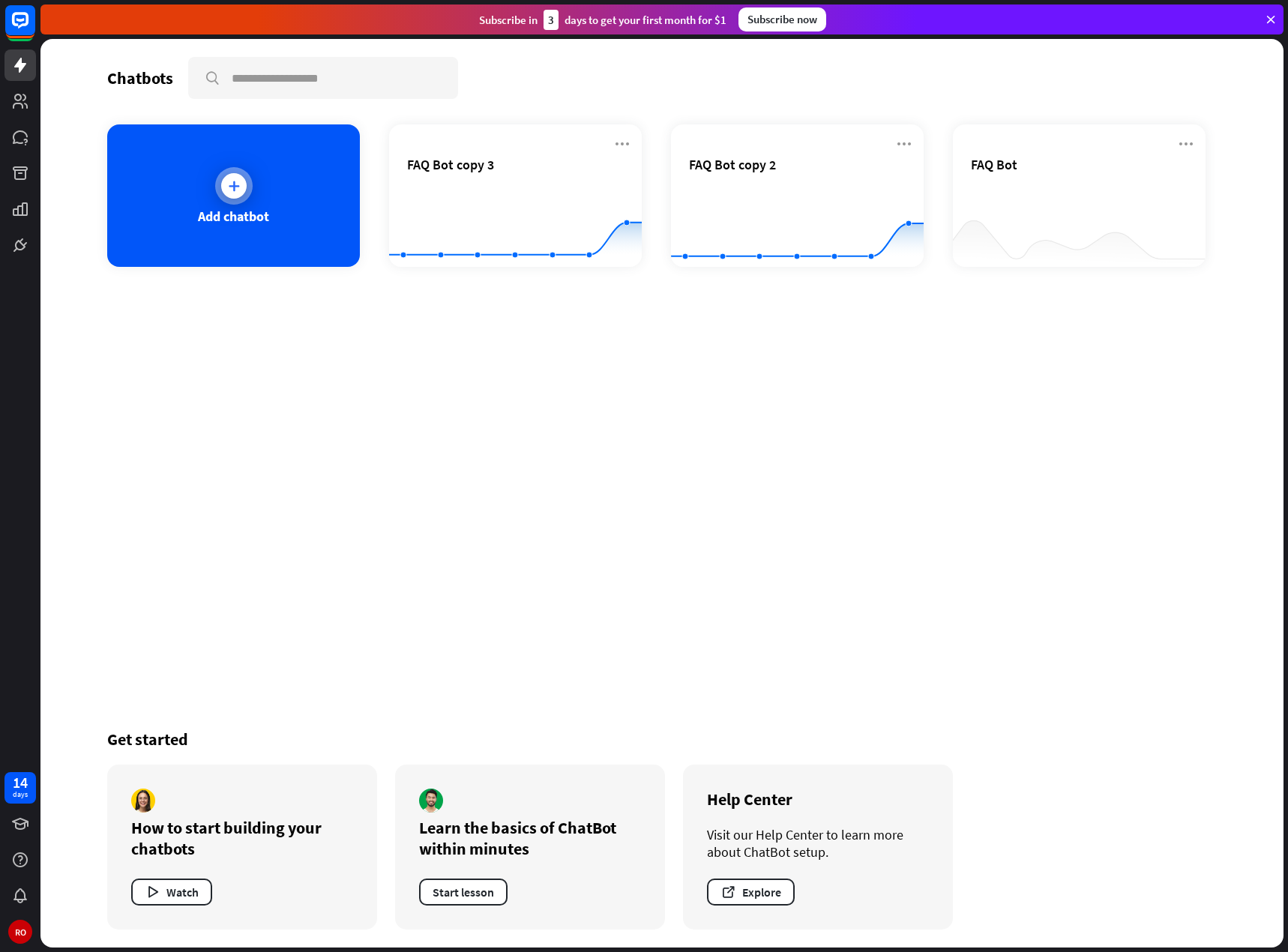
click at [231, 213] on font "Add chatbot" at bounding box center [233, 216] width 71 height 17
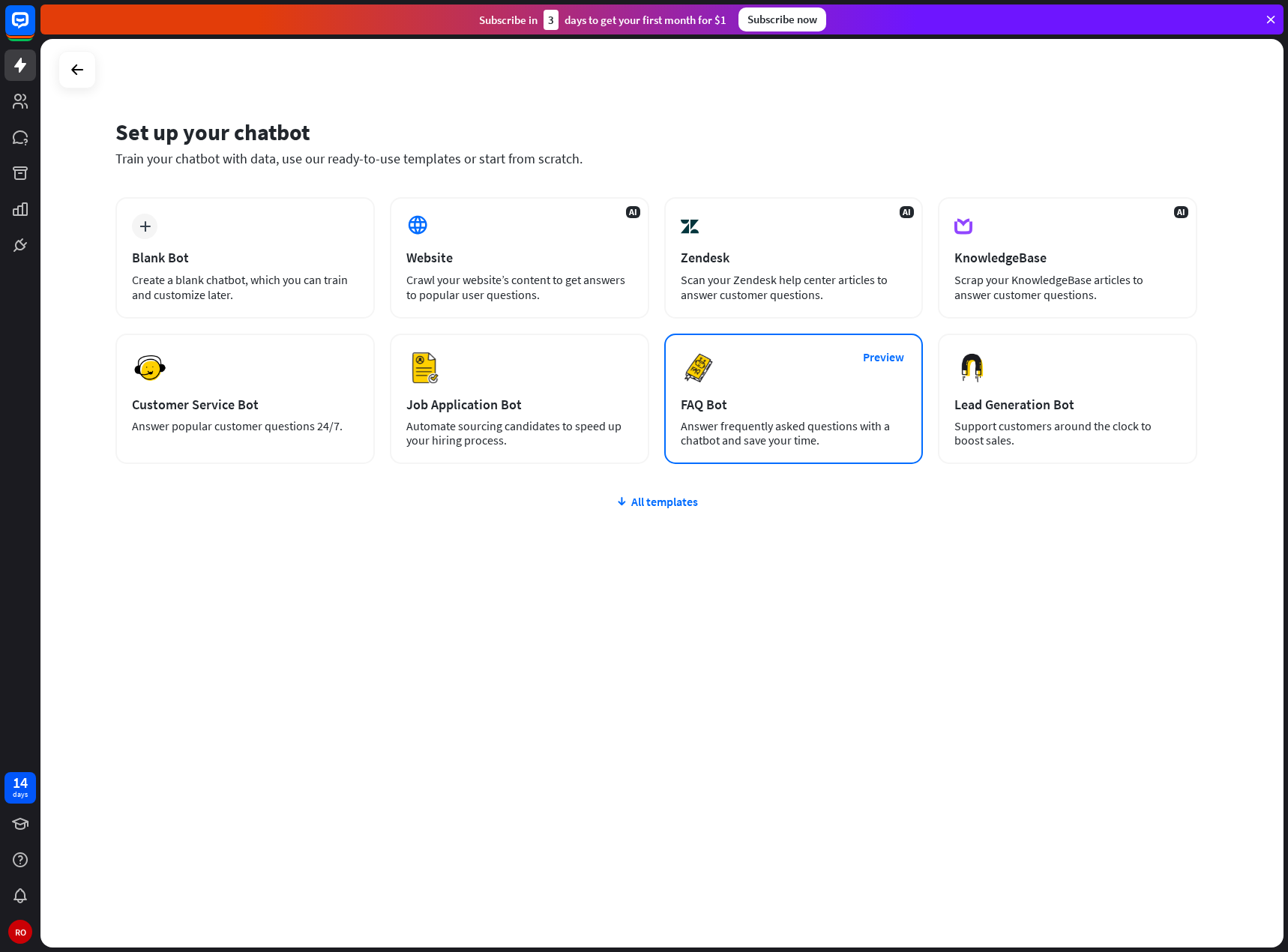
click at [698, 395] on font "FAQ Bot" at bounding box center [703, 403] width 46 height 17
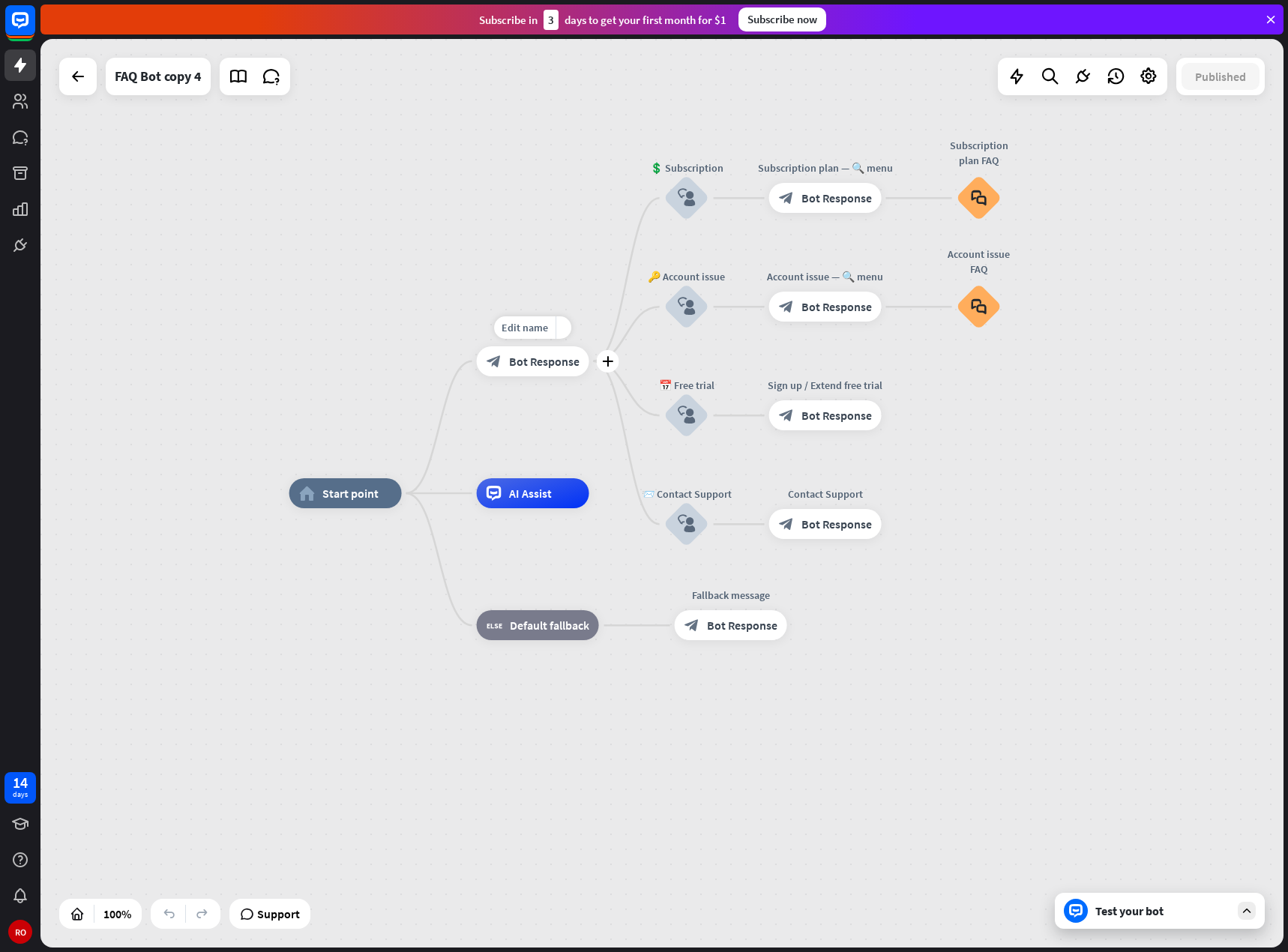
click at [520, 368] on font "Bot Response" at bounding box center [544, 361] width 70 height 15
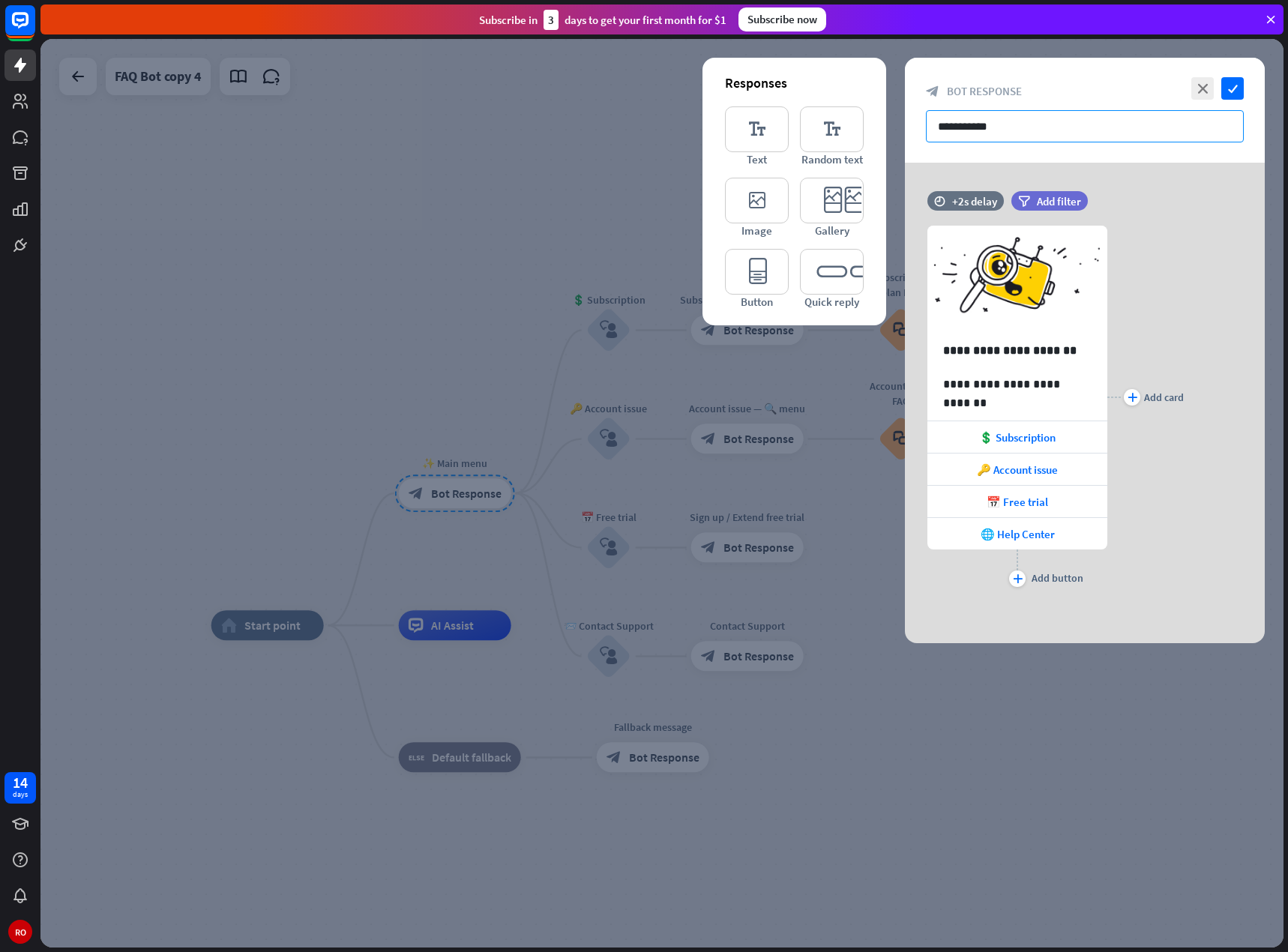
click at [987, 120] on input "**********" at bounding box center [1083, 126] width 317 height 33
drag, startPoint x: 929, startPoint y: 131, endPoint x: 1052, endPoint y: 134, distance: 123.0
click at [1052, 134] on input "**********" at bounding box center [1083, 126] width 317 height 33
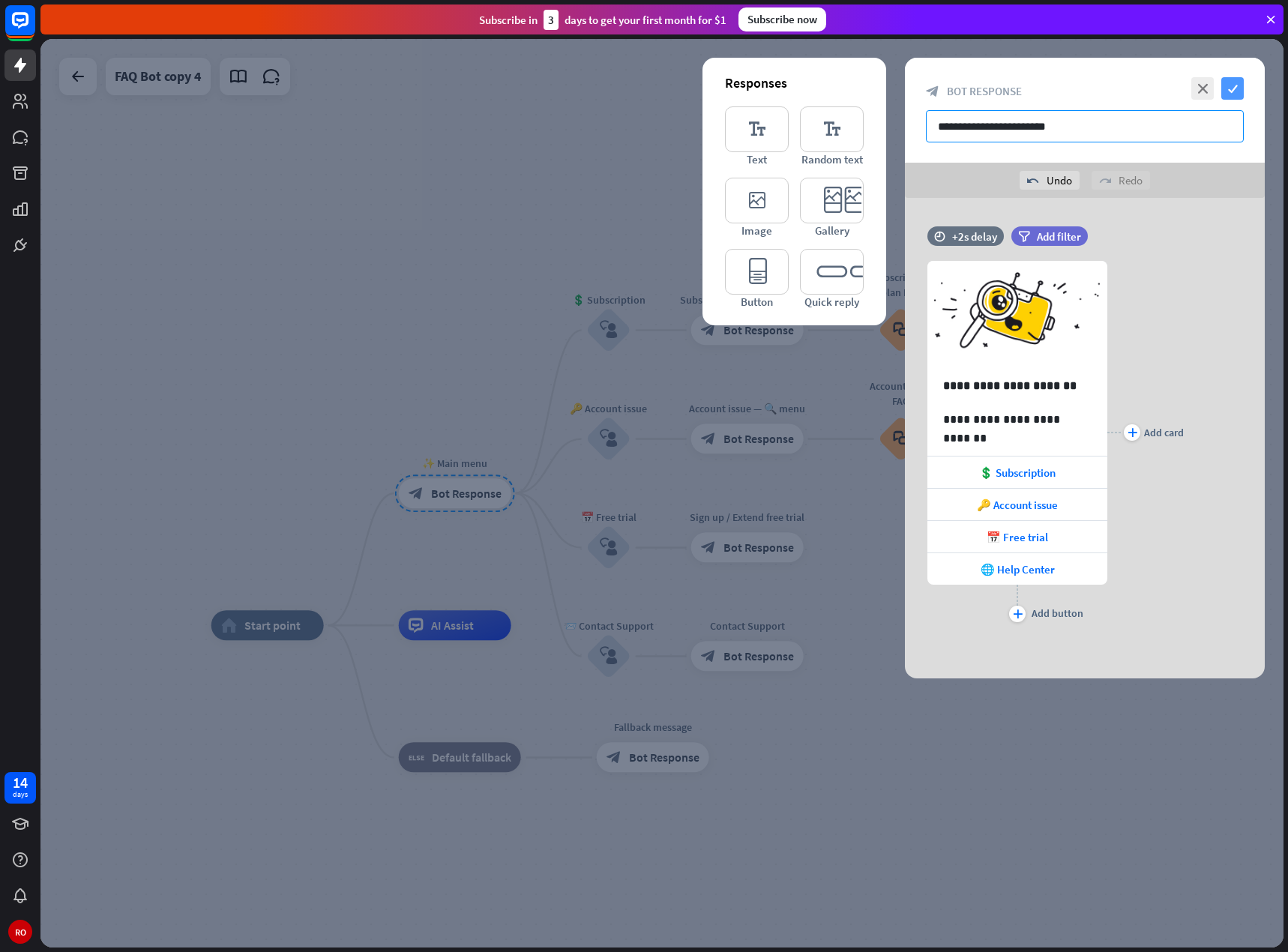
type input "**********"
click at [1239, 88] on icon "check" at bounding box center [1232, 88] width 23 height 23
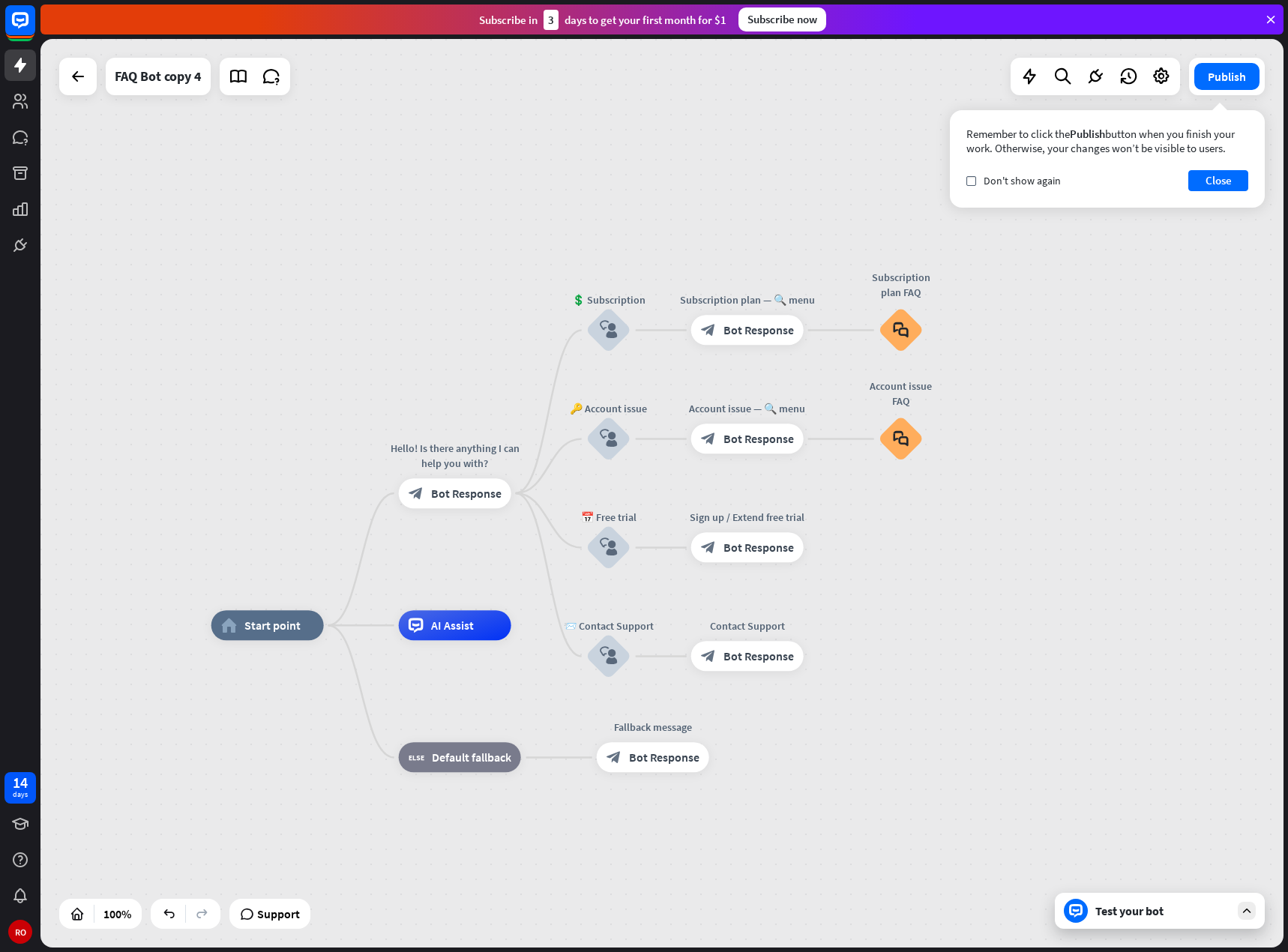
click at [1121, 918] on div "Test your bot" at bounding box center [1159, 910] width 210 height 36
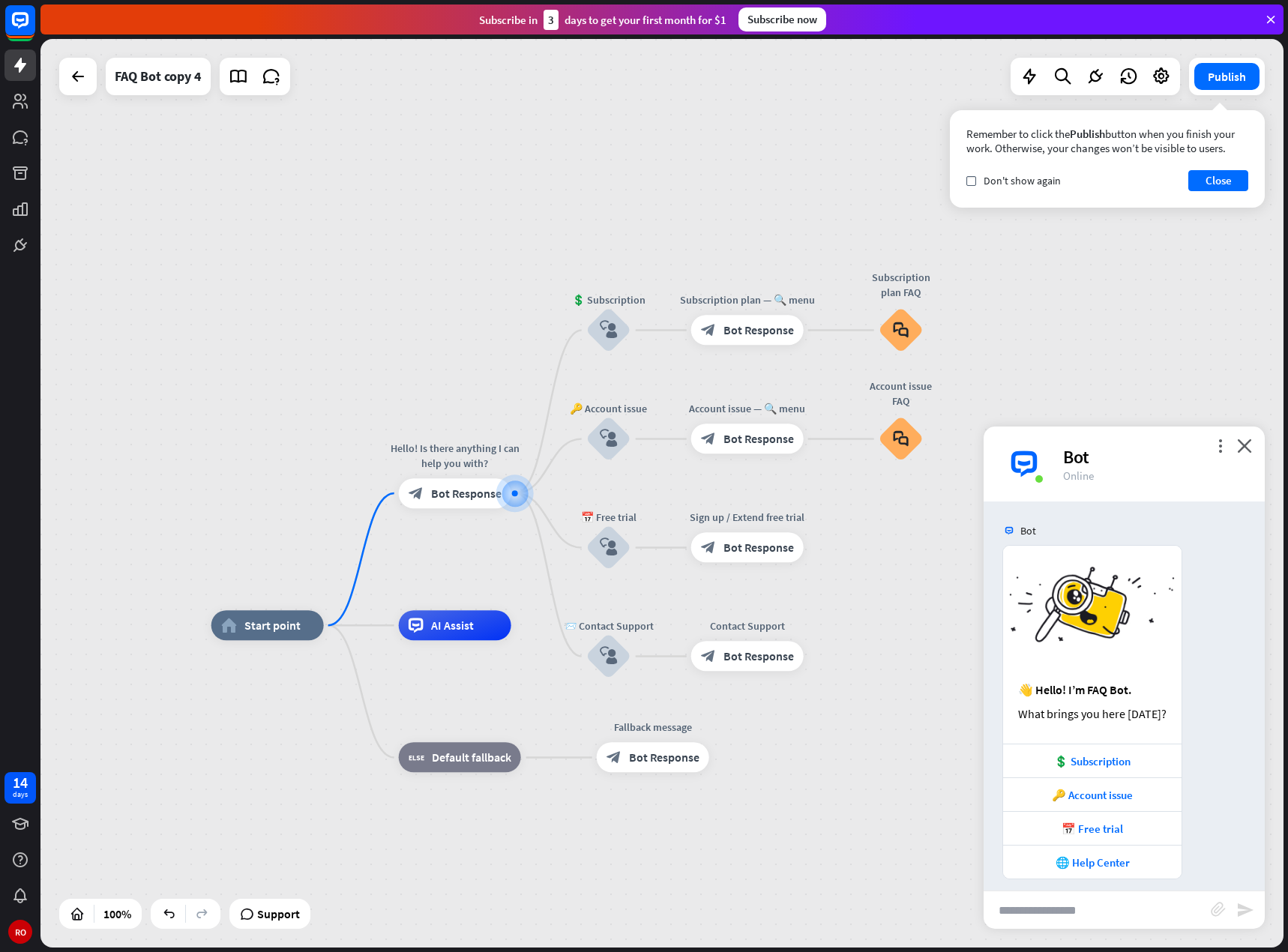
scroll to position [11, 0]
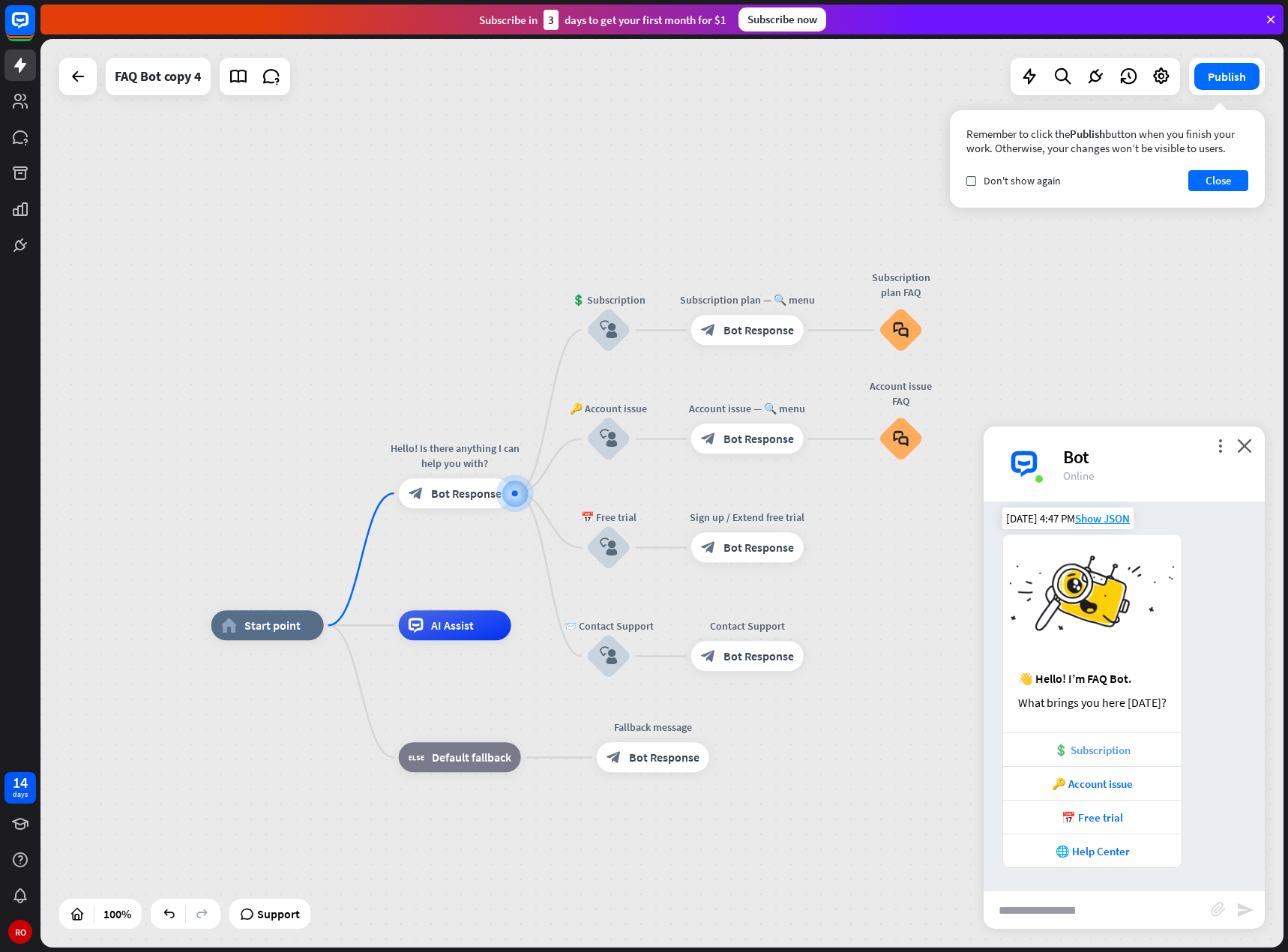
click at [1113, 748] on font "💲 Subscription" at bounding box center [1091, 749] width 76 height 14
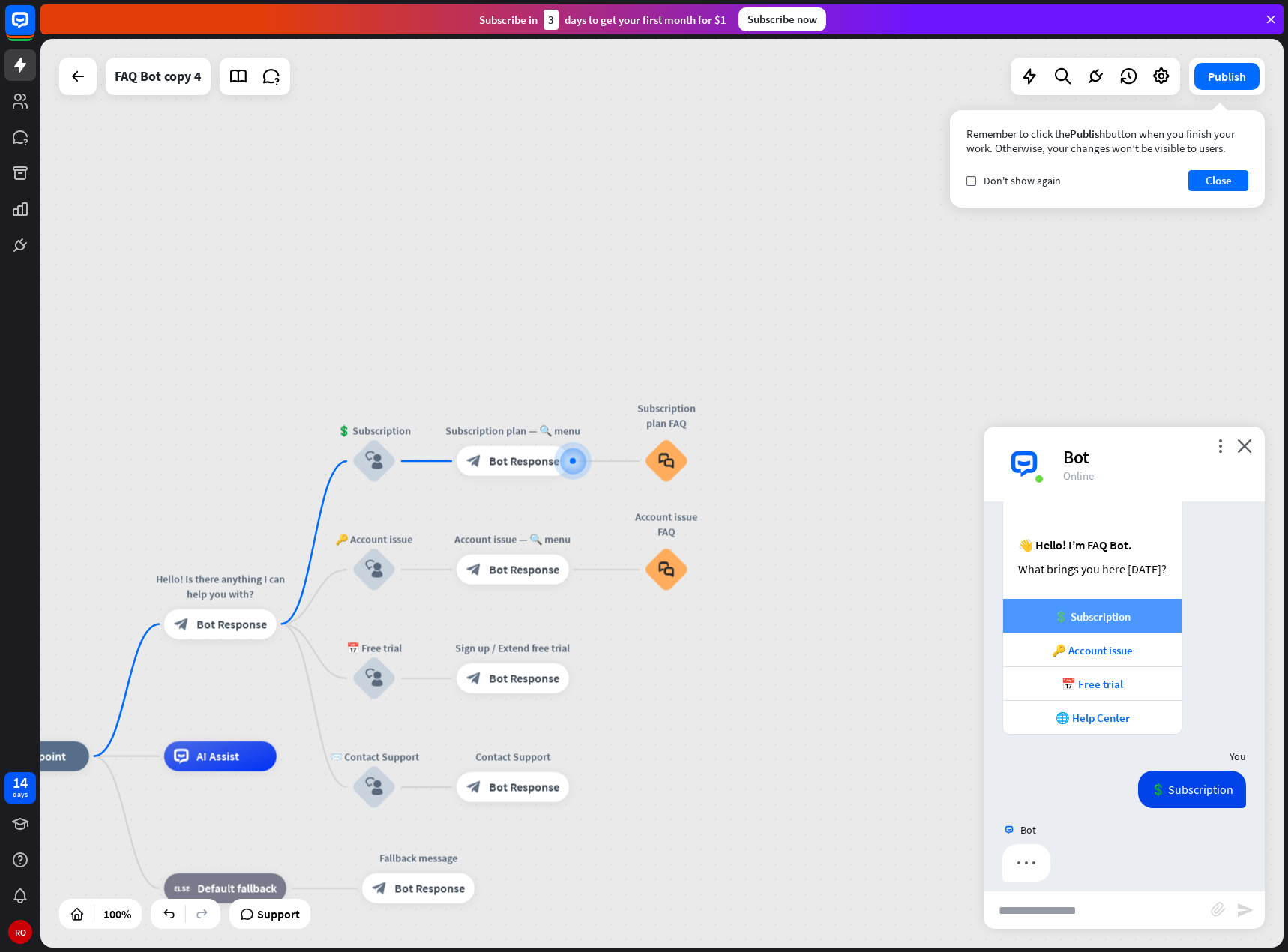
scroll to position [158, 0]
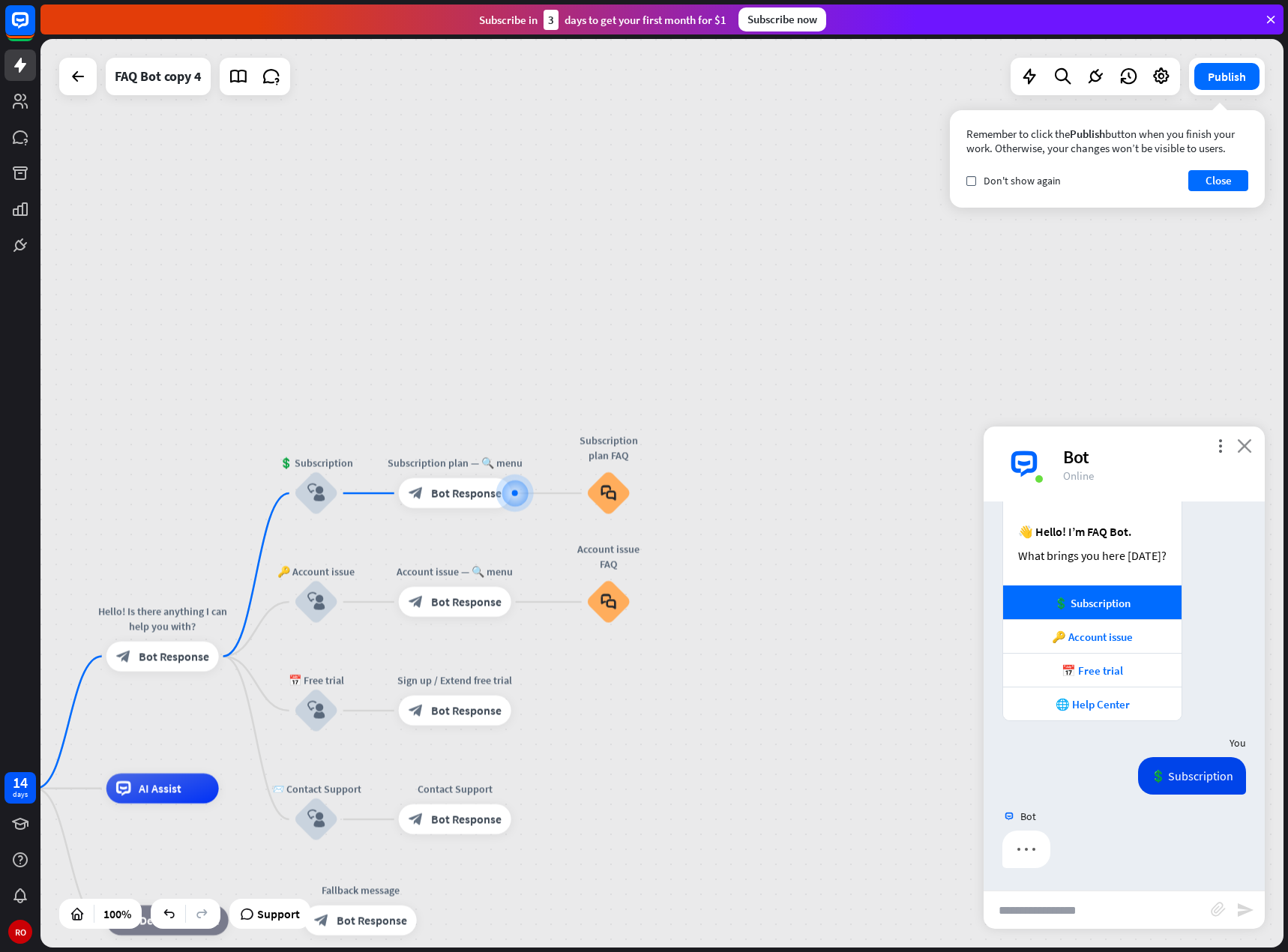
click at [1247, 448] on font "close" at bounding box center [1244, 446] width 15 height 14
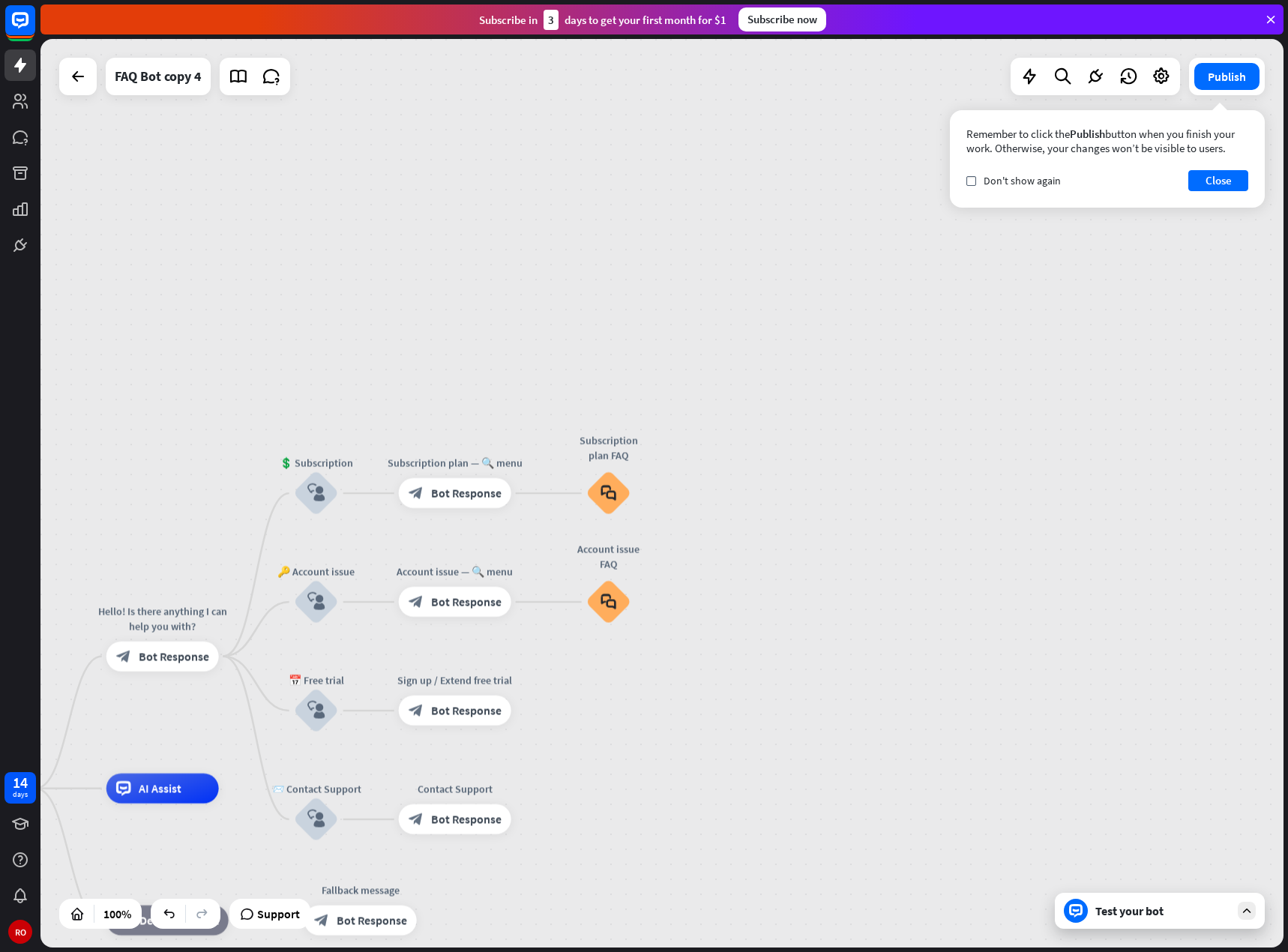
scroll to position [0, 0]
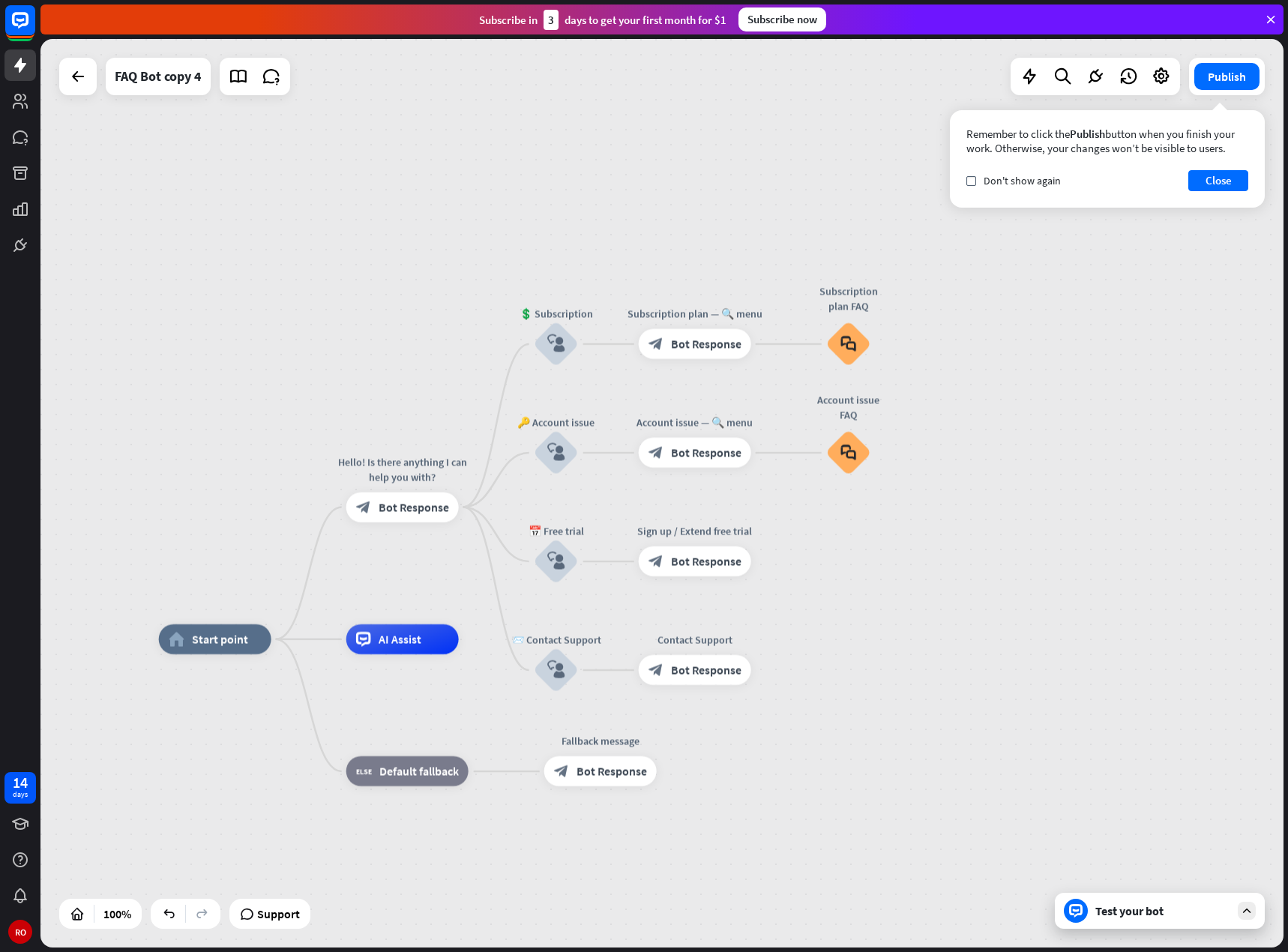
drag, startPoint x: 792, startPoint y: 860, endPoint x: 1037, endPoint y: 706, distance: 289.4
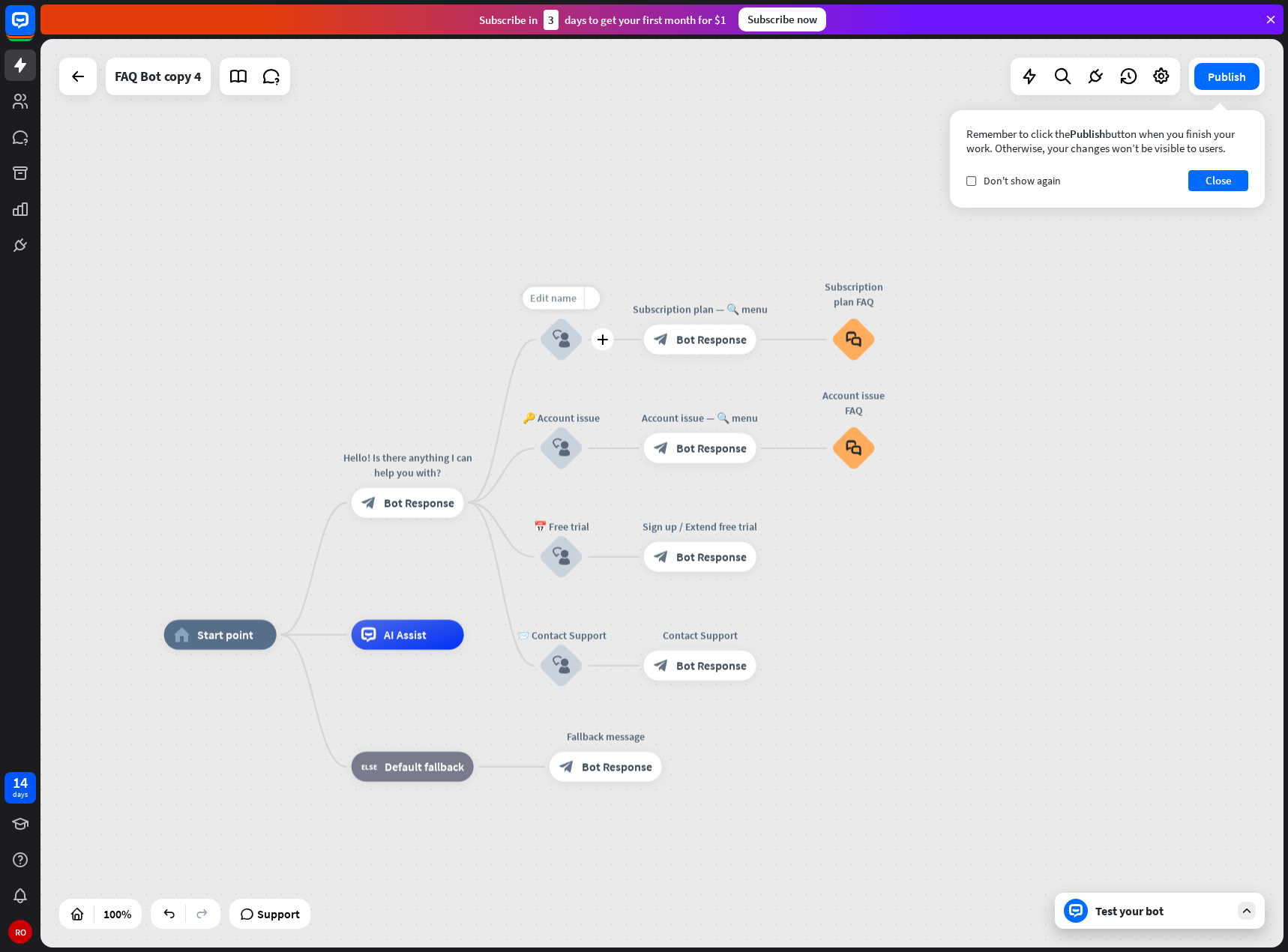
click at [554, 297] on font "Edit name" at bounding box center [553, 299] width 46 height 14
click at [552, 264] on div "**********" at bounding box center [661, 492] width 1243 height 909
click at [395, 500] on font "Bot Response" at bounding box center [418, 502] width 70 height 15
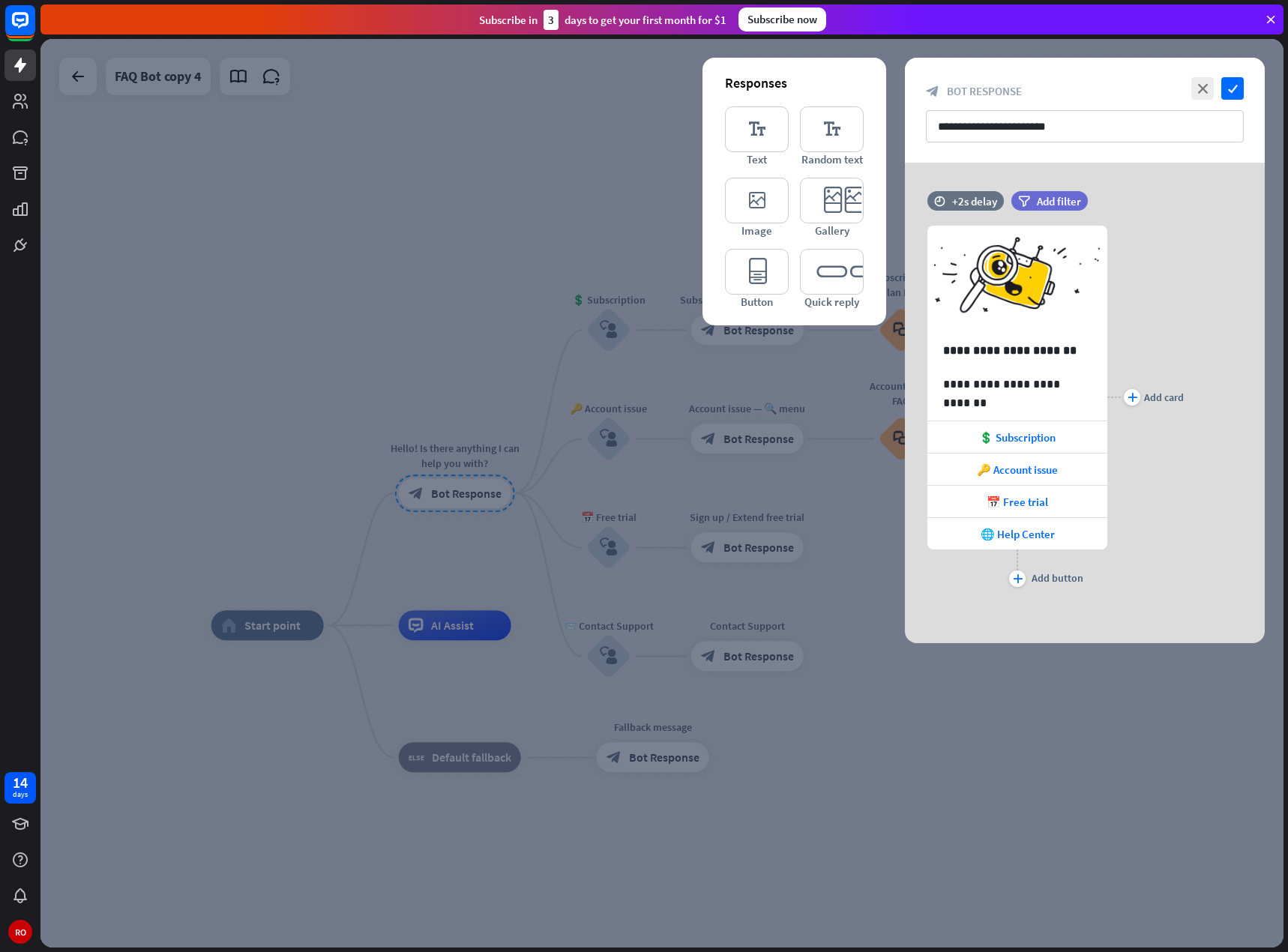
click at [346, 376] on div at bounding box center [661, 492] width 1243 height 909
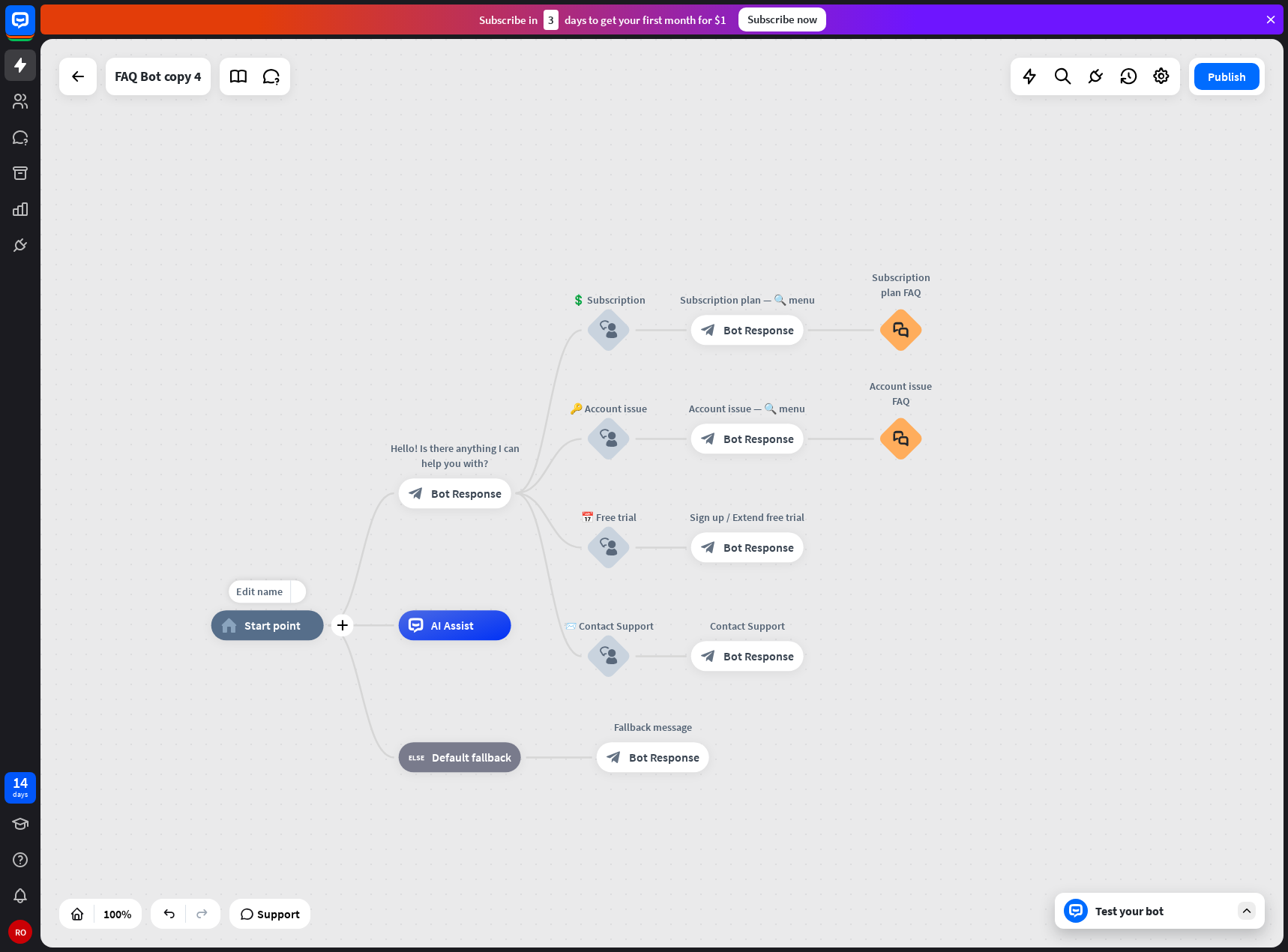
click at [271, 634] on div "home_2 Start point" at bounding box center [268, 625] width 113 height 30
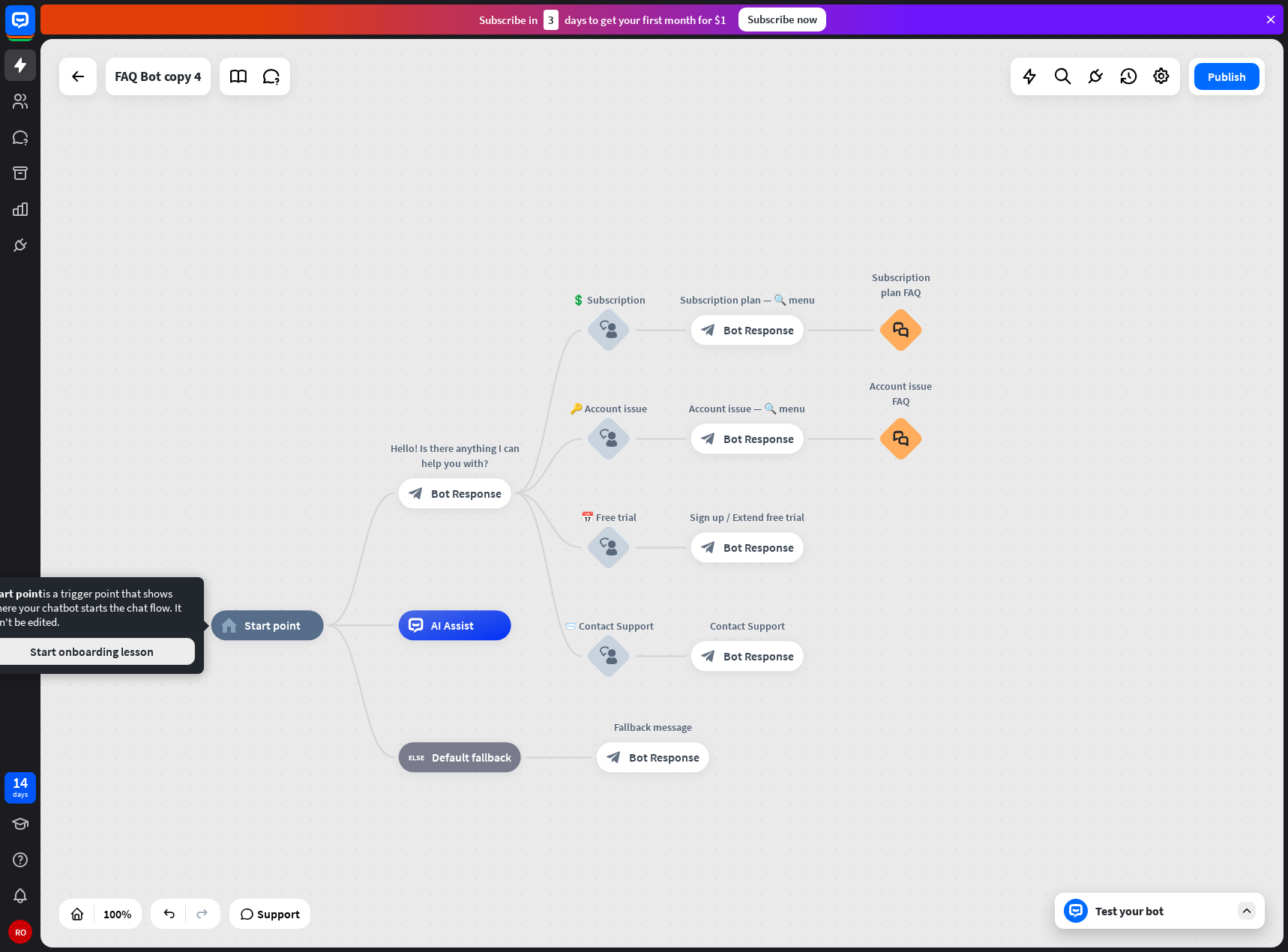
click at [128, 654] on font "Start onboarding lesson" at bounding box center [91, 650] width 124 height 15
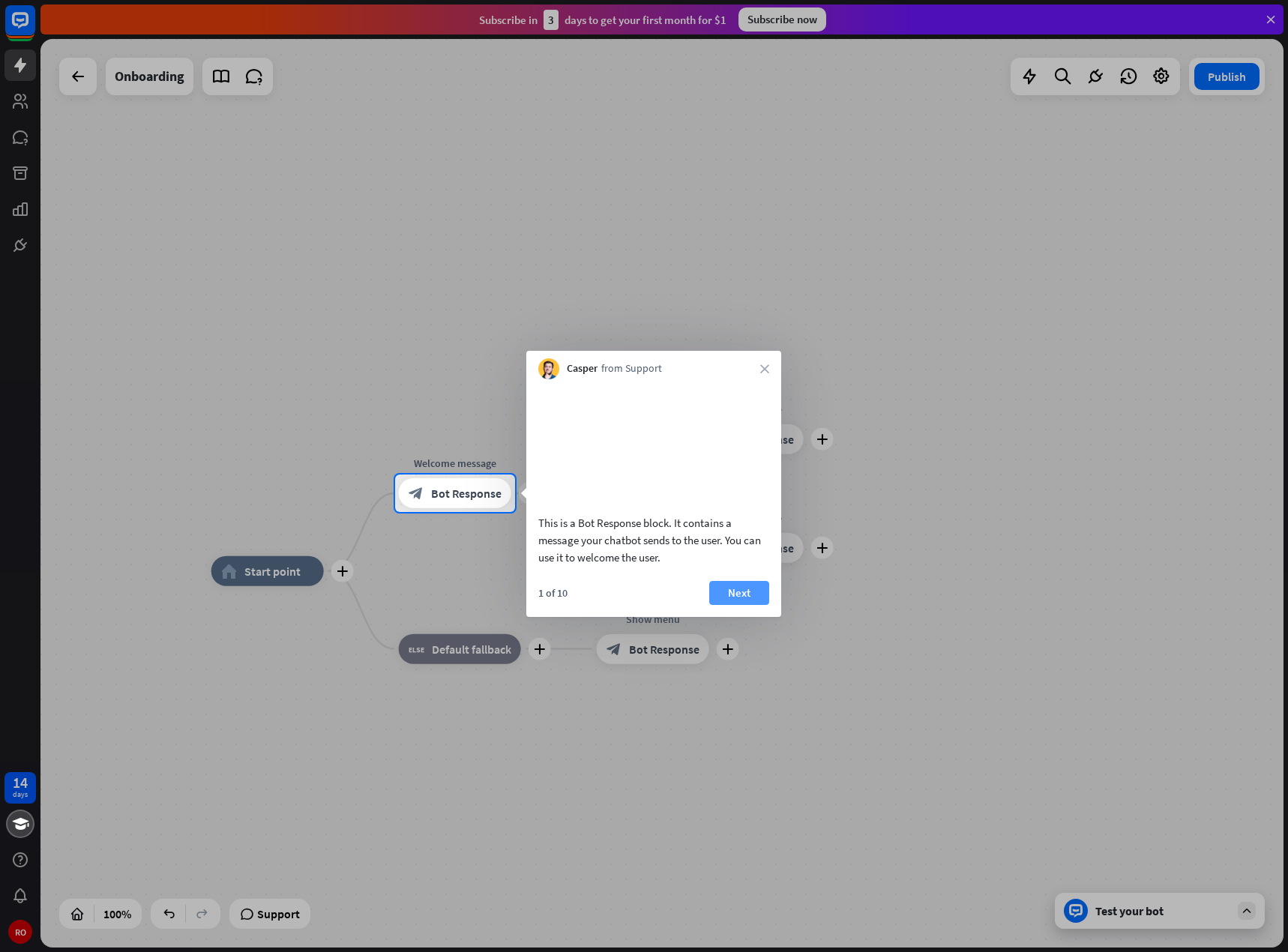
click at [753, 605] on button "Next" at bounding box center [738, 593] width 60 height 24
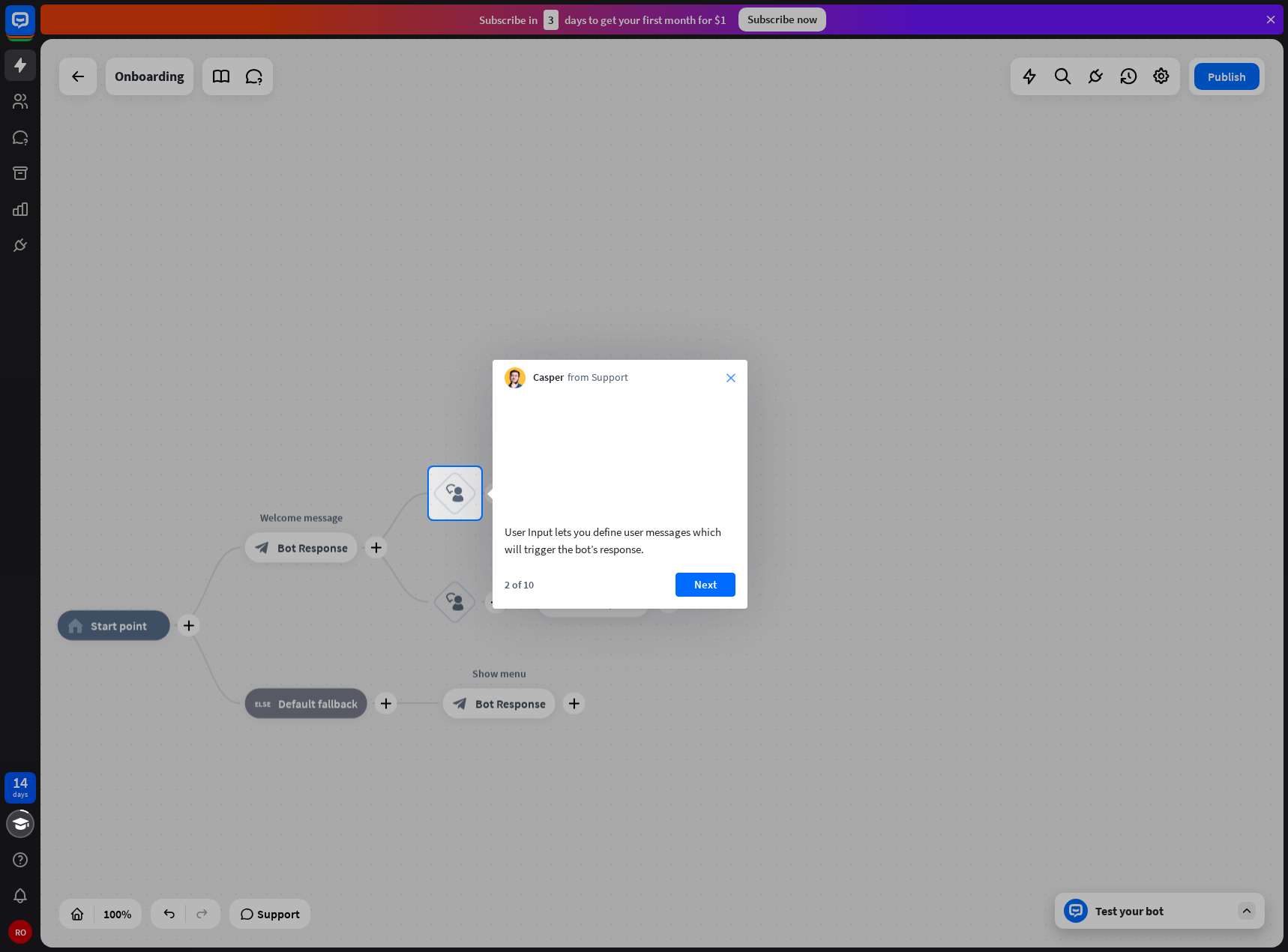
click at [732, 378] on font "close" at bounding box center [730, 378] width 9 height 9
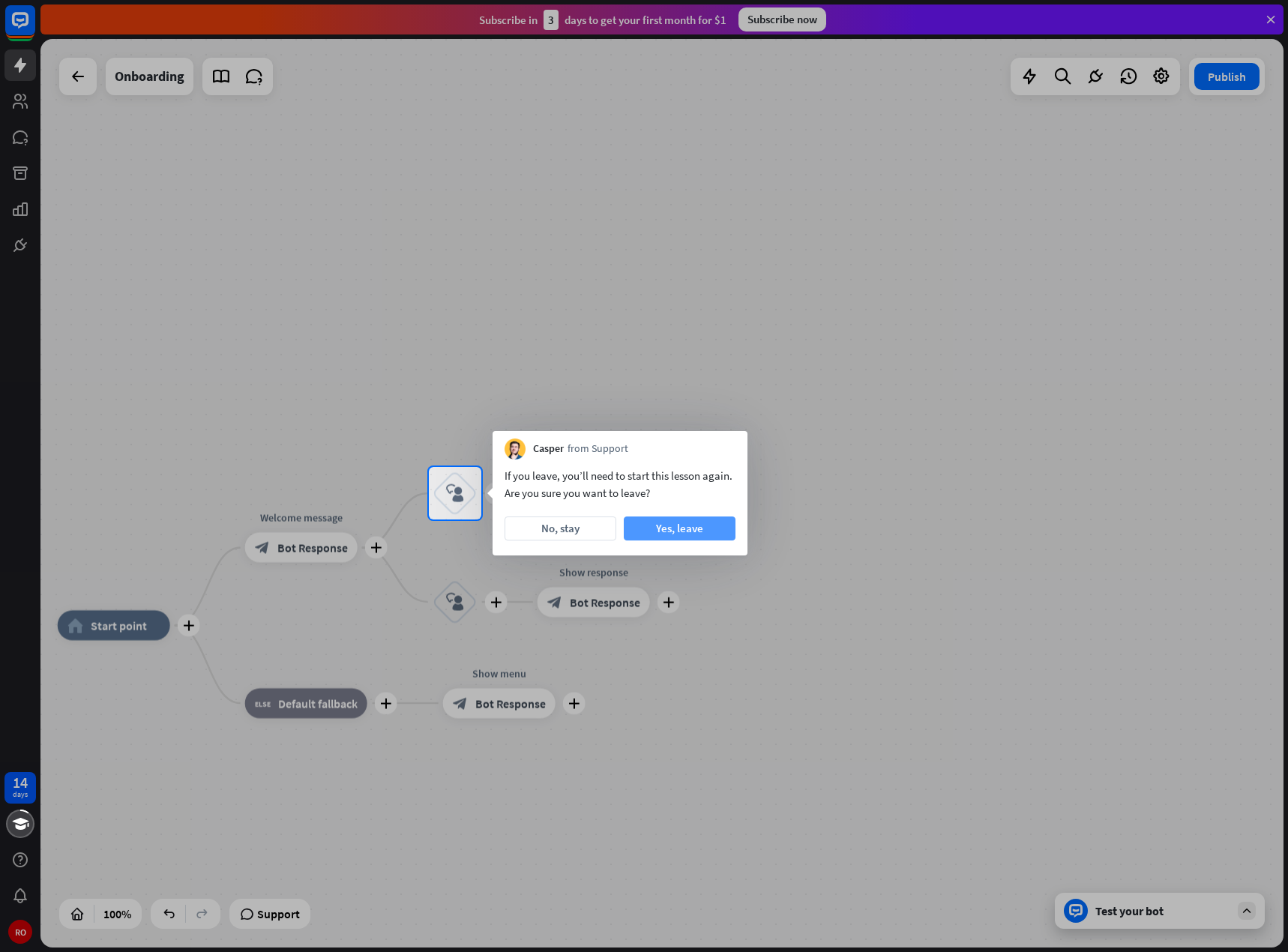
click at [656, 526] on font "Yes, leave" at bounding box center [679, 528] width 47 height 14
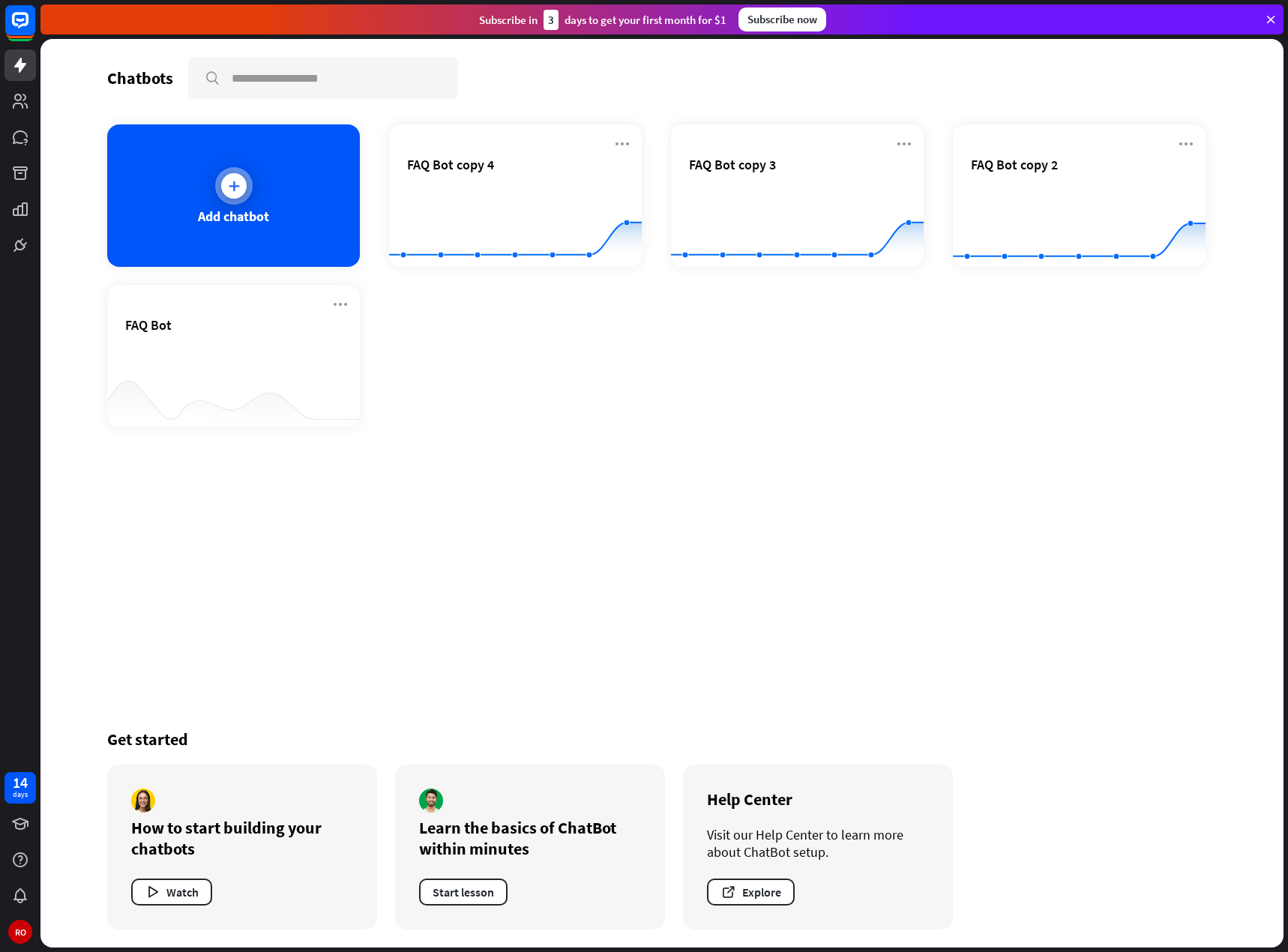
click at [234, 234] on div "Add chatbot" at bounding box center [233, 196] width 253 height 142
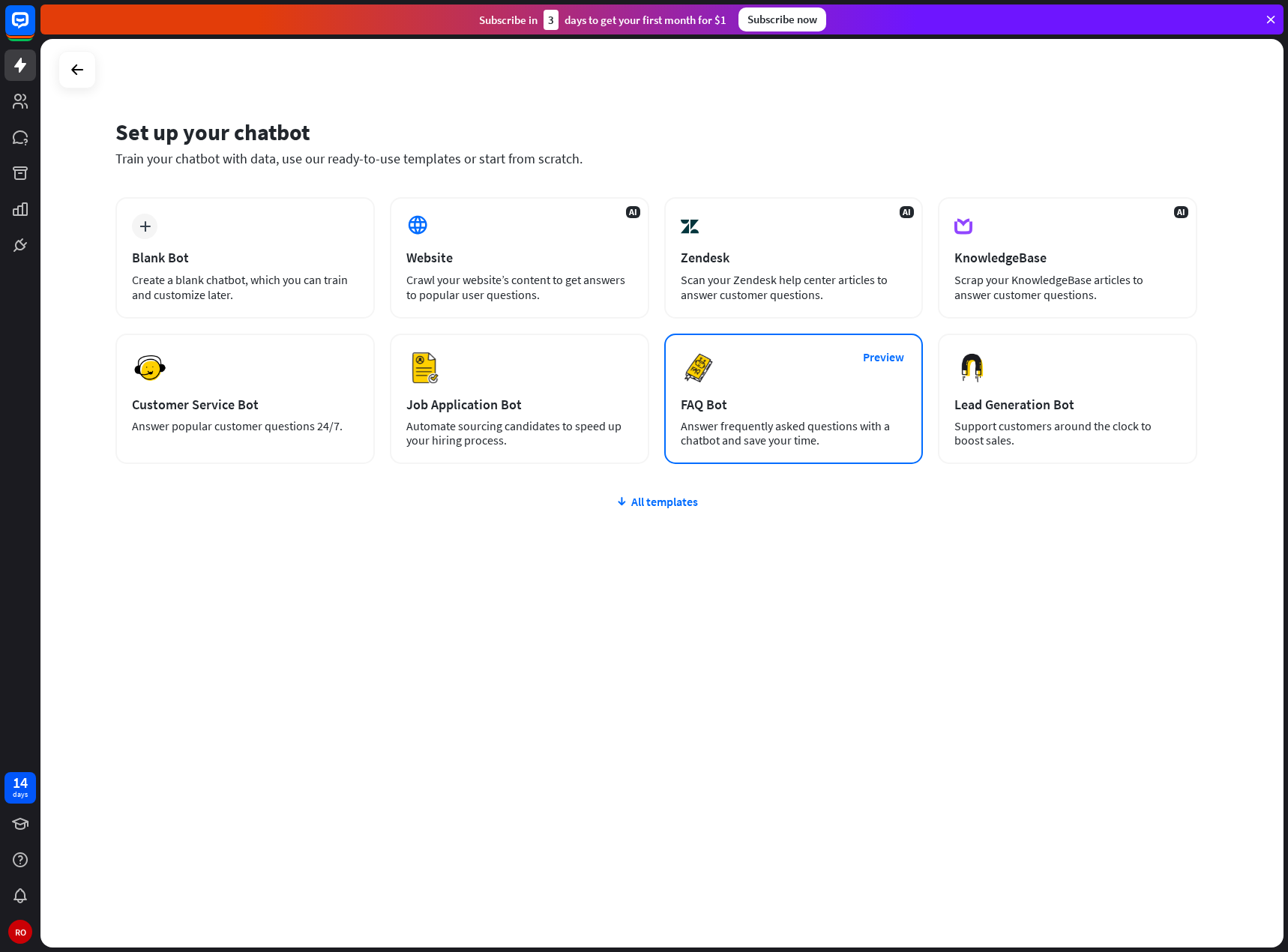
click at [770, 382] on div "Preview FAQ Bot [PERSON_NAME] frequently asked questions with a chatbot and sav…" at bounding box center [794, 398] width 259 height 130
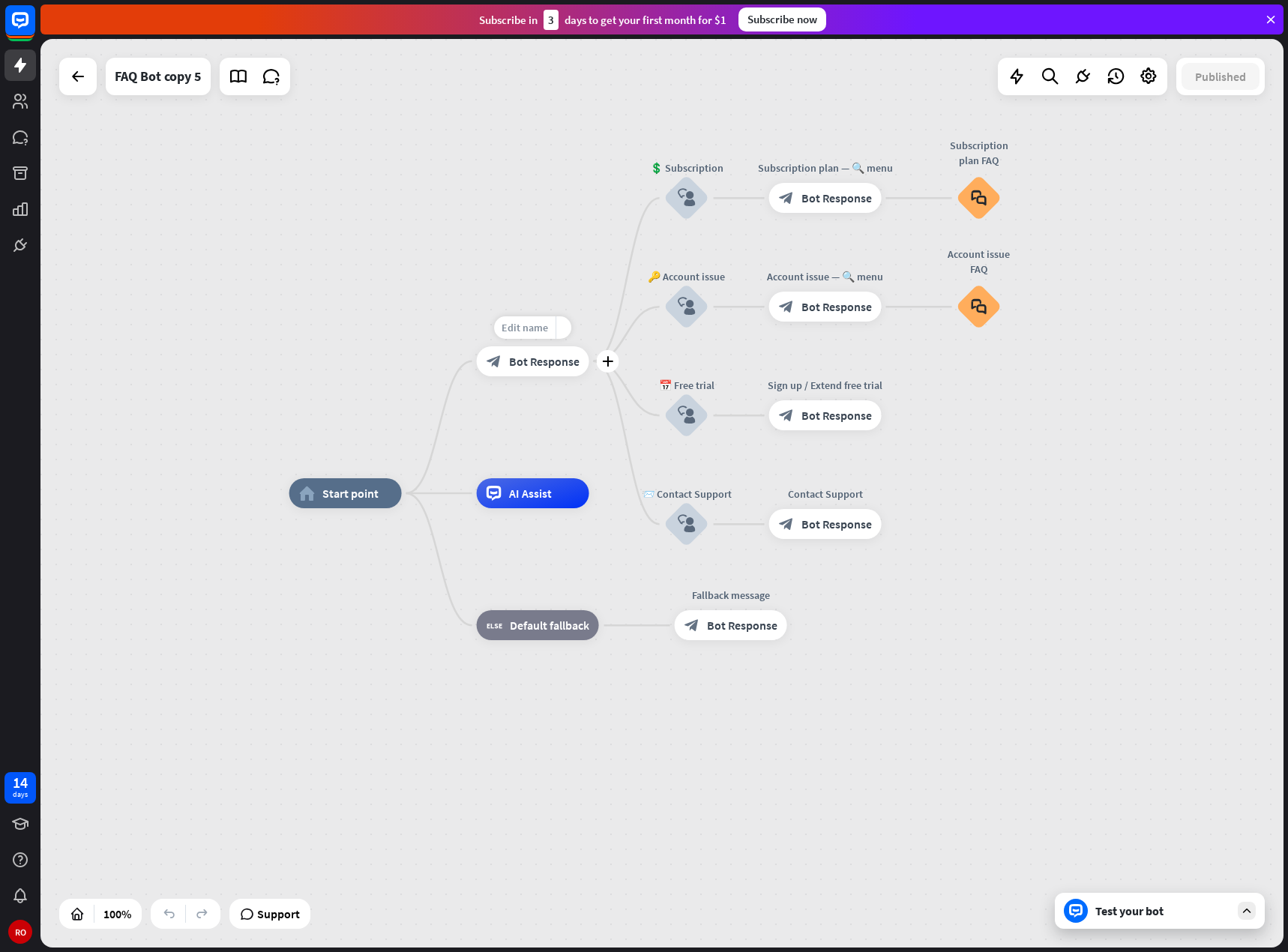
click at [525, 325] on font "Edit name" at bounding box center [524, 327] width 46 height 14
type input "*"
type input "**********"
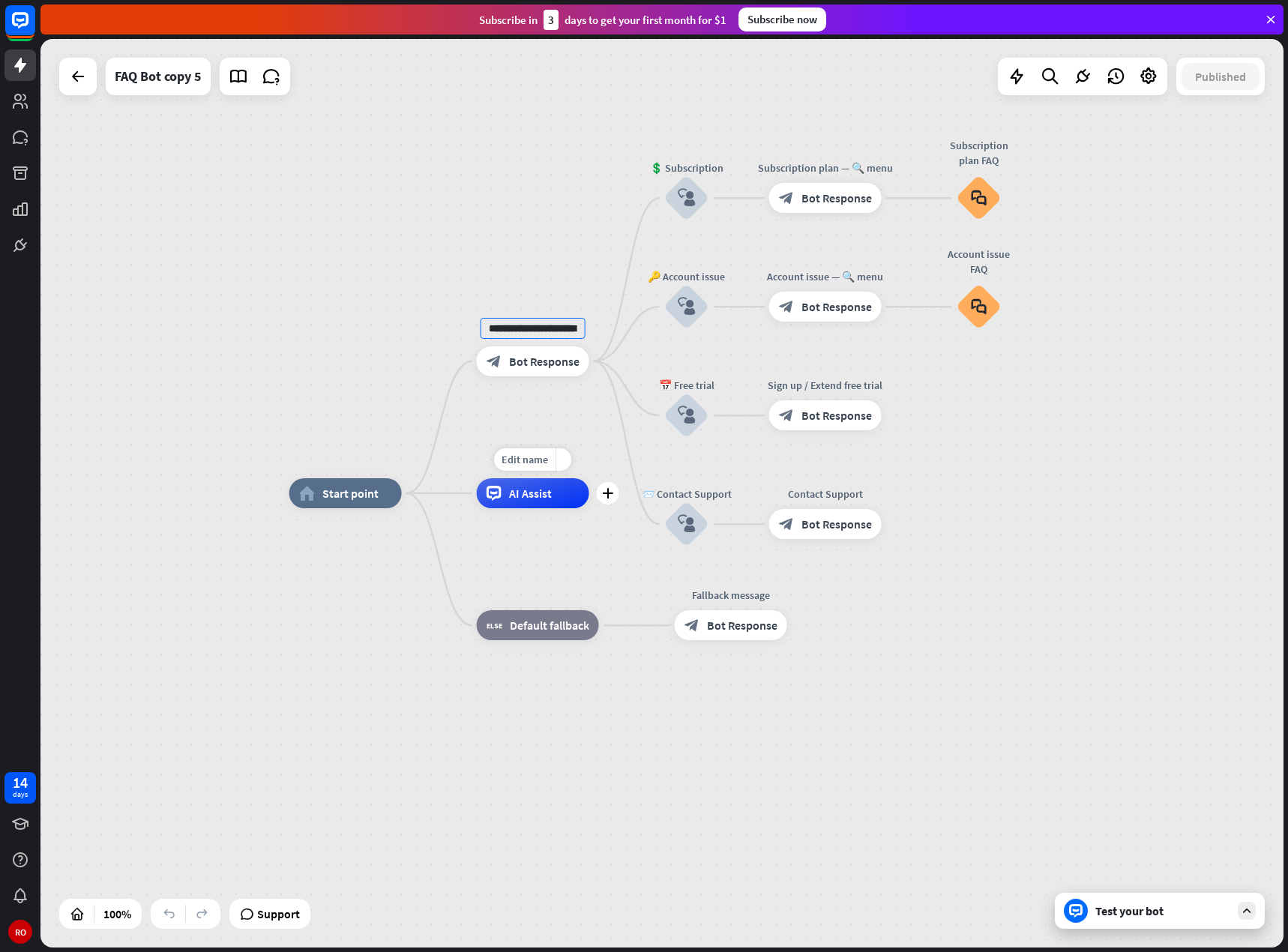
click at [559, 470] on div "**********" at bounding box center [661, 492] width 1243 height 909
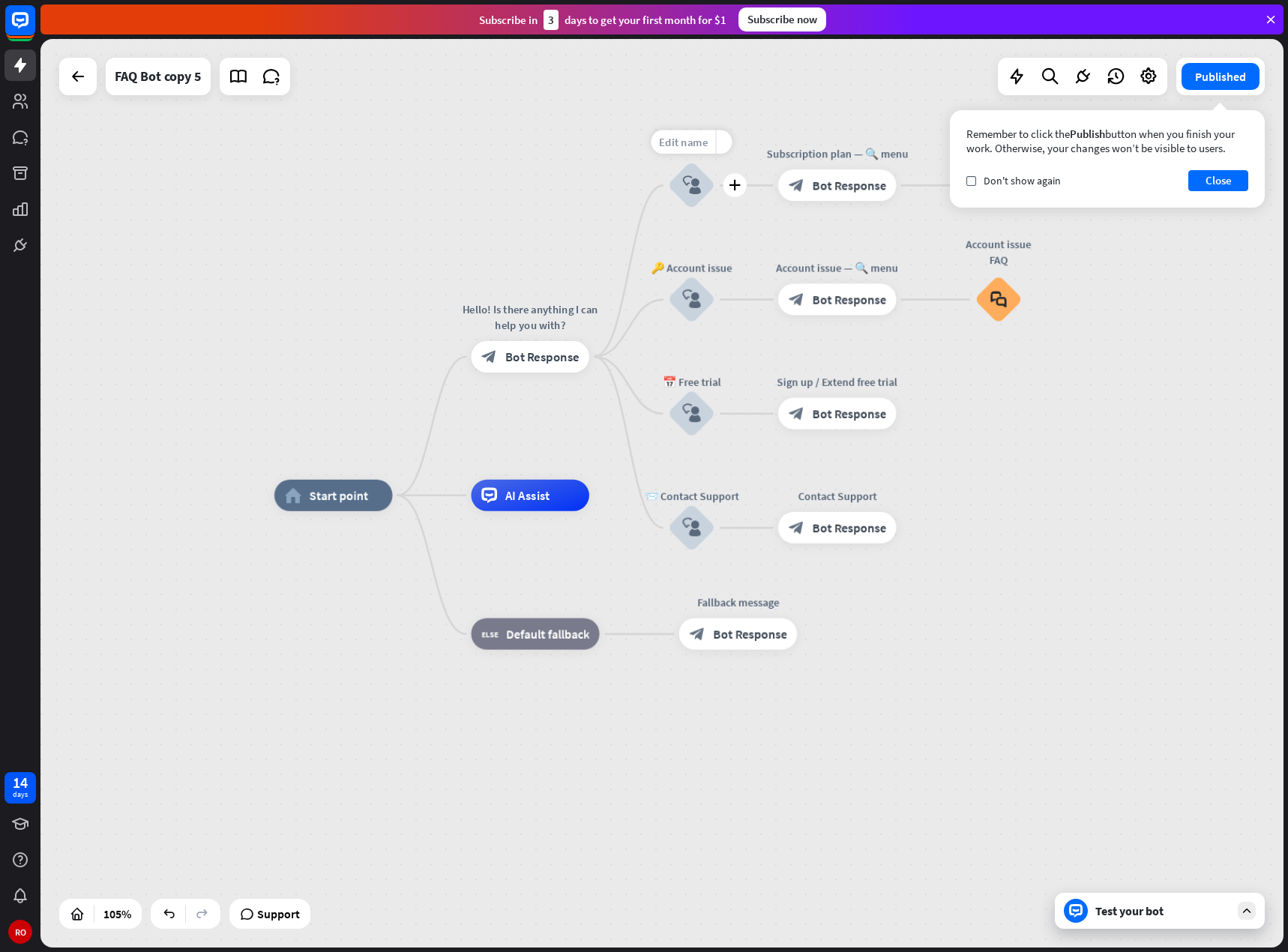
click at [670, 141] on font "Edit name" at bounding box center [682, 141] width 48 height 14
drag, startPoint x: 670, startPoint y: 141, endPoint x: 748, endPoint y: 141, distance: 78.0
drag, startPoint x: 733, startPoint y: 141, endPoint x: 668, endPoint y: 141, distance: 65.0
click at [668, 141] on input "**********" at bounding box center [691, 142] width 110 height 22
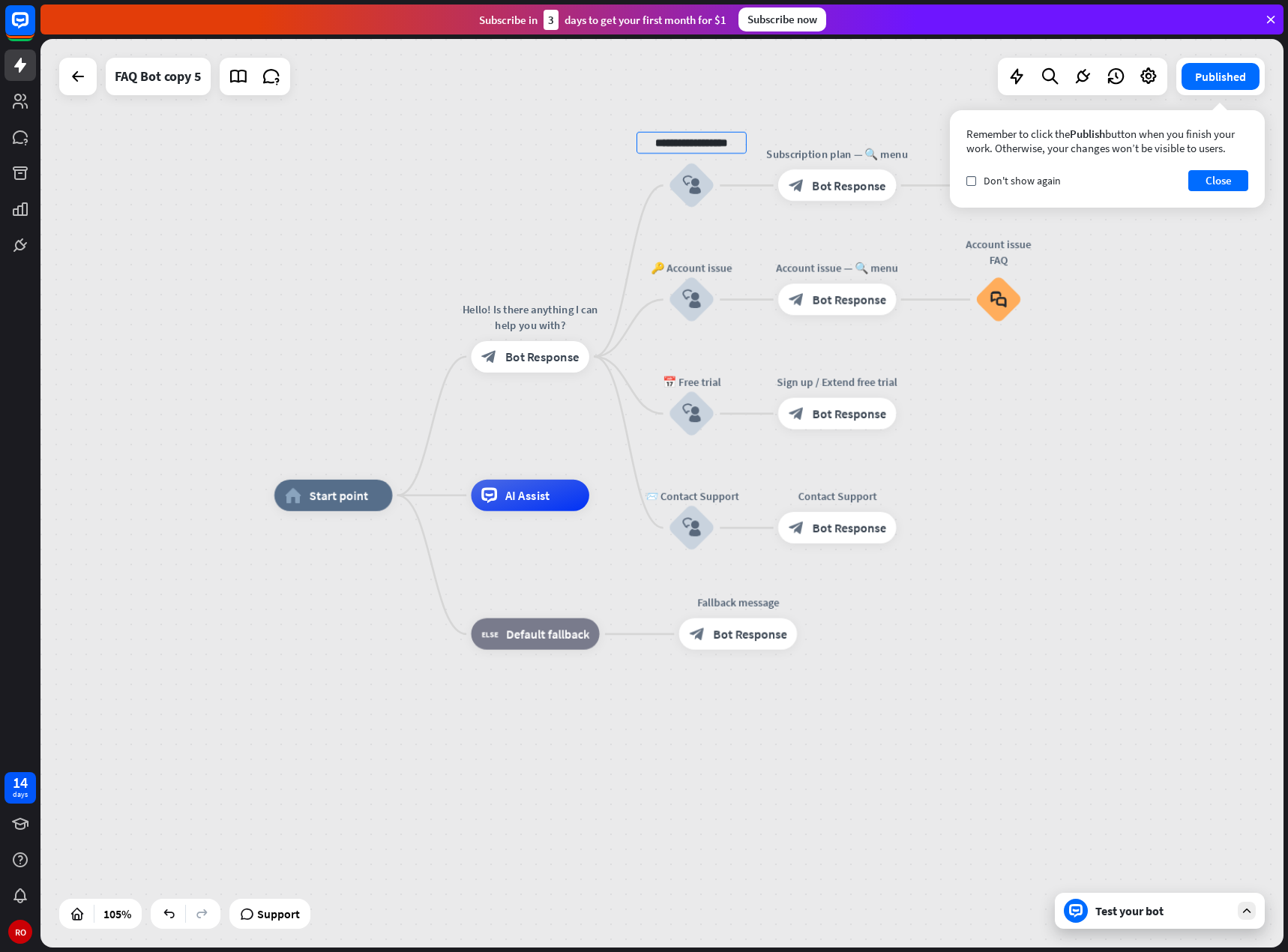
scroll to position [0, 93]
type input "**********"
click at [1229, 250] on div "**********" at bounding box center [661, 492] width 1243 height 909
click at [847, 180] on font "Bot Response" at bounding box center [848, 186] width 74 height 16
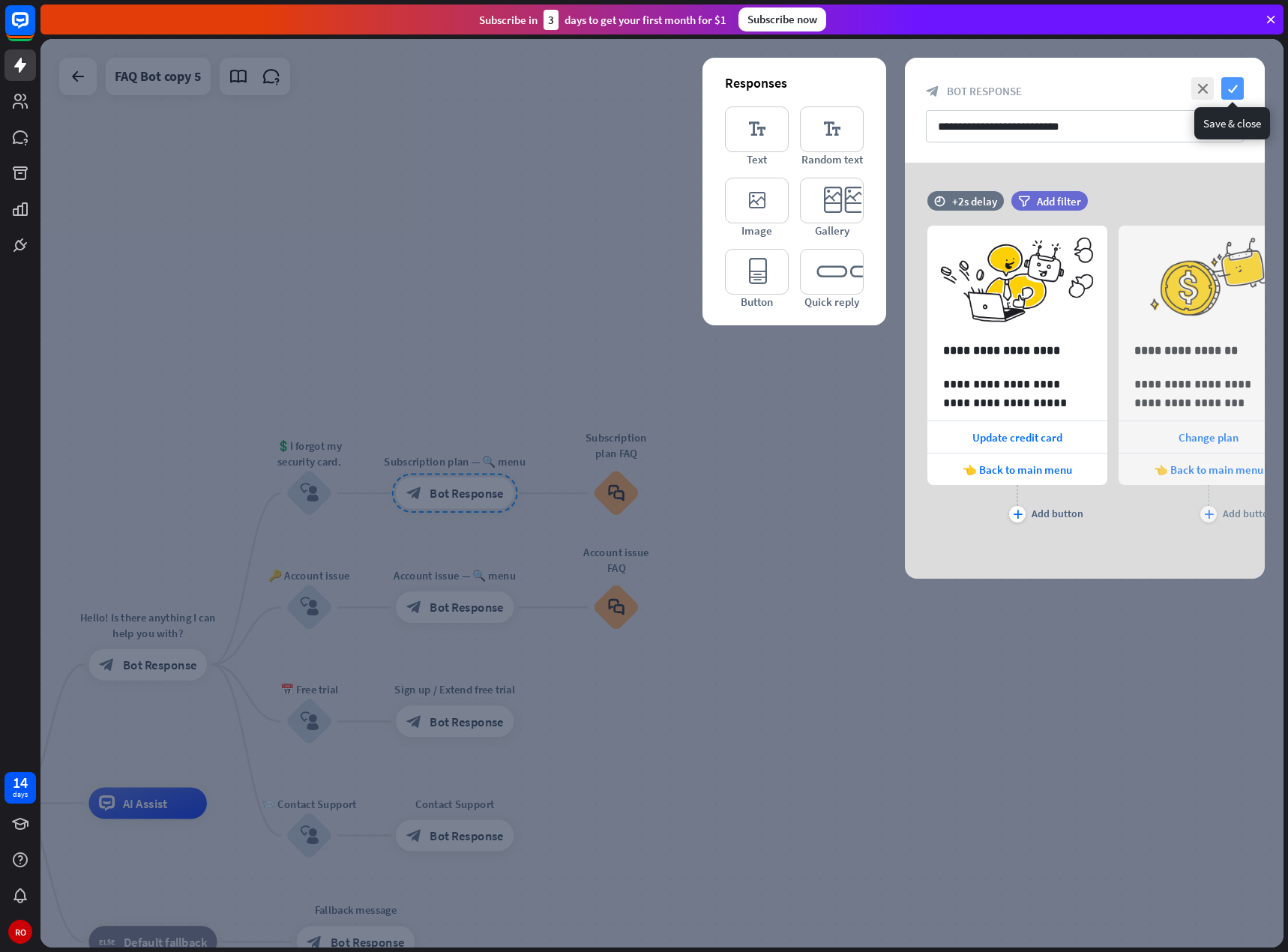
click at [1228, 91] on font "check" at bounding box center [1233, 89] width 10 height 10
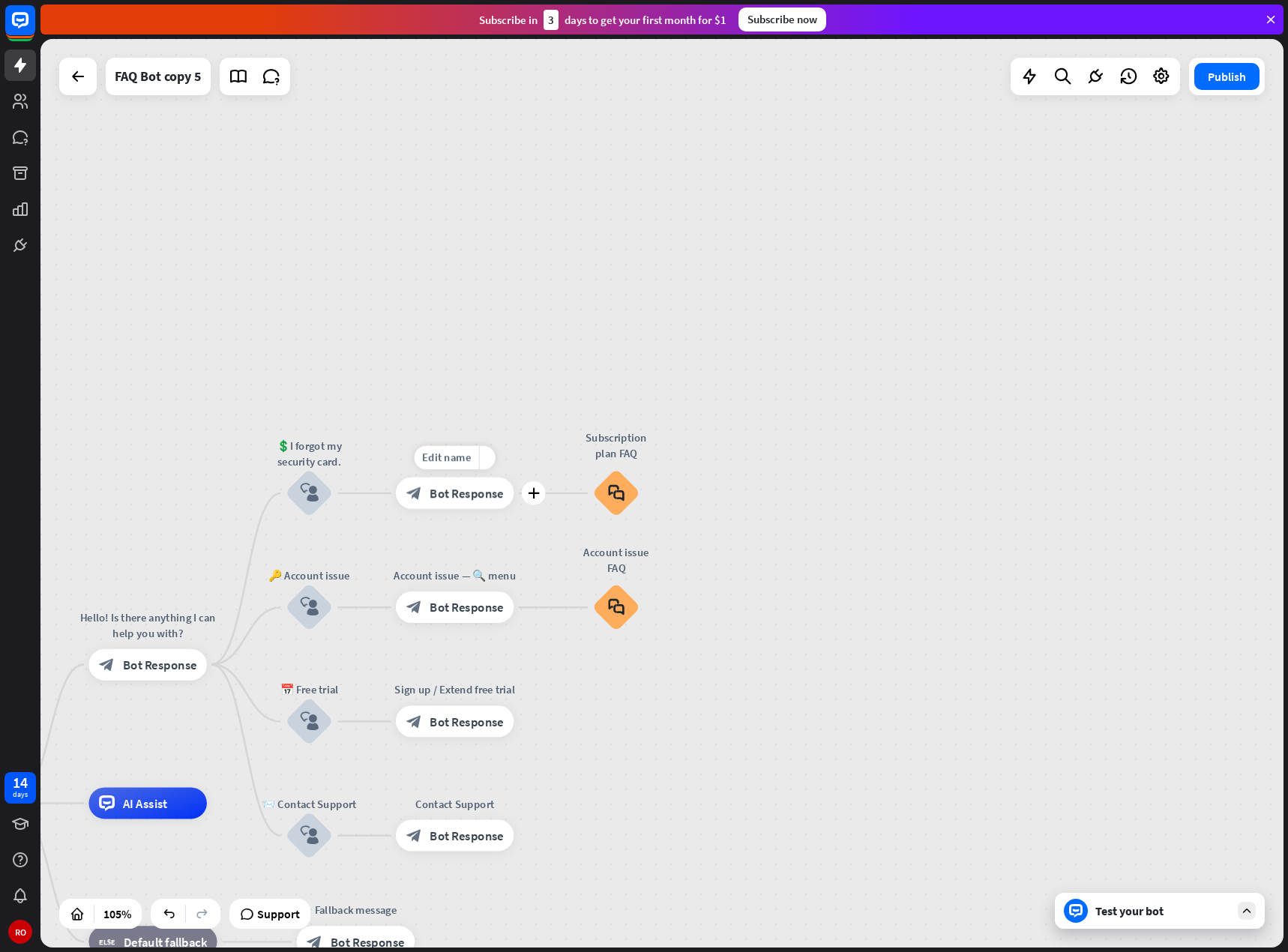
click at [470, 467] on div "Edit name" at bounding box center [446, 458] width 64 height 24
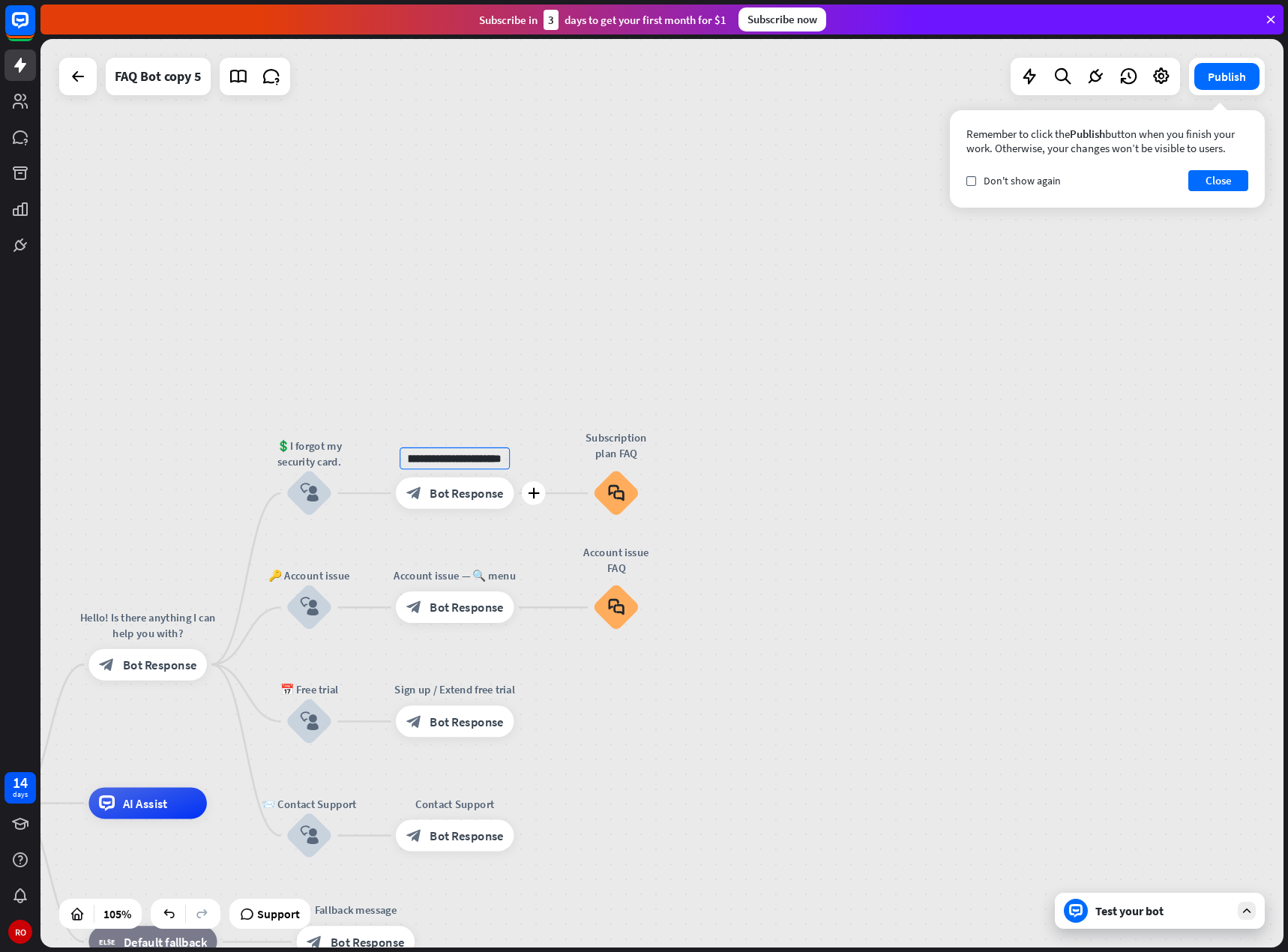
click at [440, 460] on input "**********" at bounding box center [454, 459] width 110 height 22
drag, startPoint x: 415, startPoint y: 461, endPoint x: 503, endPoint y: 459, distance: 88.0
click at [503, 459] on input "**********" at bounding box center [454, 459] width 110 height 22
type input "*"
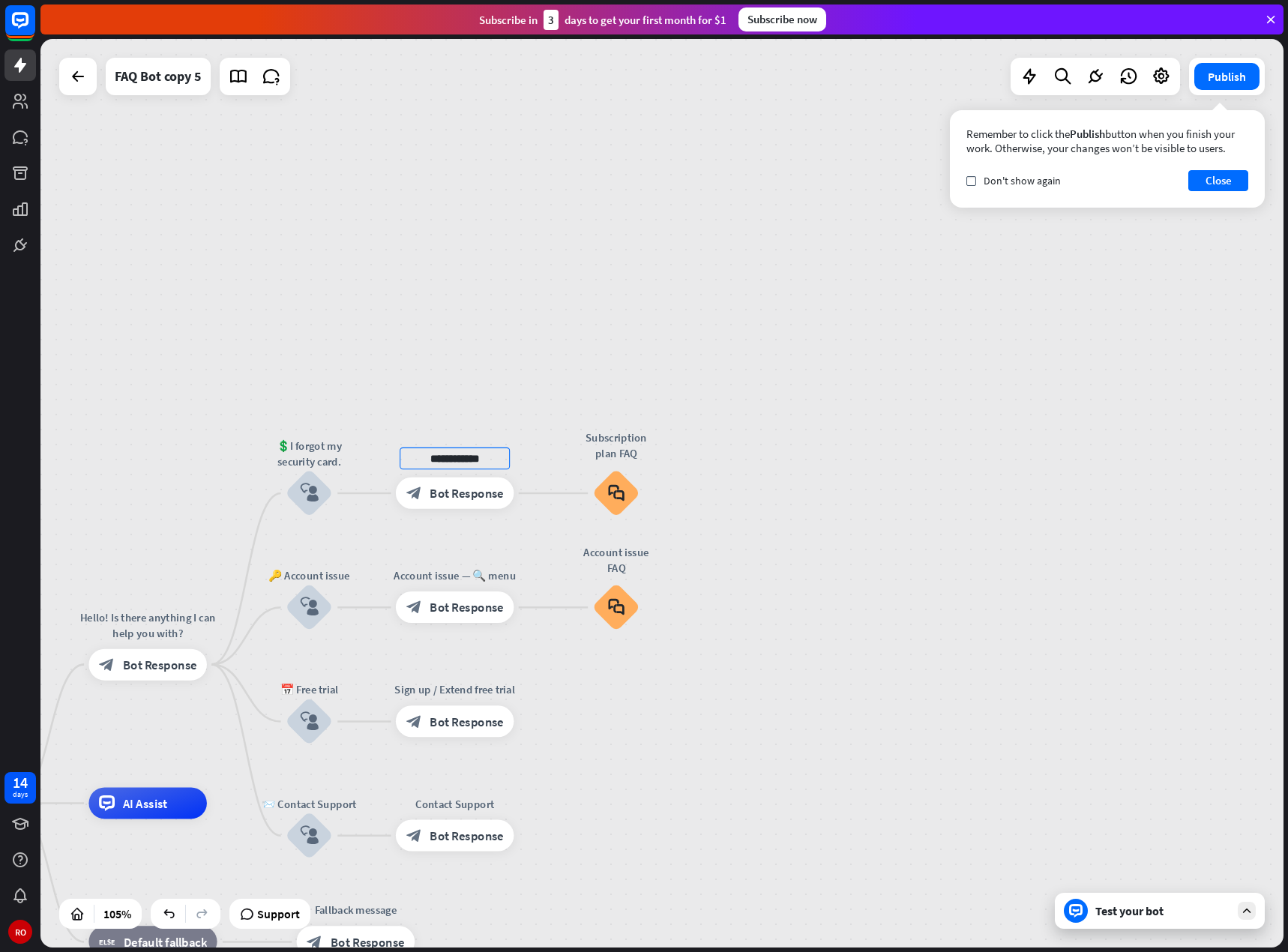
scroll to position [0, 28]
type input "**********"
click at [1086, 576] on div "**********" at bounding box center [661, 492] width 1243 height 909
click at [1233, 89] on button "Publish" at bounding box center [1227, 76] width 65 height 27
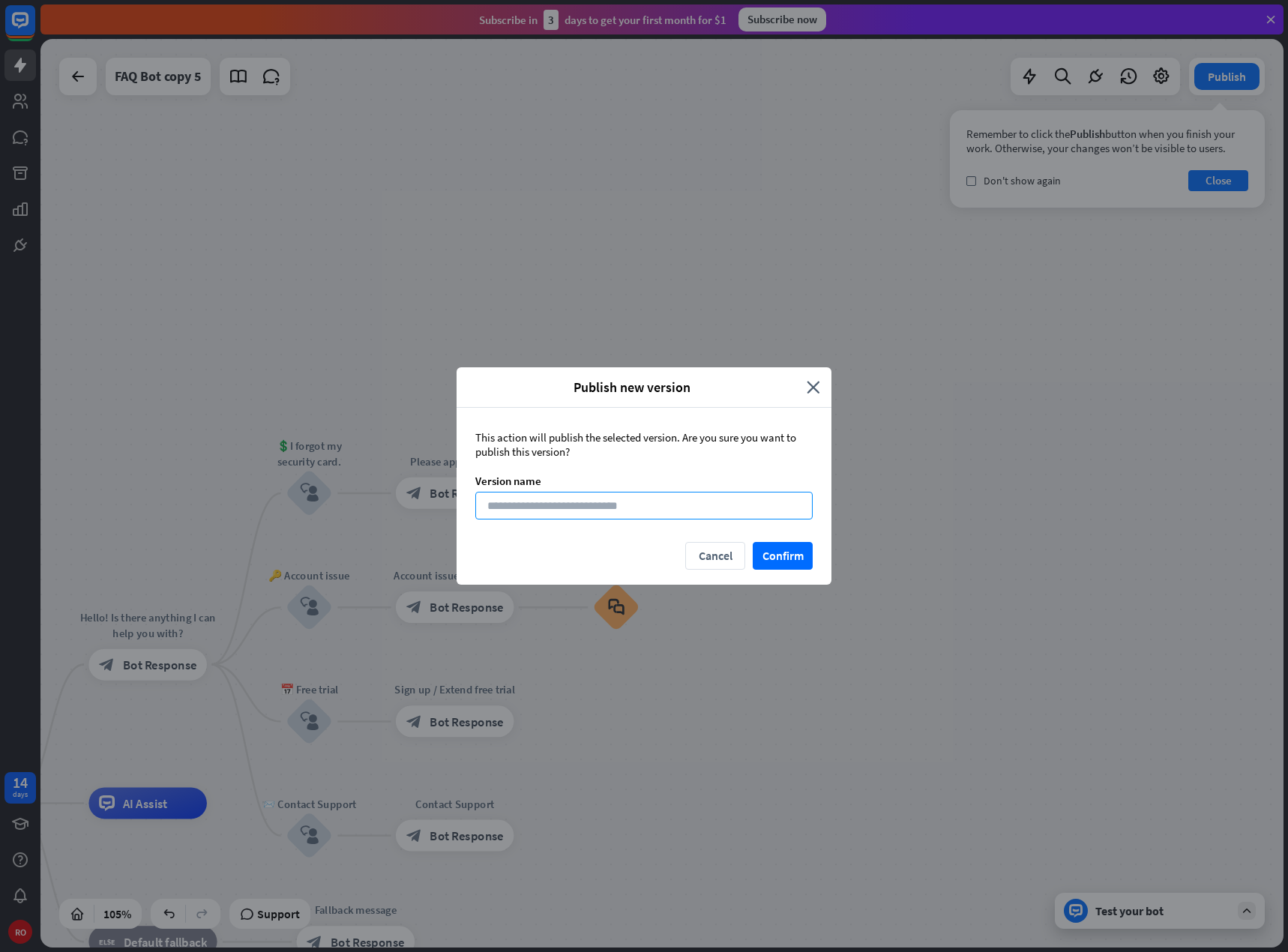
click at [628, 501] on input at bounding box center [644, 505] width 337 height 28
type input "*"
type input "**********"
click at [780, 555] on button "Confirm" at bounding box center [782, 556] width 60 height 28
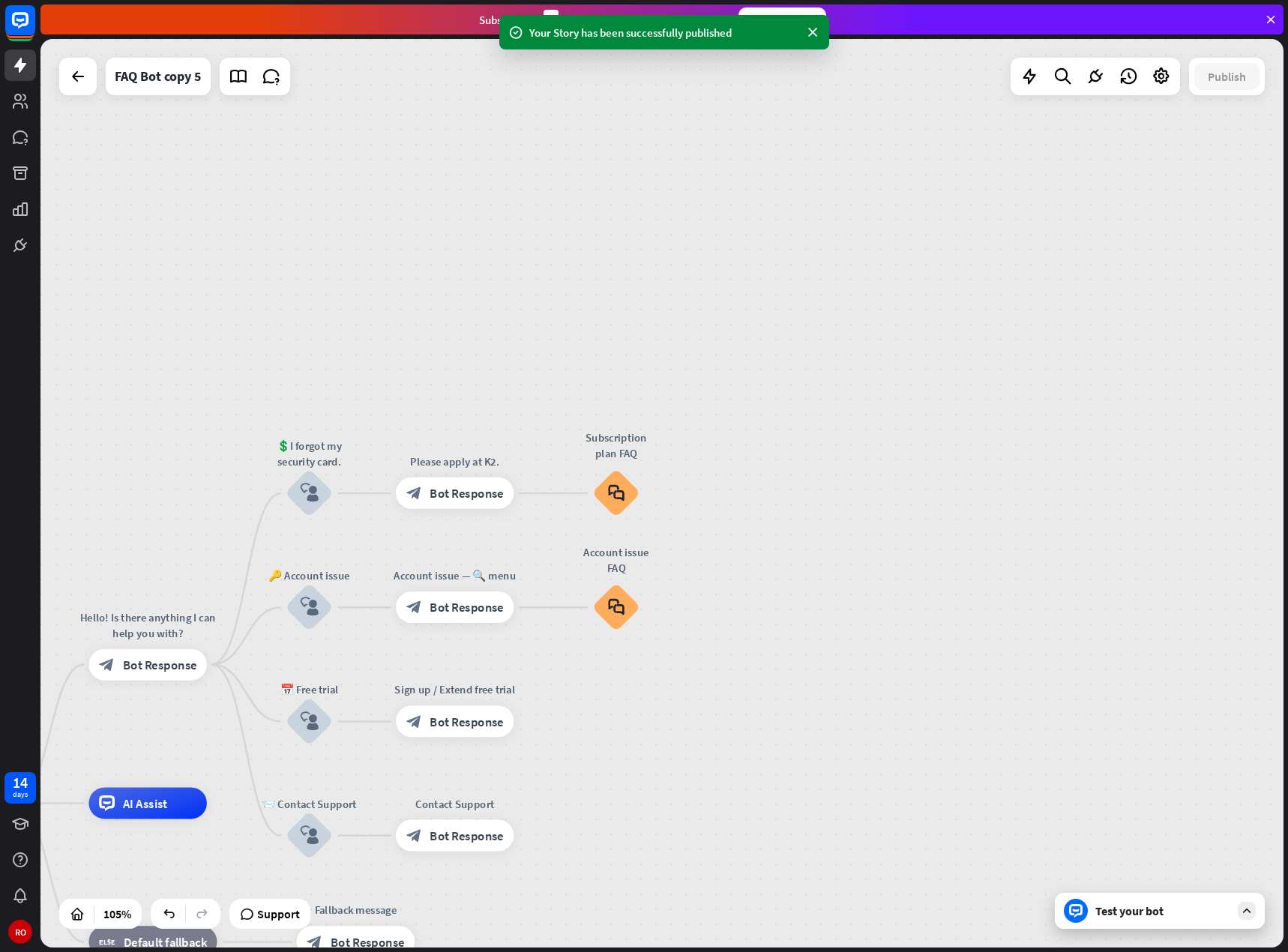
click at [1159, 680] on div "home_2 Start point Hello! Is there anything I can help you with? block_bot_resp…" at bounding box center [661, 492] width 1243 height 909
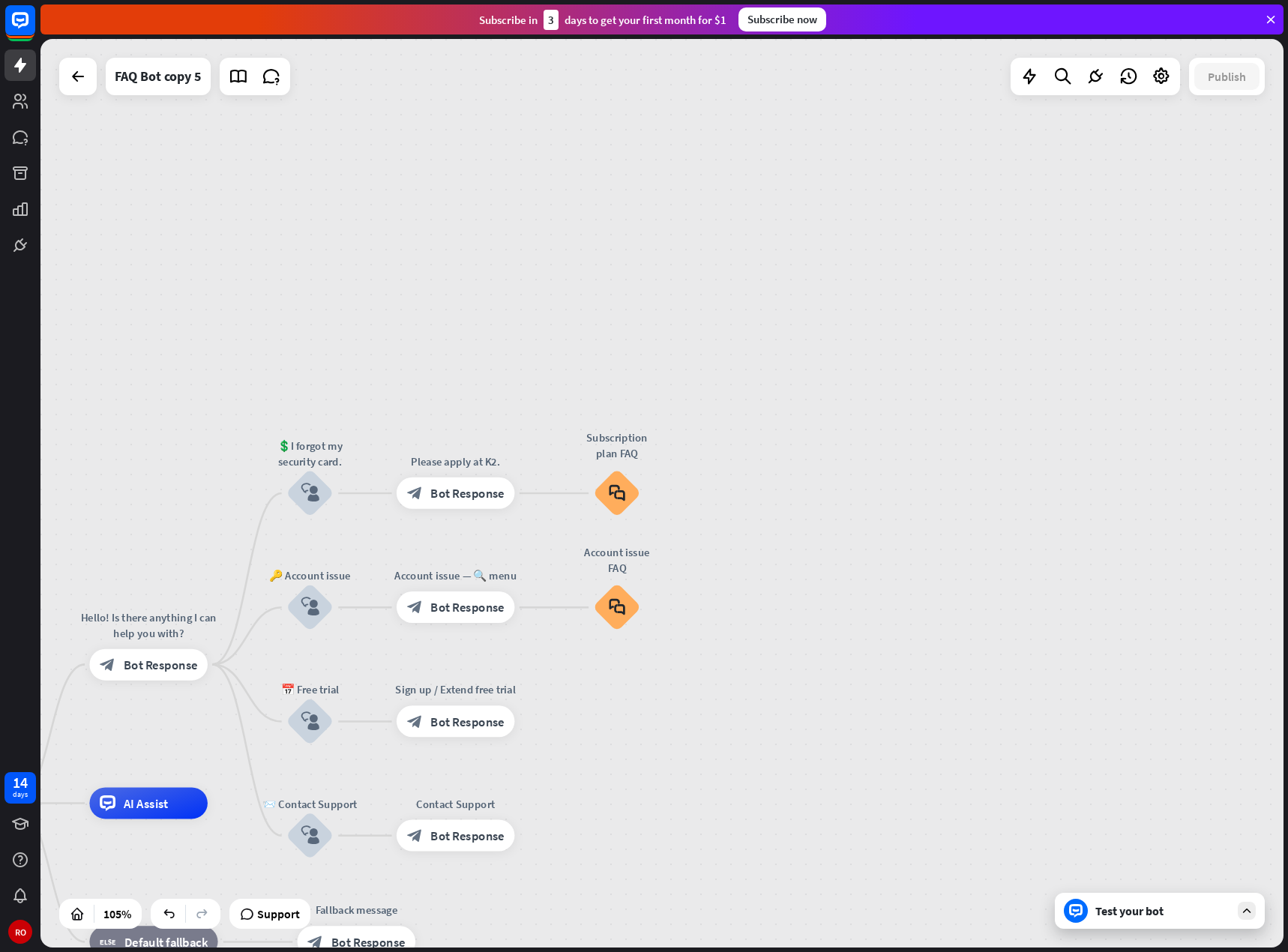
click at [1139, 905] on font "Test your bot" at bounding box center [1129, 910] width 68 height 15
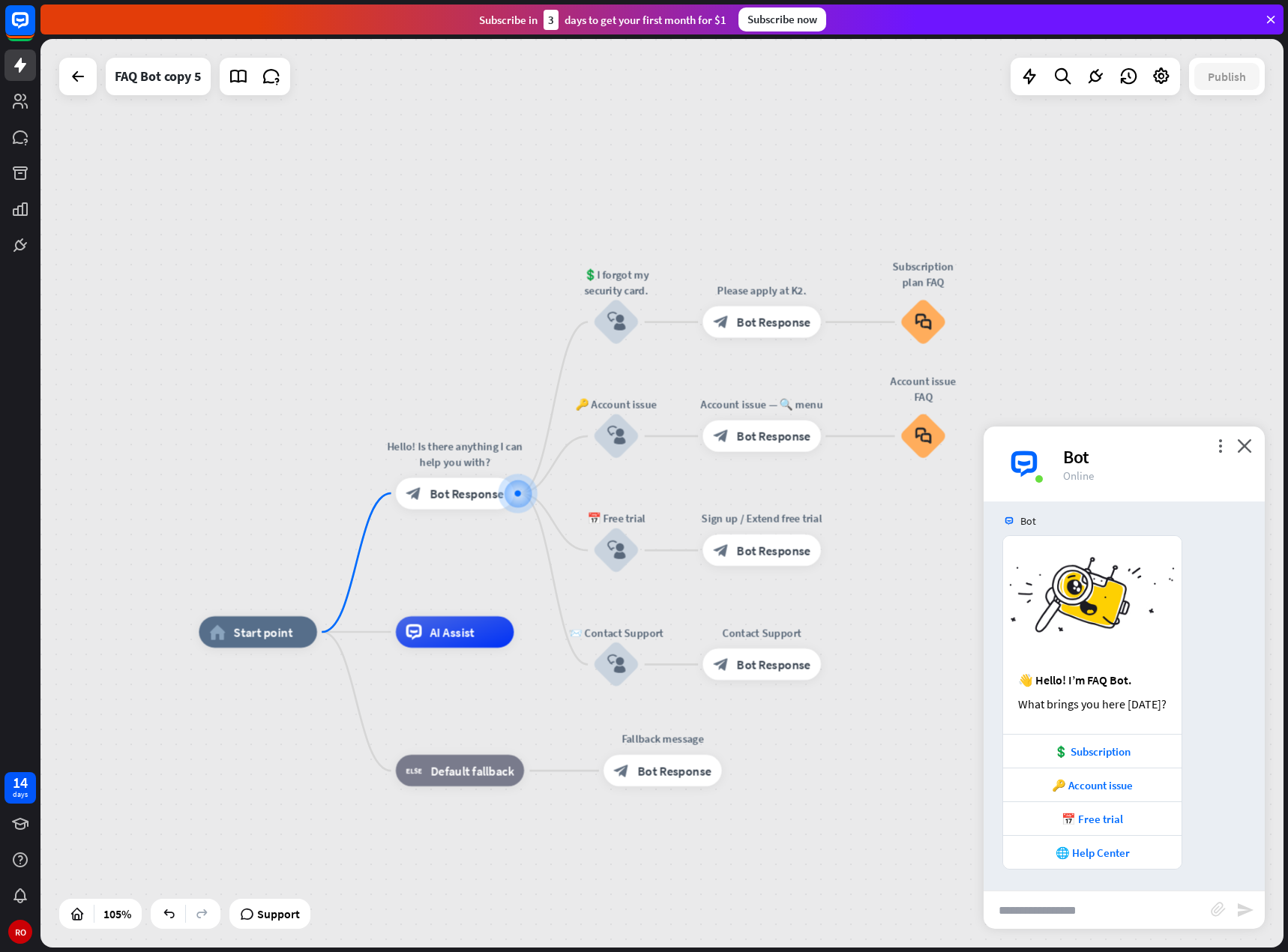
scroll to position [11, 0]
click at [1092, 904] on input "text" at bounding box center [1097, 909] width 227 height 38
type input "**********"
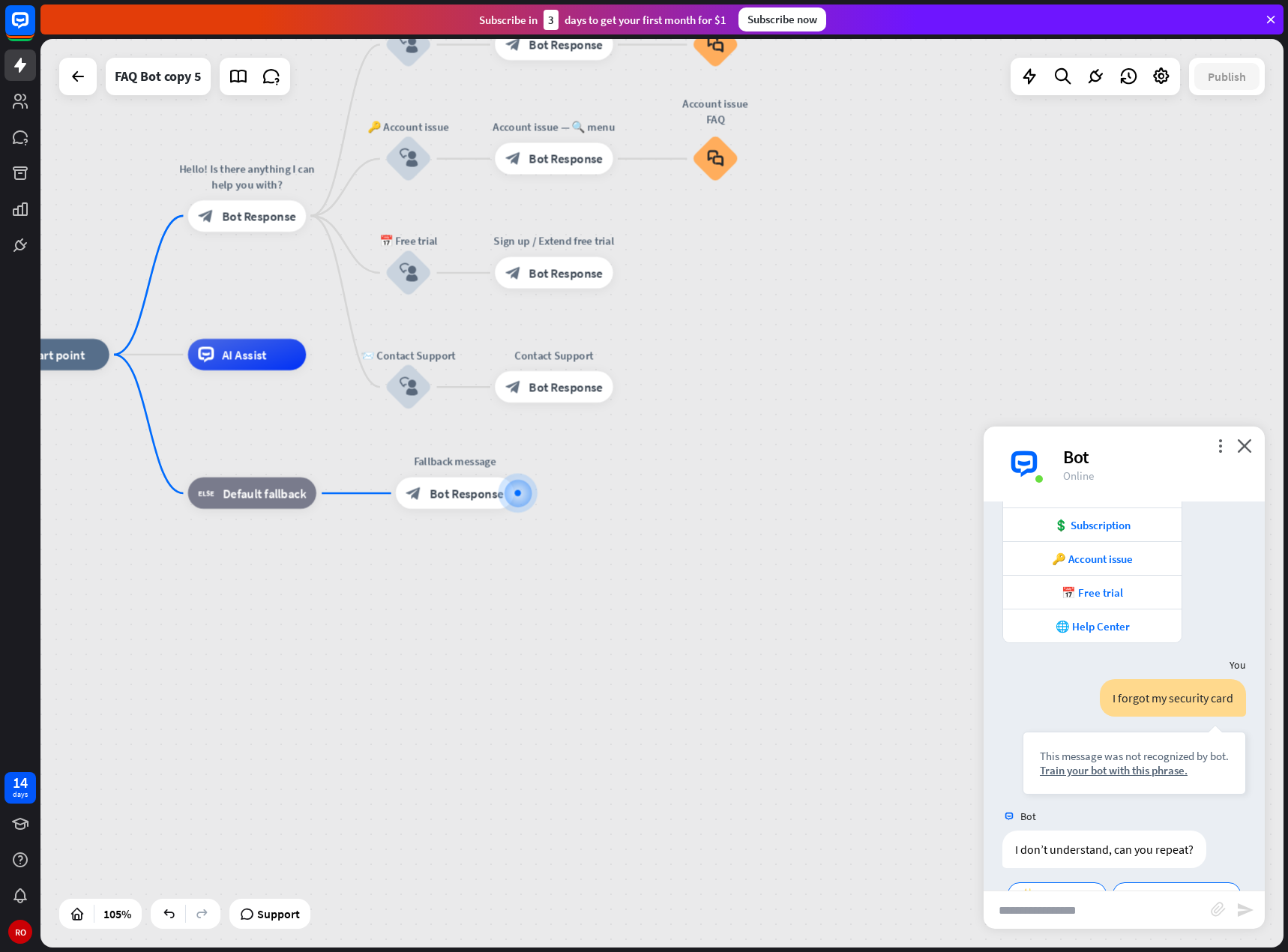
scroll to position [307, 0]
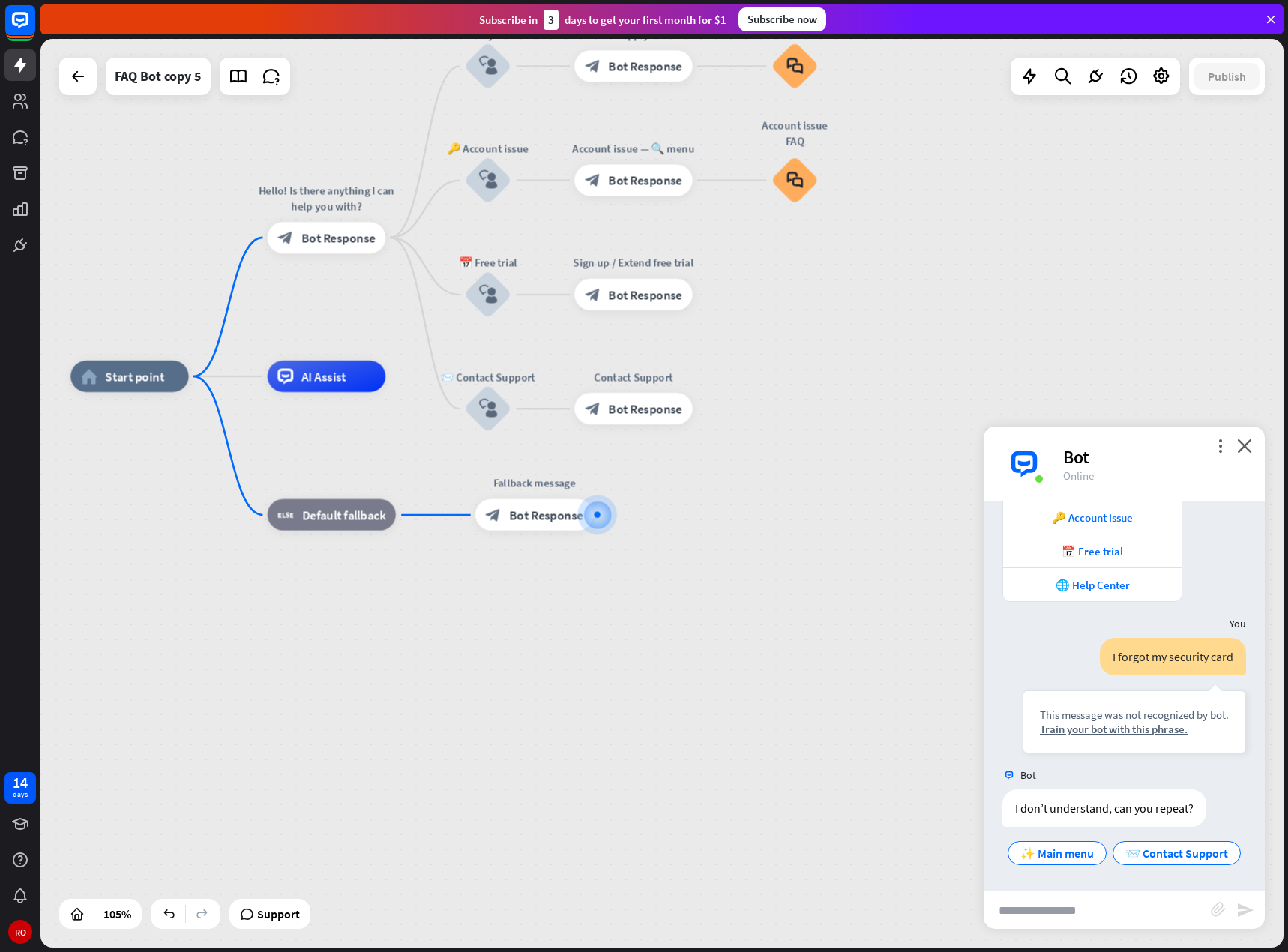
drag, startPoint x: 892, startPoint y: 832, endPoint x: 997, endPoint y: 860, distance: 108.7
click at [997, 860] on div "home_2 Start point Hello! Is there anything I can help you with? block_bot_resp…" at bounding box center [661, 492] width 1243 height 909
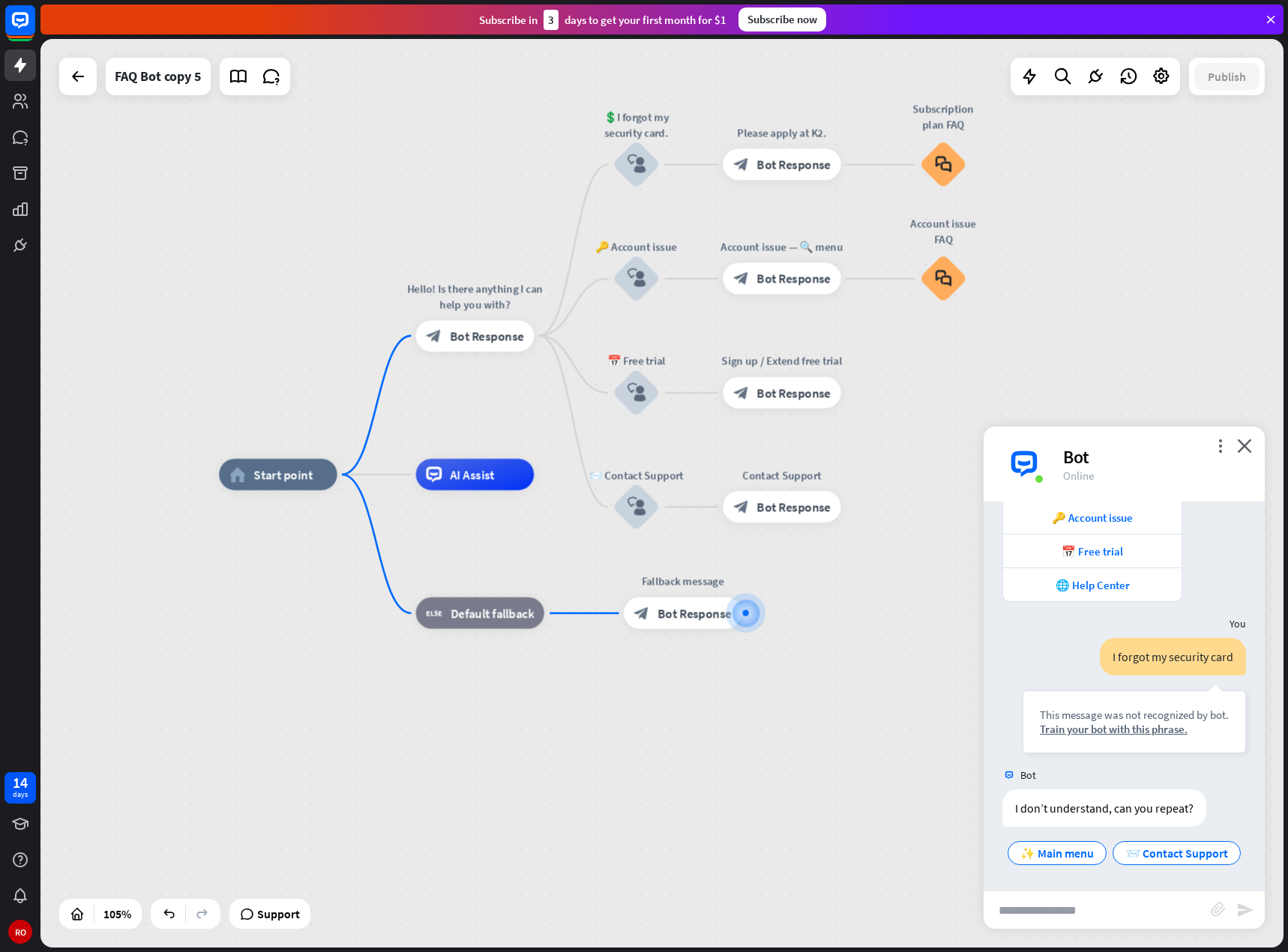
drag, startPoint x: 674, startPoint y: 704, endPoint x: 797, endPoint y: 797, distance: 154.2
click at [797, 797] on div "home_2 Start point Hello! Is there anything I can help you with? block_bot_resp…" at bounding box center [871, 951] width 1305 height 954
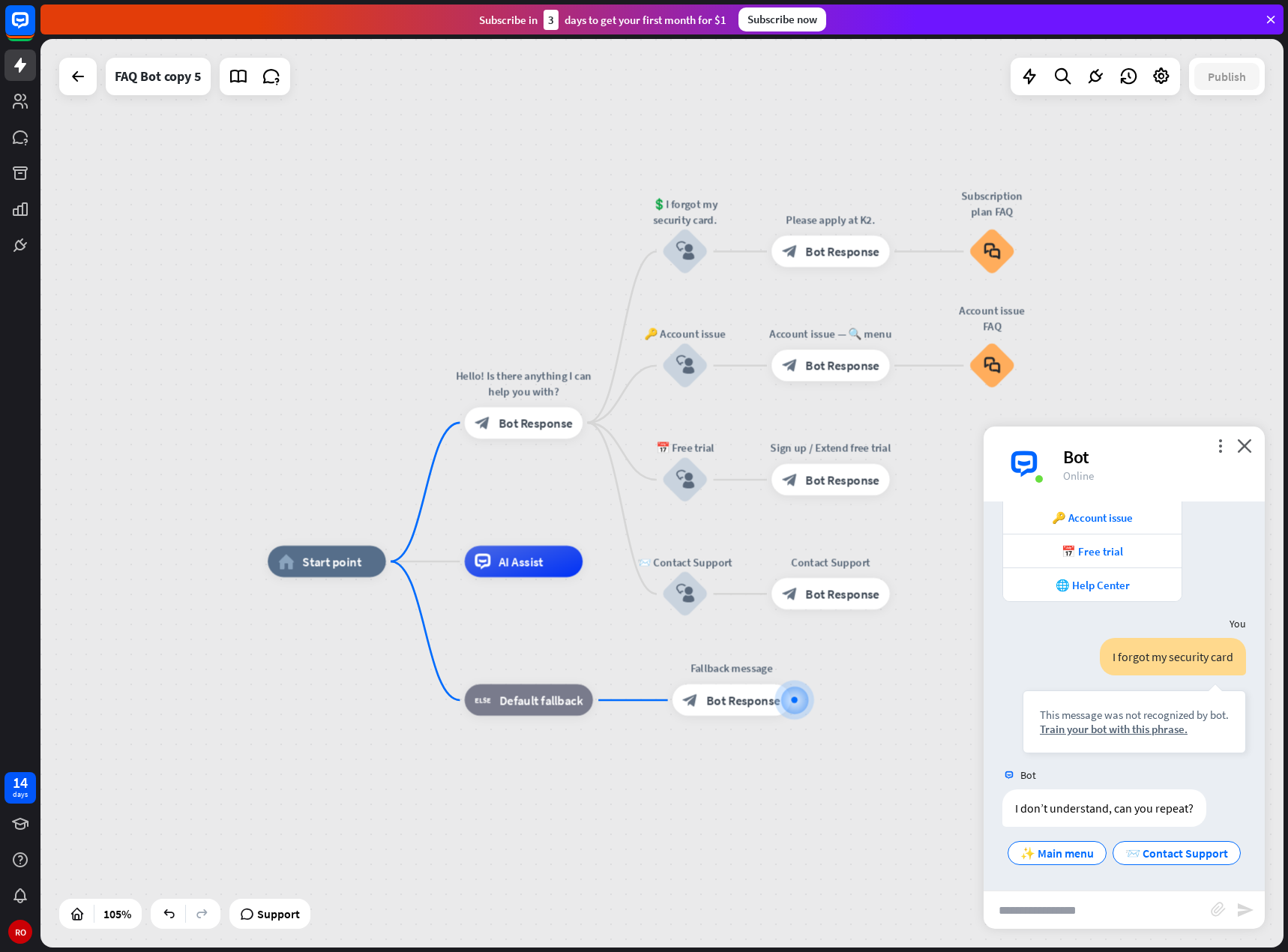
drag, startPoint x: 680, startPoint y: 773, endPoint x: 724, endPoint y: 846, distance: 85.2
click at [525, 422] on font "Bot Response" at bounding box center [535, 422] width 74 height 16
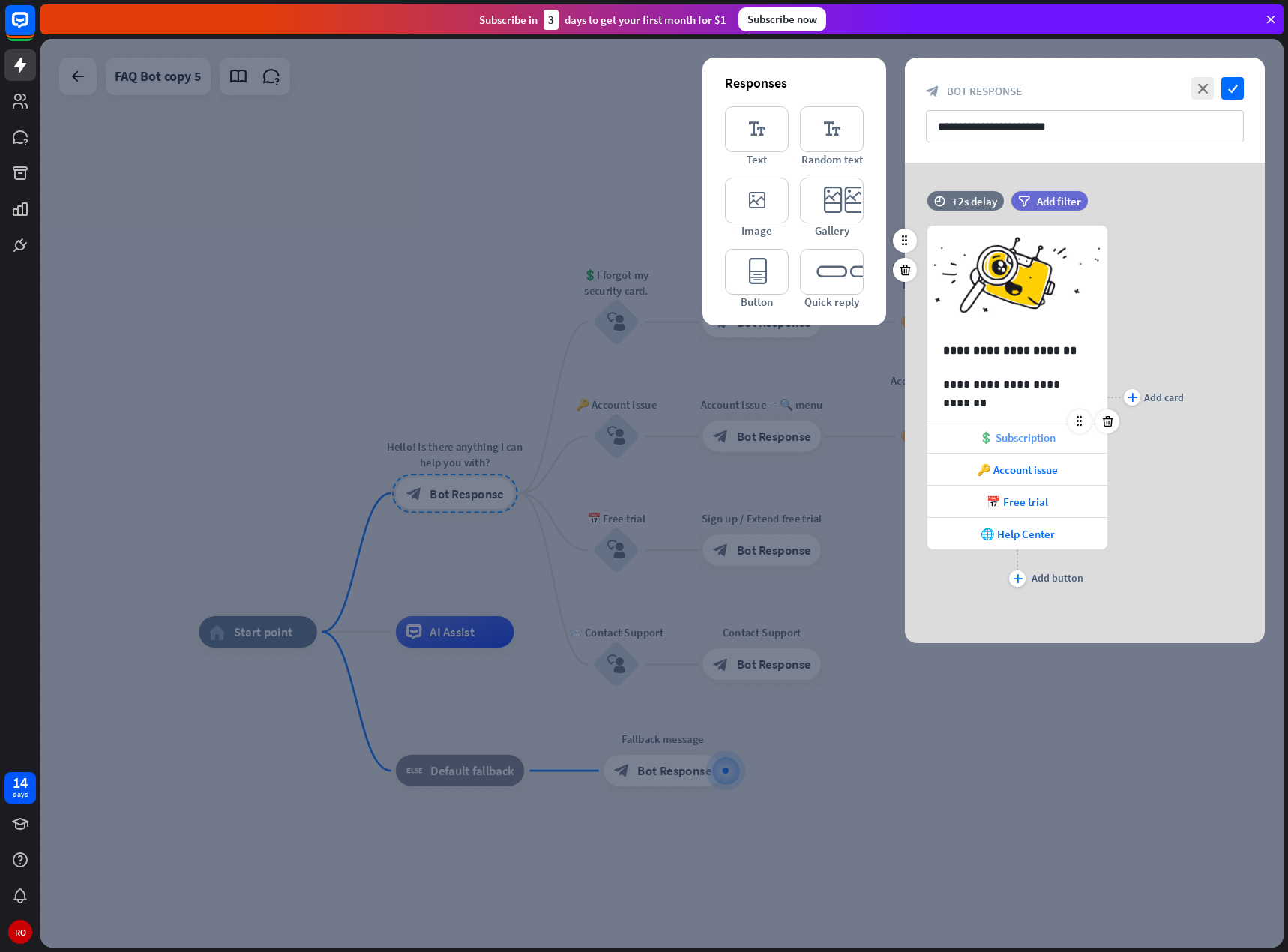
click at [1023, 439] on font "💲 Subscription" at bounding box center [1016, 437] width 76 height 14
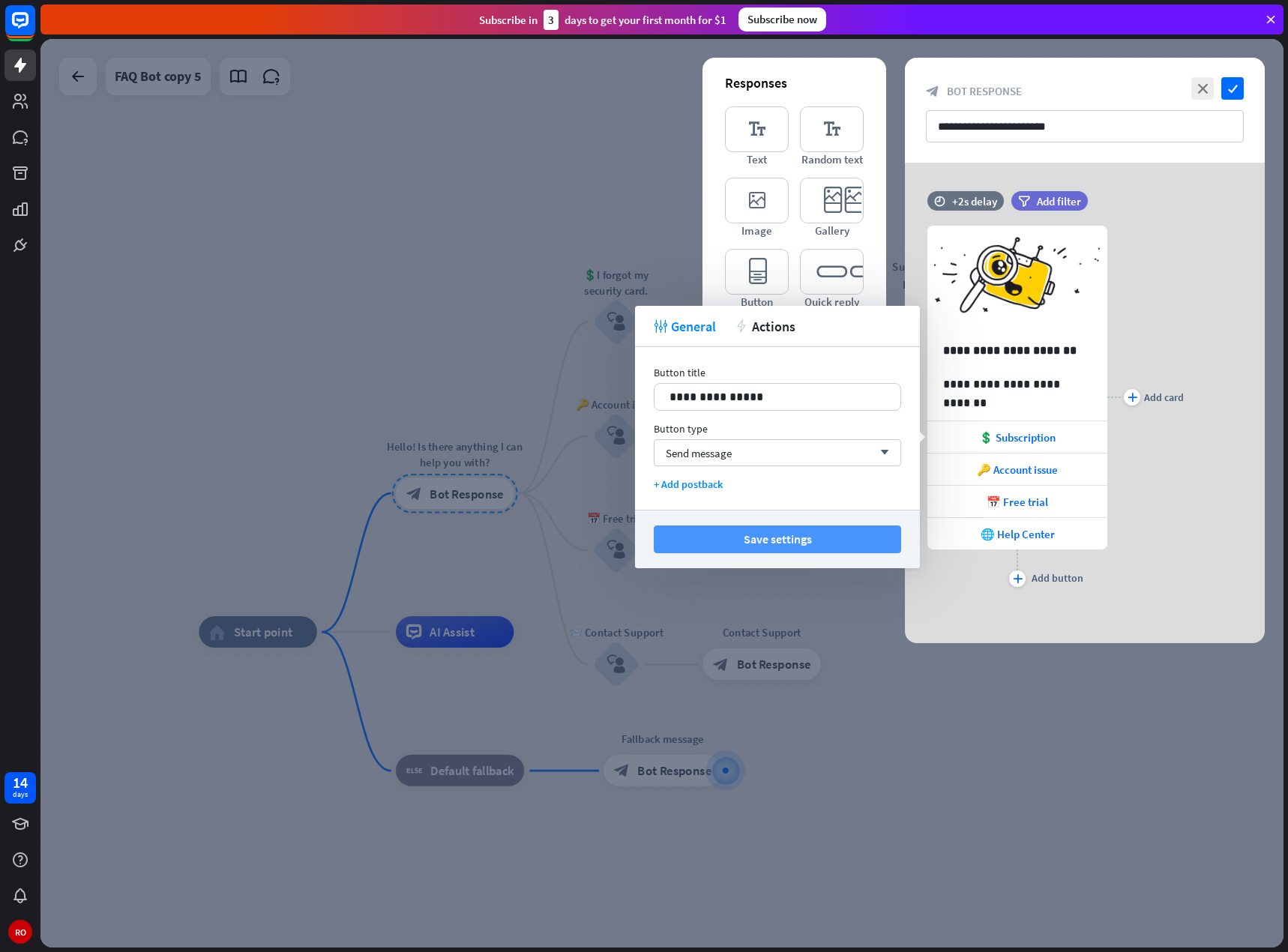
click at [838, 535] on button "Save settings" at bounding box center [777, 539] width 247 height 28
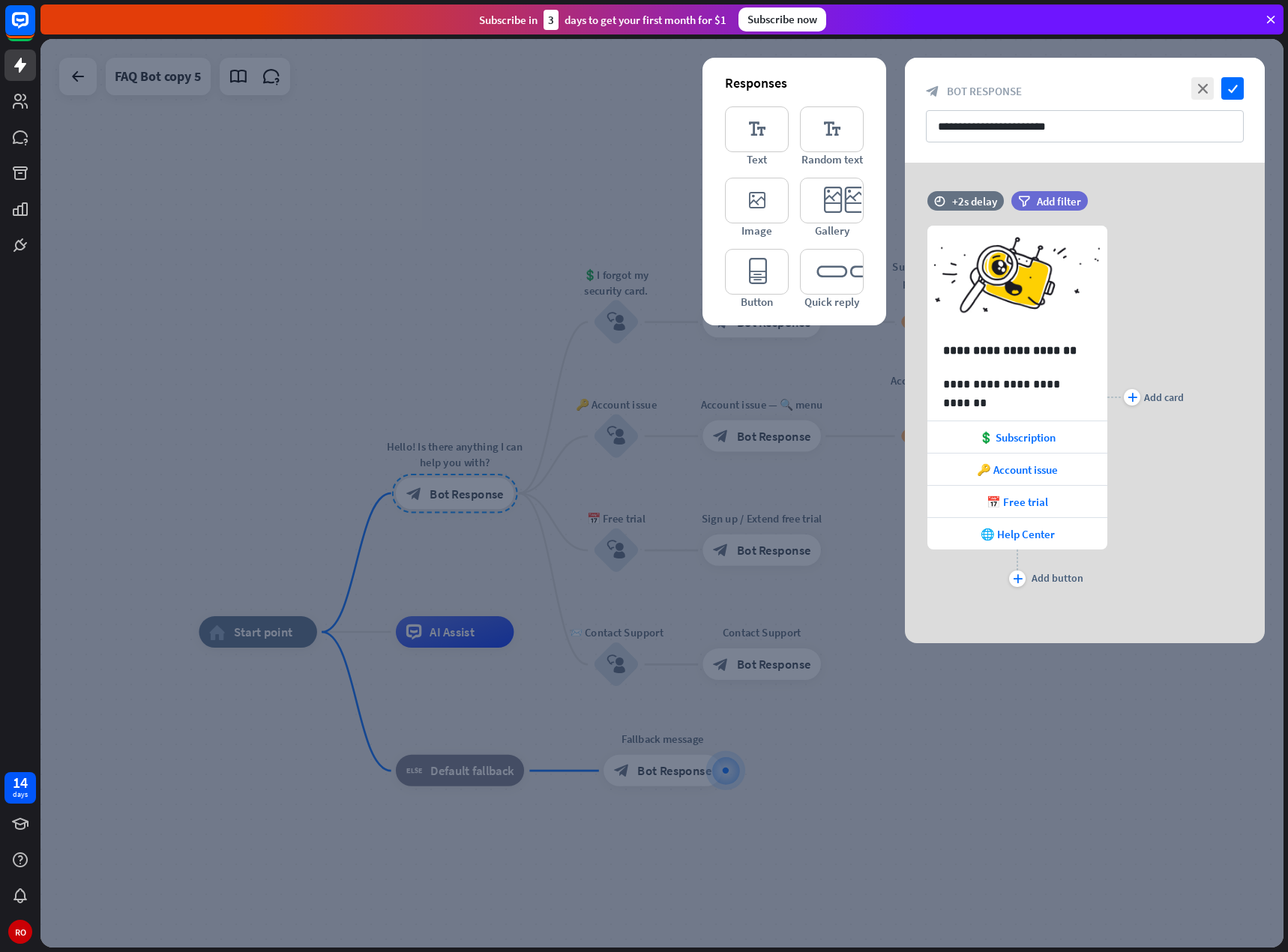
click at [622, 331] on div at bounding box center [661, 492] width 1243 height 909
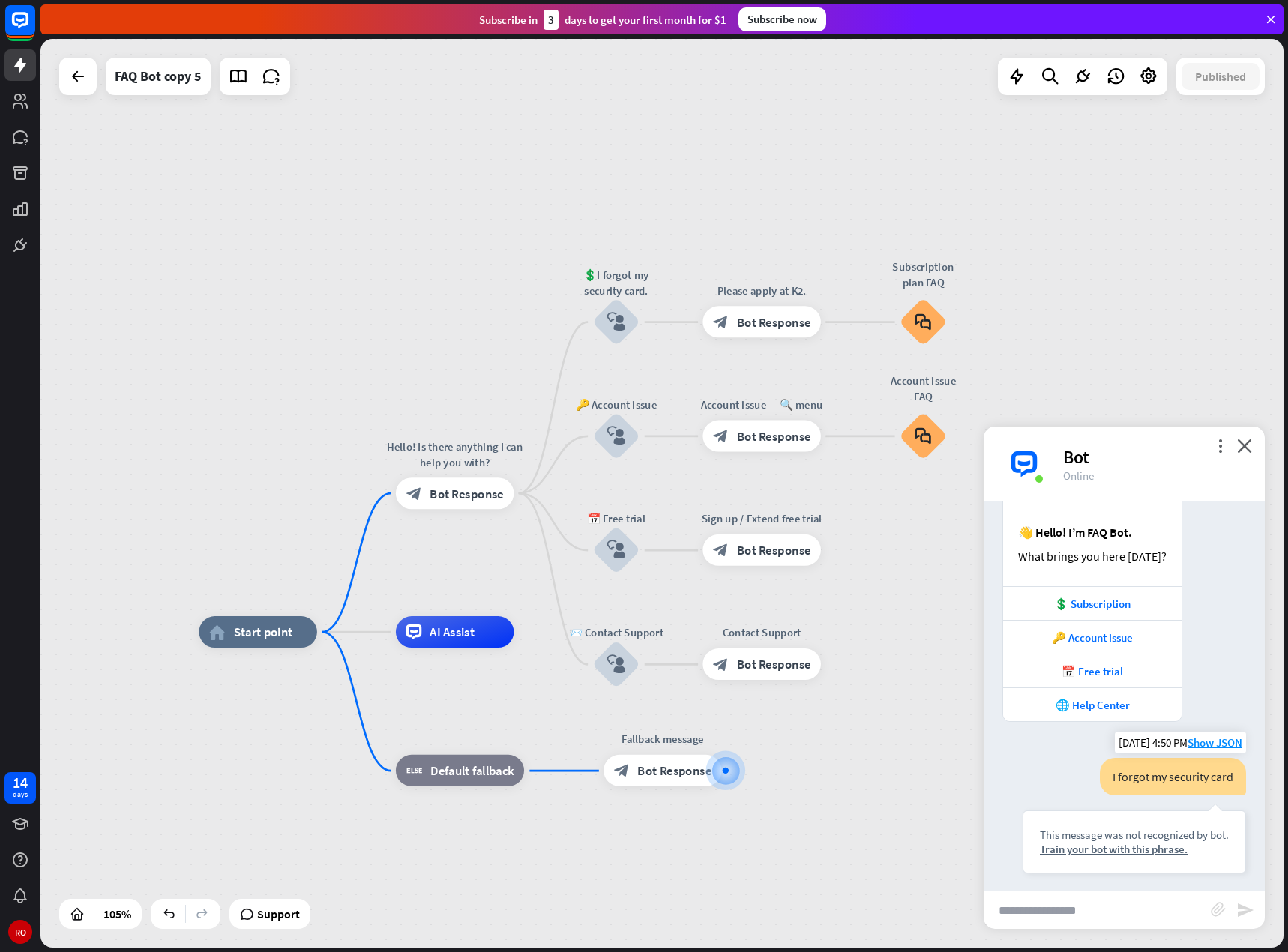
scroll to position [307, 0]
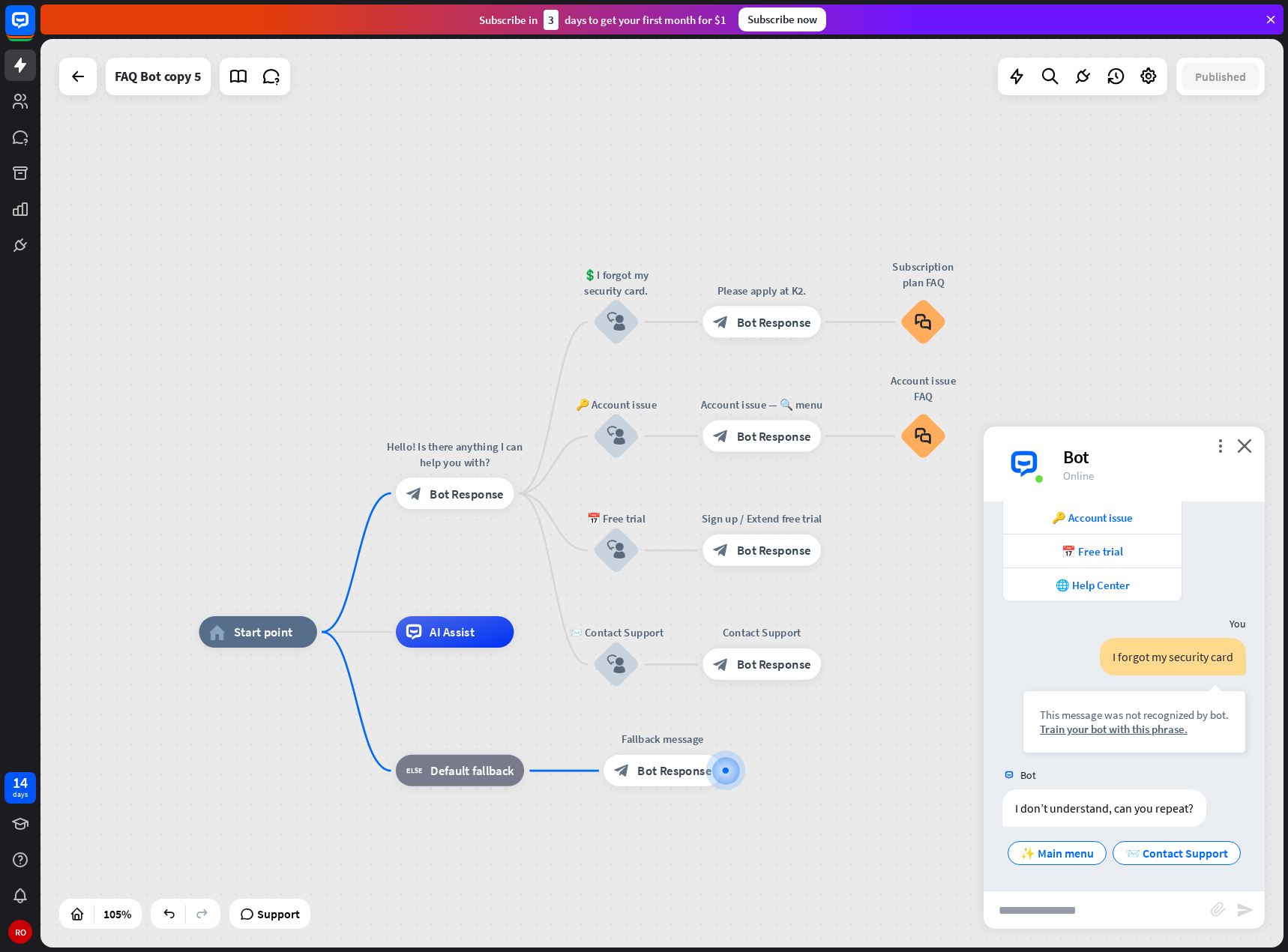
click at [770, 333] on div "block_bot_response Bot Response" at bounding box center [760, 322] width 118 height 32
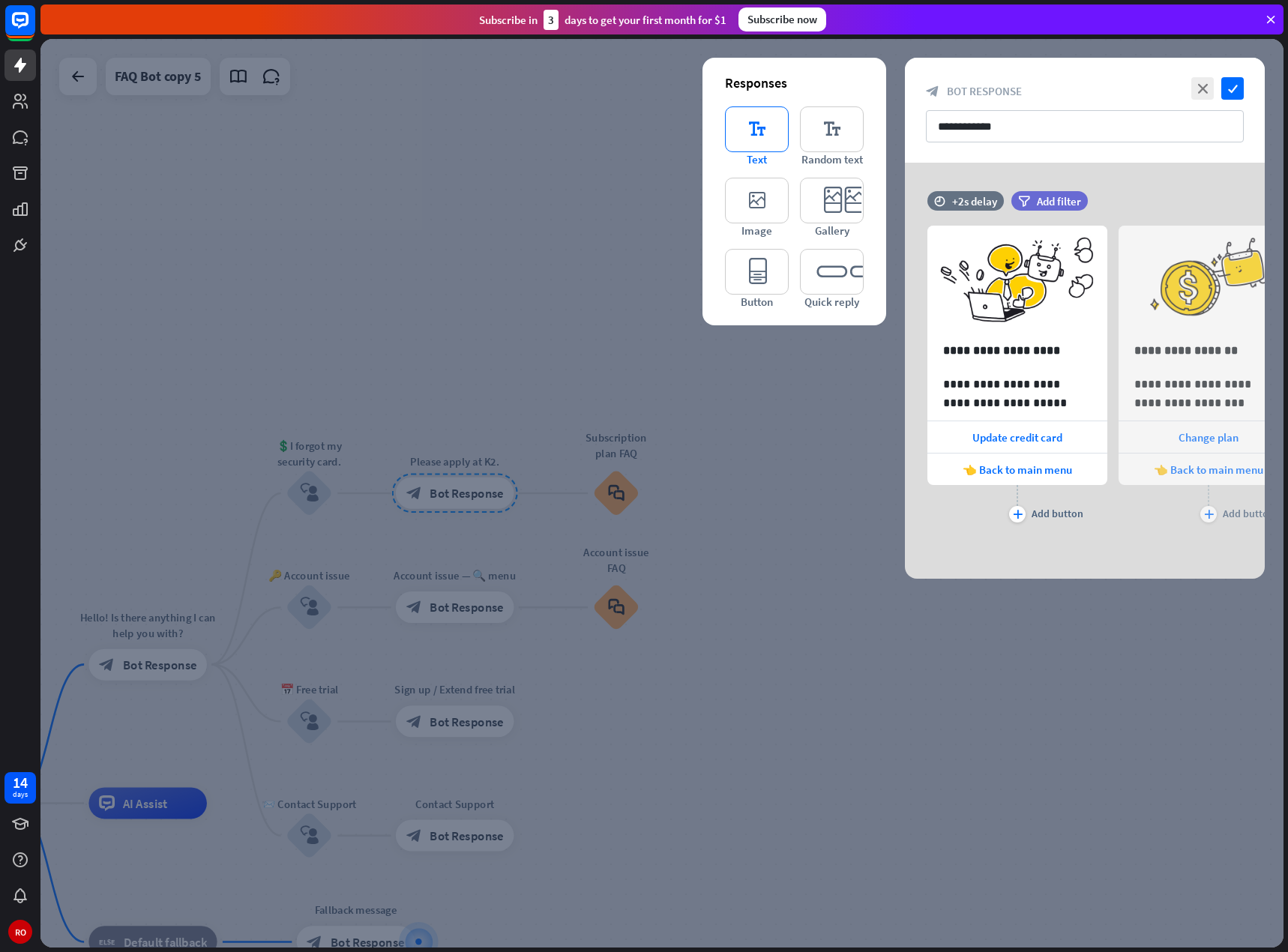
click at [756, 142] on font "editor_text" at bounding box center [756, 129] width 58 height 44
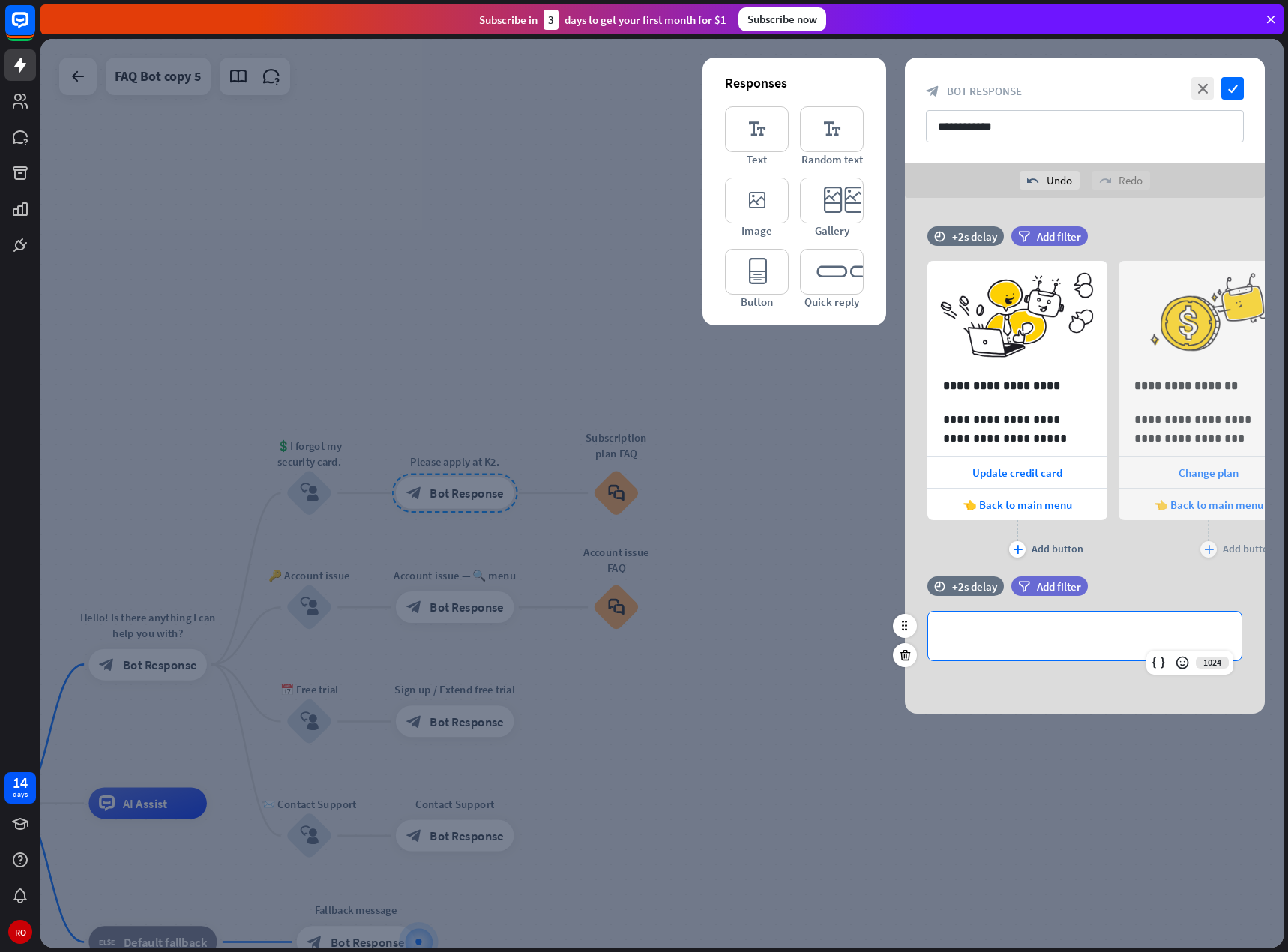
click at [1013, 640] on p "**********" at bounding box center [1084, 636] width 284 height 19
click at [1234, 87] on font "check" at bounding box center [1233, 89] width 10 height 10
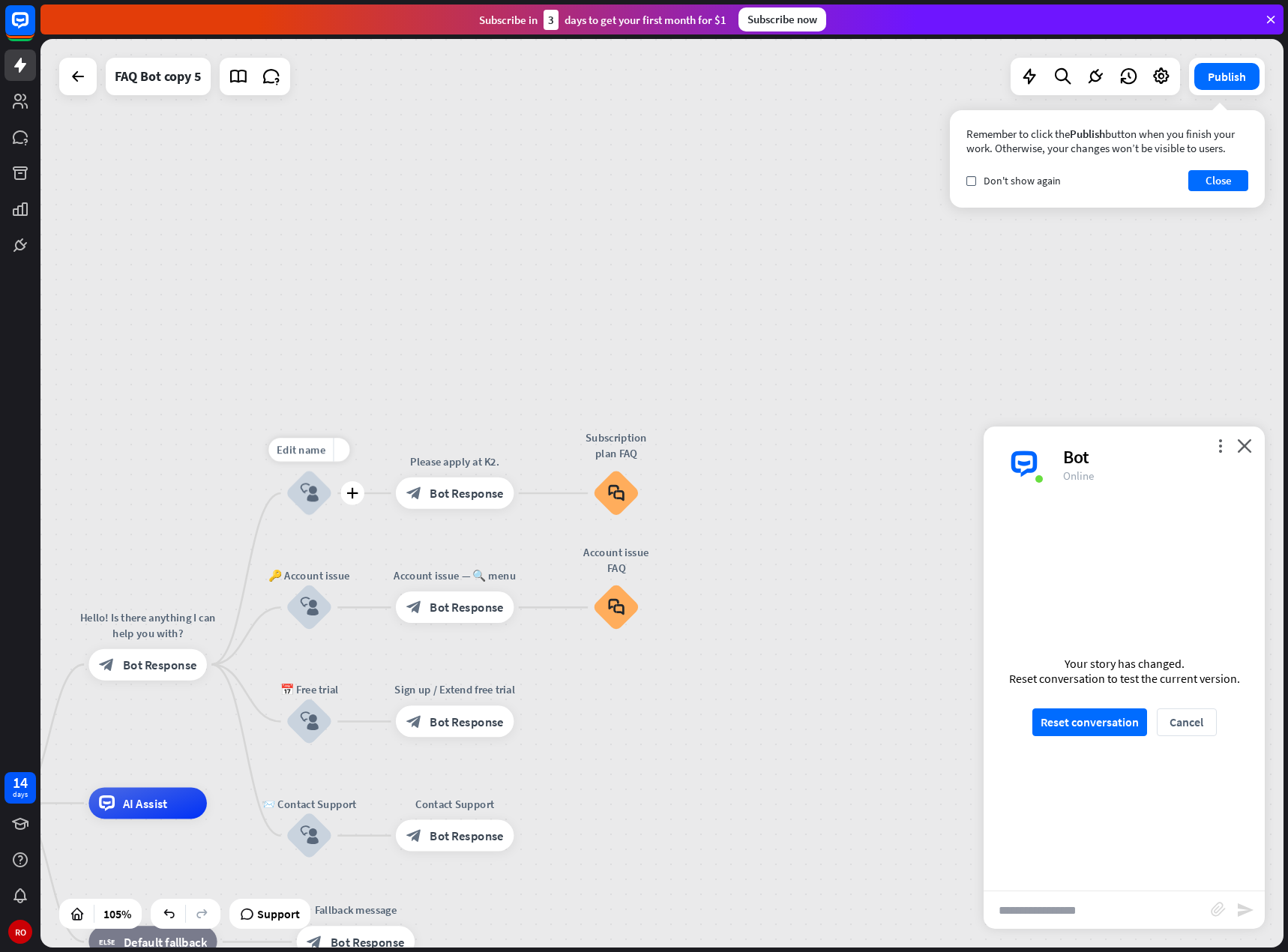
click at [318, 497] on font "block_user_input" at bounding box center [308, 492] width 19 height 20
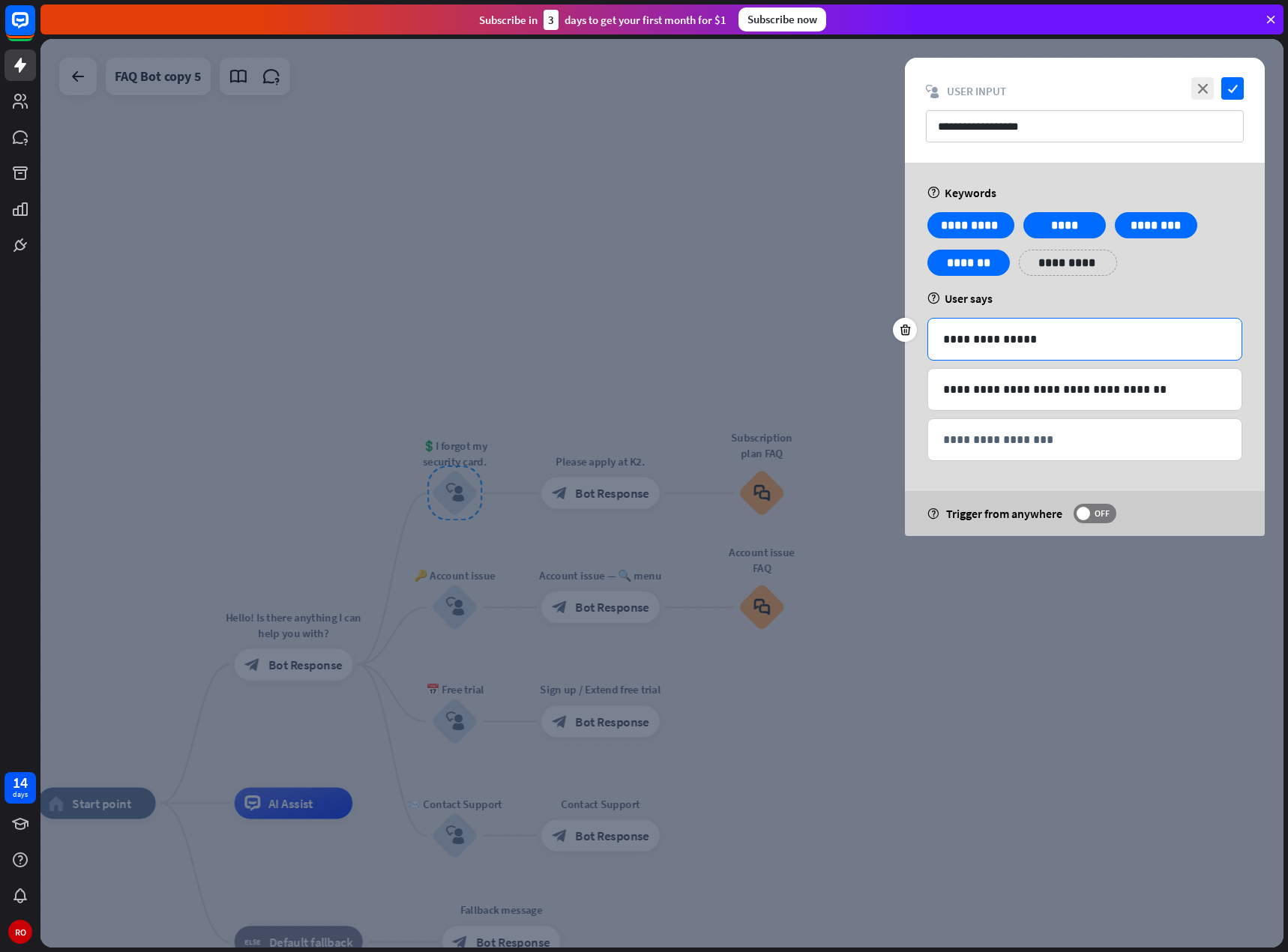
click at [966, 337] on p "**********" at bounding box center [1084, 339] width 284 height 19
click at [972, 339] on p "**********" at bounding box center [1084, 339] width 284 height 19
click at [981, 226] on p "**********" at bounding box center [970, 224] width 64 height 19
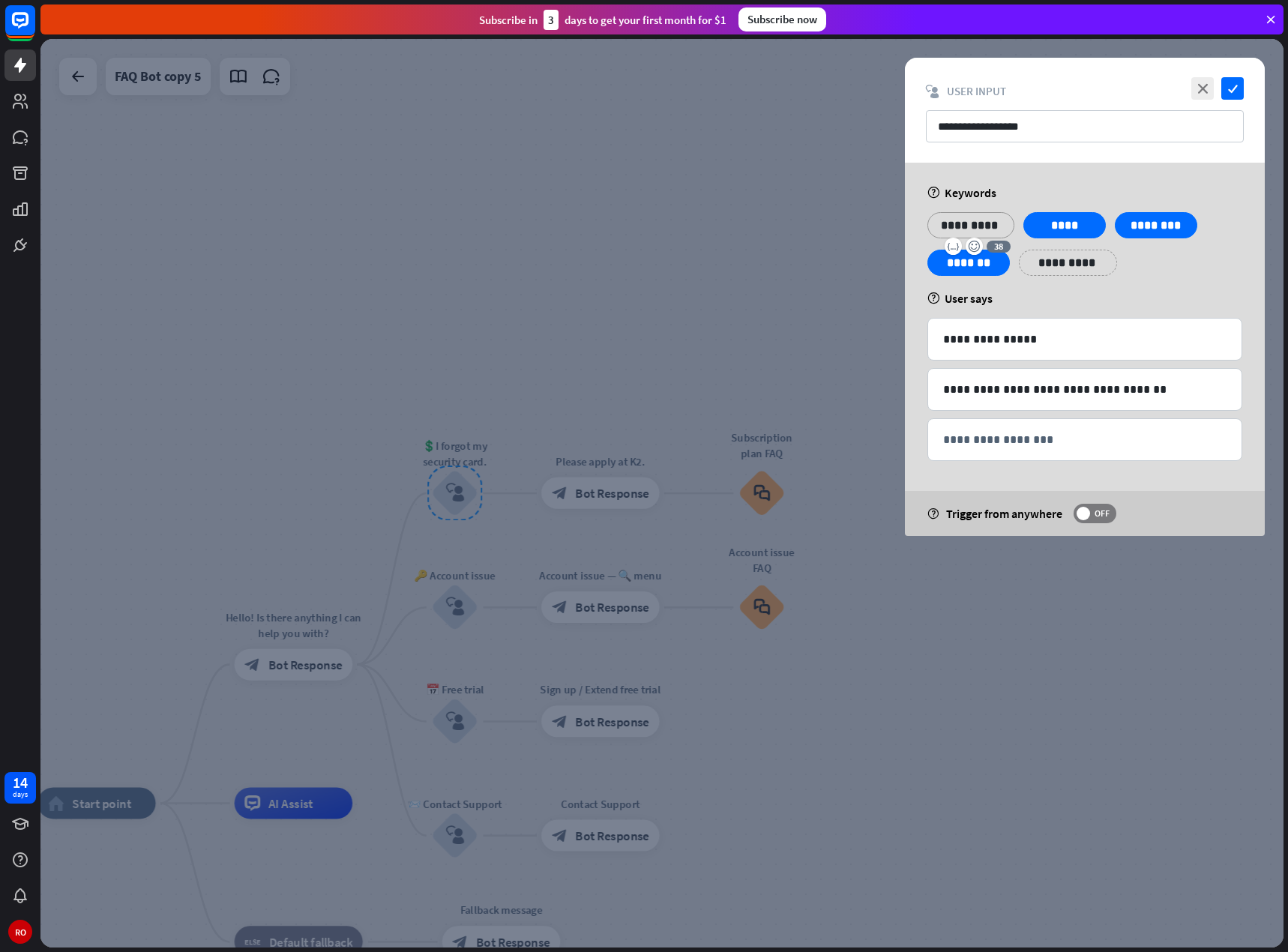
click at [977, 225] on p "**********" at bounding box center [970, 224] width 64 height 19
click at [933, 231] on div "**********" at bounding box center [971, 225] width 87 height 27
click at [1226, 94] on icon "check" at bounding box center [1232, 88] width 23 height 23
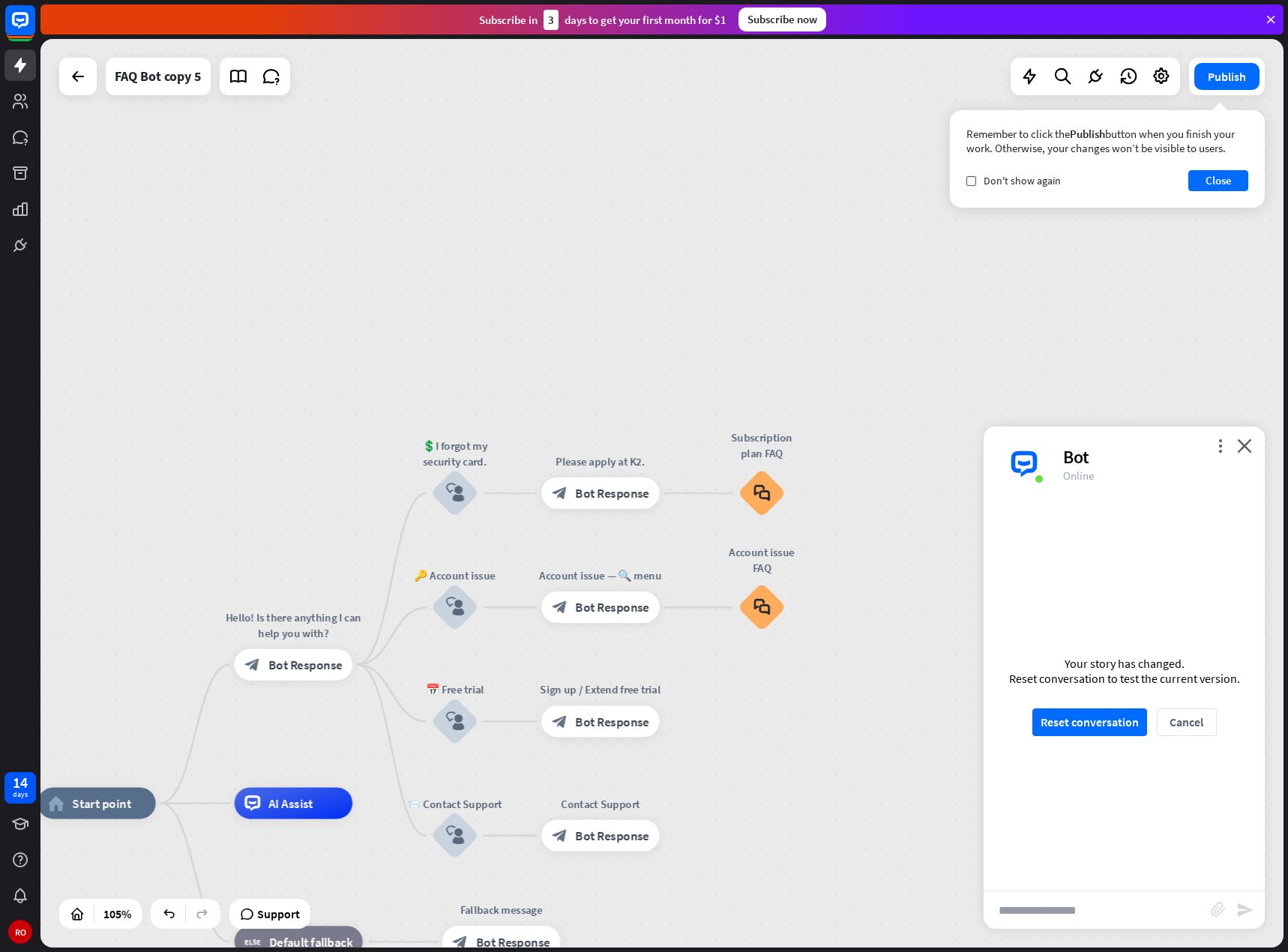
click at [1256, 445] on div "more_vert close Bot Online" at bounding box center [1124, 464] width 281 height 75
click at [1123, 721] on font "Reset conversation" at bounding box center [1088, 722] width 98 height 15
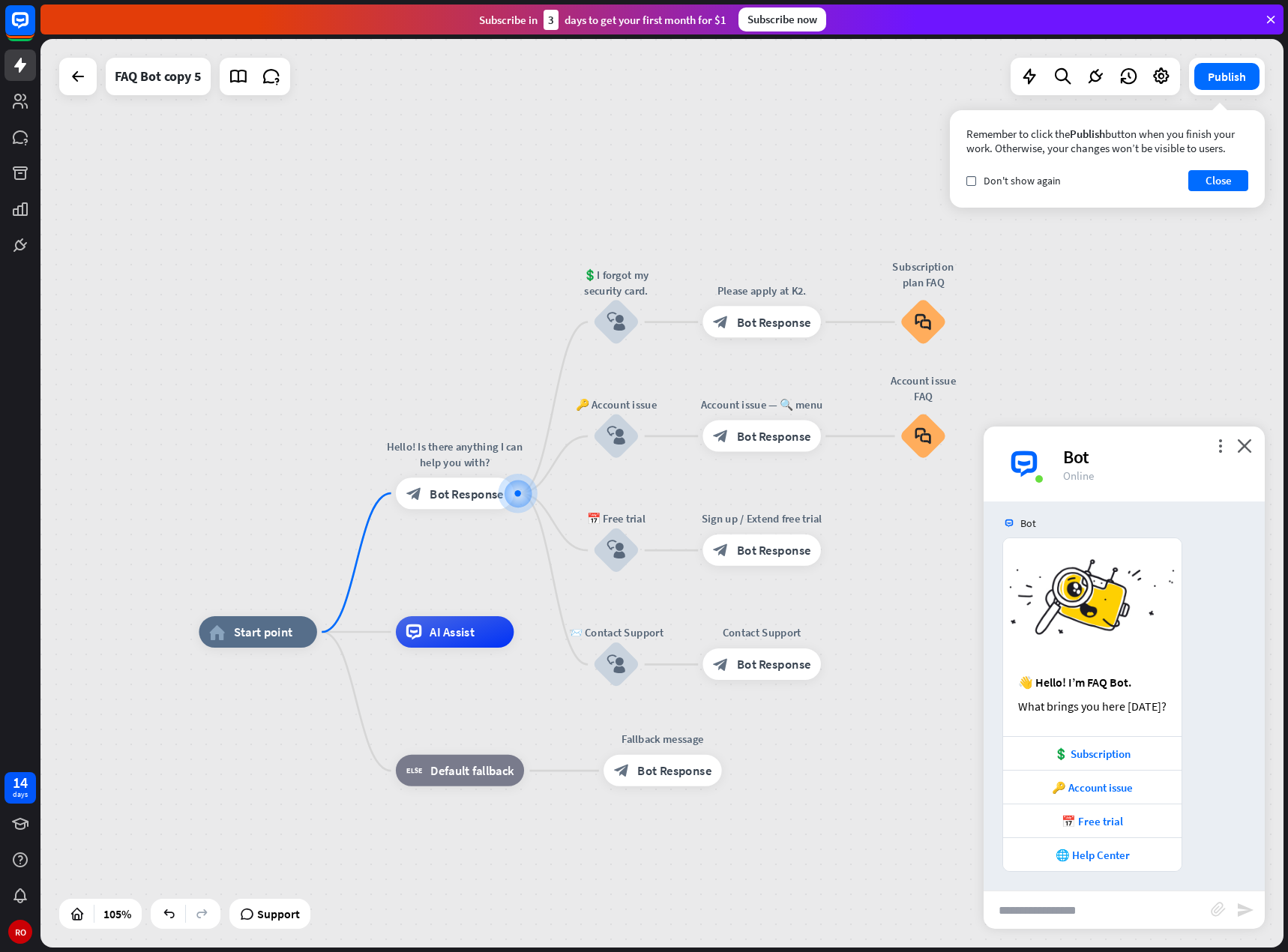
scroll to position [11, 0]
click at [1150, 907] on input "text" at bounding box center [1097, 909] width 227 height 38
click at [1134, 909] on input "text" at bounding box center [1097, 909] width 227 height 38
type input "*"
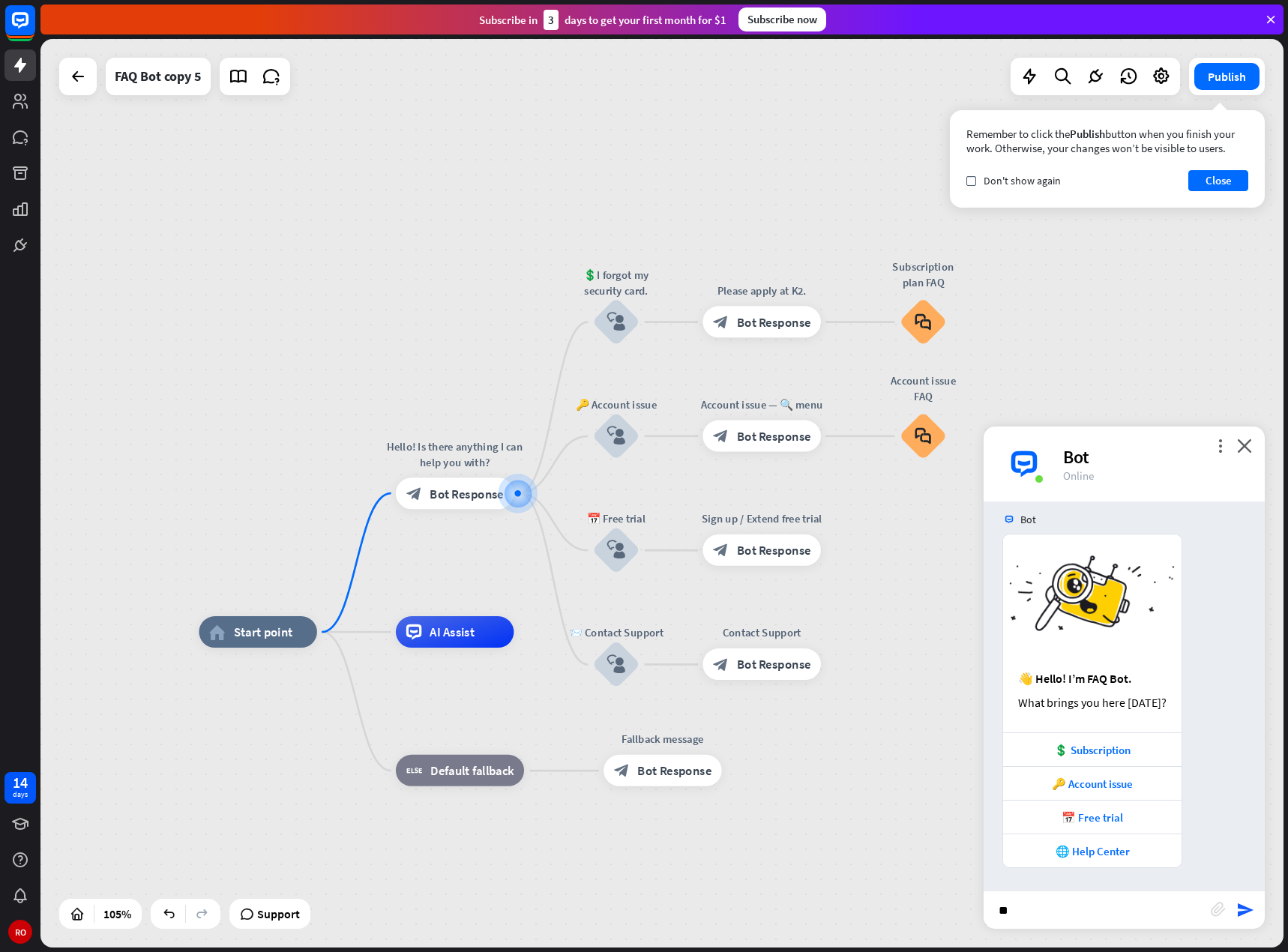
type input "*"
type input "**********"
click at [1252, 912] on font "send" at bounding box center [1245, 909] width 18 height 18
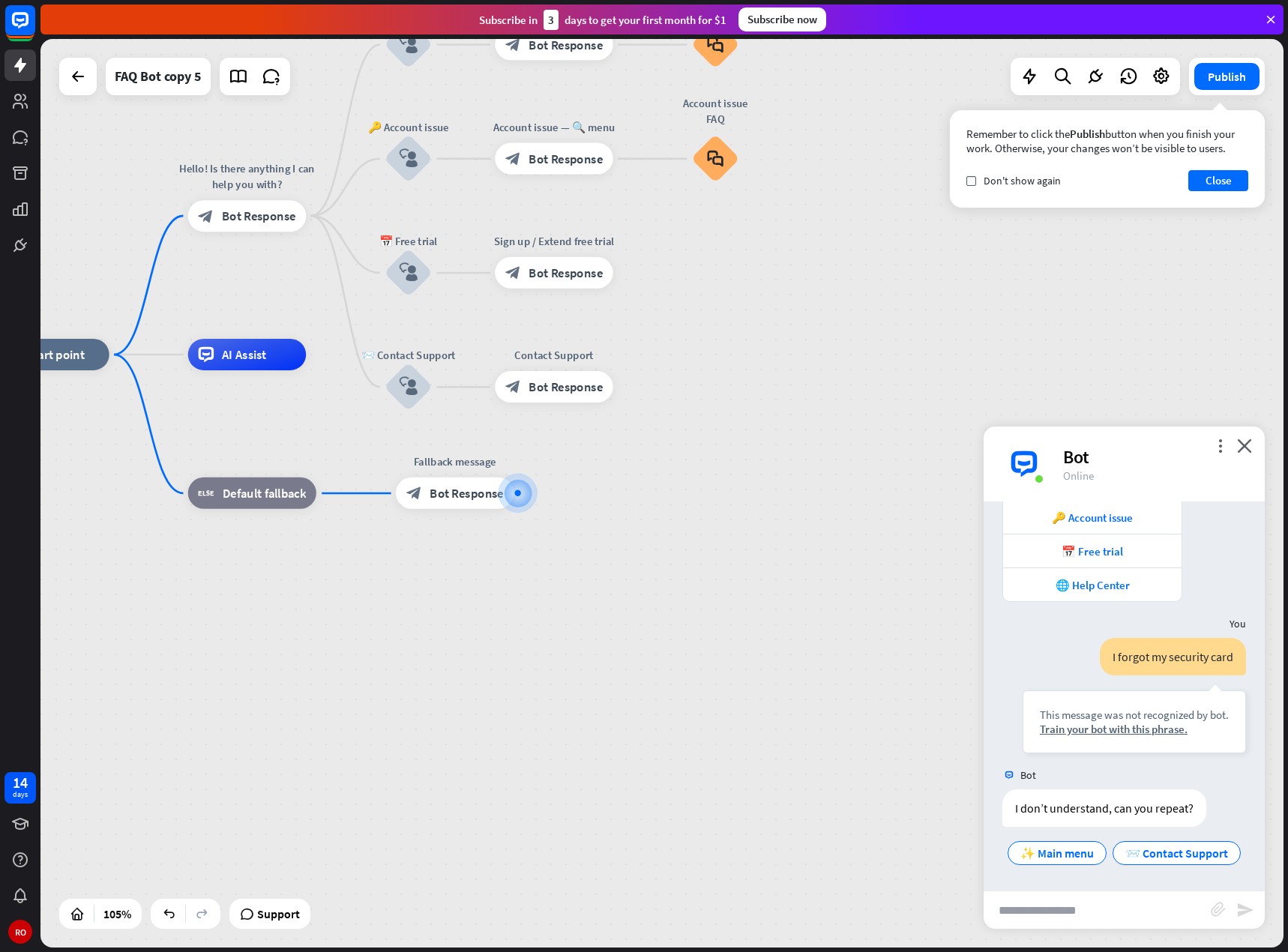
scroll to position [307, 0]
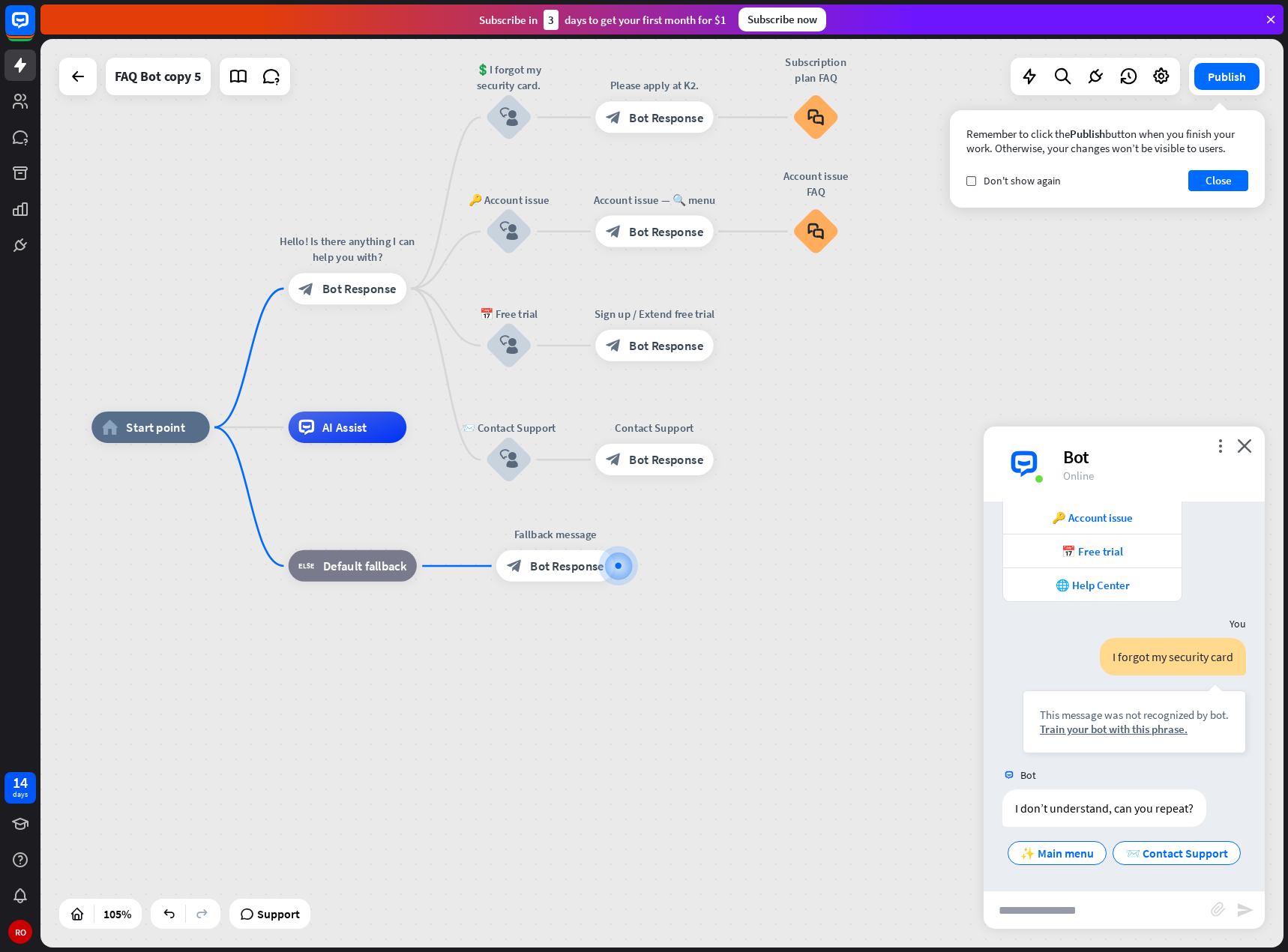
drag, startPoint x: 548, startPoint y: 723, endPoint x: 648, endPoint y: 795, distance: 123.2
click at [648, 795] on div "home_2 Start point Hello! Is there anything I can help you with? block_bot_resp…" at bounding box center [743, 904] width 1305 height 954
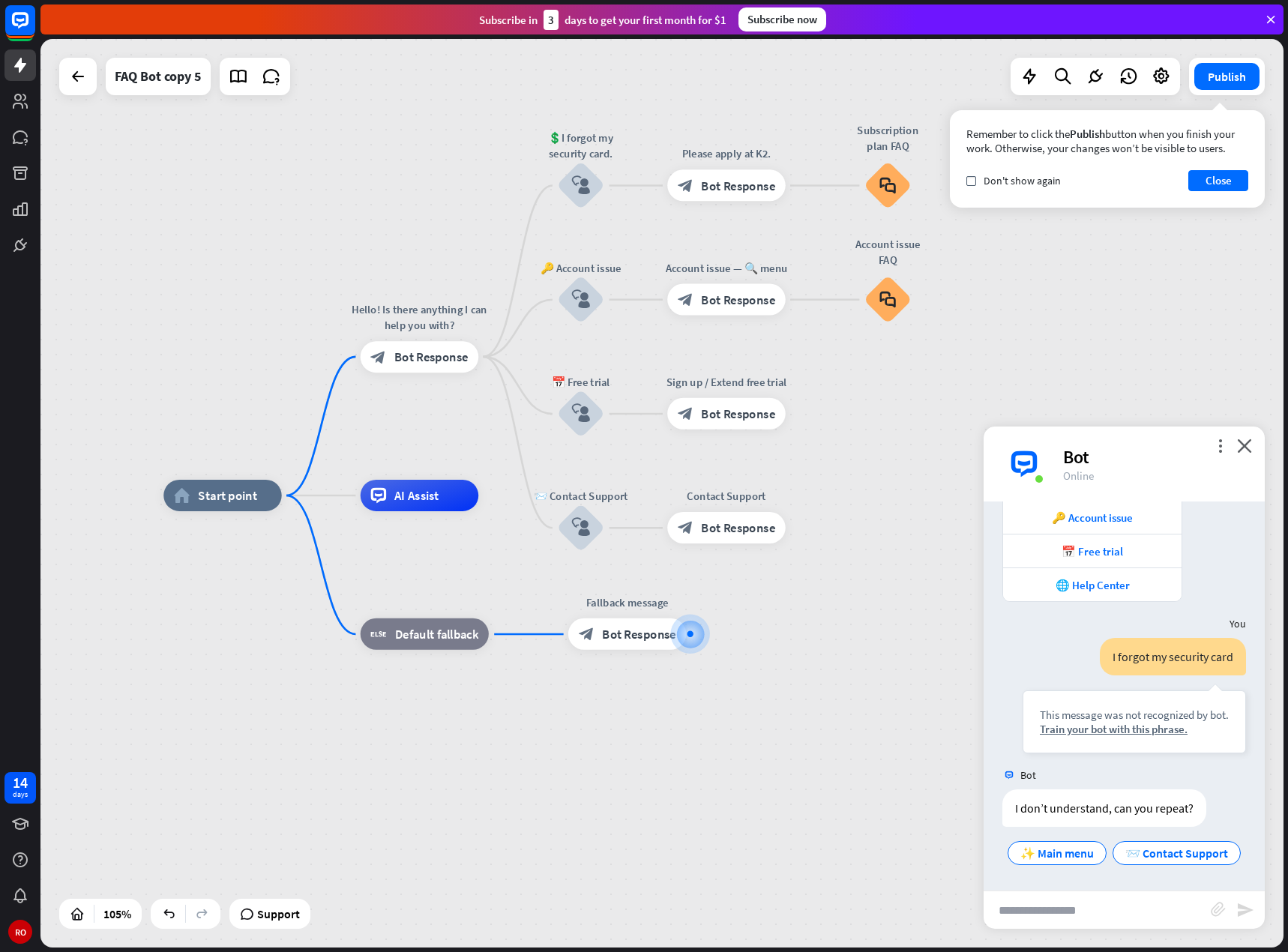
drag, startPoint x: 609, startPoint y: 726, endPoint x: 681, endPoint y: 794, distance: 99.0
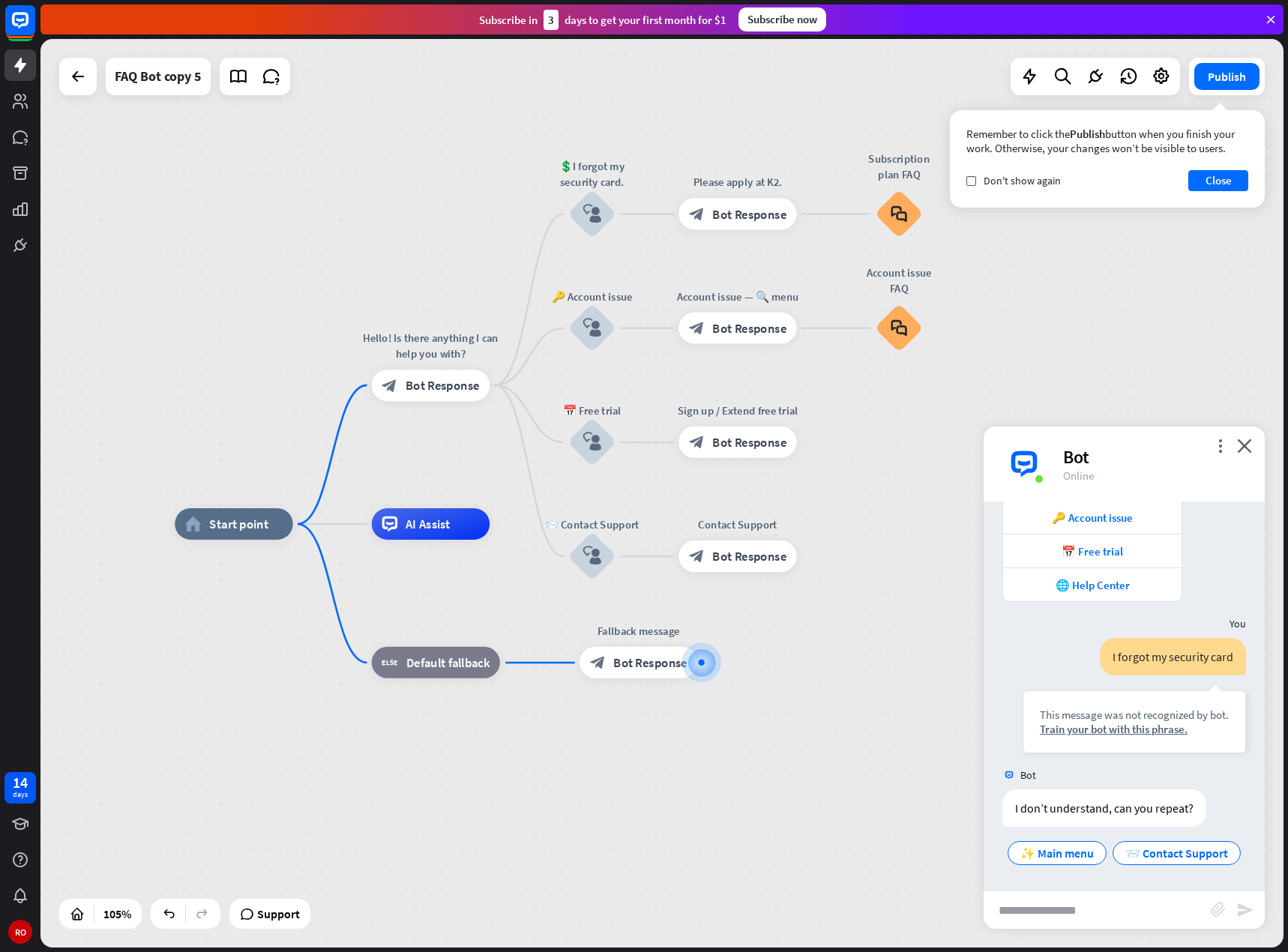
drag, startPoint x: 665, startPoint y: 763, endPoint x: 677, endPoint y: 792, distance: 31.4
click at [591, 227] on div "block_user_input" at bounding box center [592, 215] width 47 height 47
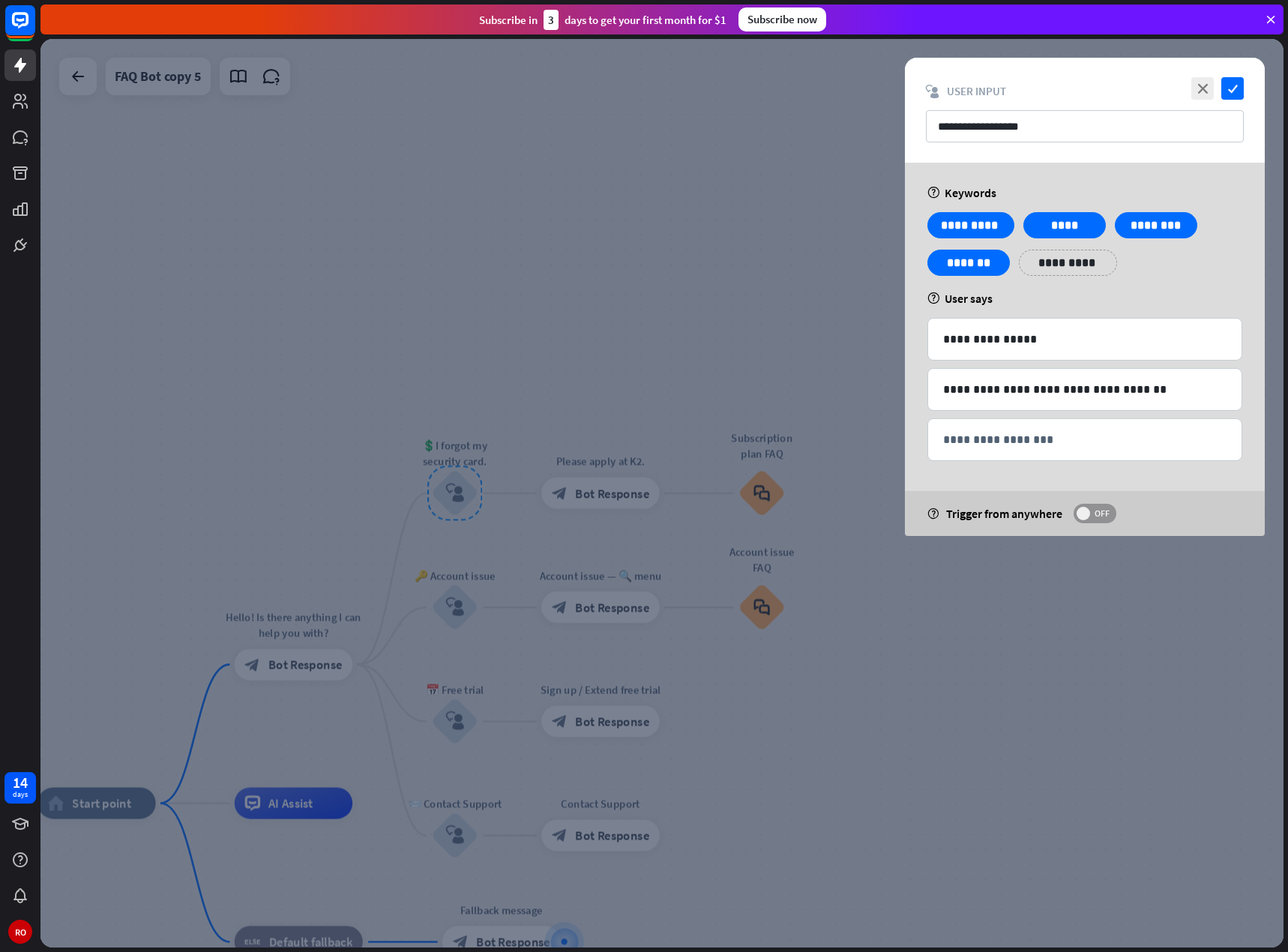
click at [1085, 519] on span at bounding box center [1083, 514] width 14 height 14
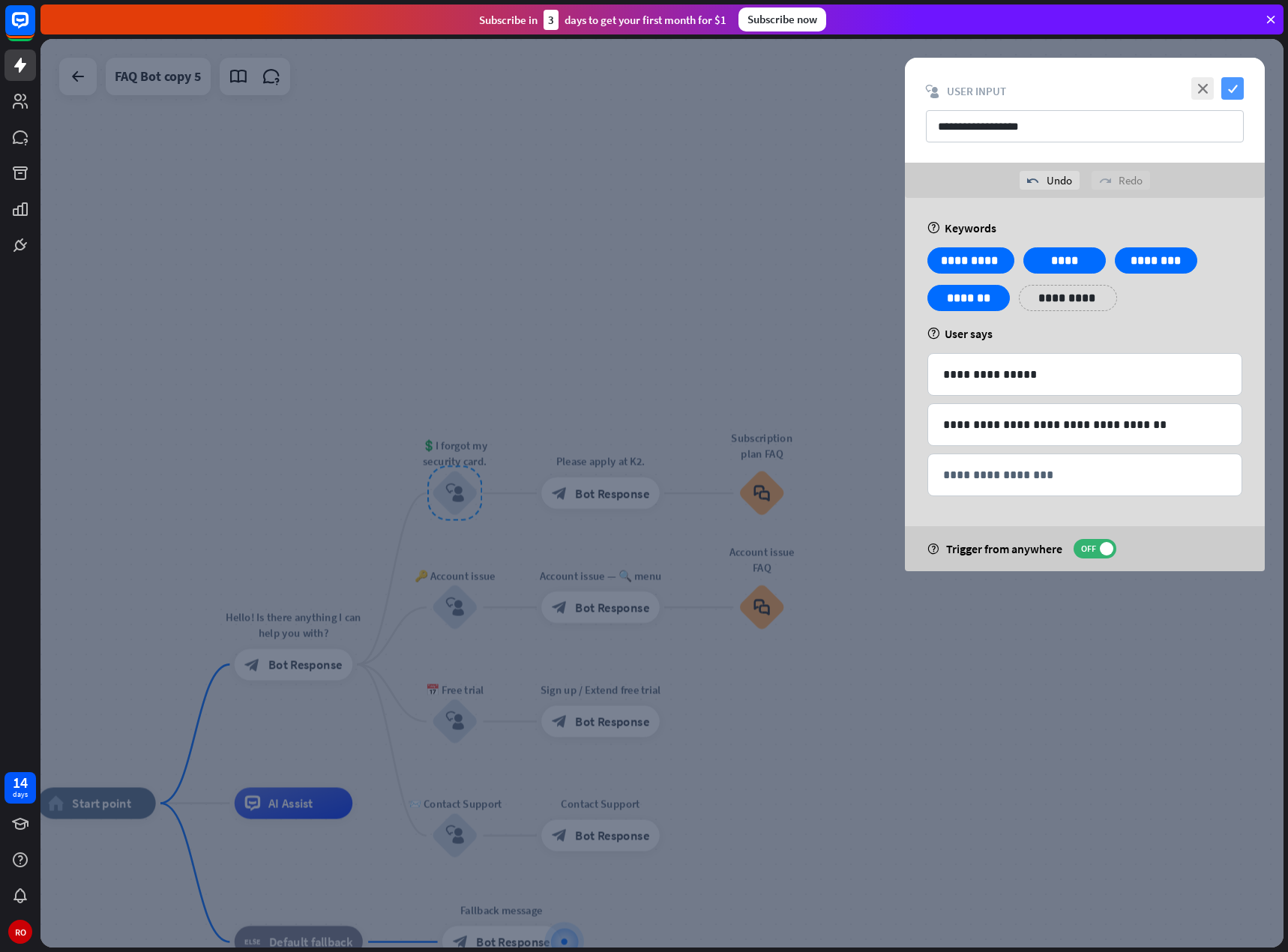
click at [1229, 94] on icon "check" at bounding box center [1232, 88] width 23 height 23
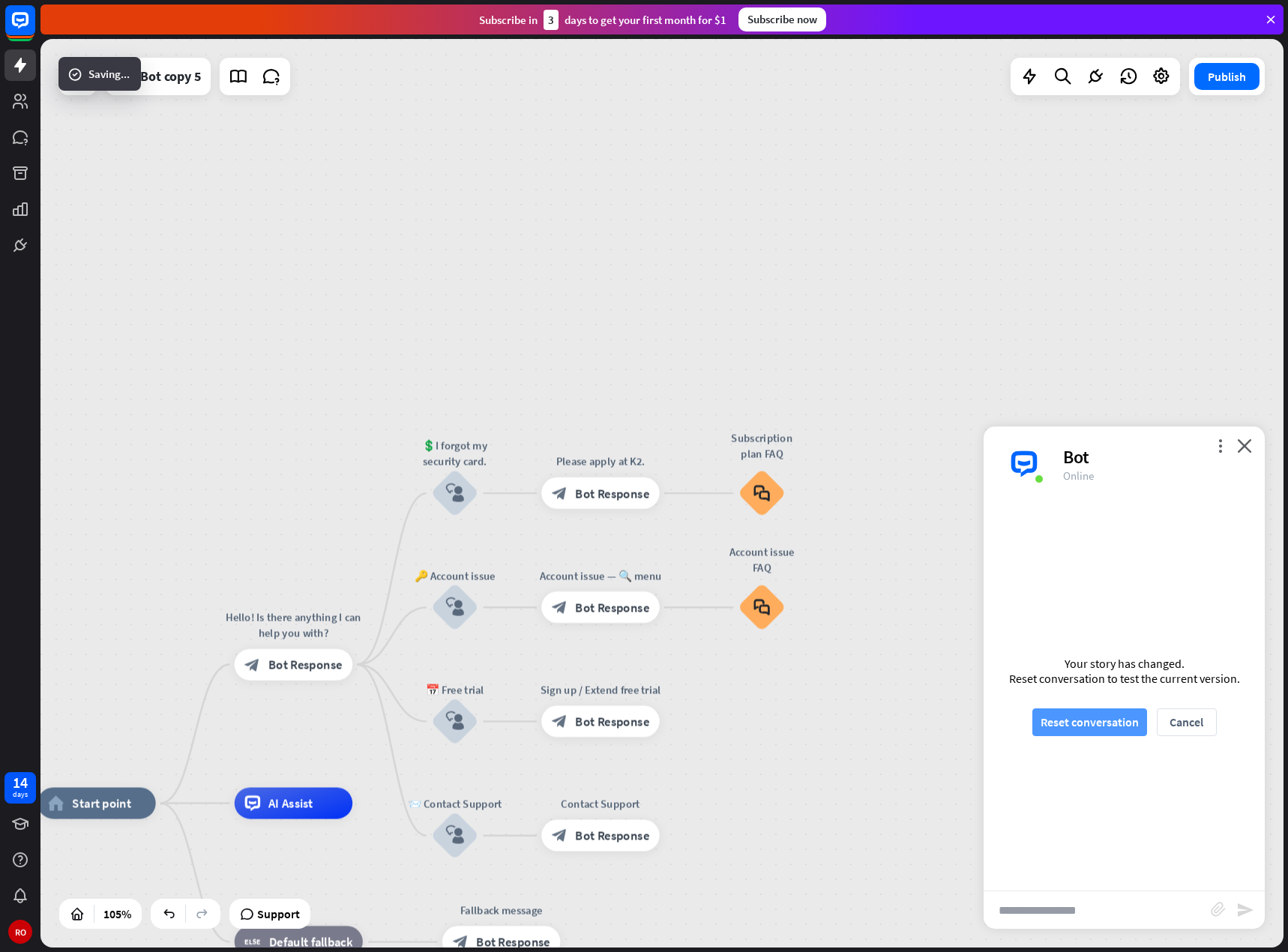
click at [1116, 732] on font "Reset conversation" at bounding box center [1088, 722] width 98 height 27
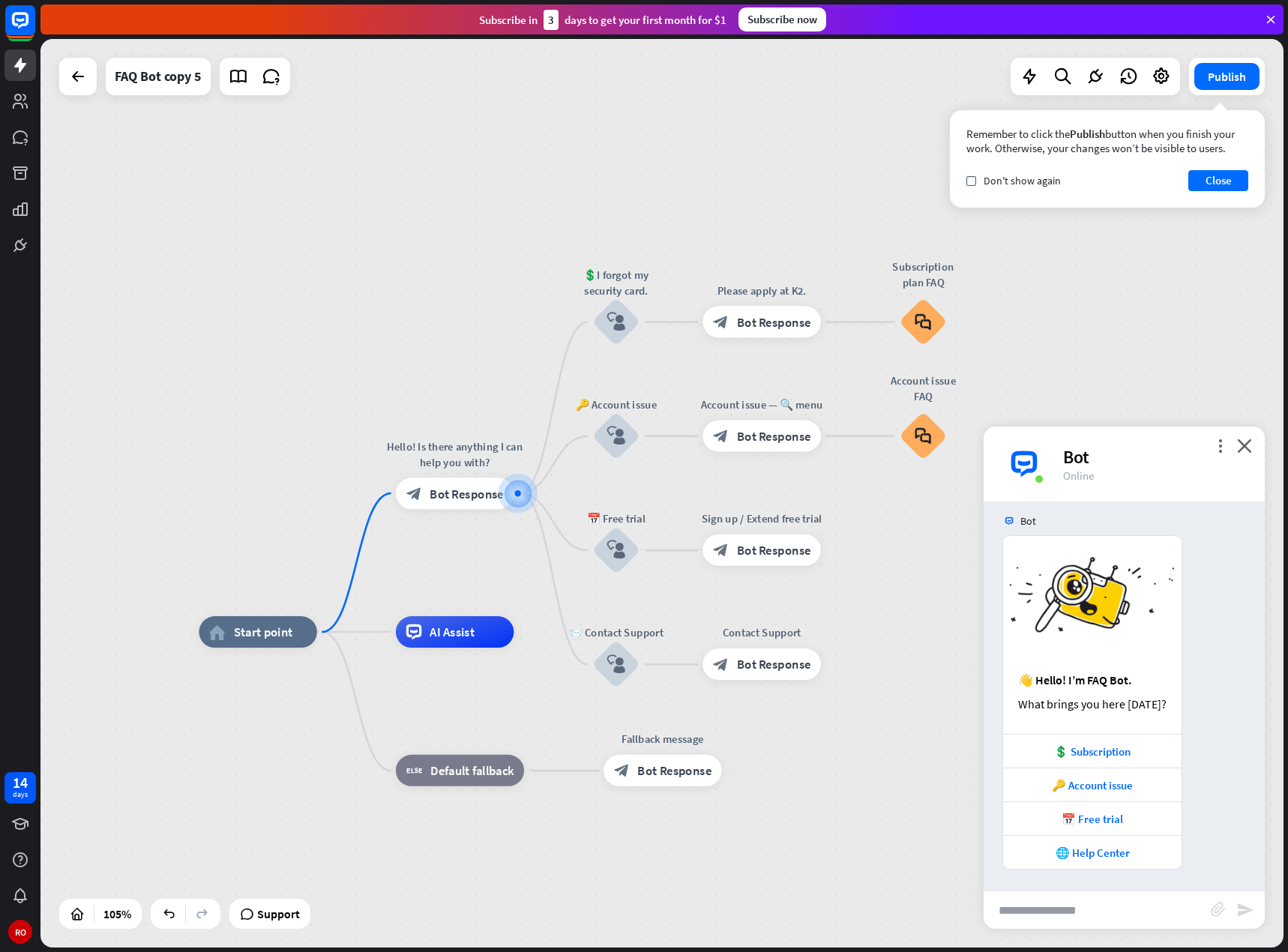
scroll to position [11, 0]
click at [1140, 906] on input "text" at bounding box center [1097, 909] width 227 height 38
type input "*"
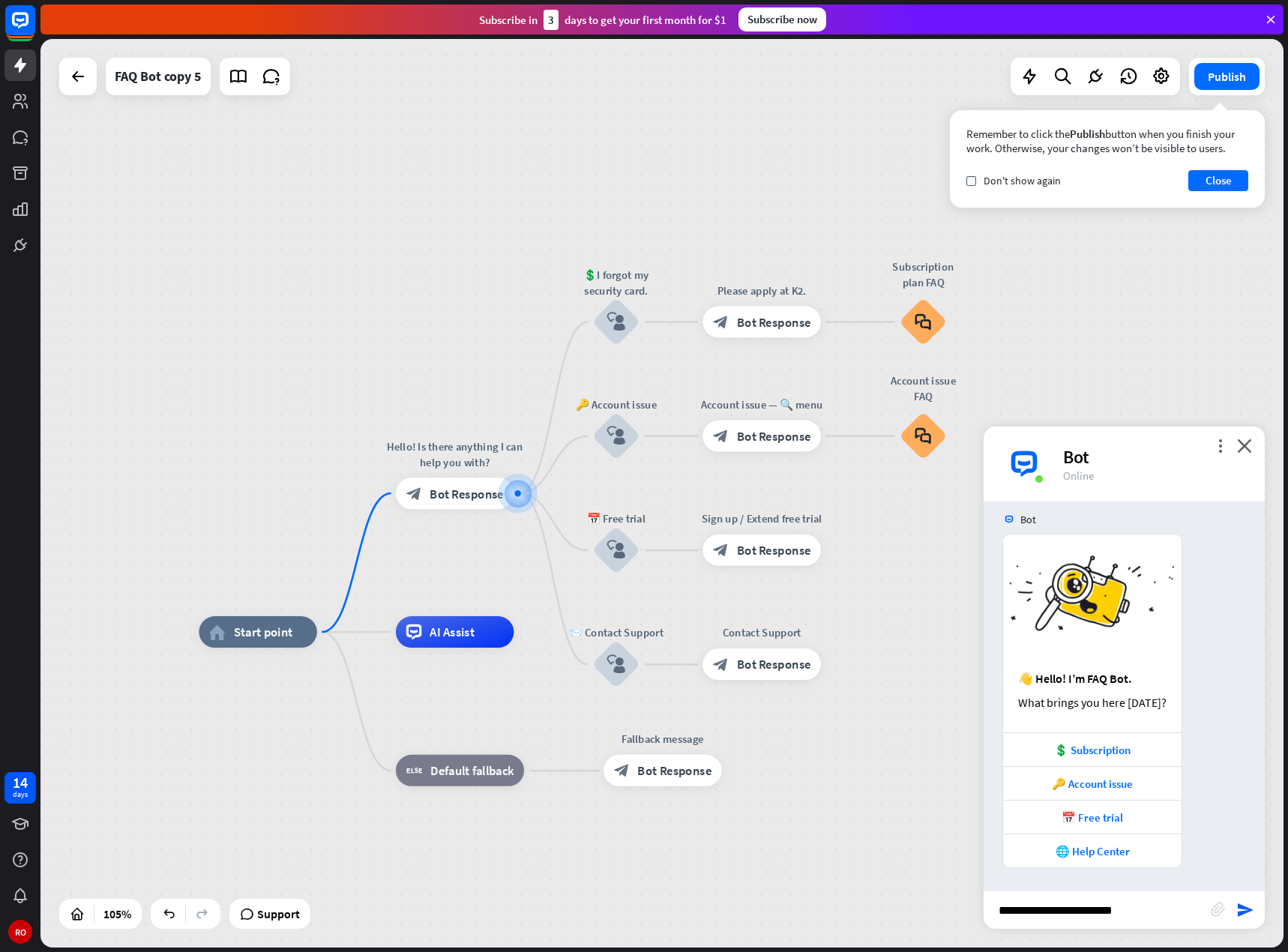
drag, startPoint x: 1137, startPoint y: 922, endPoint x: 987, endPoint y: 924, distance: 150.0
click at [987, 924] on input "**********" at bounding box center [1097, 909] width 227 height 38
type input "**********"
click at [1243, 915] on font "send" at bounding box center [1245, 909] width 18 height 18
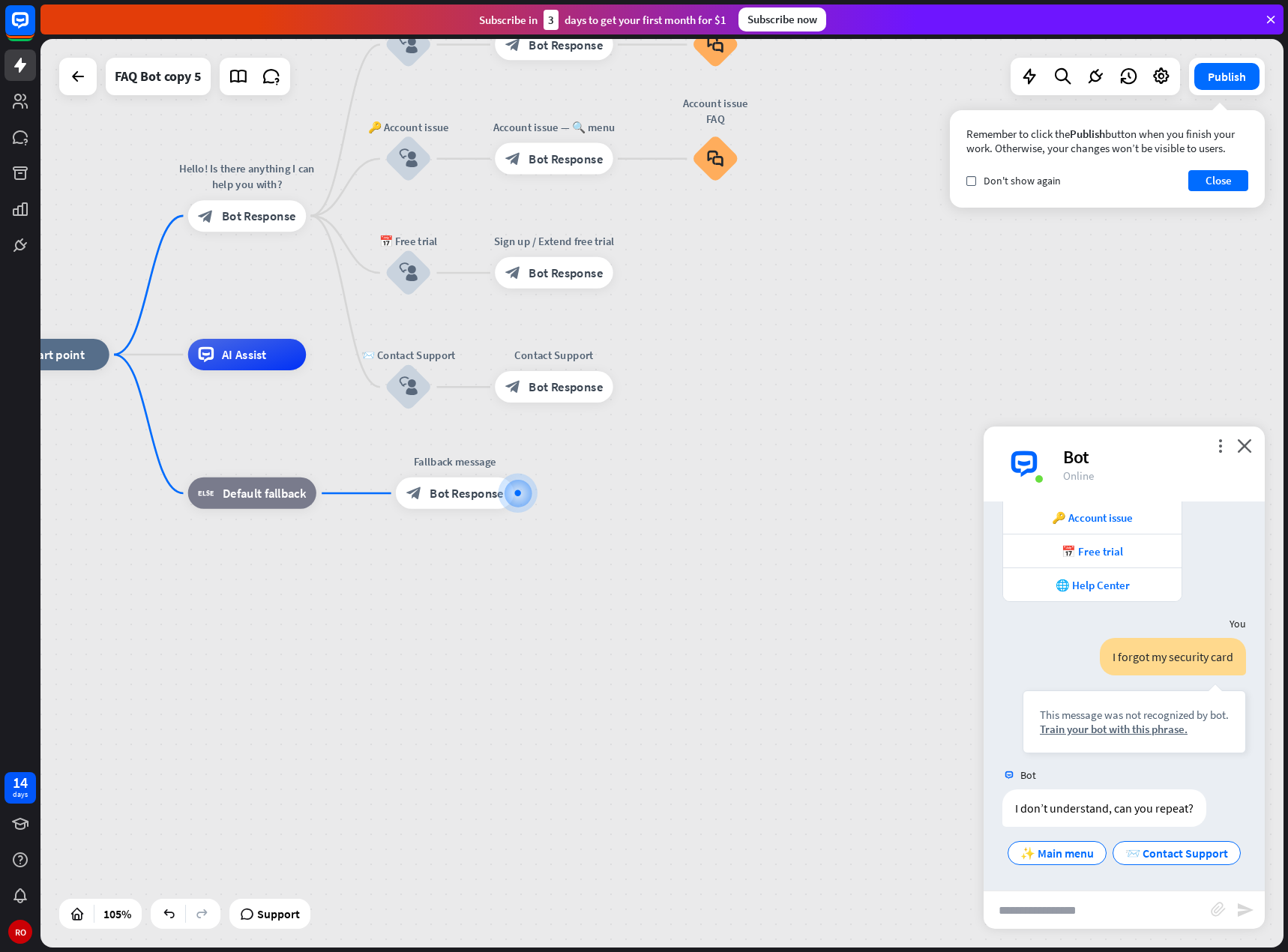
scroll to position [307, 0]
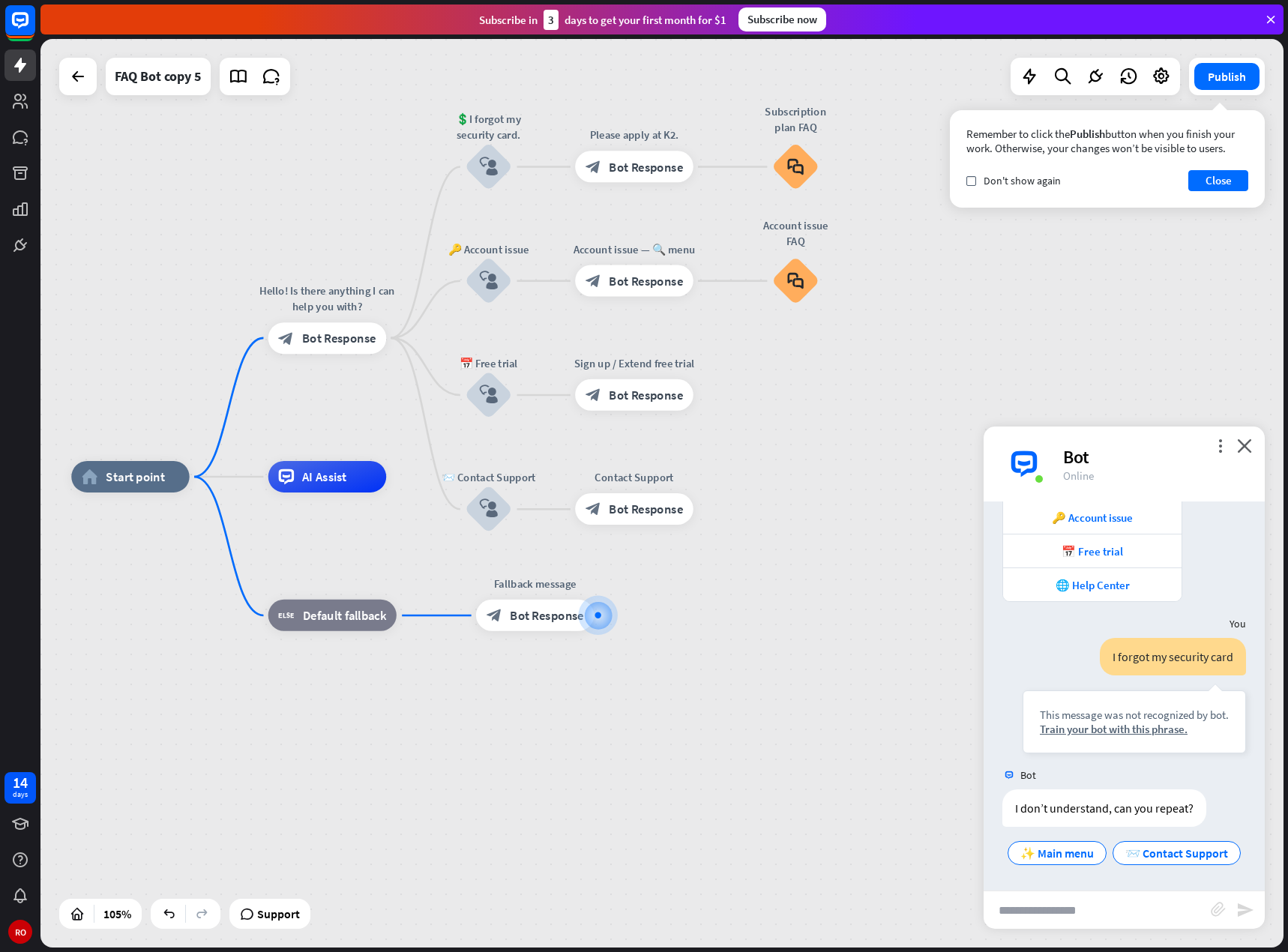
drag, startPoint x: 636, startPoint y: 695, endPoint x: 731, endPoint y: 755, distance: 112.4
click at [721, 819] on div "home_2 Start point Hello! Is there anything I can help you with? block_bot_resp…" at bounding box center [724, 953] width 1305 height 954
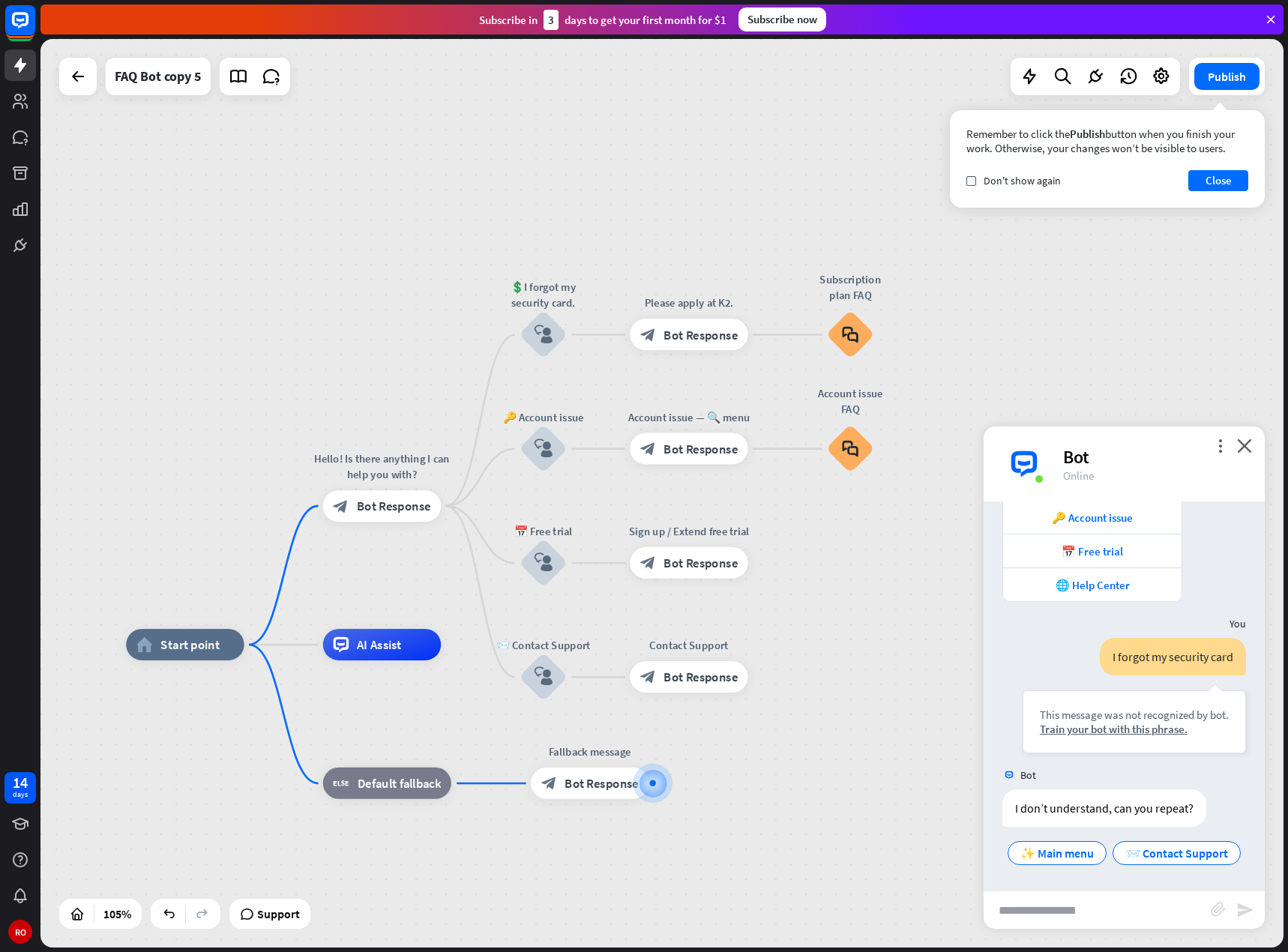
drag, startPoint x: 786, startPoint y: 620, endPoint x: 838, endPoint y: 792, distance: 179.7
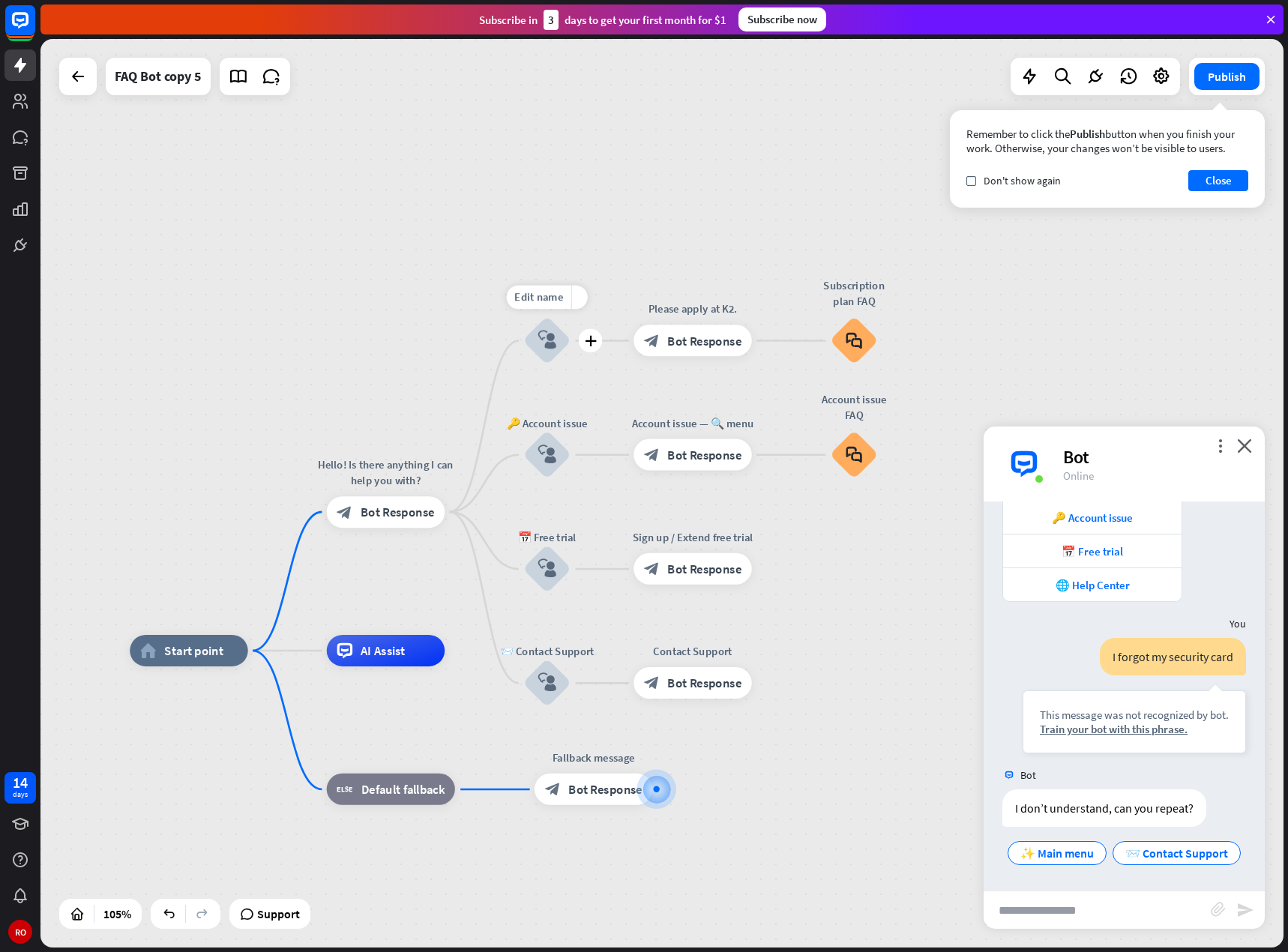
click at [541, 348] on font "block_user_input" at bounding box center [547, 340] width 19 height 20
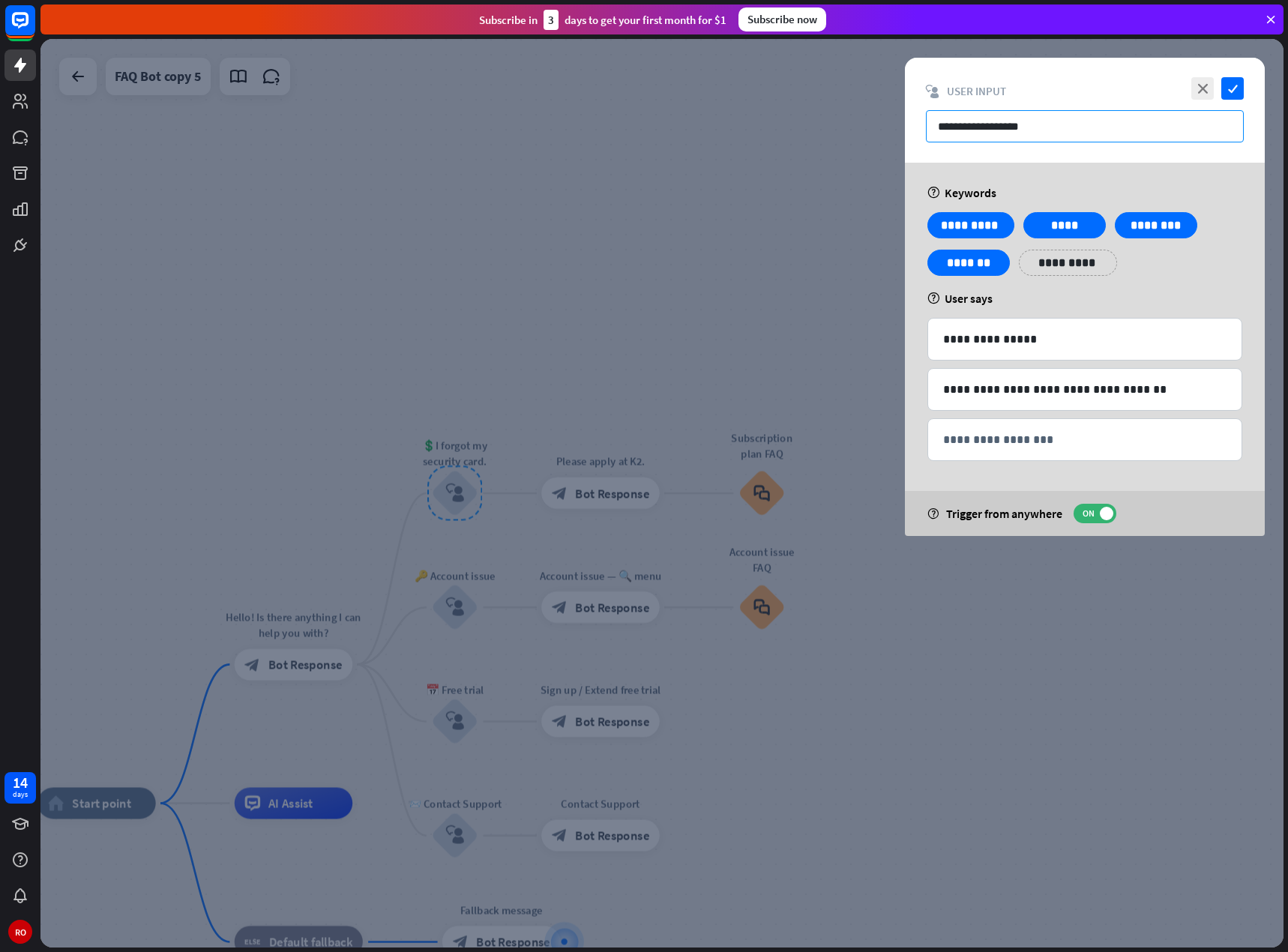
drag, startPoint x: 941, startPoint y: 127, endPoint x: 951, endPoint y: 127, distance: 10.0
click at [951, 127] on input "**********" at bounding box center [1083, 126] width 317 height 33
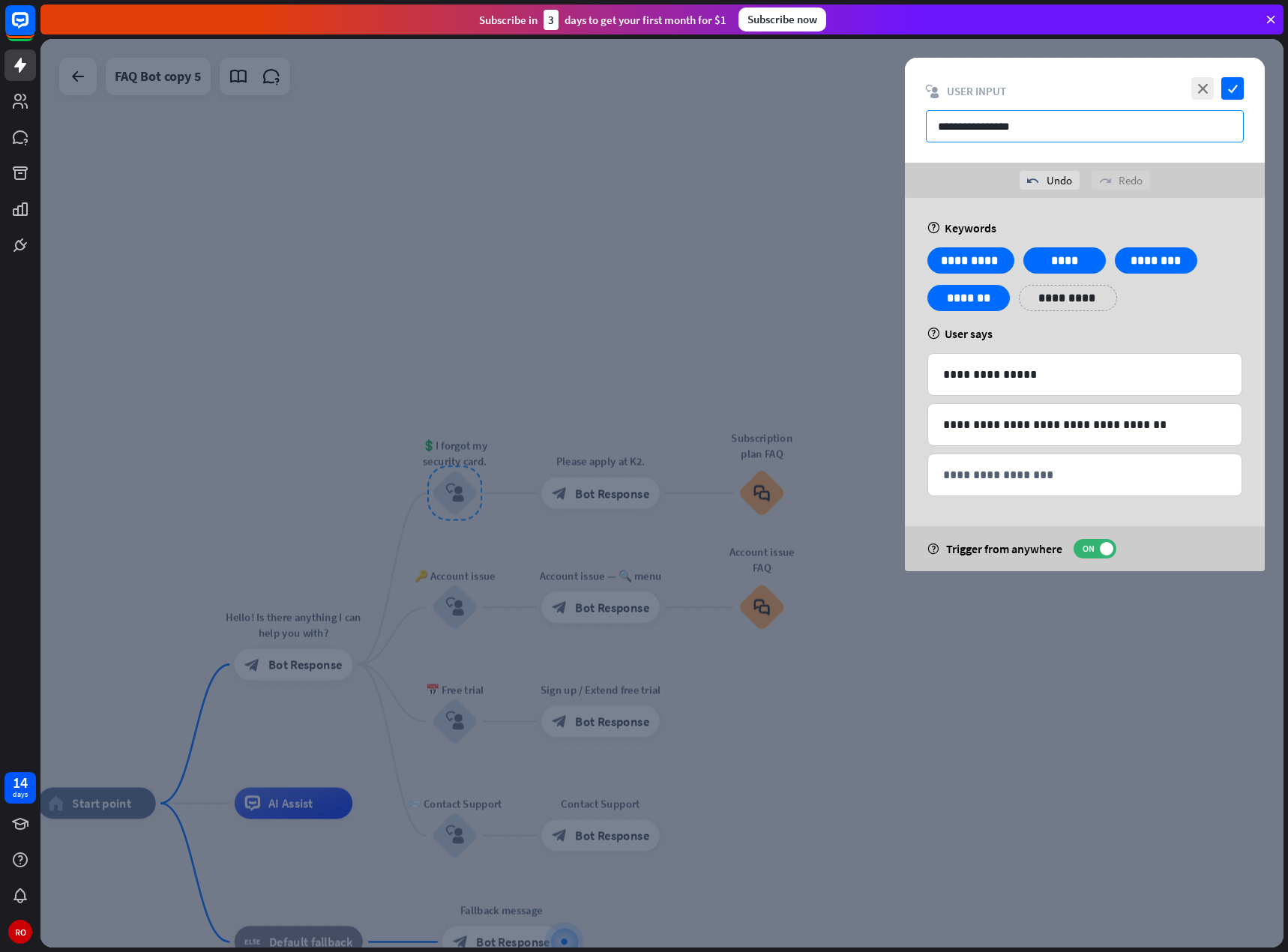
type input "**********"
click at [395, 541] on div at bounding box center [661, 492] width 1243 height 909
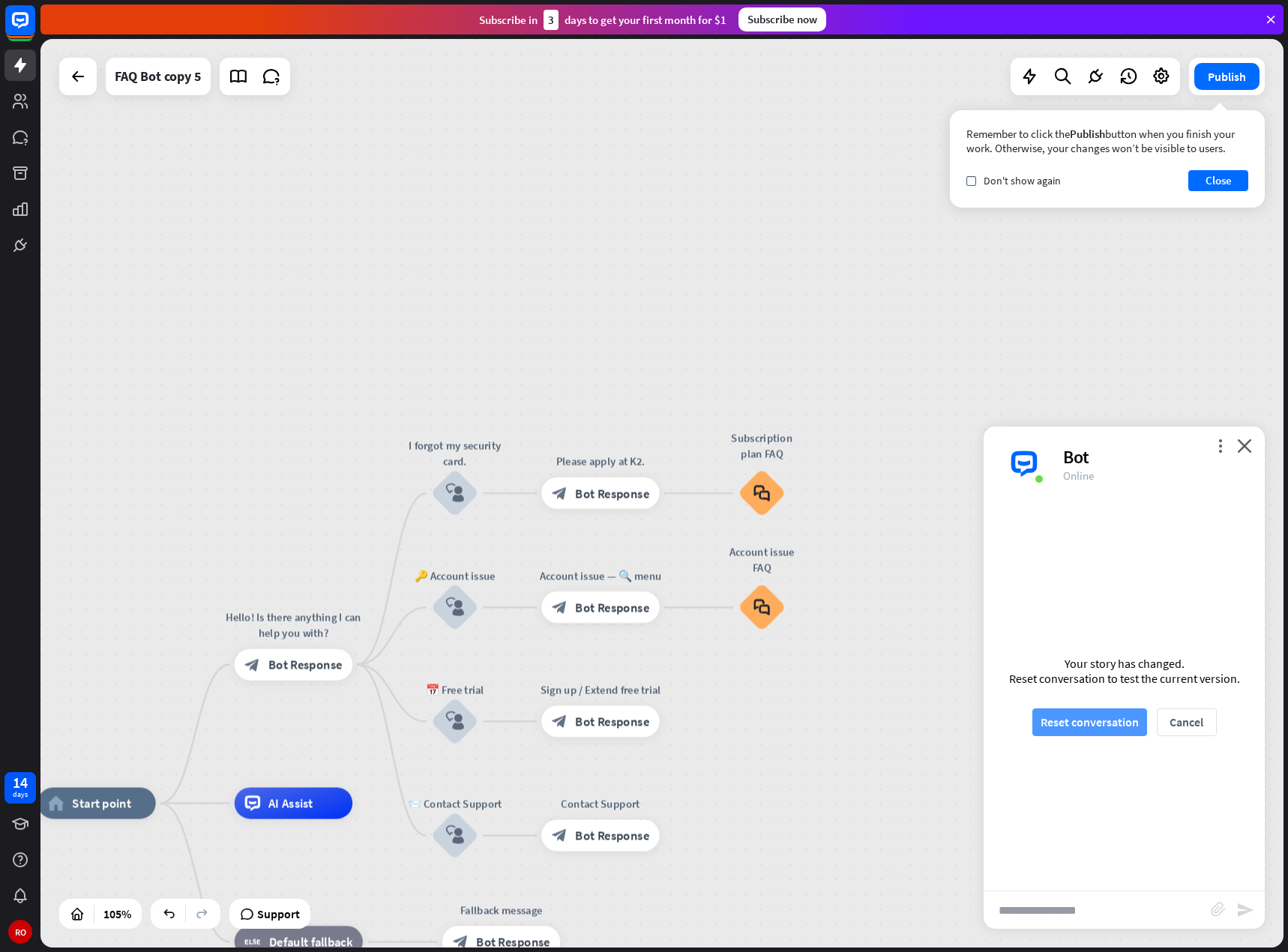
click at [1087, 715] on font "Reset conversation" at bounding box center [1088, 722] width 98 height 15
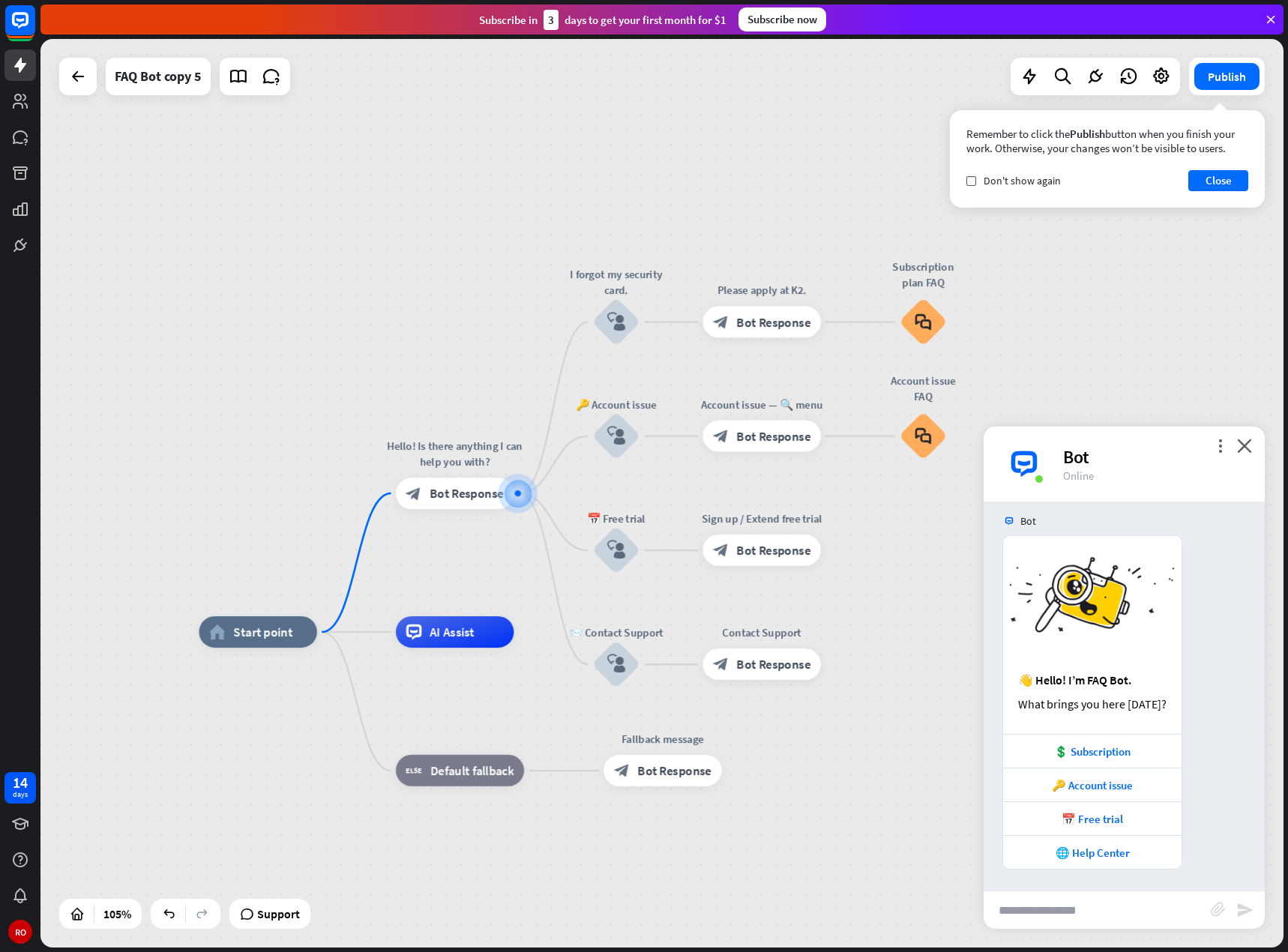
scroll to position [11, 0]
click at [287, 641] on div "home_2 Start point" at bounding box center [258, 632] width 119 height 32
click at [254, 602] on font "Edit name" at bounding box center [249, 596] width 48 height 14
click at [258, 631] on font "Start point" at bounding box center [264, 633] width 59 height 16
click at [463, 494] on font "Bot Response" at bounding box center [466, 493] width 74 height 16
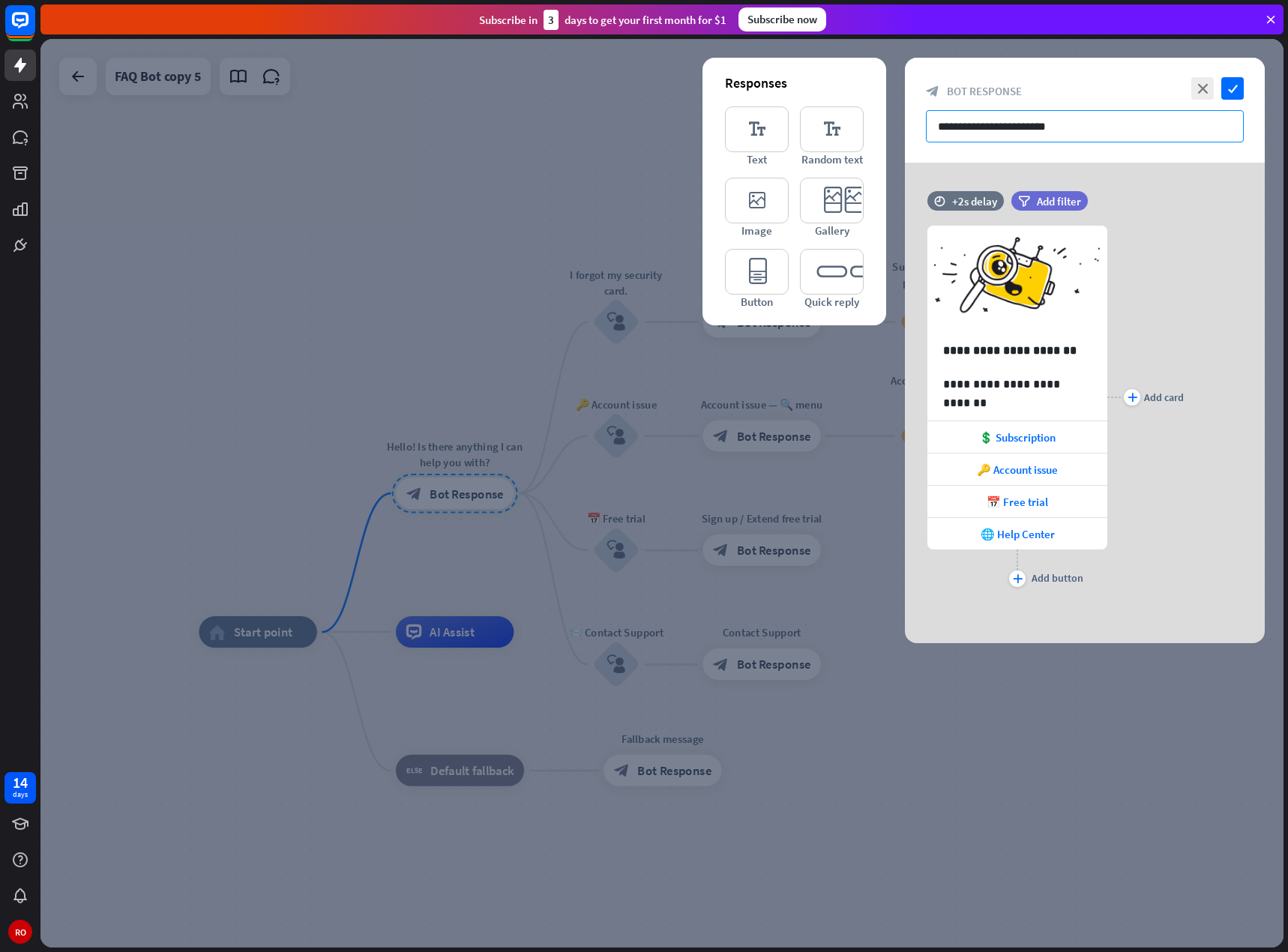
drag, startPoint x: 942, startPoint y: 127, endPoint x: 1247, endPoint y: 118, distance: 305.1
click at [1247, 118] on div "**********" at bounding box center [1084, 110] width 360 height 105
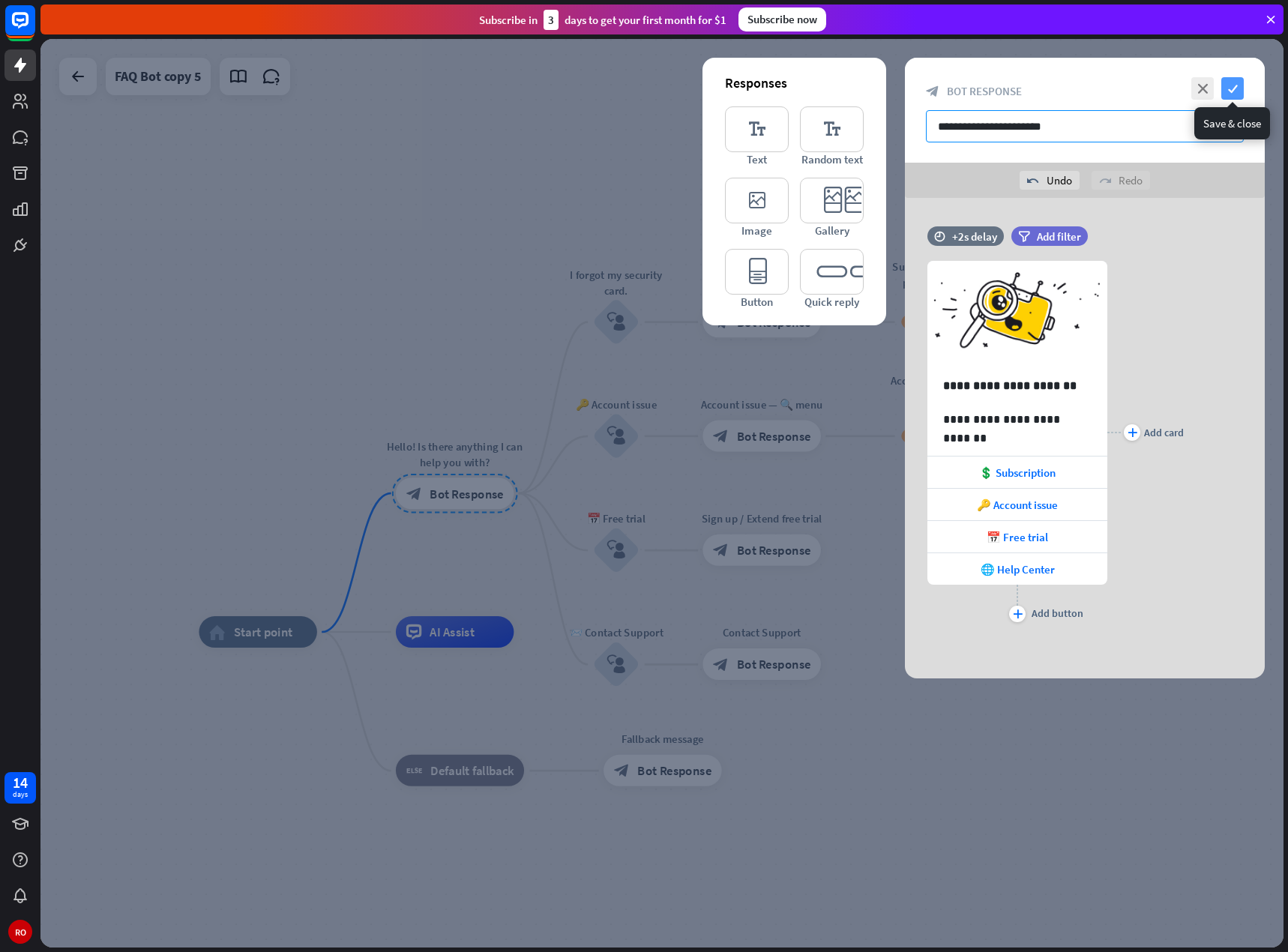
type input "**********"
click at [1228, 94] on icon "check" at bounding box center [1232, 88] width 23 height 23
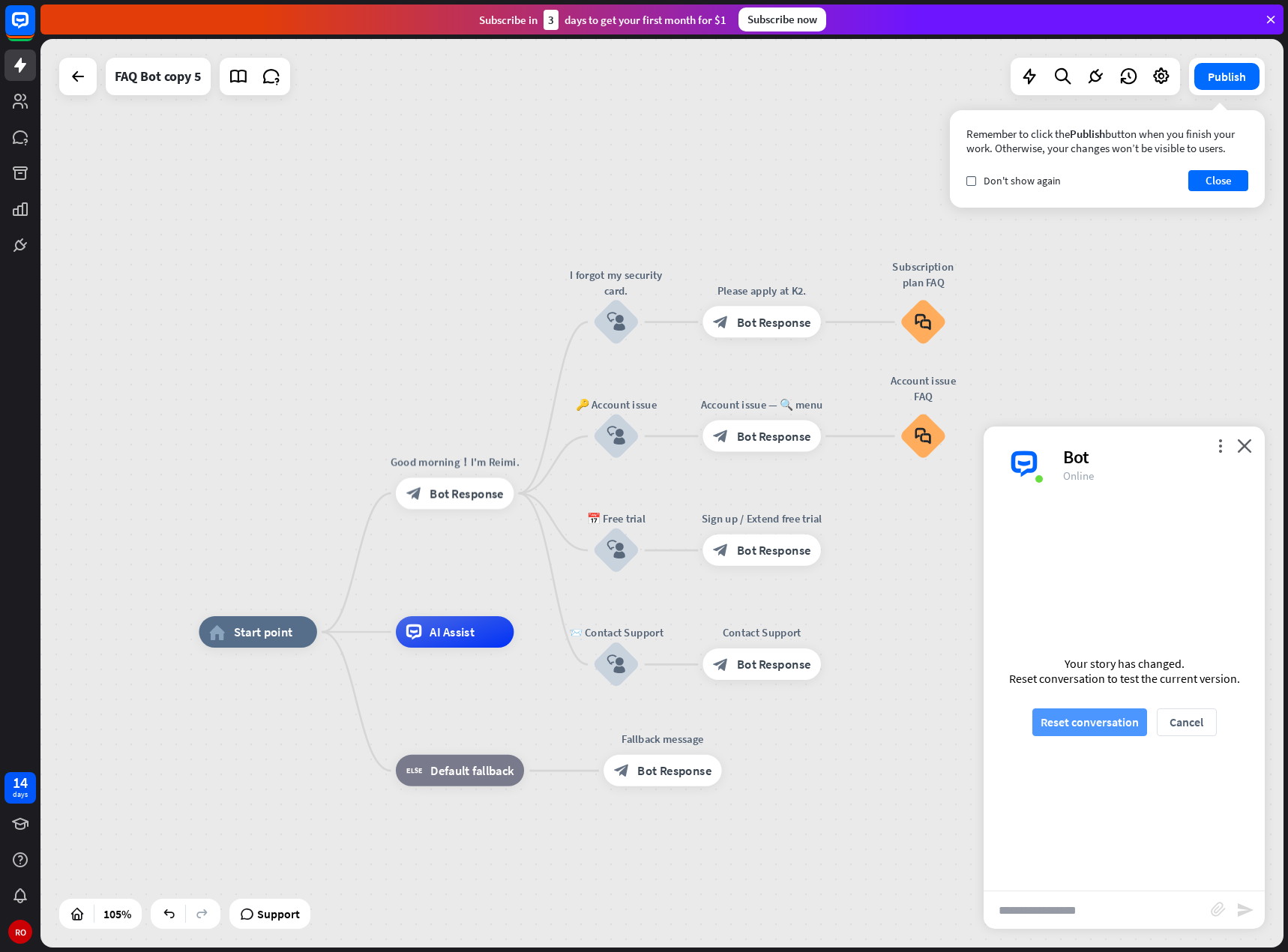
click at [1086, 724] on font "Reset conversation" at bounding box center [1088, 722] width 98 height 15
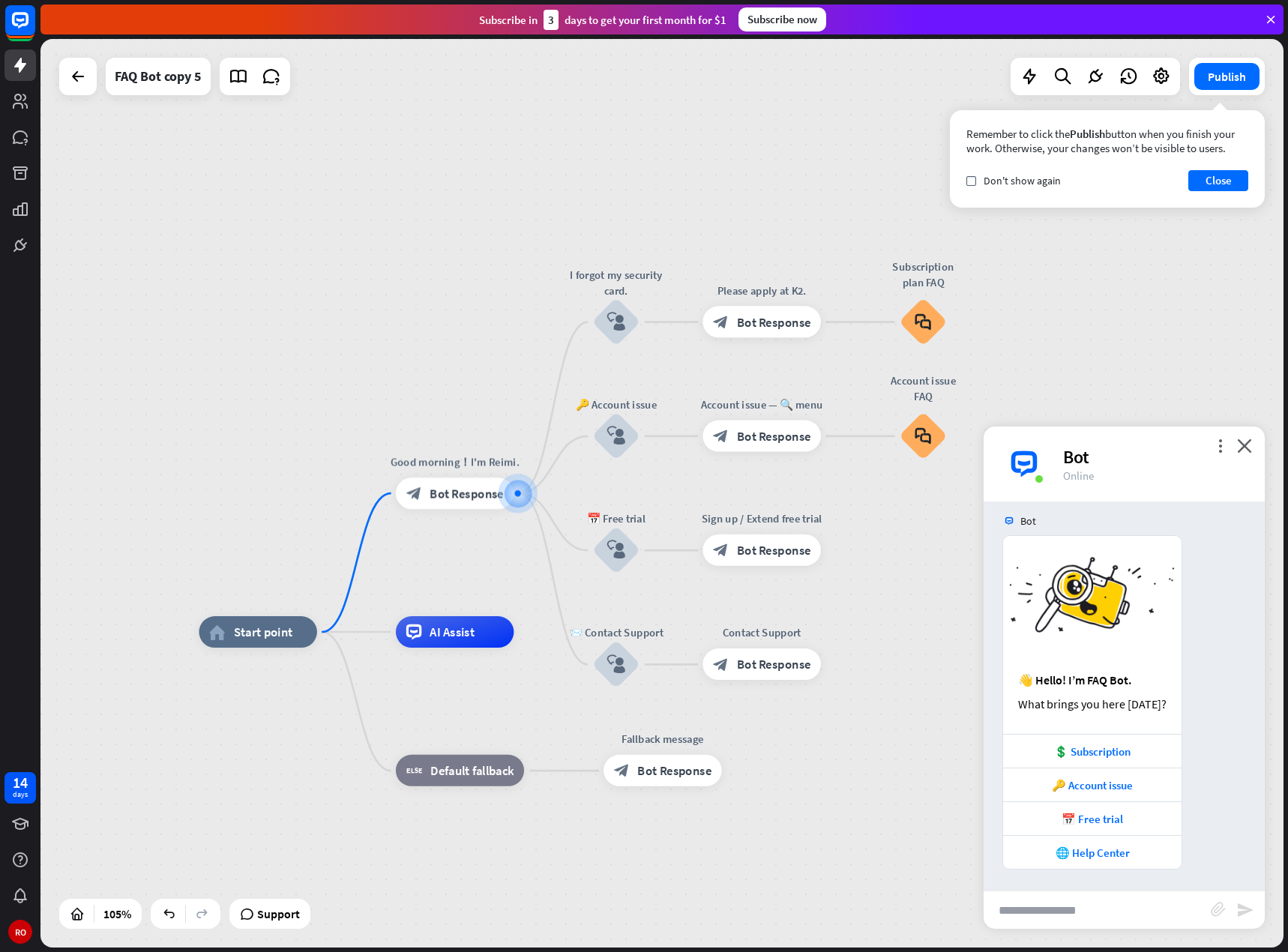
scroll to position [11, 0]
click at [1092, 817] on font "📅 Free trial" at bounding box center [1092, 818] width 61 height 14
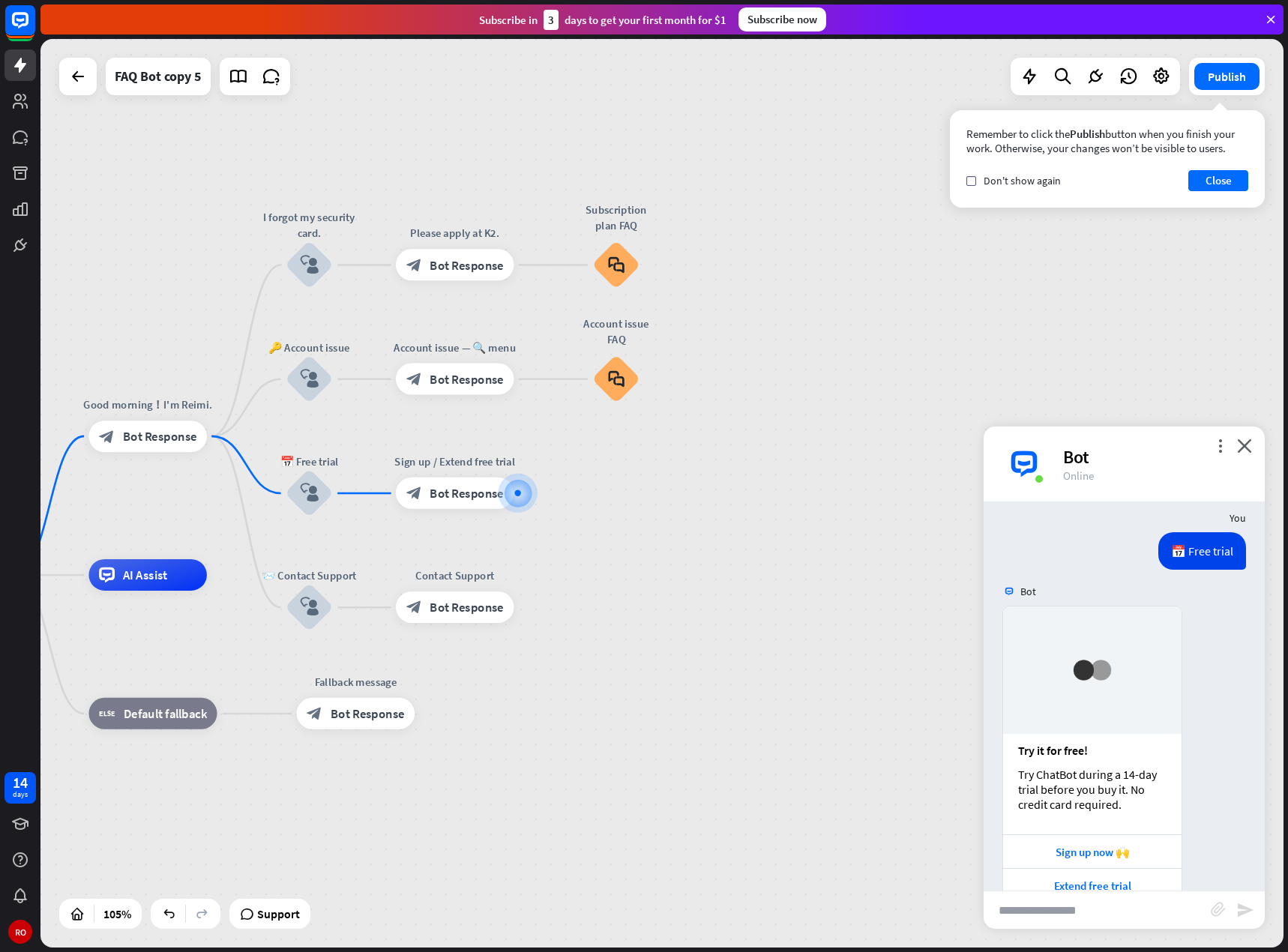
scroll to position [451, 0]
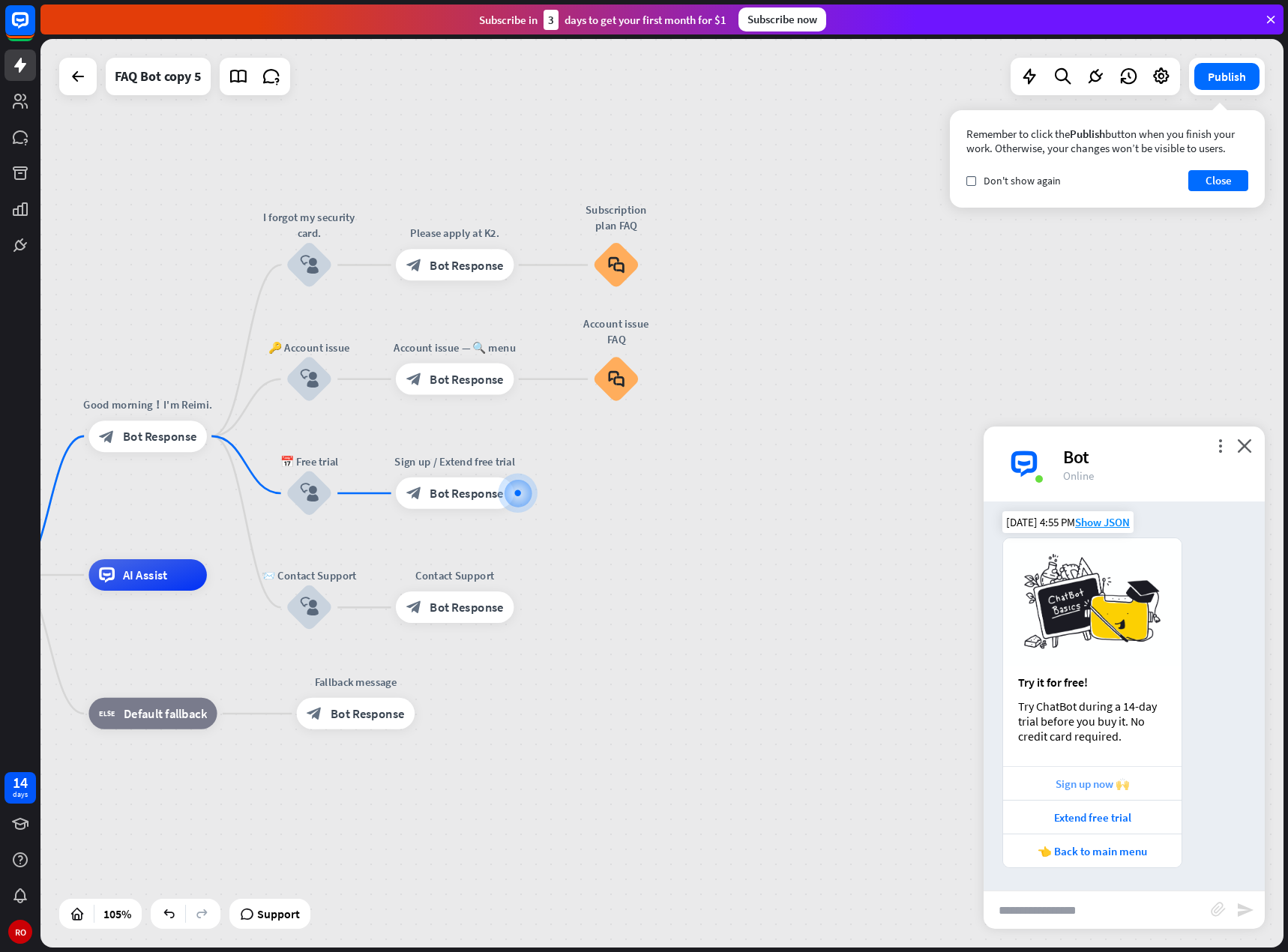
click at [1093, 788] on div "Sign up now 🙌" at bounding box center [1091, 783] width 163 height 14
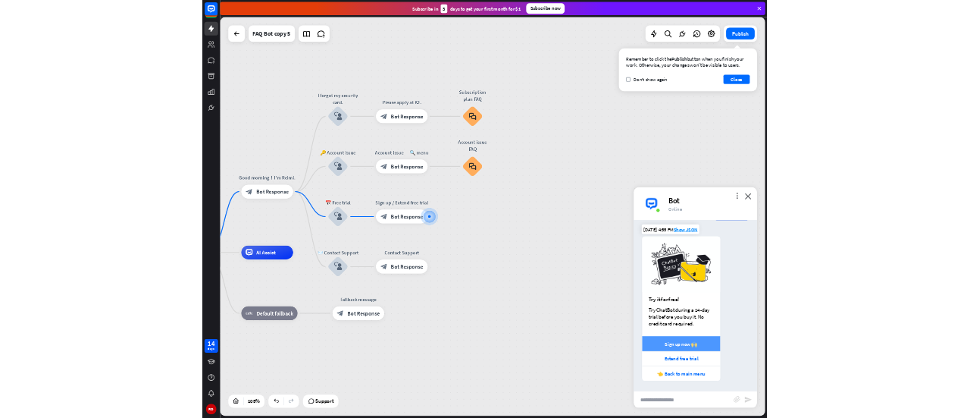
scroll to position [455, 0]
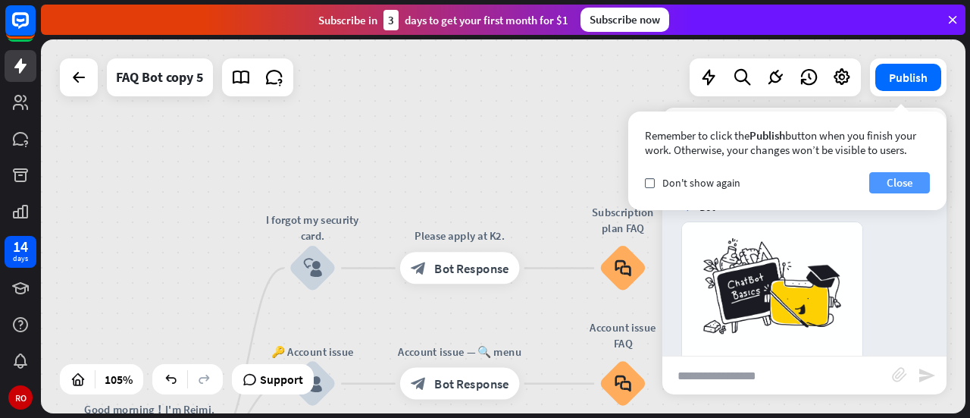
click at [884, 178] on button "Close" at bounding box center [900, 182] width 61 height 21
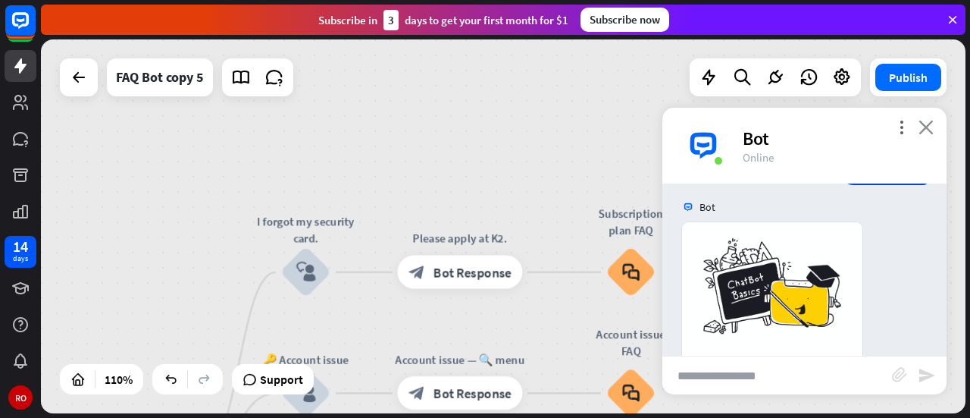
click at [928, 129] on font "close" at bounding box center [926, 127] width 15 height 14
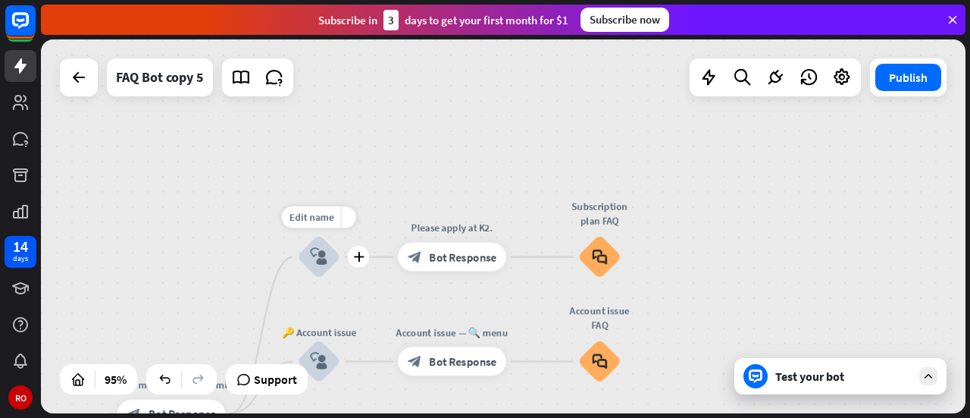
drag, startPoint x: 344, startPoint y: 314, endPoint x: 343, endPoint y: 296, distance: 18.2
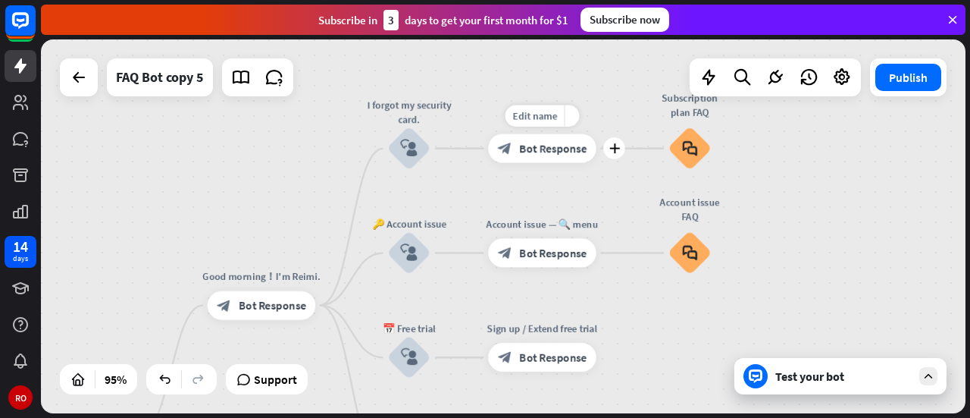
drag, startPoint x: 390, startPoint y: 295, endPoint x: 480, endPoint y: 187, distance: 141.0
click at [488, 163] on div "Edit name more_yellow plus block_bot_response Bot Response" at bounding box center [542, 148] width 108 height 29
click at [837, 378] on font "Test your bot" at bounding box center [810, 375] width 69 height 15
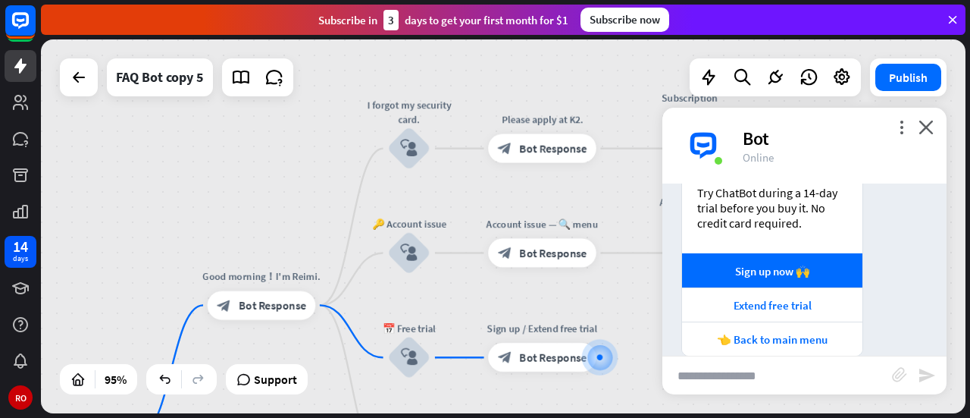
scroll to position [676, 0]
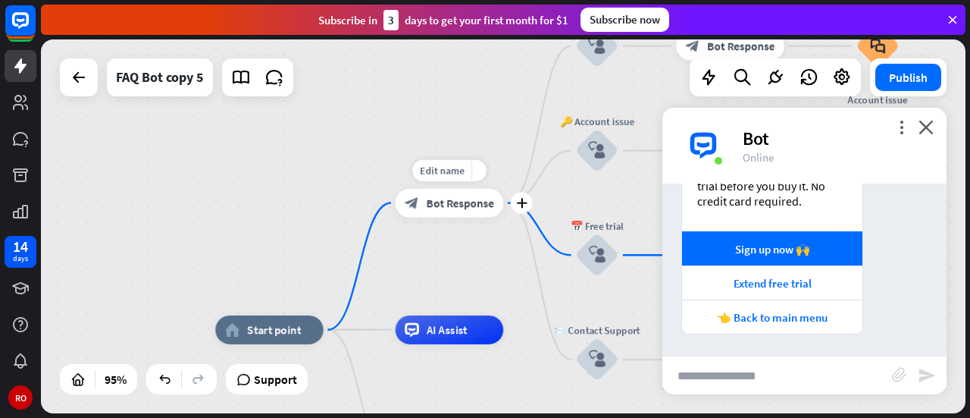
drag, startPoint x: 275, startPoint y: 336, endPoint x: 466, endPoint y: 222, distance: 221.7
click at [469, 217] on div "Edit name more_yellow plus block_bot_response Bot Response" at bounding box center [450, 202] width 108 height 29
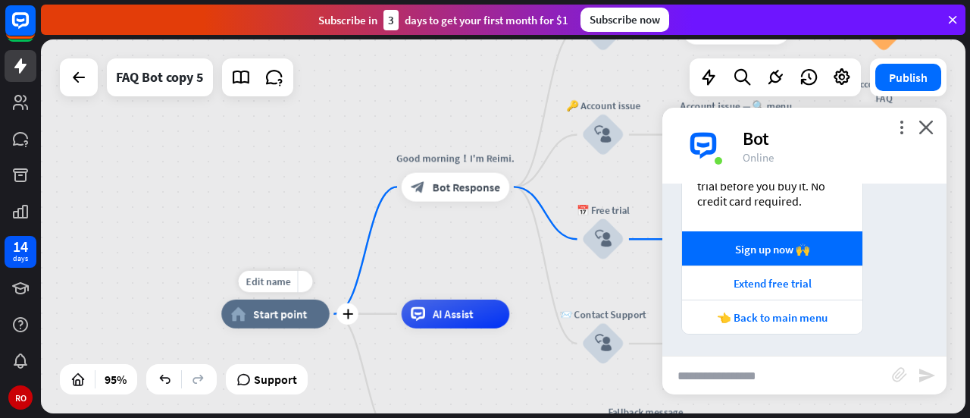
click at [297, 319] on font "Start point" at bounding box center [280, 313] width 54 height 14
click at [274, 248] on div "home_2 Start point Good morning！I'm Reimi. block_bot_response Bot Response I fo…" at bounding box center [503, 226] width 925 height 374
click at [936, 127] on div "more_vert close Bot Online" at bounding box center [805, 146] width 284 height 76
